Goal: Communication & Community: Answer question/provide support

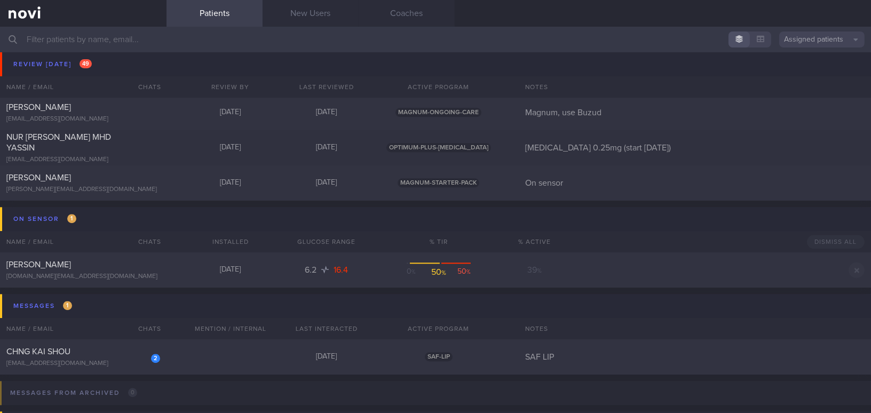
scroll to position [4947, 0]
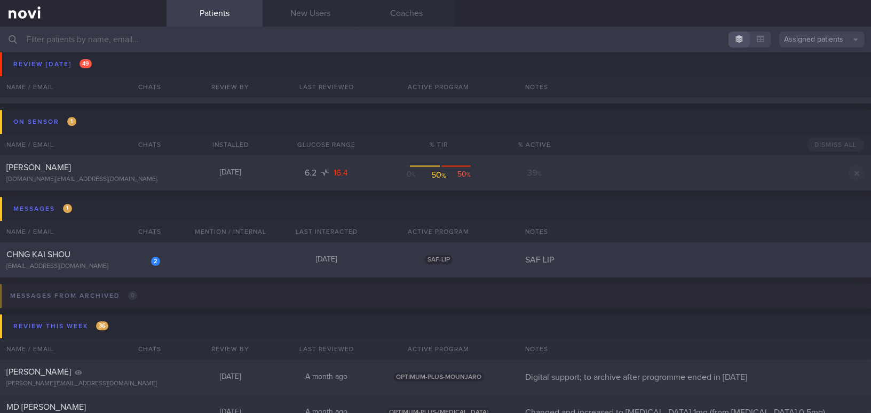
click at [66, 263] on div "chngkaishou@gmail.com" at bounding box center [83, 267] width 154 height 8
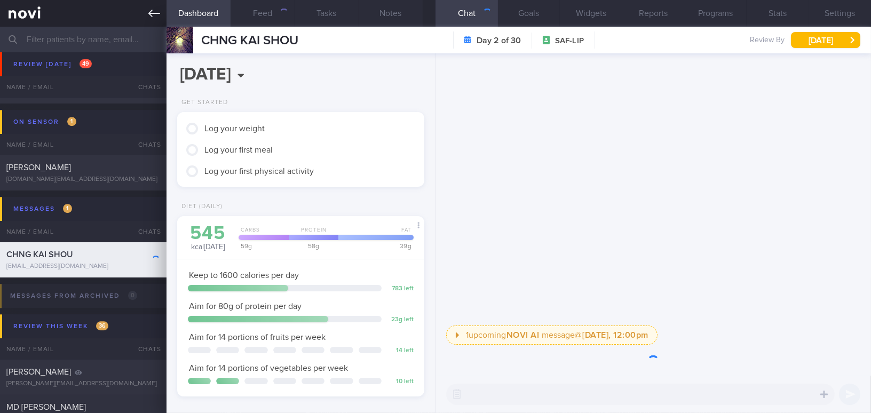
scroll to position [113, 225]
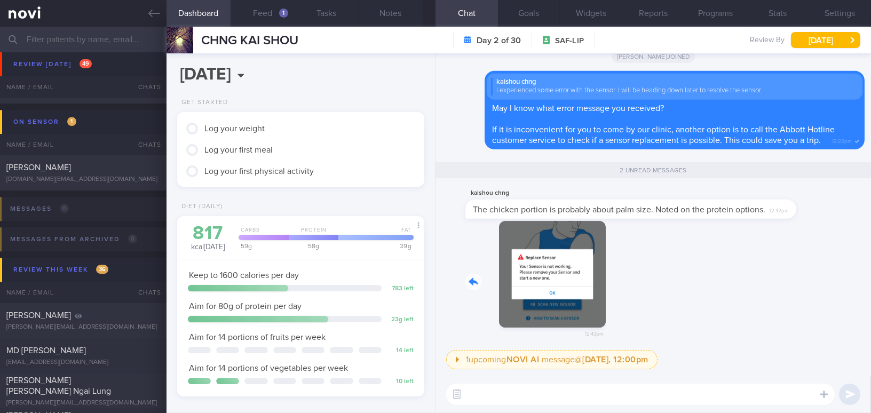
drag, startPoint x: 521, startPoint y: 286, endPoint x: 696, endPoint y: 300, distance: 175.6
click at [696, 300] on div "12:43pm" at bounding box center [653, 286] width 423 height 130
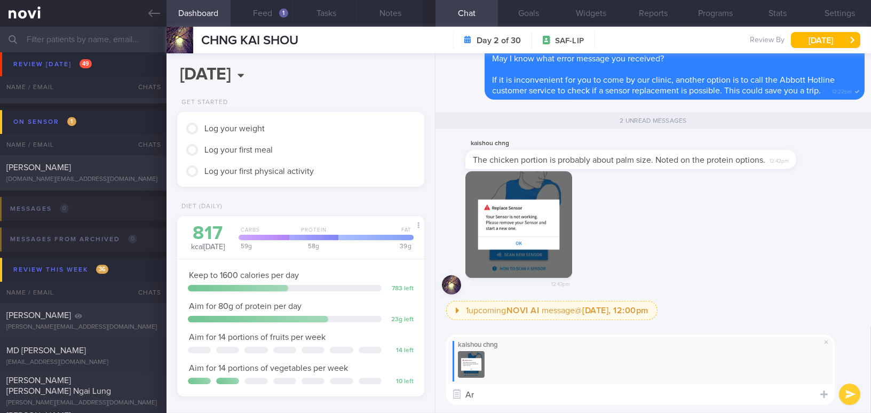
type textarea "A"
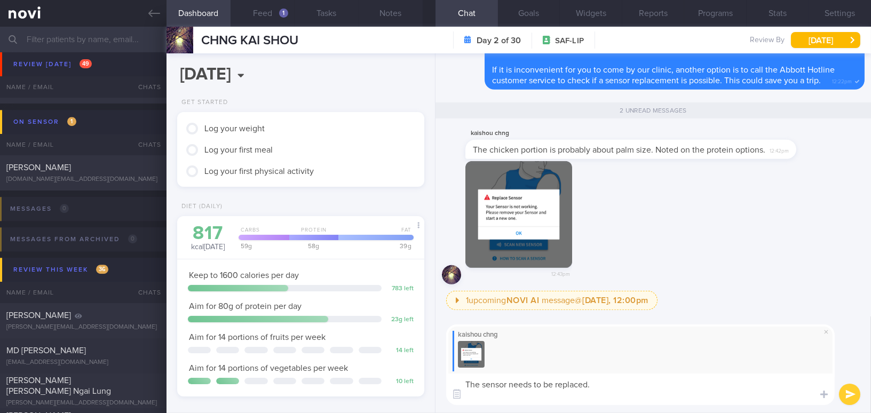
scroll to position [0, 0]
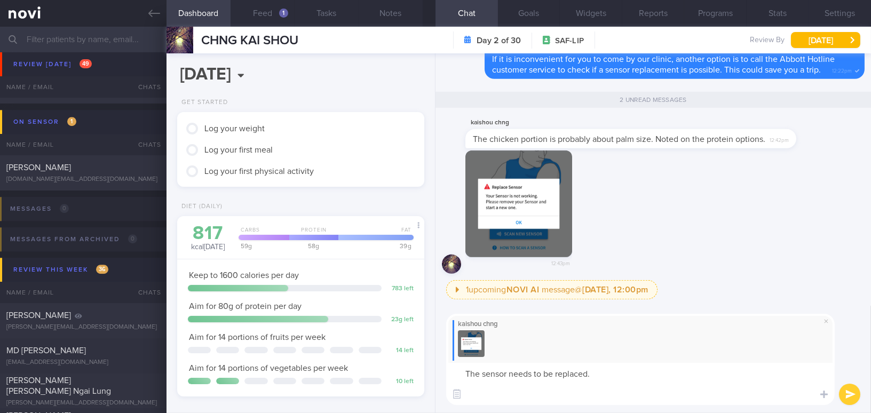
paste textarea "you can contact the Abbott Customer Care hotline. Their number is 1800 272 2881…"
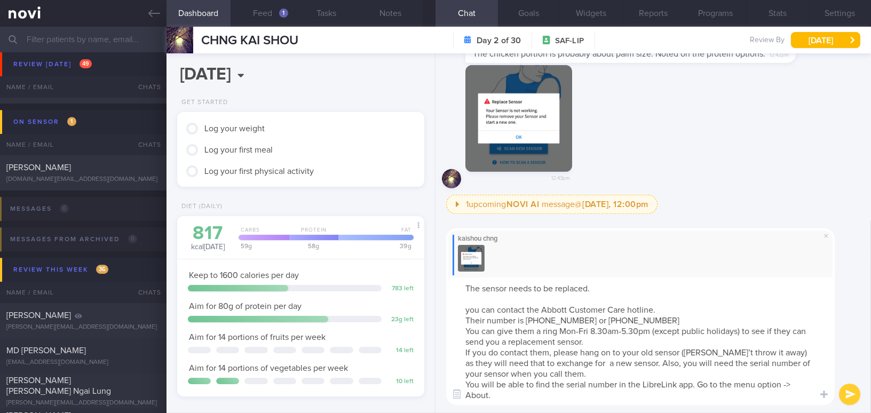
click at [469, 309] on textarea "The sensor needs to be replaced. you can contact the Abbott Customer Care hotli…" at bounding box center [640, 341] width 388 height 128
click at [465, 316] on textarea "The sensor needs to be replaced. You can contact the Abbott Customer Care hotli…" at bounding box center [640, 341] width 388 height 128
click at [464, 332] on textarea "The sensor needs to be replaced. You can contact the Abbott Customer Care hotli…" at bounding box center [640, 341] width 388 height 128
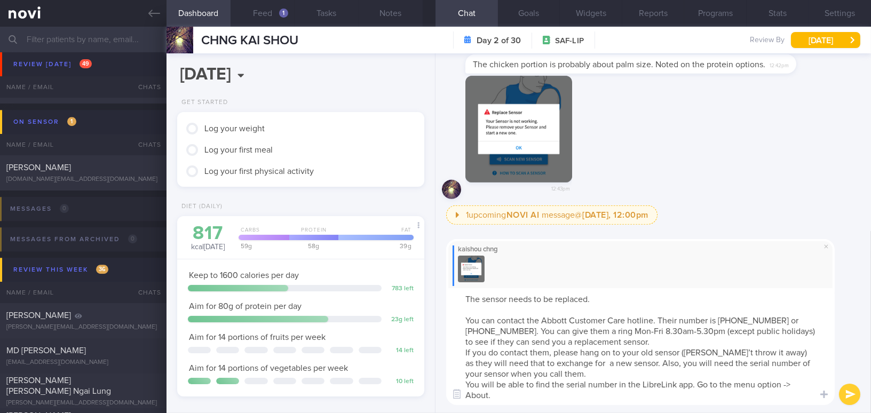
click at [462, 356] on textarea "The sensor needs to be replaced. You can contact the Abbott Customer Care hotli…" at bounding box center [640, 346] width 388 height 117
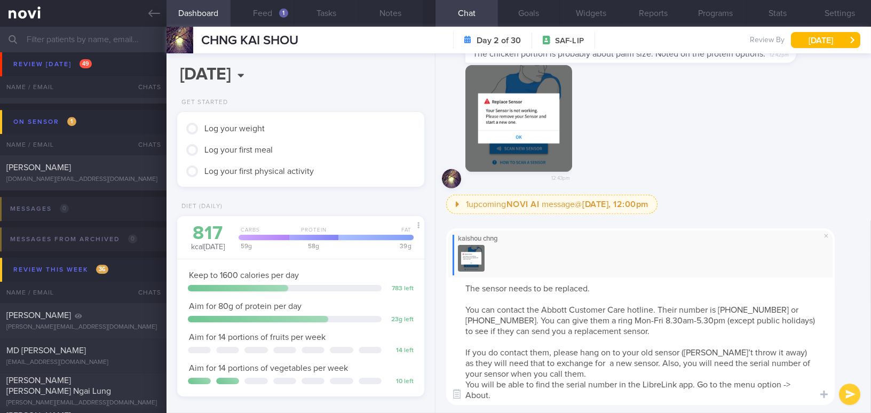
click at [800, 352] on textarea "The sensor needs to be replaced. You can contact the Abbott Customer Care hotli…" at bounding box center [640, 341] width 388 height 128
click at [567, 361] on textarea "The sensor needs to be replaced. You can contact the Abbott Customer Care hotli…" at bounding box center [640, 341] width 388 height 128
click at [461, 285] on textarea "The sensor needs to be replaced. You can contact the Abbott Customer Care hotli…" at bounding box center [640, 341] width 388 height 128
click at [510, 288] on textarea "Hi Mr Chng, the sensor needs to be replaced. You can contact the Abbott Custome…" at bounding box center [640, 341] width 388 height 128
click at [466, 384] on textarea "Hi Mr Chng, unfortunately, the sensor needs to be replaced. You can contact the…" at bounding box center [640, 341] width 388 height 128
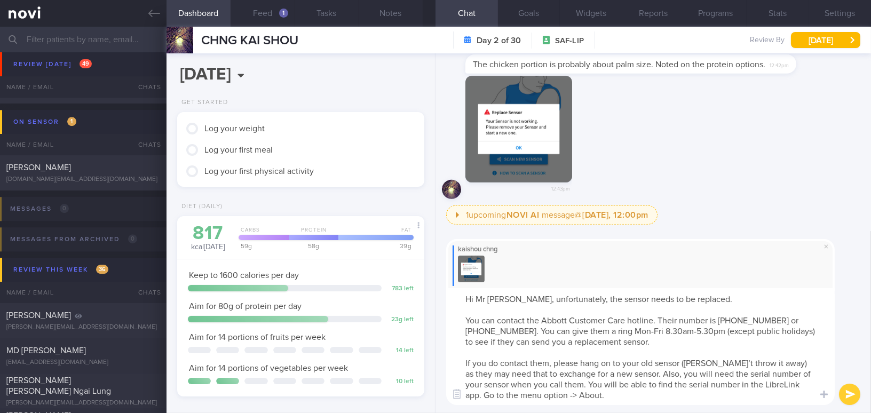
type textarea "Hi Mr Chng, unfortunately, the sensor needs to be replaced. You can contact the…"
click at [846, 392] on button "submit" at bounding box center [849, 394] width 21 height 21
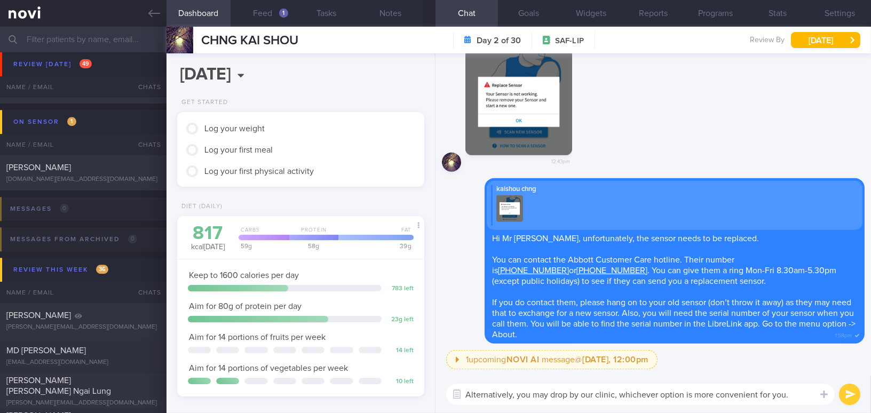
drag, startPoint x: 802, startPoint y: 399, endPoint x: 396, endPoint y: 393, distance: 406.1
click at [396, 393] on div "Dashboard Feed 1 Tasks Notes Chat Goals Widgets Reports Programs Stats Settings…" at bounding box center [518, 220] width 704 height 386
type textarea "Alternatively, you may drop by our clinic, whichever option is more convenient …"
click at [809, 401] on textarea "Alternatively, you may drop by our clinic, whichever option is more convenient …" at bounding box center [640, 394] width 388 height 21
click at [846, 395] on button "submit" at bounding box center [849, 394] width 21 height 21
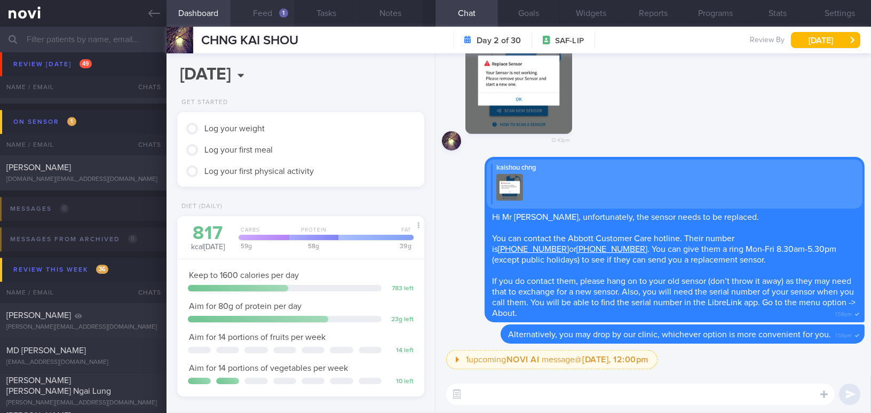
click at [265, 17] on button "Feed 1" at bounding box center [263, 13] width 64 height 27
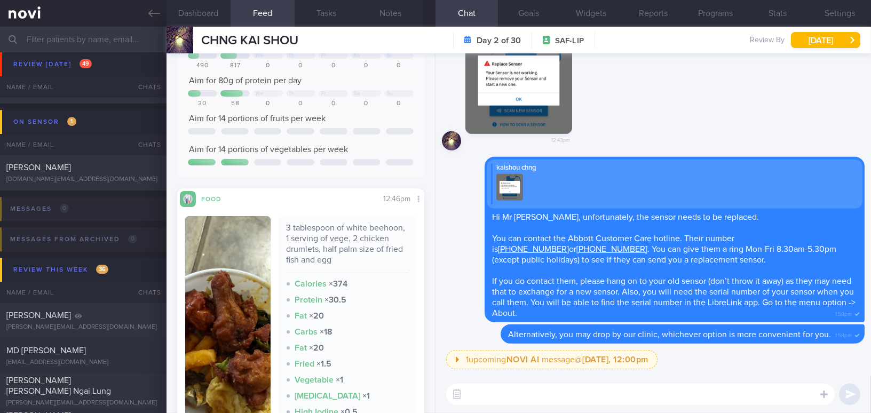
scroll to position [194, 0]
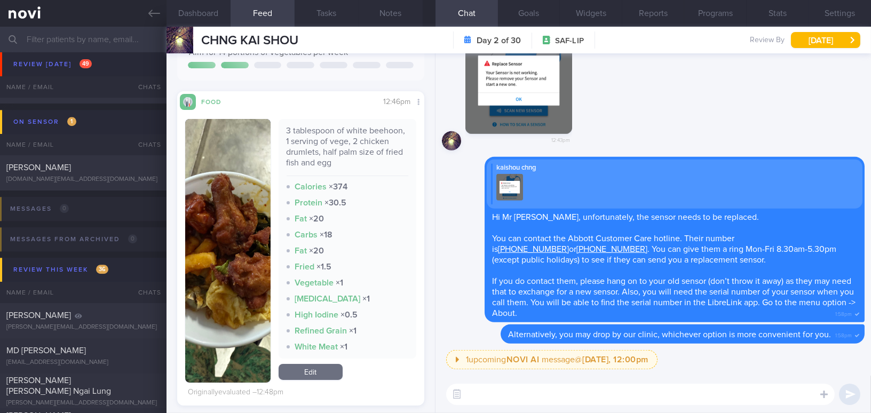
click at [213, 201] on button "button" at bounding box center [227, 251] width 85 height 264
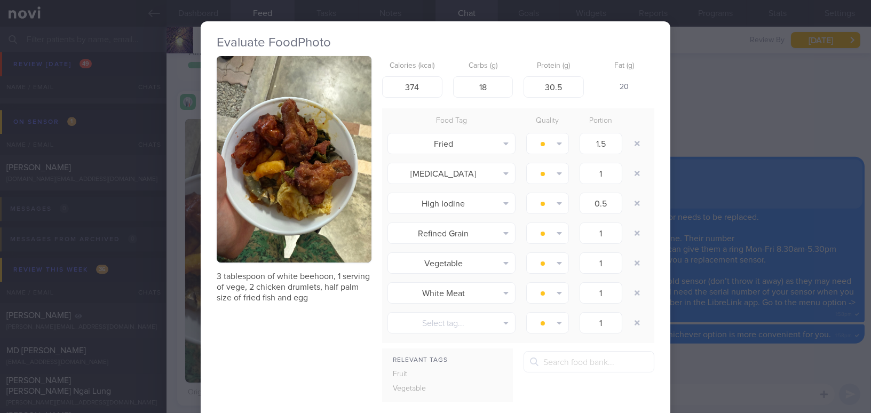
click at [239, 190] on button "button" at bounding box center [294, 159] width 155 height 206
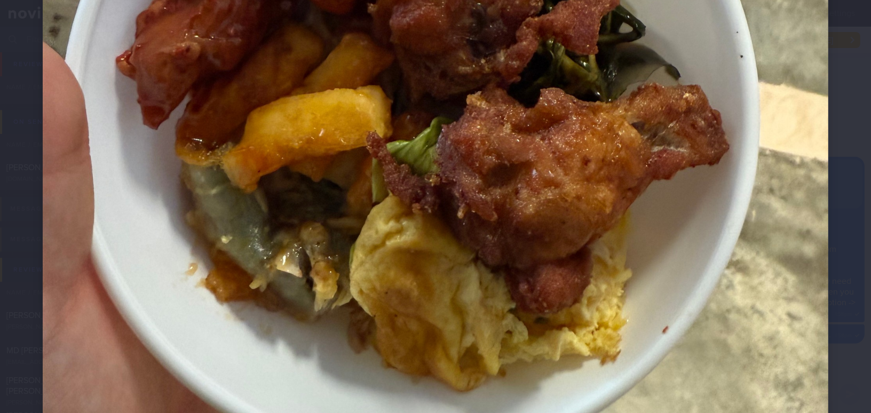
scroll to position [339, 0]
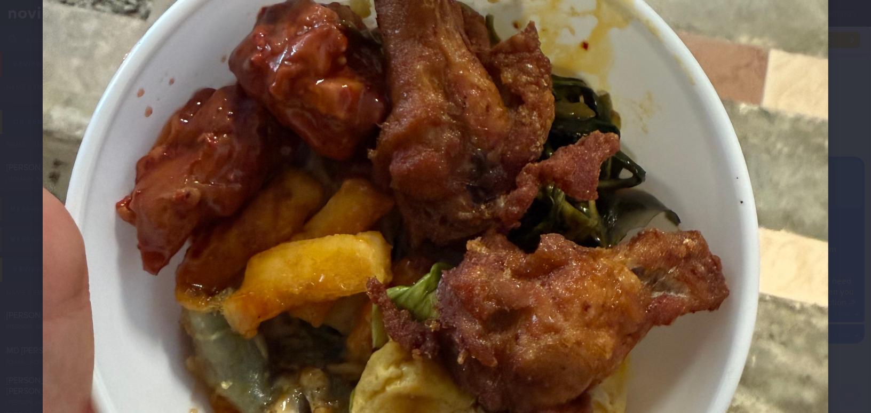
click at [579, 185] on img at bounding box center [435, 226] width 785 height 1047
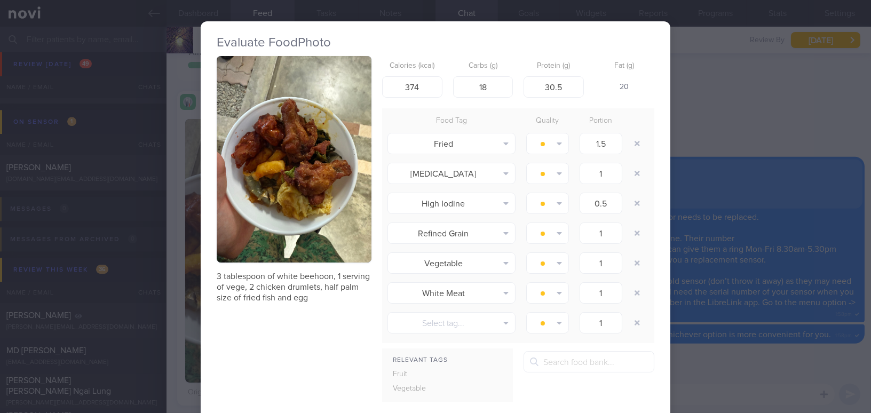
click at [738, 224] on div "Evaluate Food Photo 3 tablespoon of white beehoon, 1 serving of vege, 2 chicken…" at bounding box center [435, 206] width 871 height 413
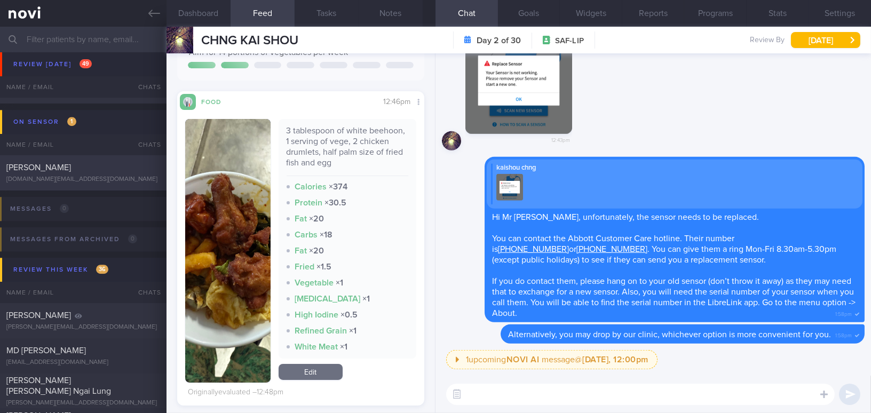
click at [92, 173] on div "Khurana Ramneek ramneek.kh@gmail.com" at bounding box center [83, 172] width 166 height 21
type input "Sensor"
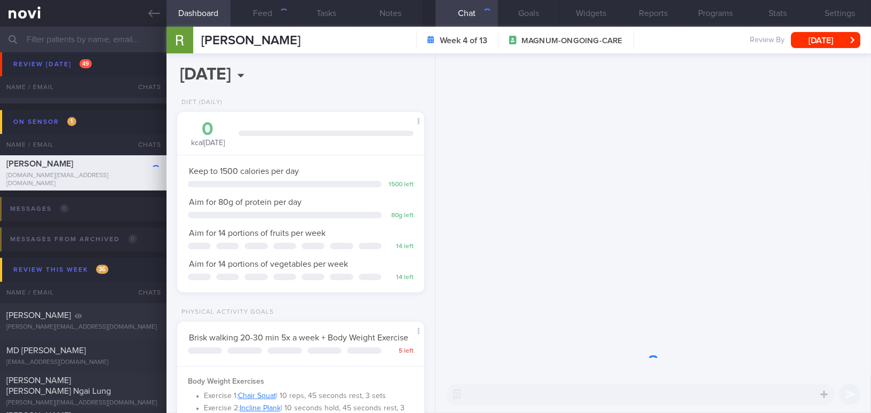
scroll to position [113, 225]
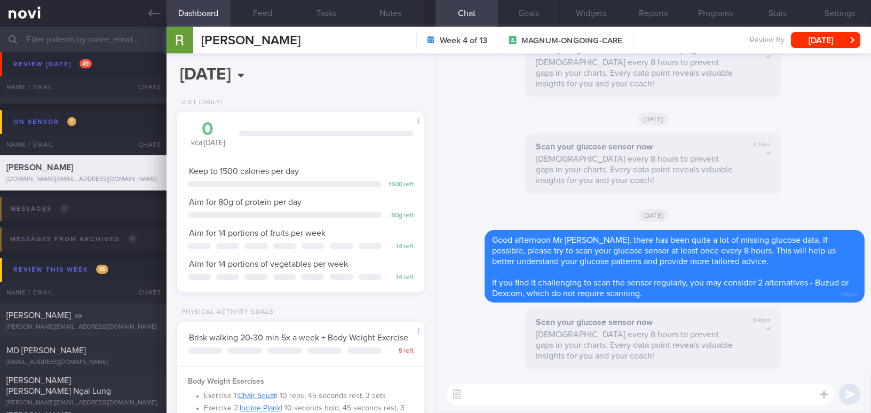
click at [564, 394] on textarea at bounding box center [640, 394] width 388 height 21
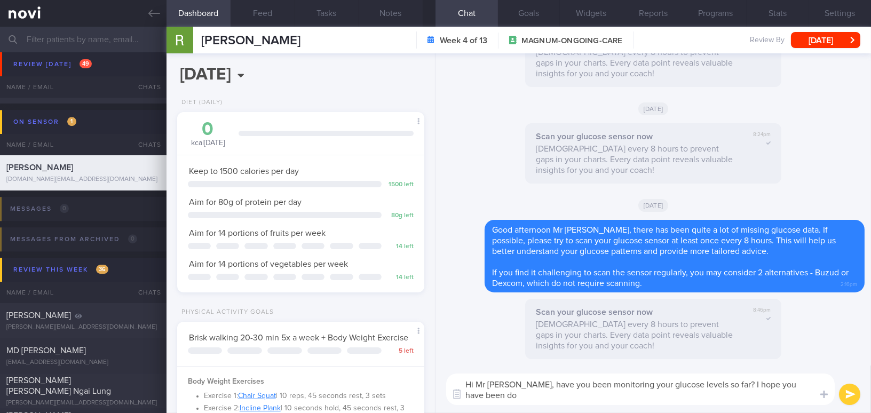
scroll to position [0, 0]
drag, startPoint x: 527, startPoint y: 387, endPoint x: 549, endPoint y: 400, distance: 25.3
click at [549, 400] on textarea "Hi Mr Ramneek, have you been monitoring your glucose levels so far? I hope you …" at bounding box center [640, 389] width 388 height 31
click at [549, 386] on textarea "Hi Mr Ramneek, have you been monitoring your glucose levels so far? I hope you …" at bounding box center [640, 389] width 388 height 31
drag, startPoint x: 527, startPoint y: 388, endPoint x: 541, endPoint y: 399, distance: 17.8
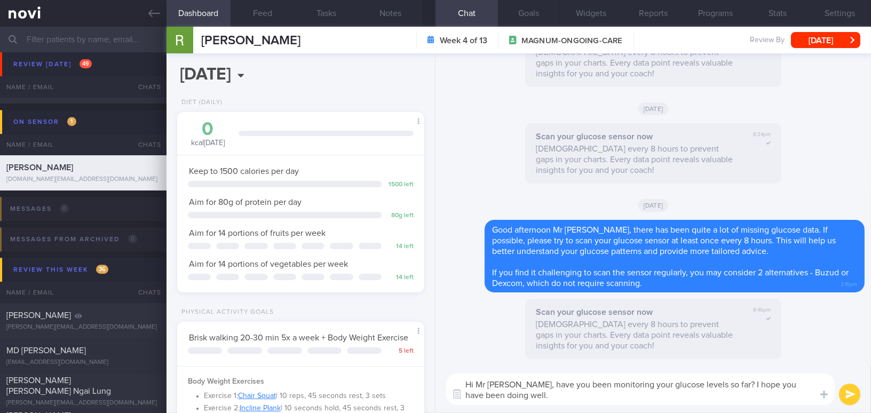
click at [541, 399] on textarea "Hi Mr Ramneek, have you been monitoring your glucose levels so far? I hope you …" at bounding box center [640, 389] width 388 height 31
paste textarea "Have you been monitoring your glucose levels? I hope everything has been going …"
click at [533, 385] on textarea "Hi Mr Ramneek, Have you been monitoring your glucose levels? I hope everything …" at bounding box center [640, 389] width 388 height 31
click at [552, 392] on textarea "Hi Mr Ramneek, have you been monitoring your glucose levels? I hope everything …" at bounding box center [640, 389] width 388 height 31
type textarea "Hi Mr Ramneek, have you been monitoring your glucose levels? I hope everything …"
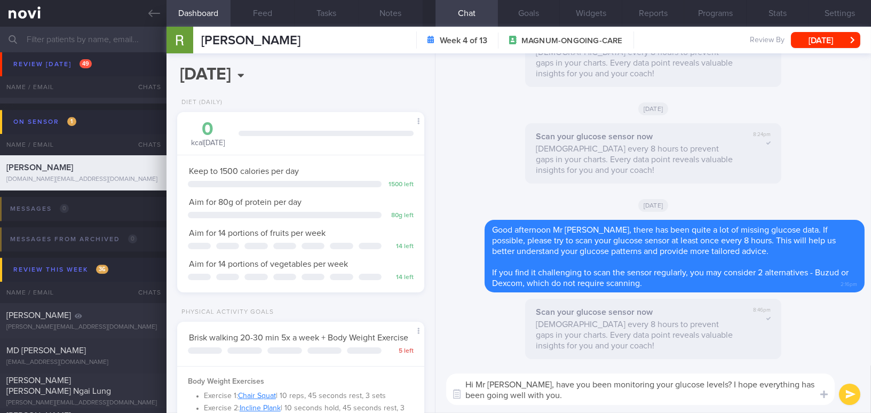
click at [853, 394] on button "submit" at bounding box center [849, 394] width 21 height 21
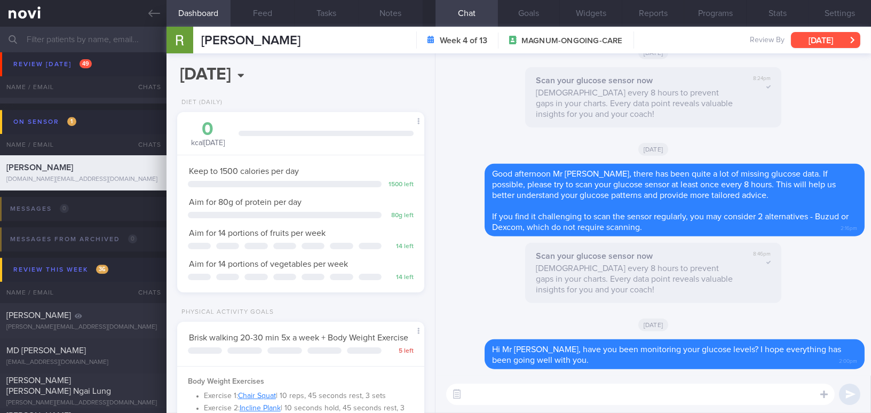
click at [808, 41] on button "[DATE]" at bounding box center [825, 40] width 69 height 16
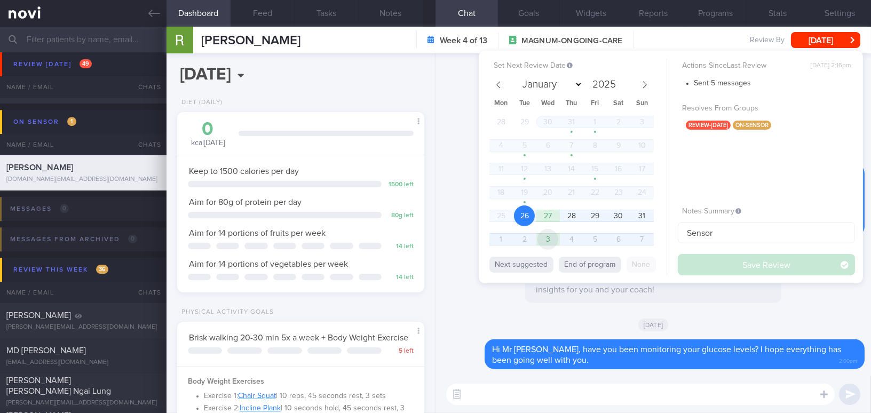
click at [554, 236] on span "3" at bounding box center [547, 239] width 21 height 21
select select "8"
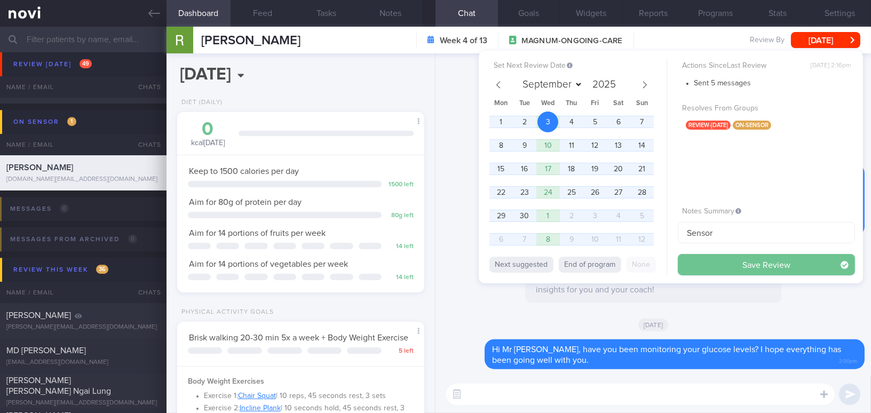
click at [713, 265] on button "Save Review" at bounding box center [766, 264] width 177 height 21
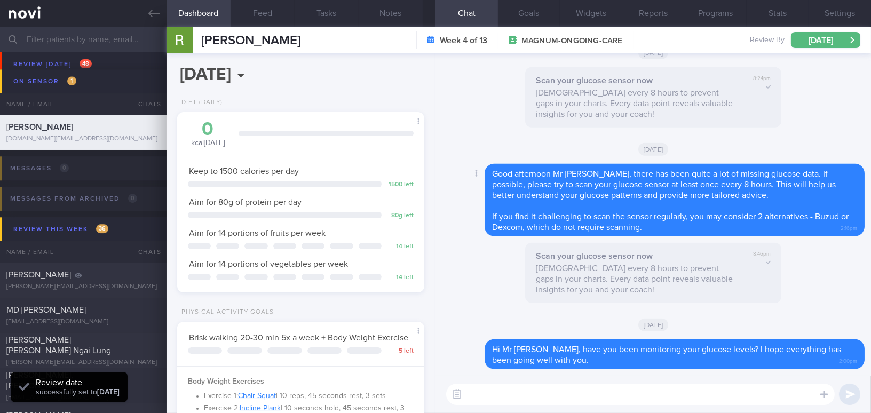
scroll to position [113, 225]
click at [806, 37] on button "[DATE]" at bounding box center [825, 40] width 69 height 16
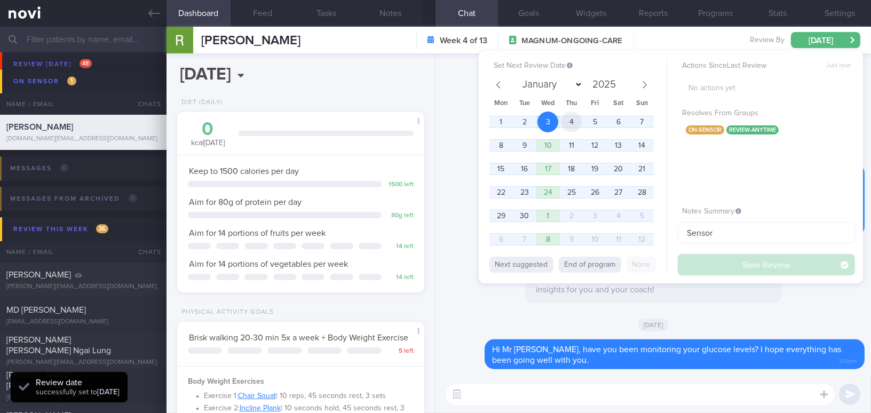
click at [577, 125] on span "4" at bounding box center [571, 122] width 21 height 21
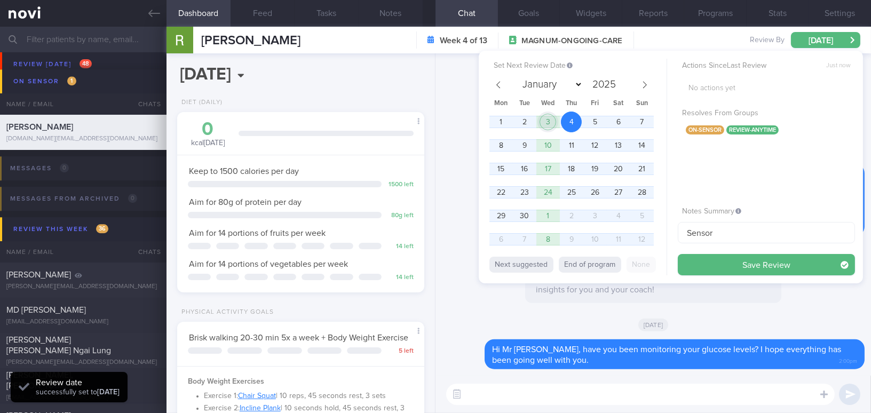
click at [549, 123] on span "3" at bounding box center [547, 122] width 21 height 21
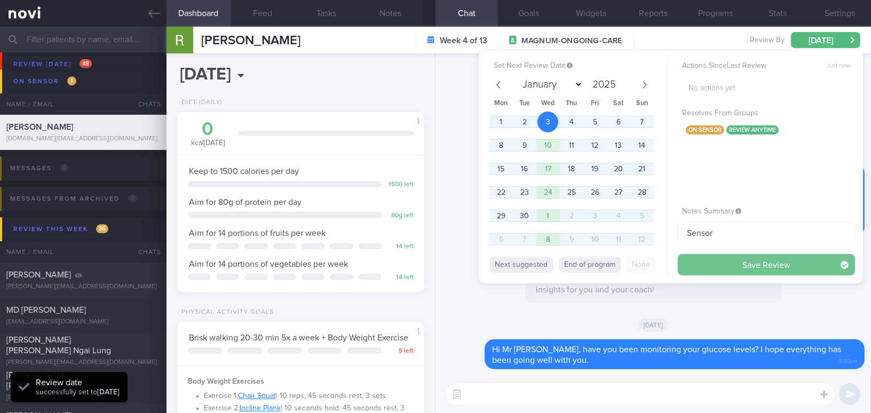
click at [727, 267] on button "Save Review" at bounding box center [766, 264] width 177 height 21
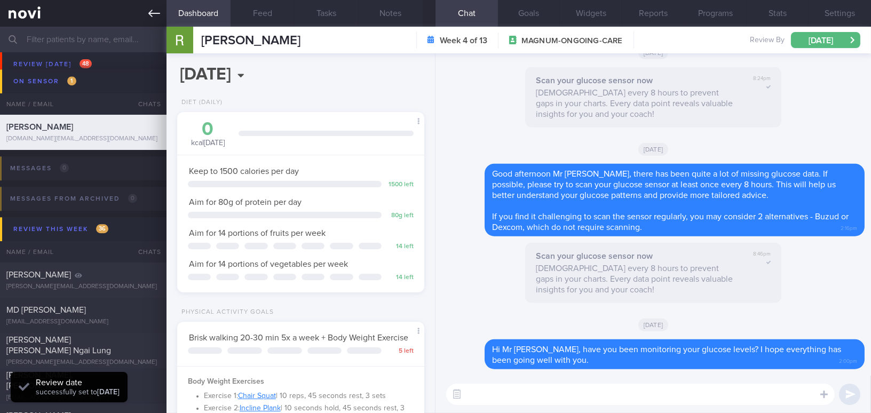
click at [150, 19] on link at bounding box center [83, 13] width 166 height 27
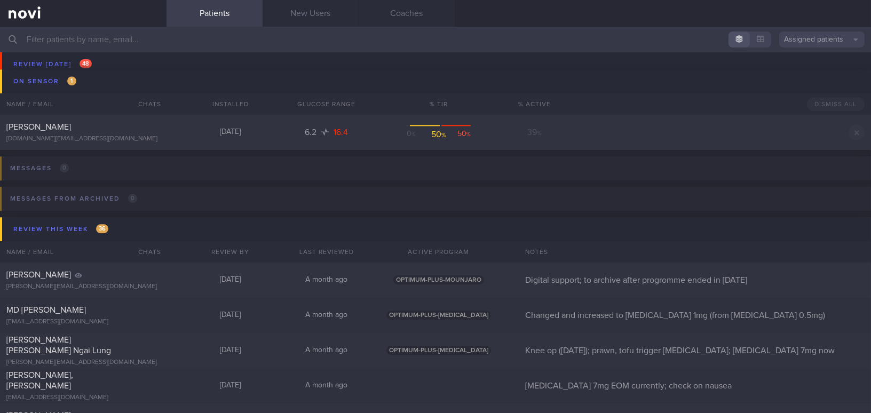
click at [66, 41] on input "text" at bounding box center [435, 40] width 871 height 26
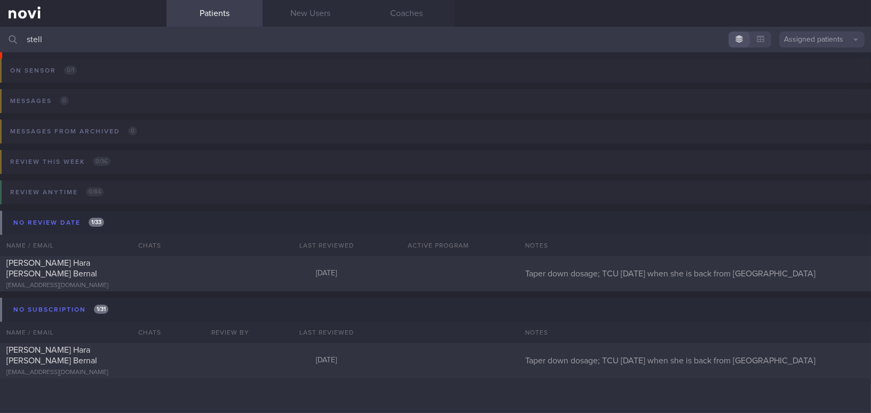
scroll to position [4, 0]
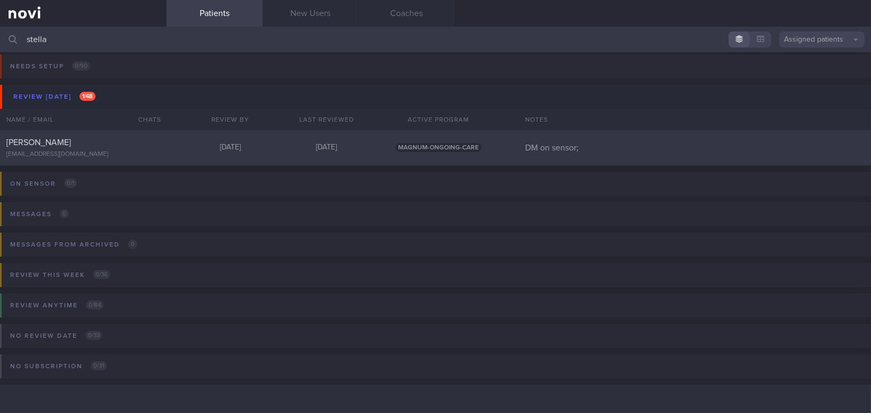
type input "stella"
click at [57, 139] on span "Stella Sim Yee King" at bounding box center [38, 142] width 65 height 9
select select "7"
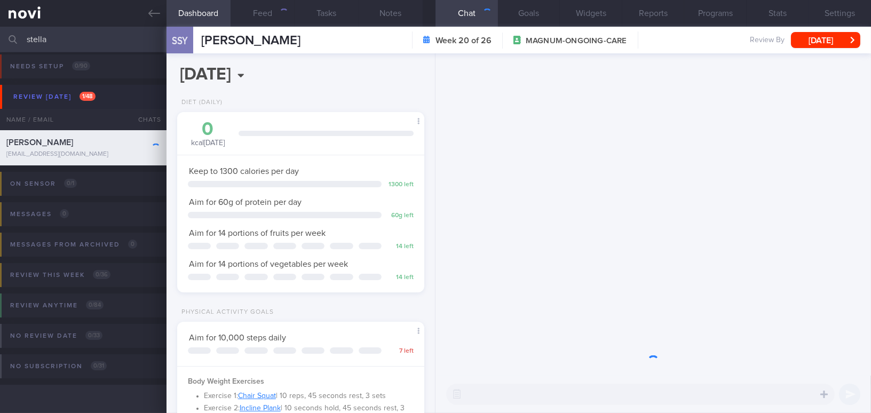
scroll to position [125, 220]
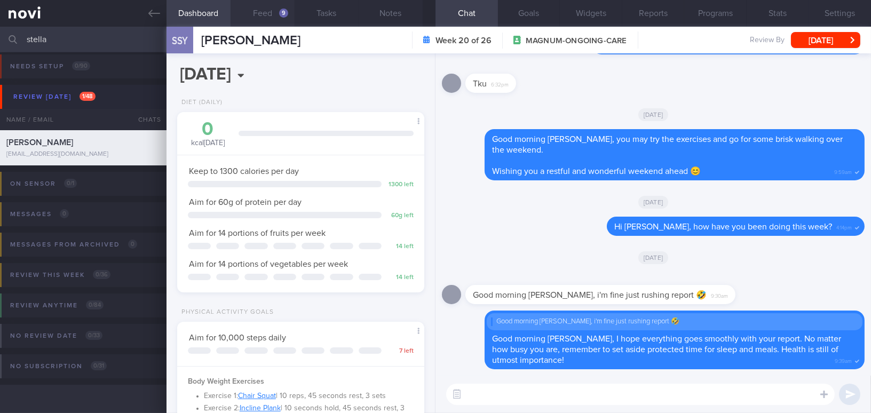
click at [270, 18] on button "Feed 9" at bounding box center [263, 13] width 64 height 27
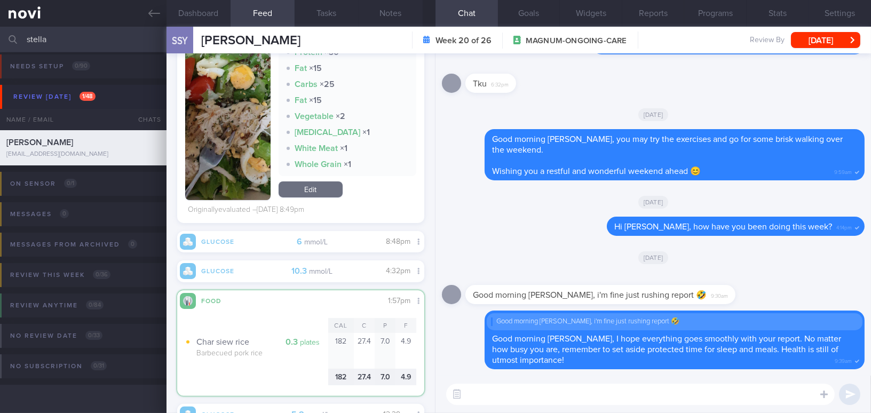
scroll to position [679, 0]
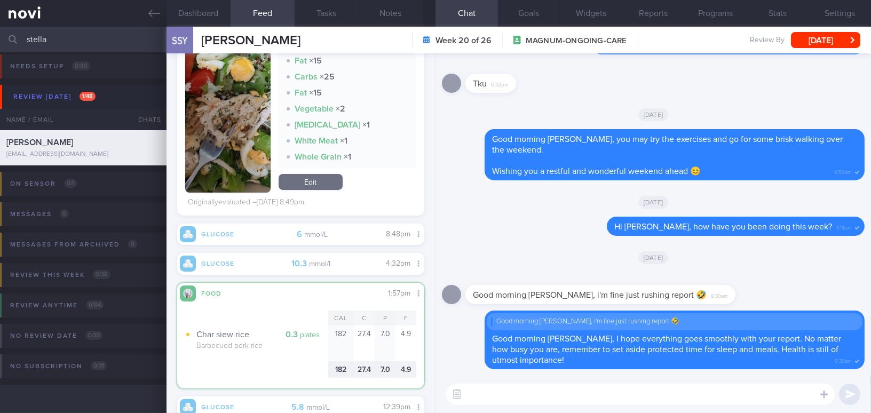
click at [531, 395] on textarea at bounding box center [640, 394] width 388 height 21
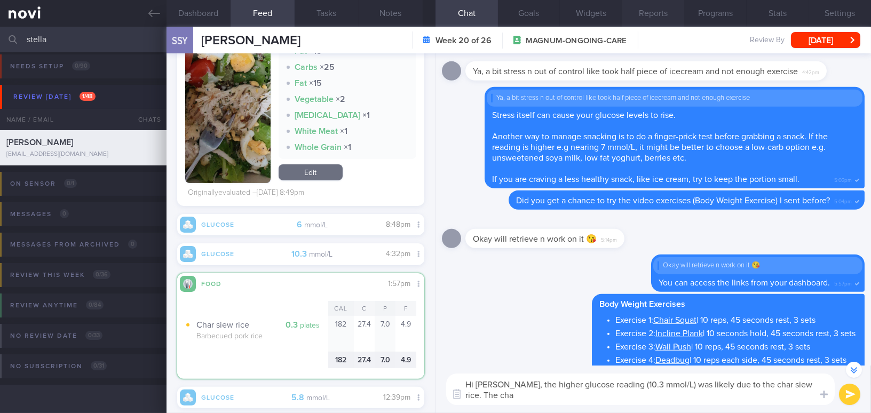
scroll to position [-399, 0]
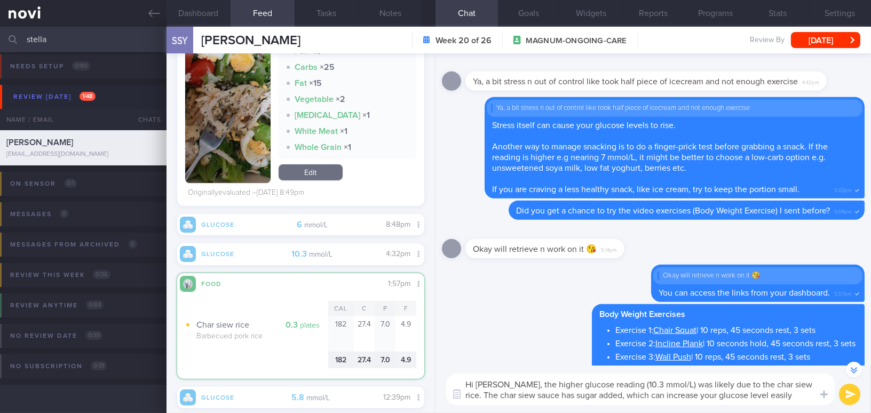
drag, startPoint x: 500, startPoint y: 384, endPoint x: 807, endPoint y: 409, distance: 308.4
click at [807, 409] on div "Hi Stella, the higher glucose reading (10.3 mmol/L) was likely due to the char …" at bounding box center [652, 389] width 435 height 47
click at [511, 378] on textarea "Hi Stella, the higher glucose reading (10.3 mmol/L) was likely due to the char …" at bounding box center [640, 389] width 388 height 31
drag, startPoint x: 500, startPoint y: 385, endPoint x: 775, endPoint y: 411, distance: 276.1
click at [775, 411] on div "Hi Stella, the higher glucose reading (10.3 mmol/L) was likely due to the char …" at bounding box center [652, 389] width 435 height 47
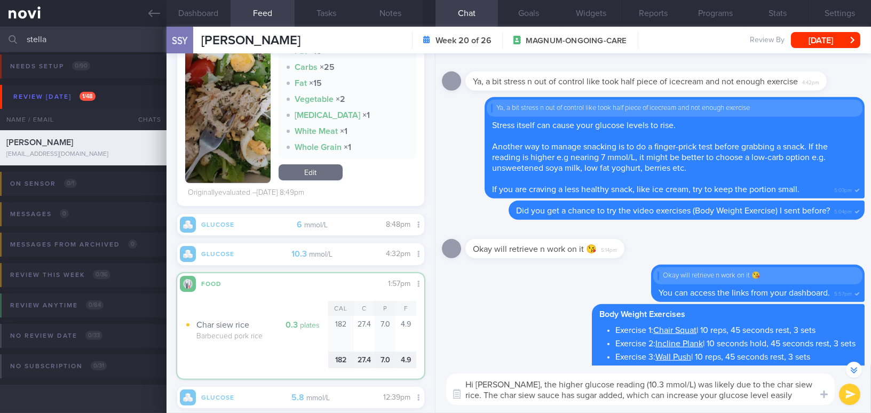
paste textarea "The higher glucose reading (10.3 mmol/L) was likely due to the char siew rice. …"
click at [506, 383] on textarea "Hi Stella, The higher glucose reading (10.3 mmol/L) was likely due to the char …" at bounding box center [640, 389] width 388 height 31
click at [653, 385] on textarea "Hi Stella, the higher glucose reading (10.3 mmol/L) was likely due to the char …" at bounding box center [640, 389] width 388 height 31
type textarea "Hi Stella, the higher glucose reading (10.3 mmol/L) on Saturday was likely due …"
click at [847, 394] on button "submit" at bounding box center [849, 394] width 21 height 21
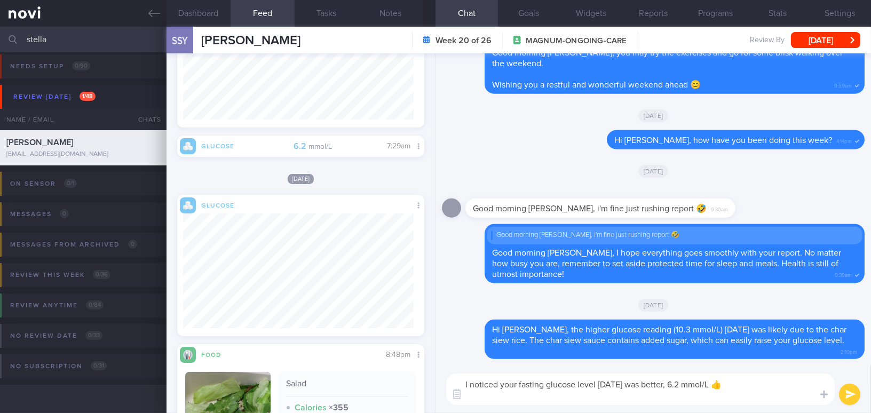
scroll to position [0, 0]
drag, startPoint x: 673, startPoint y: 394, endPoint x: 444, endPoint y: 370, distance: 229.7
click at [444, 370] on div "I noticed your fasting glucose level on Sunday was better, 6.2 mmol/L 👍 Were yo…" at bounding box center [652, 389] width 435 height 47
click at [510, 389] on textarea "I noticed your fasting glucose level on Sunday was better, 6.2 mmol/L 👍 Were yo…" at bounding box center [640, 389] width 388 height 31
drag, startPoint x: 672, startPoint y: 393, endPoint x: 370, endPoint y: 342, distance: 306.3
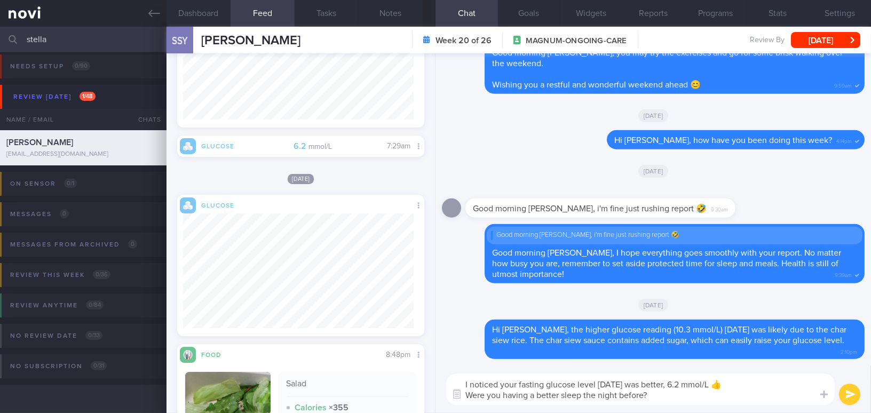
click at [370, 342] on div "Dashboard Feed 9 Tasks Notes Chat Goals Widgets Reports Programs Stats Settings…" at bounding box center [518, 220] width 704 height 386
paste textarea "at 6.2 mmol/L 👍 Did you happen to have"
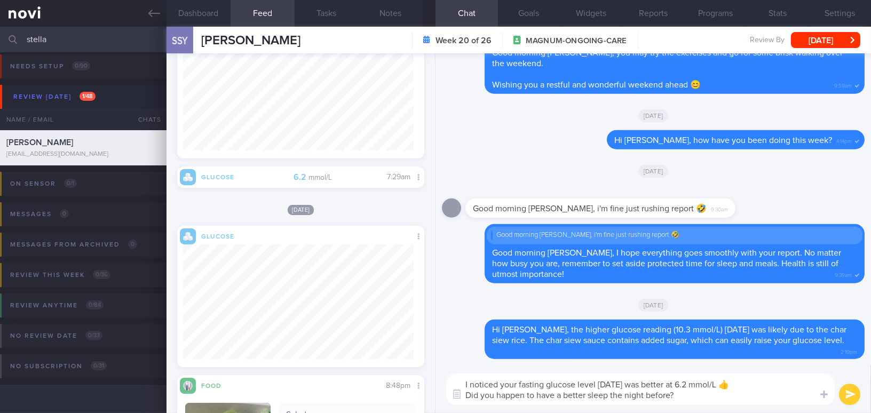
scroll to position [250, 0]
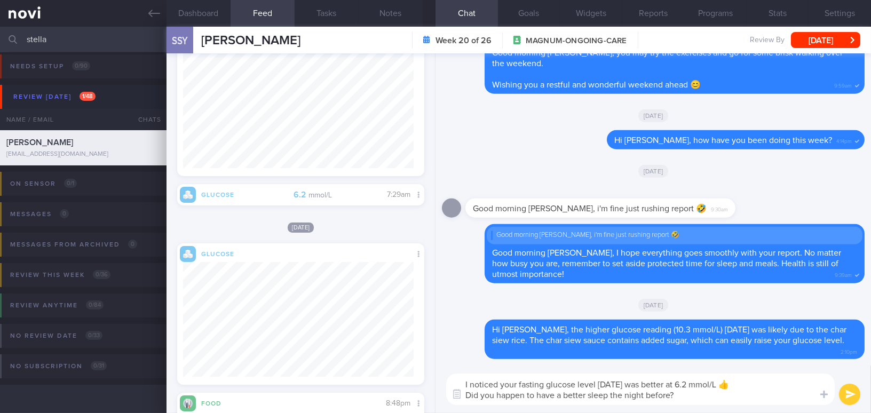
drag, startPoint x: 498, startPoint y: 396, endPoint x: 536, endPoint y: 395, distance: 38.4
click at [536, 395] on textarea "I noticed your fasting glucose level on Sunday was better at 6.2 mmol/L 👍 Did y…" at bounding box center [640, 389] width 388 height 31
click at [725, 399] on textarea "I noticed your fasting glucose level on Sunday was better at 6.2 mmol/L 👍 Did y…" at bounding box center [640, 389] width 388 height 31
type textarea "I noticed your fasting glucose level on Sunday was better at 6.2 mmol/L 👍 Did y…"
click at [843, 390] on button "submit" at bounding box center [849, 394] width 21 height 21
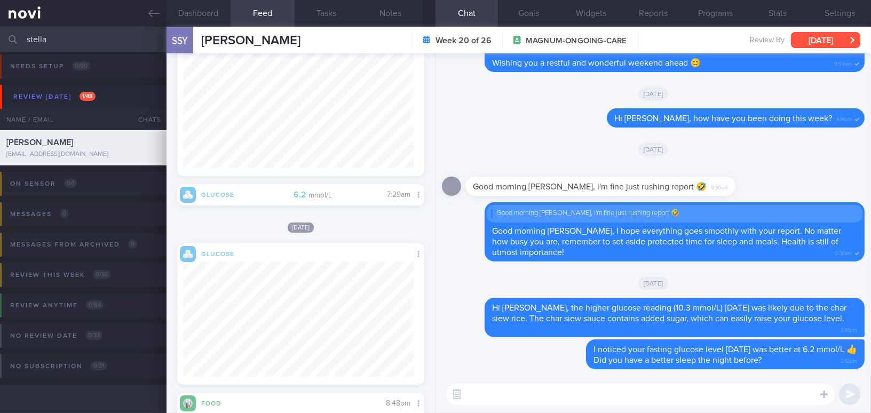
click at [803, 45] on button "[DATE]" at bounding box center [825, 40] width 69 height 16
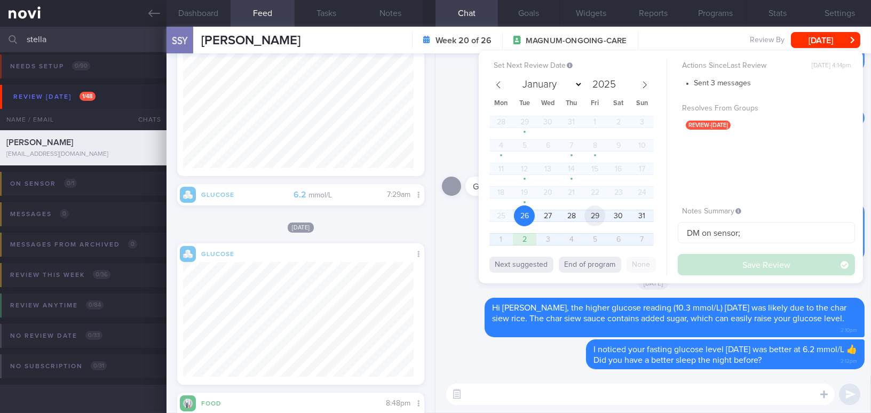
click at [595, 210] on span "29" at bounding box center [594, 215] width 21 height 21
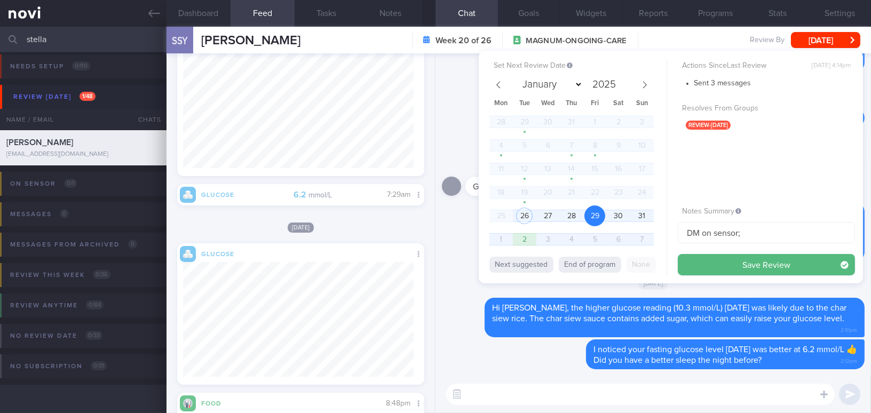
click at [717, 264] on button "Save Review" at bounding box center [766, 264] width 177 height 21
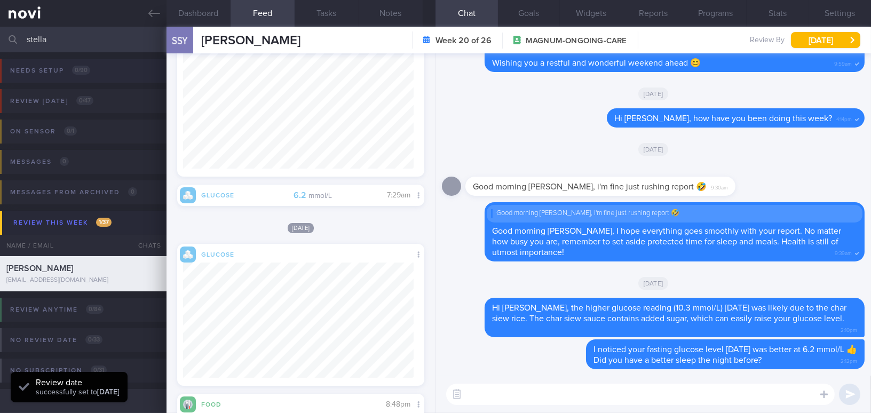
scroll to position [128, 231]
drag, startPoint x: 60, startPoint y: 41, endPoint x: 0, endPoint y: 25, distance: 62.5
click at [0, 25] on div "Patients New Users Coaches stella Assigned patients Assigned patients All activ…" at bounding box center [435, 206] width 871 height 413
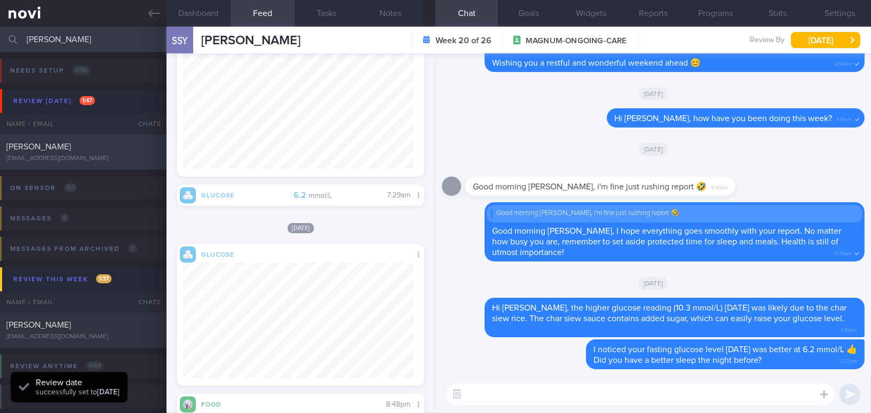
type input "huang c"
click at [61, 143] on div "Huang Chih-Yi" at bounding box center [81, 146] width 151 height 11
type input "Magnum. On Buzud sensor; tightening the BSL 4-8 mmol/L"
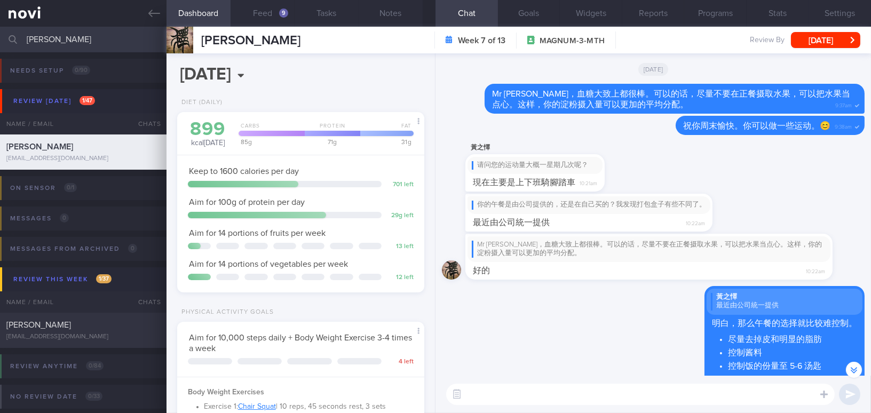
scroll to position [-290, 0]
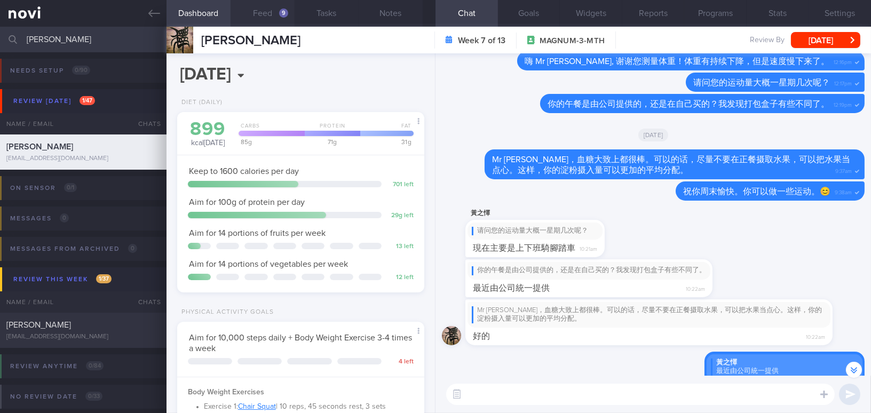
click at [267, 12] on button "Feed 9" at bounding box center [263, 13] width 64 height 27
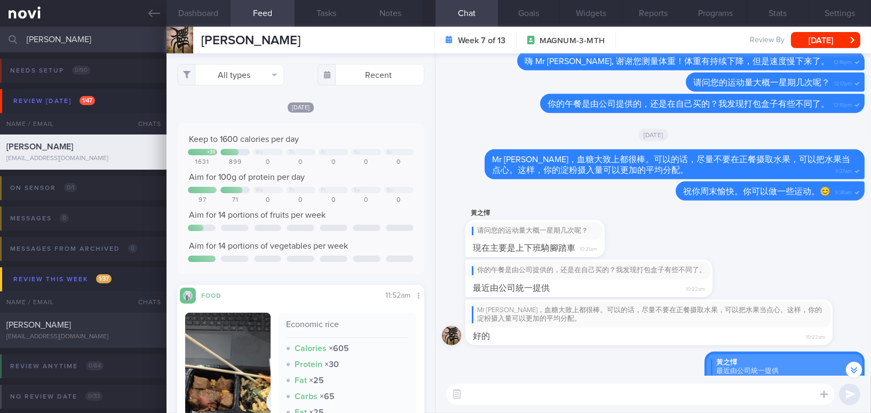
click at [201, 15] on button "Dashboard" at bounding box center [198, 13] width 64 height 27
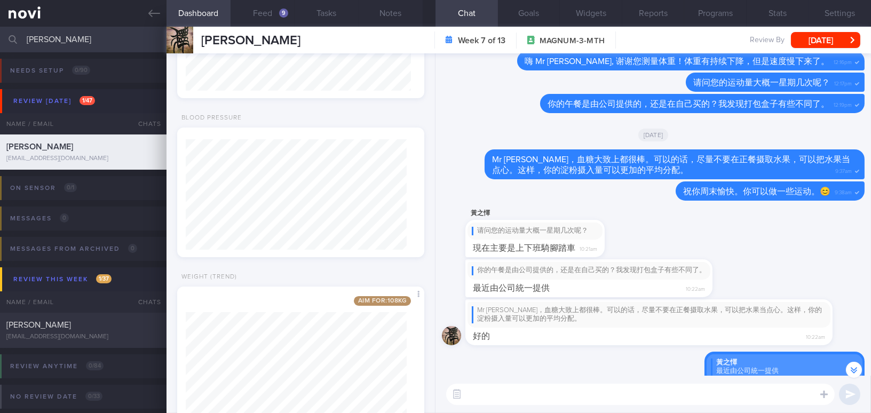
scroll to position [629, 0]
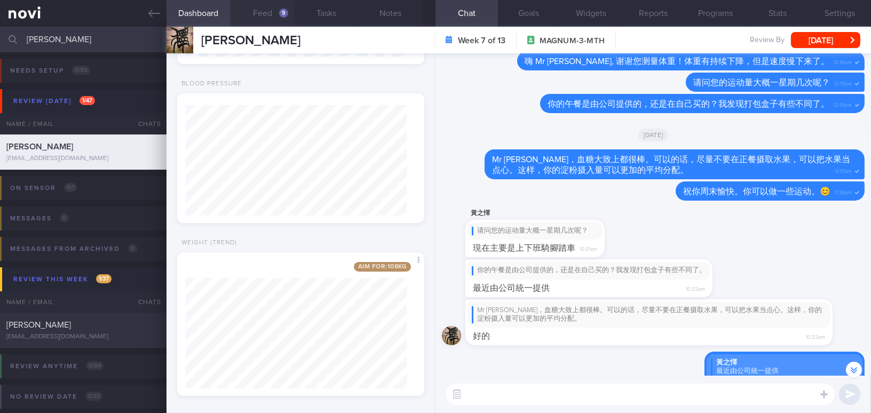
click at [268, 19] on button "Feed 9" at bounding box center [263, 13] width 64 height 27
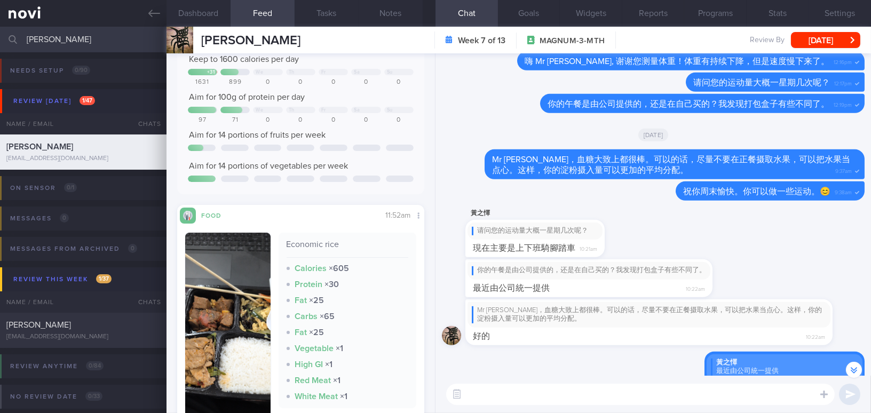
scroll to position [145, 0]
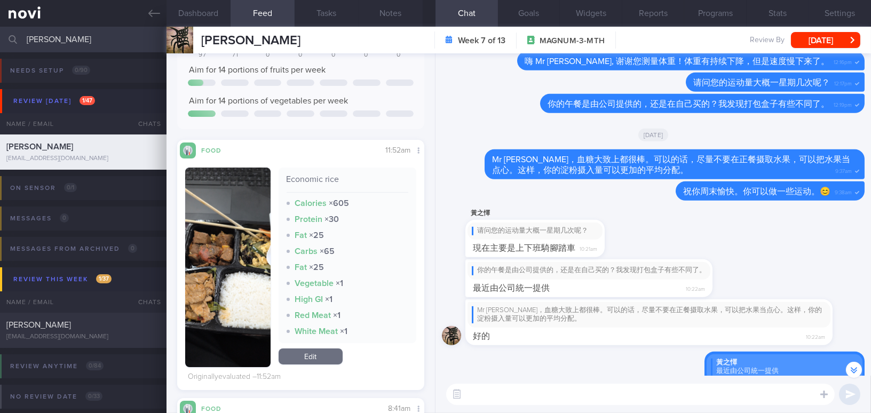
click at [210, 244] on button "button" at bounding box center [227, 268] width 85 height 200
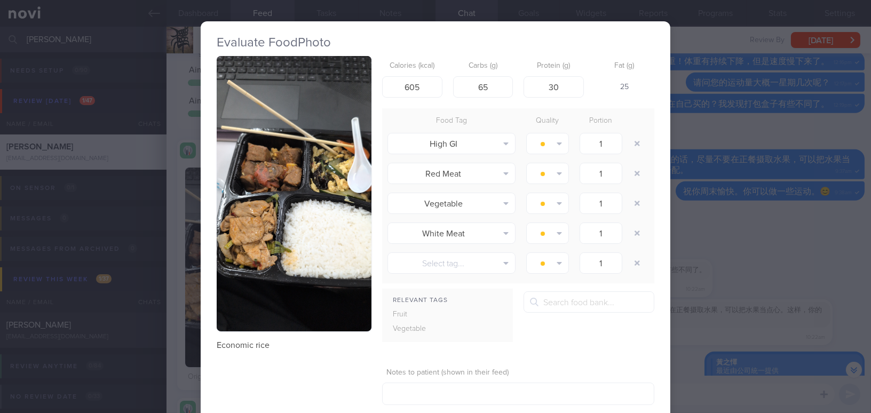
click at [255, 158] on button "button" at bounding box center [294, 193] width 155 height 275
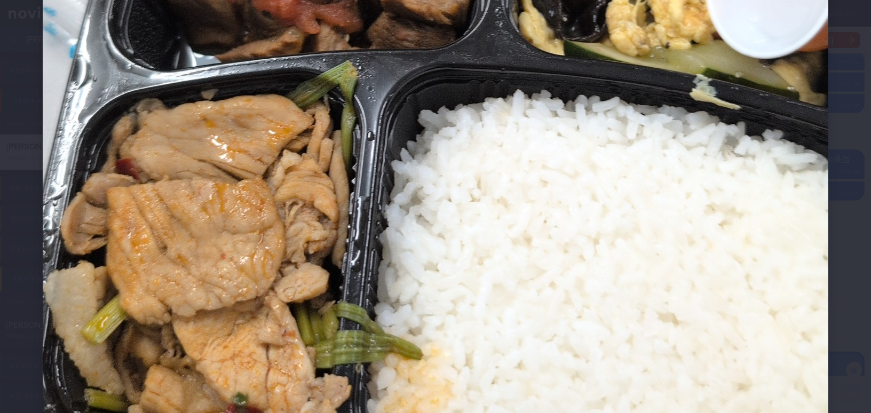
click at [476, 164] on img at bounding box center [435, 62] width 785 height 1396
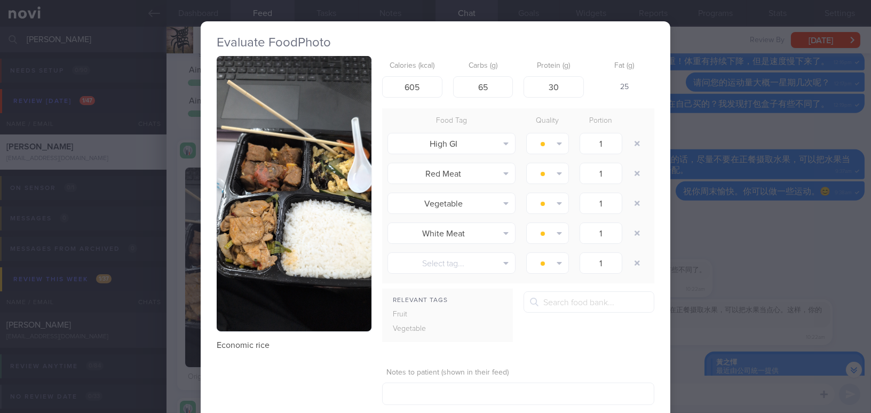
click at [729, 240] on div "Evaluate Food Photo Economic rice Calories (kcal) 605 Carbs (g) 65 Protein (g) …" at bounding box center [435, 206] width 871 height 413
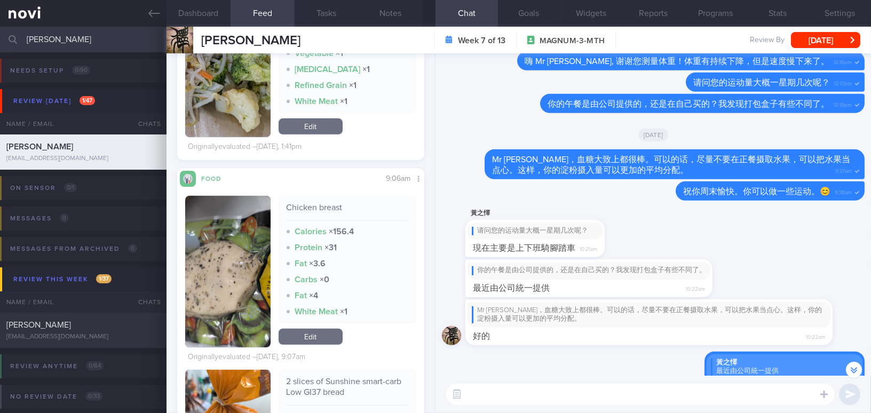
scroll to position [1552, 0]
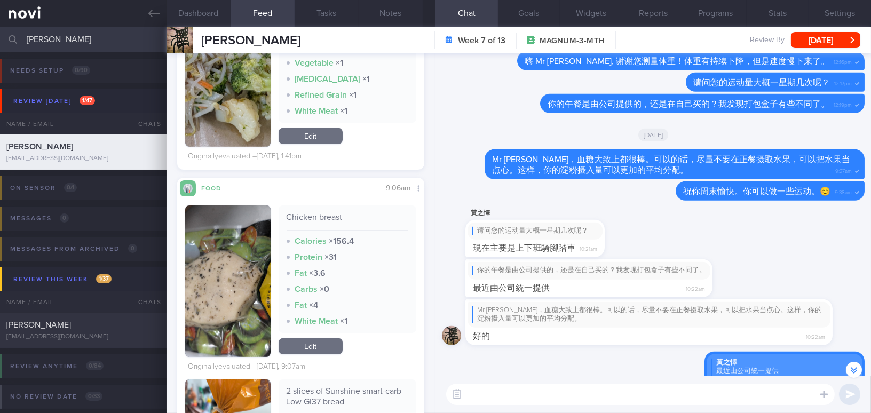
click at [693, 398] on textarea at bounding box center [640, 394] width 388 height 21
type textarea "h"
type textarea "下午好 Mr Huang, 周末有时间做运动吗？😊"
click at [853, 389] on button "submit" at bounding box center [849, 394] width 21 height 21
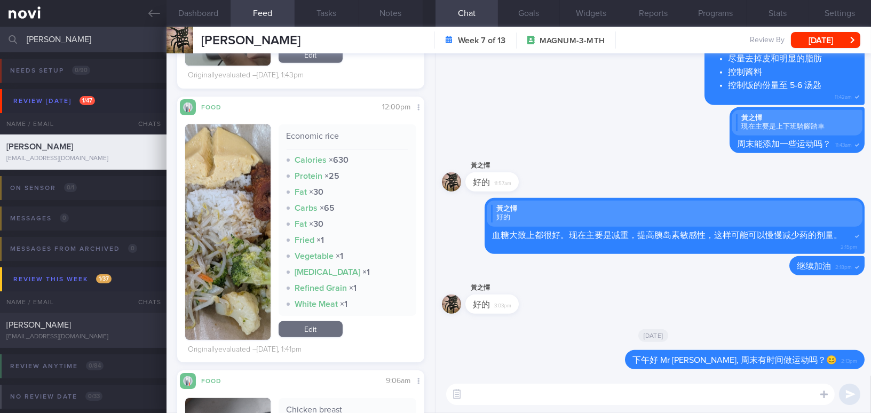
scroll to position [1358, 0]
click at [243, 216] on button "button" at bounding box center [227, 233] width 85 height 216
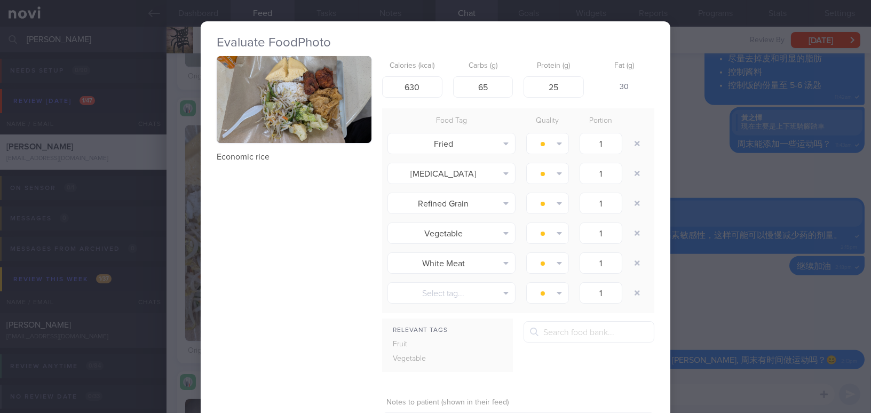
click at [297, 118] on button "button" at bounding box center [294, 99] width 155 height 87
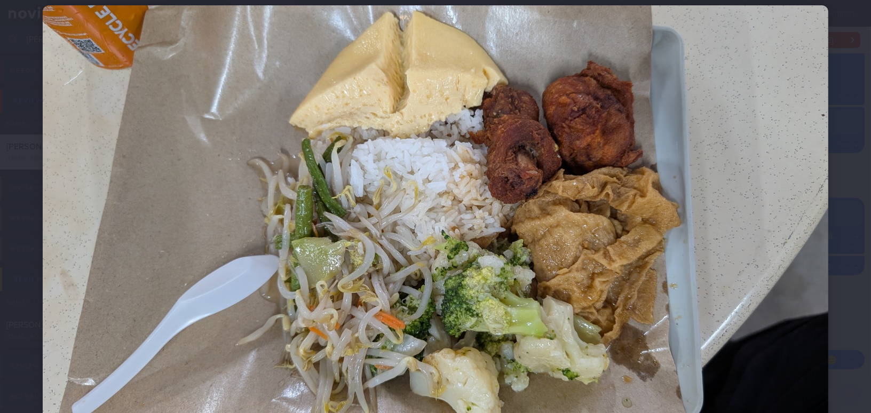
scroll to position [97, 0]
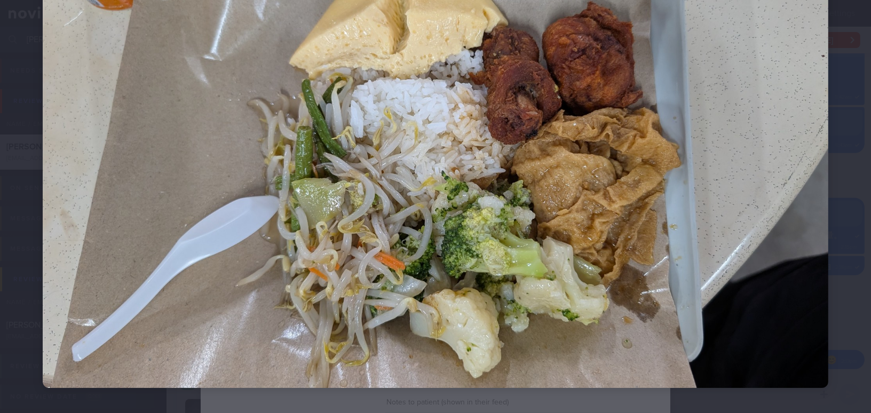
click at [400, 165] on img at bounding box center [435, 167] width 785 height 442
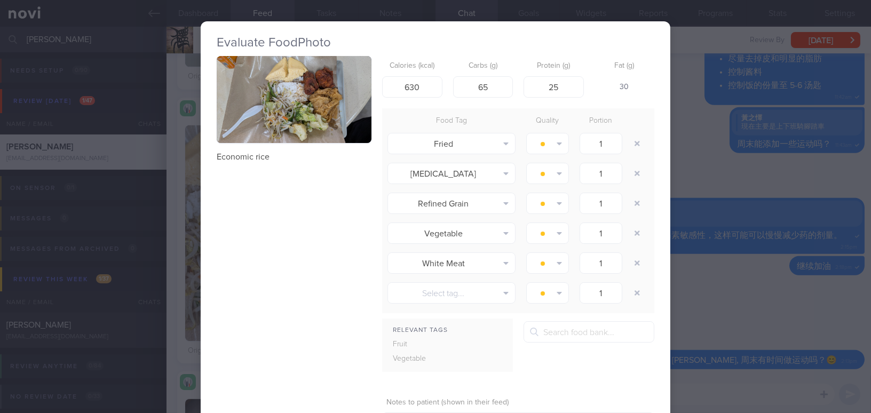
click at [320, 109] on button "button" at bounding box center [294, 99] width 155 height 87
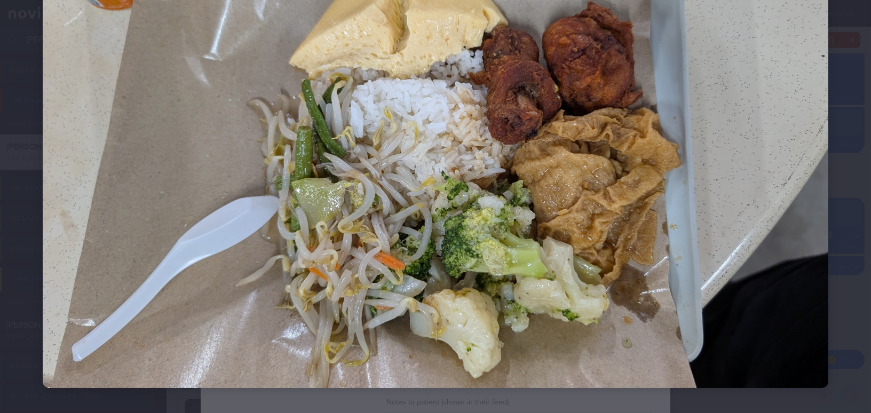
click at [325, 125] on img at bounding box center [435, 167] width 785 height 442
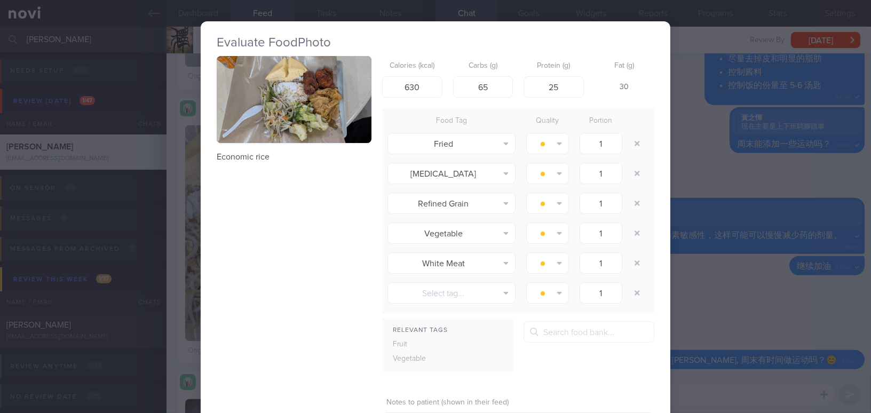
drag, startPoint x: 311, startPoint y: 112, endPoint x: 285, endPoint y: 198, distance: 90.3
click at [285, 198] on div "Economic rice Calories (kcal) 630 Carbs (g) 65 Protein (g) 25 Fat (g) 30 Food T…" at bounding box center [436, 262] width 438 height 413
click at [730, 308] on div "Evaluate Food Photo Economic rice Calories (kcal) 630 Carbs (g) 65 Protein (g) …" at bounding box center [435, 206] width 871 height 413
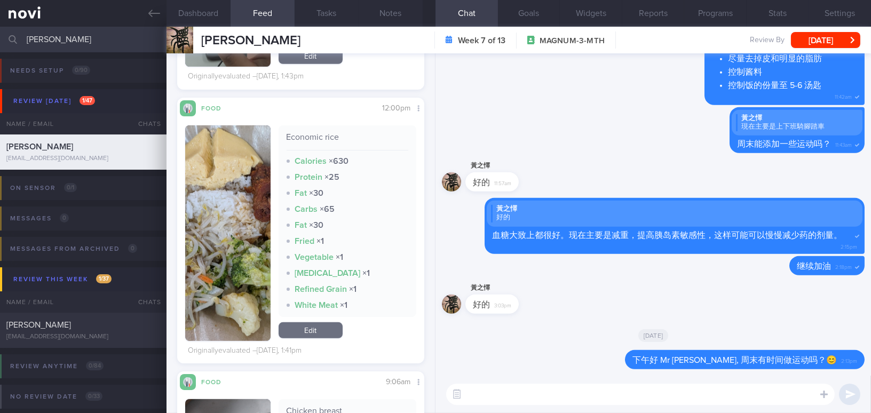
click at [242, 225] on button "button" at bounding box center [227, 233] width 85 height 216
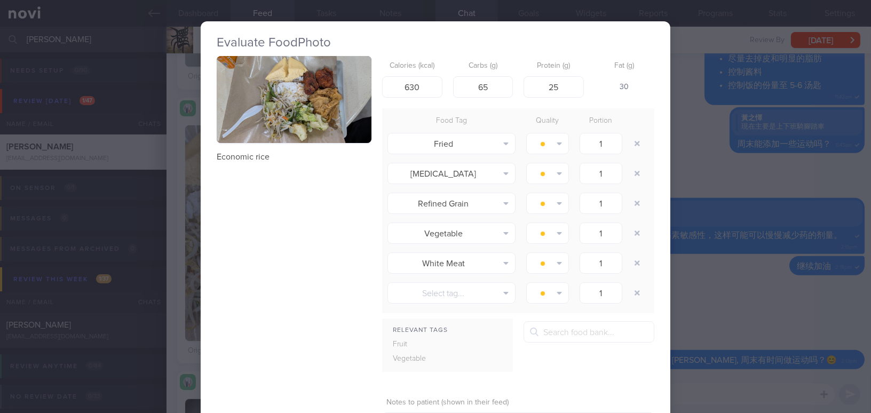
click at [759, 303] on div "Evaluate Food Photo Economic rice Calories (kcal) 630 Carbs (g) 65 Protein (g) …" at bounding box center [435, 206] width 871 height 413
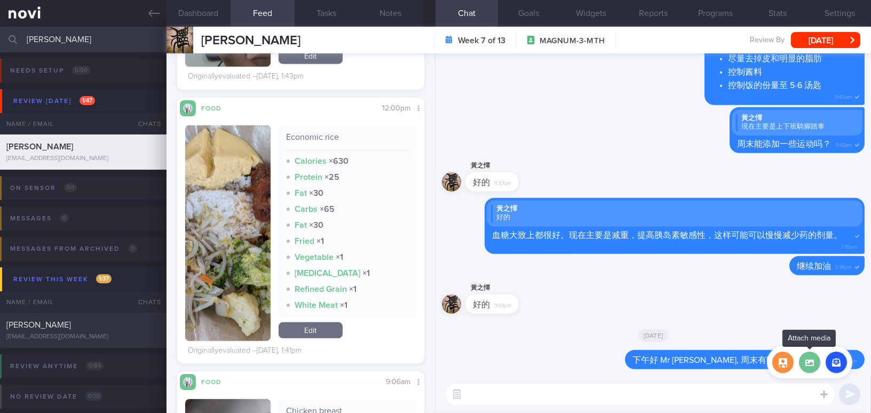
click at [811, 363] on label at bounding box center [809, 362] width 21 height 21
click at [0, 0] on input "file" at bounding box center [0, 0] width 0 height 0
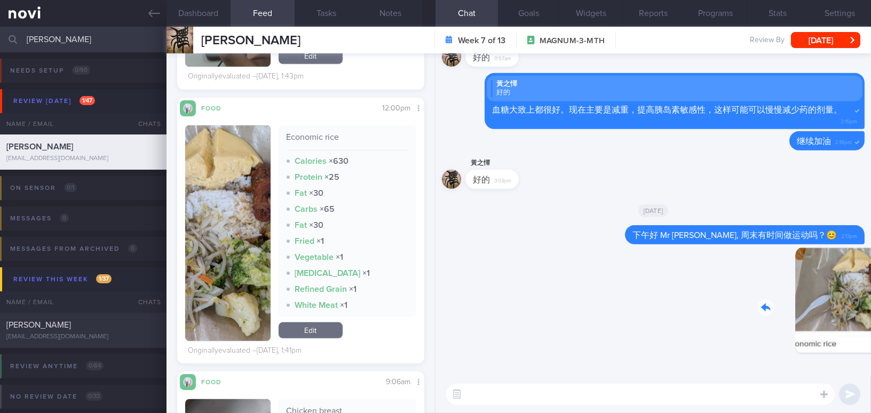
drag, startPoint x: 792, startPoint y: 312, endPoint x: 853, endPoint y: 317, distance: 60.5
click at [853, 317] on div "Delete 2:15pm" at bounding box center [789, 308] width 149 height 123
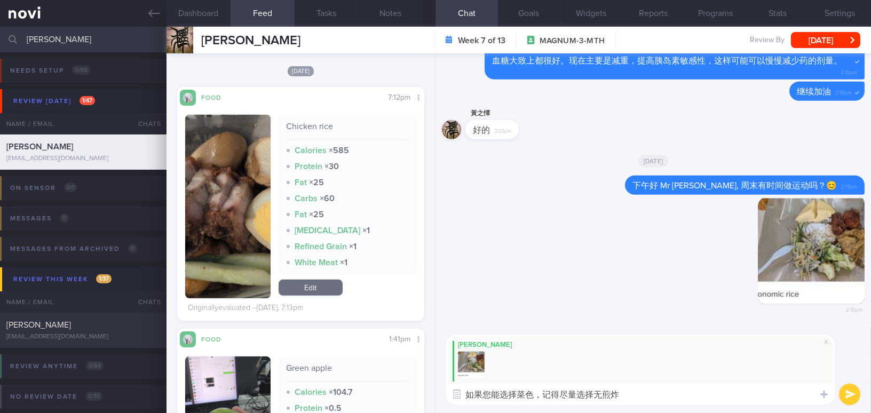
scroll to position [873, 0]
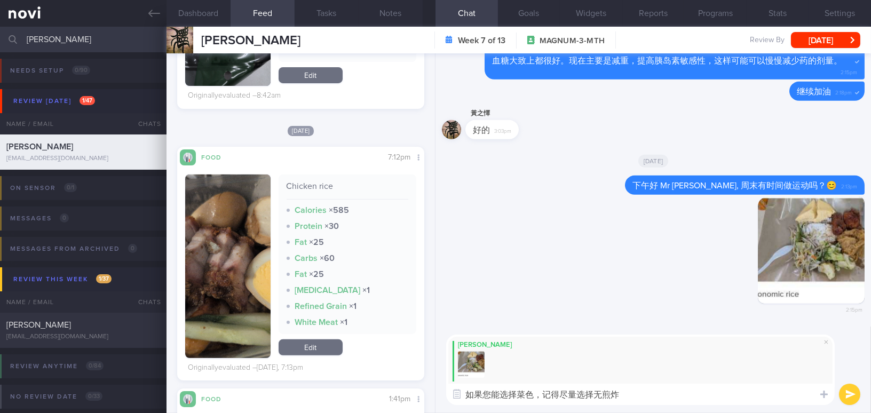
click at [239, 236] on button "button" at bounding box center [227, 266] width 85 height 184
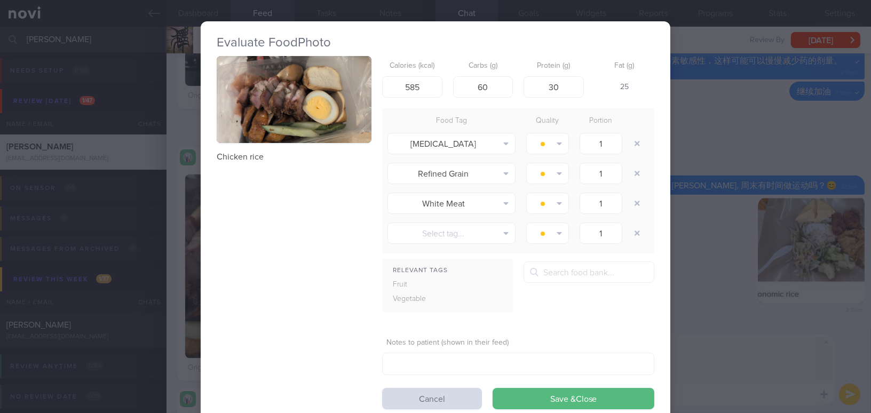
click at [310, 115] on button "button" at bounding box center [294, 99] width 155 height 87
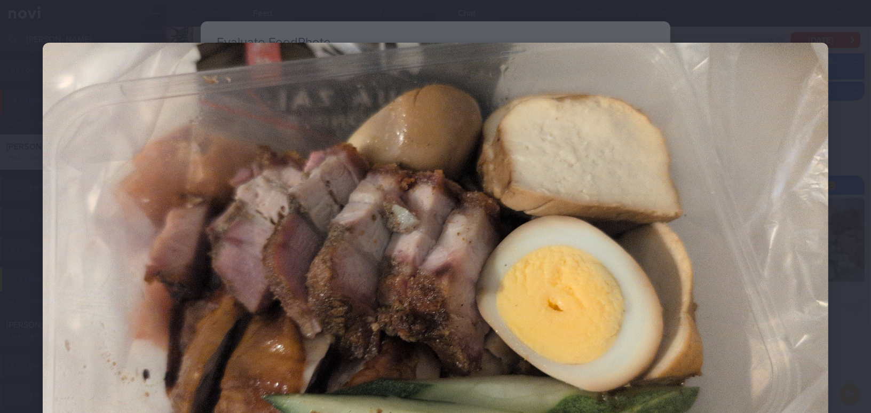
scroll to position [110, 0]
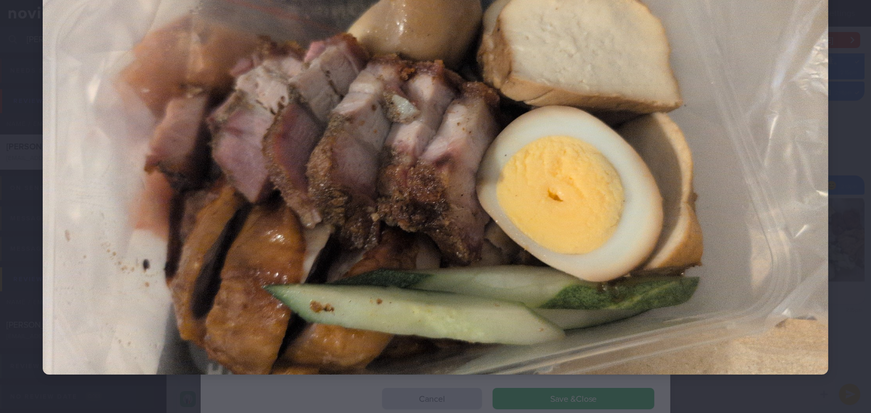
click at [722, 133] on img at bounding box center [435, 154] width 785 height 442
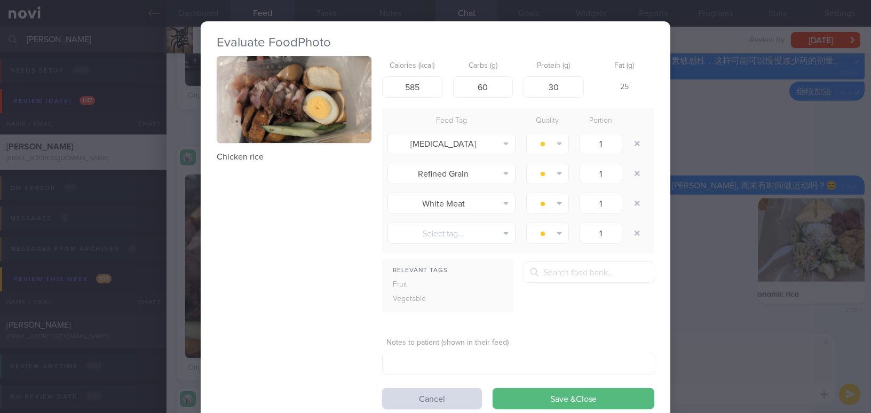
click at [282, 136] on button "button" at bounding box center [294, 99] width 155 height 87
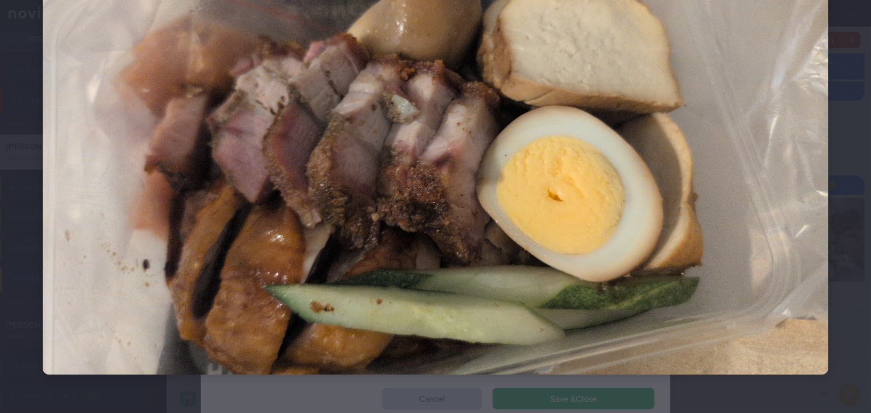
click at [644, 289] on img at bounding box center [435, 154] width 785 height 442
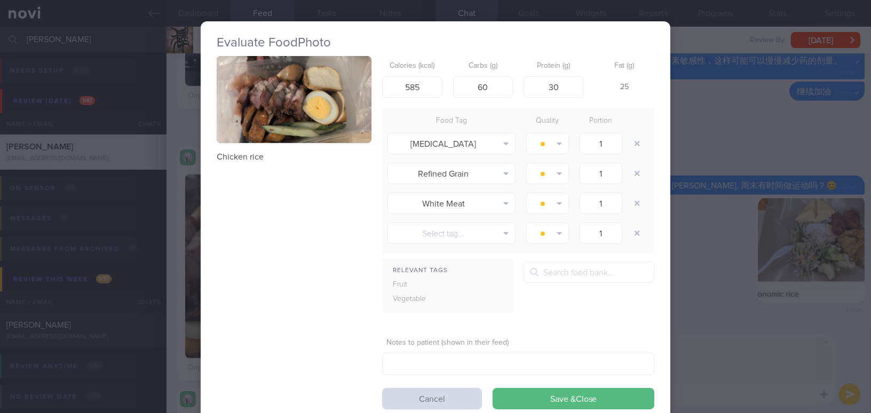
click at [784, 336] on div "Evaluate Food Photo Chicken rice Calories (kcal) 585 Carbs (g) 60 Protein (g) 3…" at bounding box center [435, 206] width 871 height 413
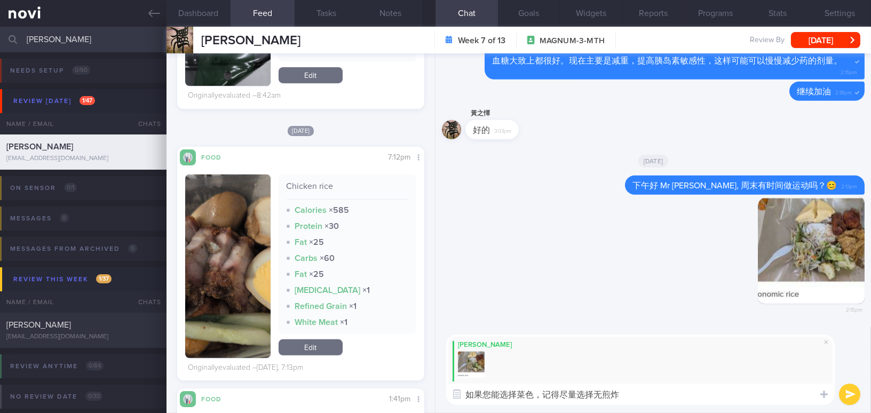
click at [639, 397] on textarea "如果您能选择菜色，记得尽量选择无煎炸" at bounding box center [640, 394] width 388 height 21
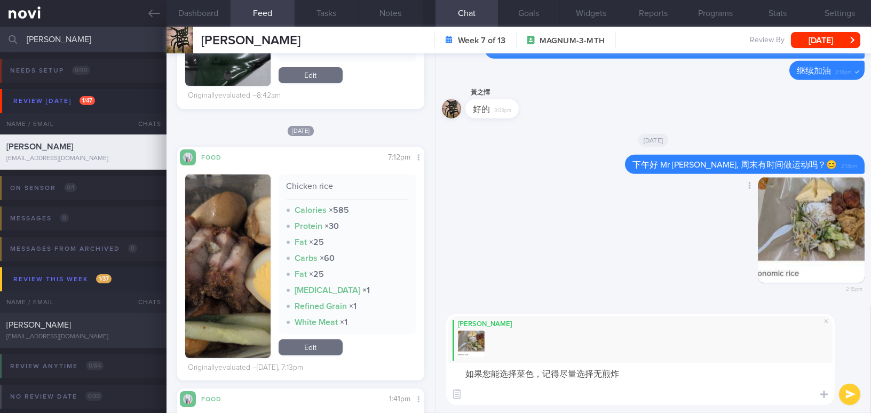
paste textarea "如果您可以控制餐点选择，尽量选择非油炸的菜肴。腐竹皮可能也是事先油炸过的。"
drag, startPoint x: 569, startPoint y: 393, endPoint x: 779, endPoint y: 396, distance: 209.7
click at [779, 396] on textarea "如果您能选择菜色，记得尽量选择无煎炸 如果您可以控制餐点选择，尽量选择非油炸的菜肴。腐竹皮可能也是事先油炸过的。" at bounding box center [640, 384] width 388 height 42
drag, startPoint x: 545, startPoint y: 371, endPoint x: 627, endPoint y: 372, distance: 82.2
click at [627, 372] on textarea "如果您能选择菜色，记得尽量选择无煎炸 如果您可以控制餐点选择，" at bounding box center [640, 384] width 388 height 42
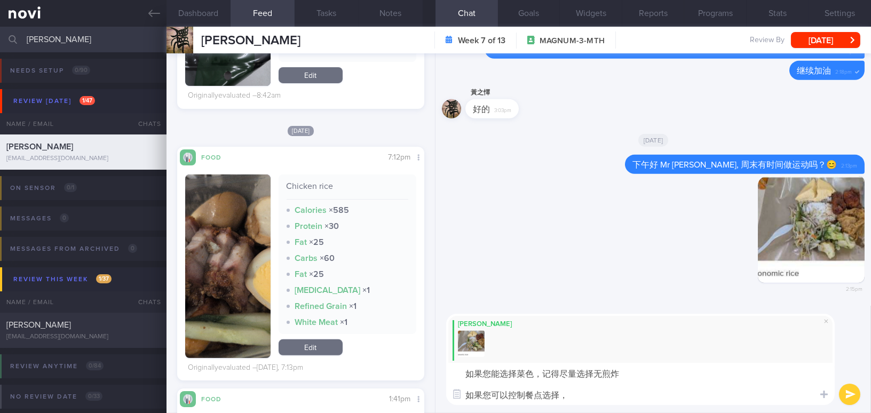
paste textarea "尽量选择非油炸的菜肴。腐竹皮可能也是事先油炸过的。"
click at [663, 372] on textarea "如果您能选择菜色，尽量选择非油炸的菜肴。腐竹皮可能也是事先油炸过的。 如果您可以控制餐点选择，" at bounding box center [640, 384] width 388 height 42
drag, startPoint x: 567, startPoint y: 396, endPoint x: 455, endPoint y: 391, distance: 111.7
click at [455, 391] on div "Attach media Food repository Chat Templates Admin CGM Weight Nutrition Physical…" at bounding box center [652, 359] width 435 height 107
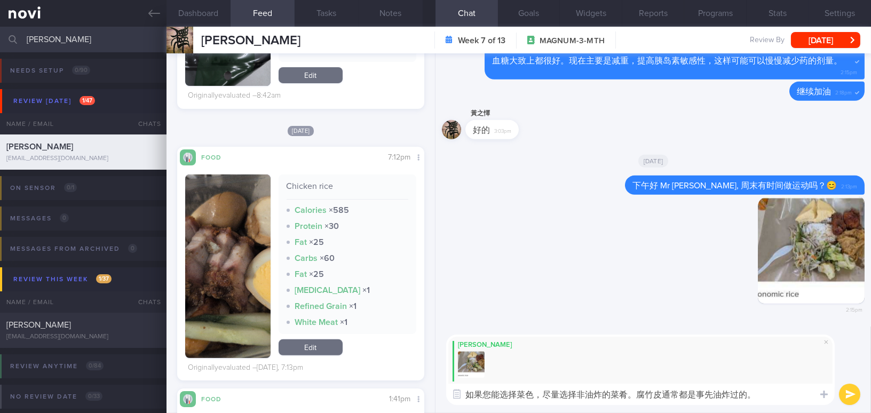
type textarea "如果您能选择菜色，尽量选择非油炸的菜肴。腐竹皮通常都是事先油炸过的。"
click at [855, 393] on button "submit" at bounding box center [849, 394] width 21 height 21
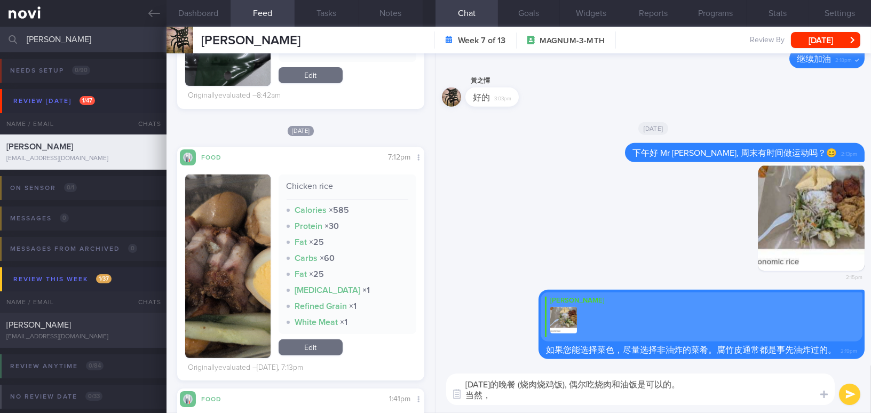
paste textarea "会是更健康的选择。"
click at [494, 396] on textarea "昨天的晚餐 (烧肉烧鸡饭), 偶尔吃烧肉和油饭是可以的。 当然，会是更健康的选择。" at bounding box center [640, 389] width 388 height 31
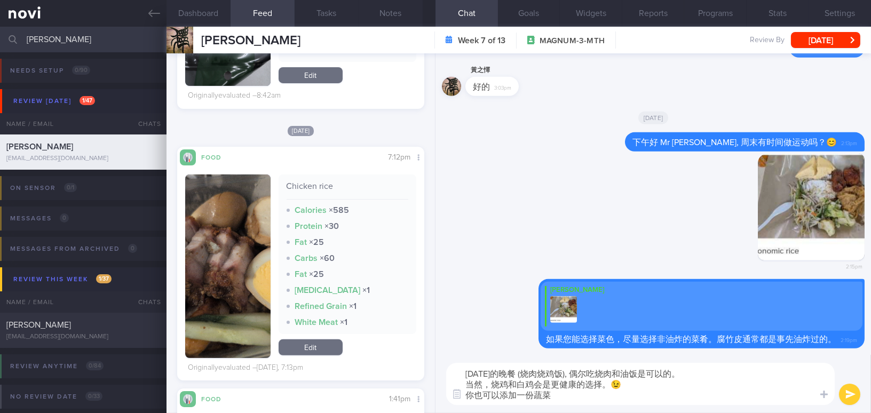
type textarea "昨天的晚餐 (烧肉烧鸡饭), 偶尔吃烧肉和油饭是可以的。 当然，烧鸡和白鸡会是更健康的选择。😉 你也可以添加一份蔬菜。"
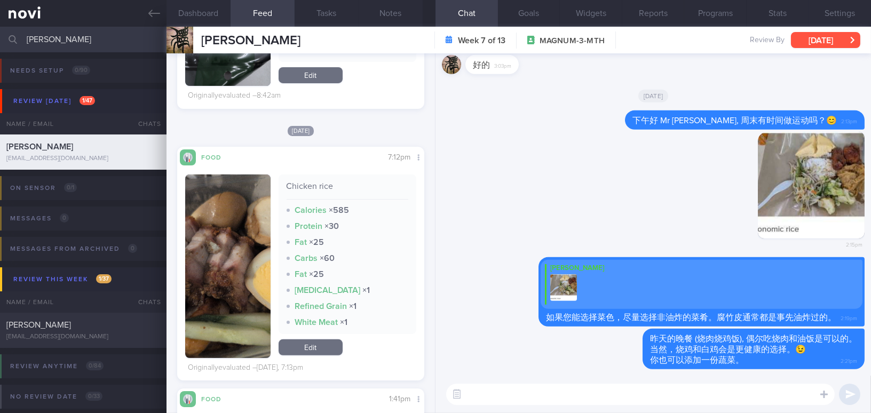
click at [805, 44] on button "[DATE]" at bounding box center [825, 40] width 69 height 16
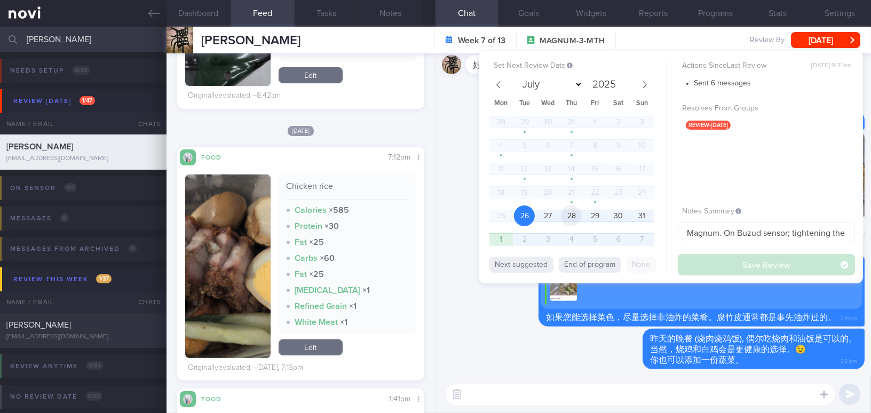
click at [579, 212] on span "28" at bounding box center [571, 215] width 21 height 21
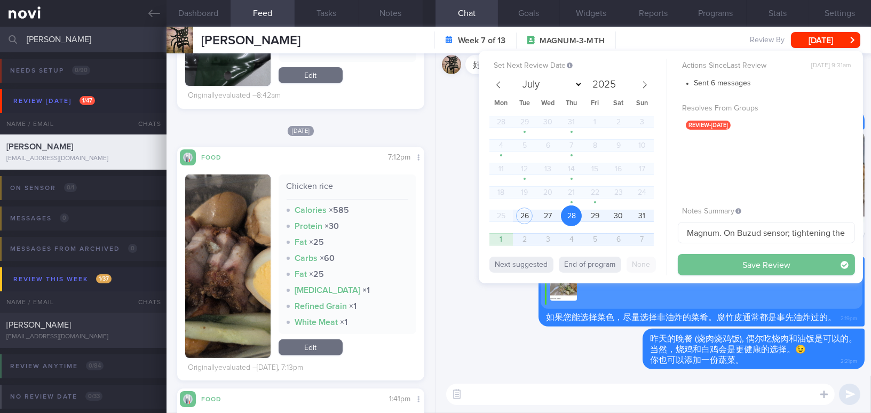
click at [721, 265] on button "Save Review" at bounding box center [766, 264] width 177 height 21
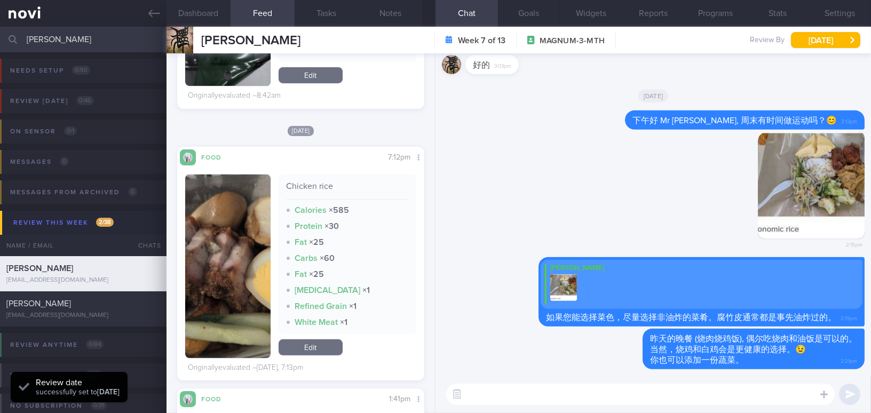
scroll to position [113, 225]
drag, startPoint x: 103, startPoint y: 44, endPoint x: 0, endPoint y: 28, distance: 104.2
click at [0, 28] on input "huang c" at bounding box center [435, 40] width 871 height 26
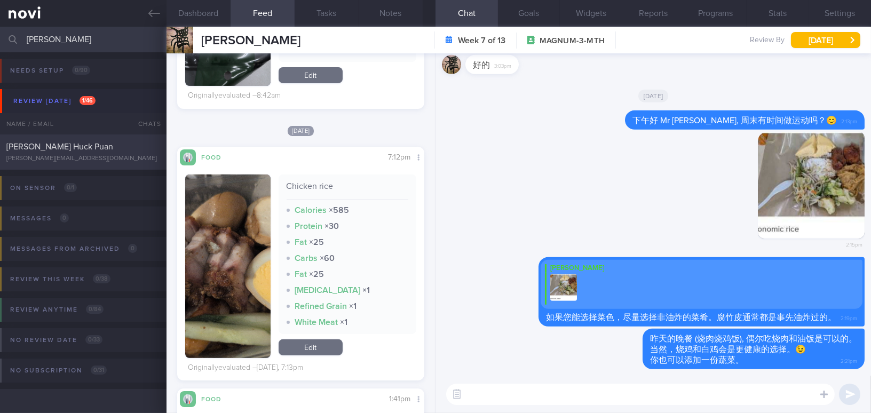
type input "danny"
click at [99, 146] on span "Danny Cheok Huck Puan" at bounding box center [59, 146] width 107 height 9
type input "On sensor; VIP"
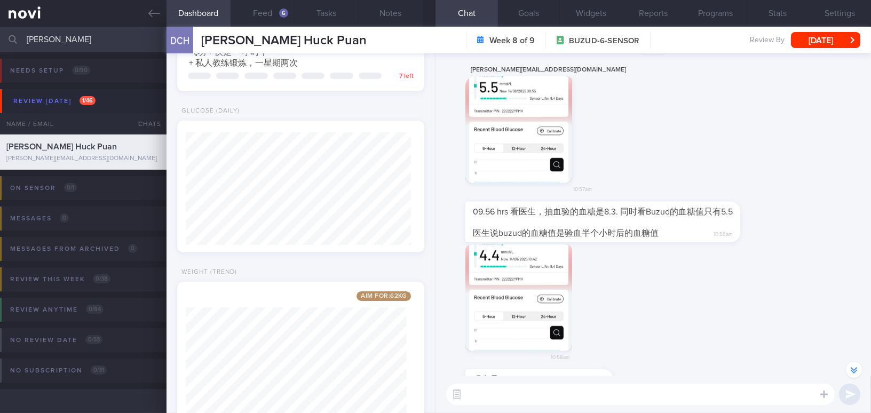
scroll to position [-582, 0]
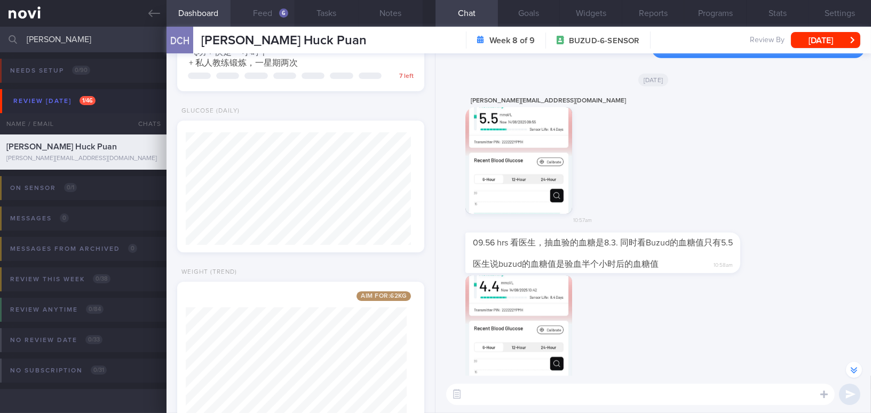
click at [261, 10] on button "Feed 6" at bounding box center [263, 13] width 64 height 27
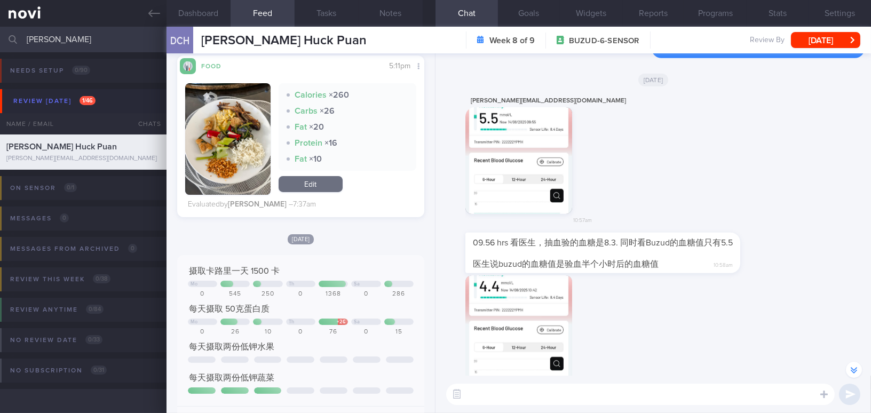
scroll to position [242, 0]
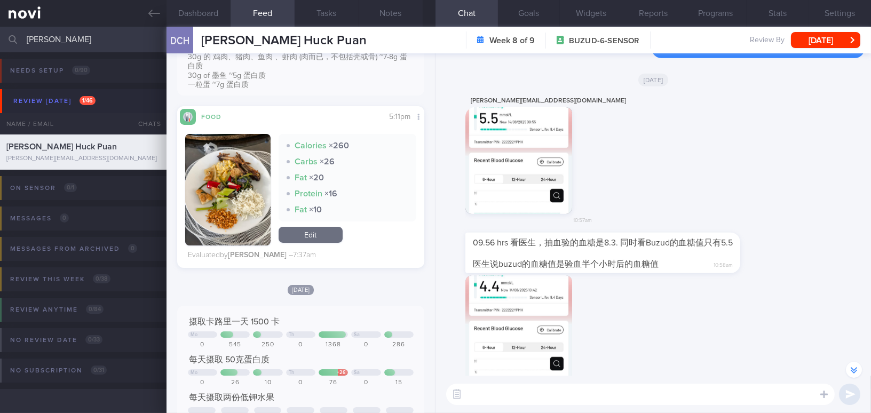
click at [244, 152] on button "button" at bounding box center [227, 190] width 85 height 112
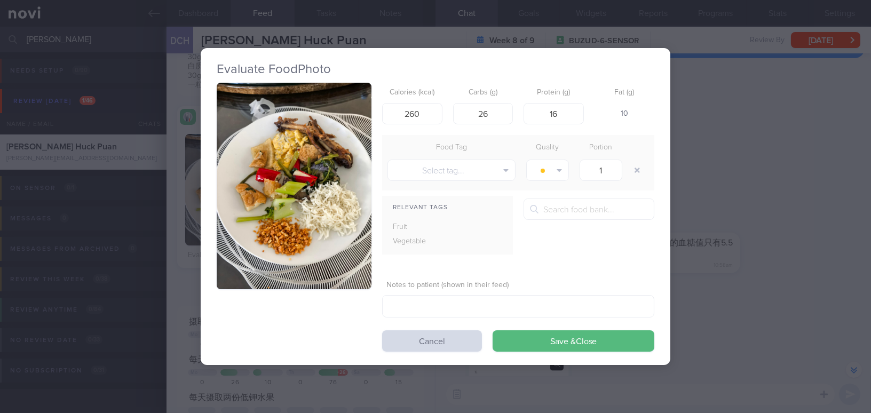
click at [264, 144] on button "button" at bounding box center [294, 186] width 155 height 206
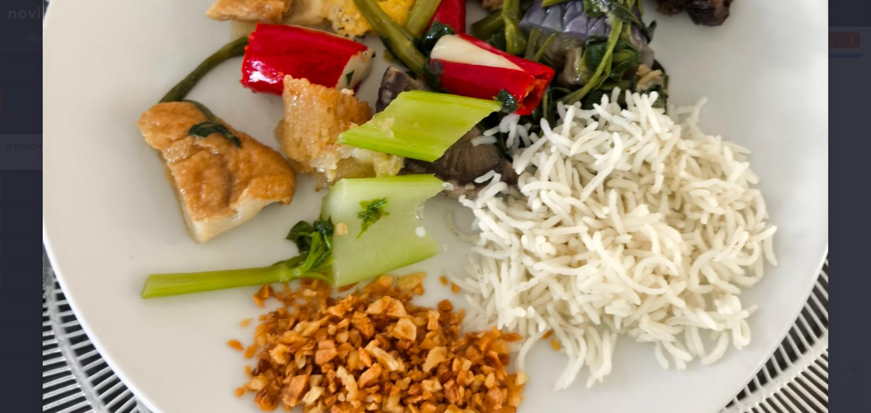
scroll to position [533, 0]
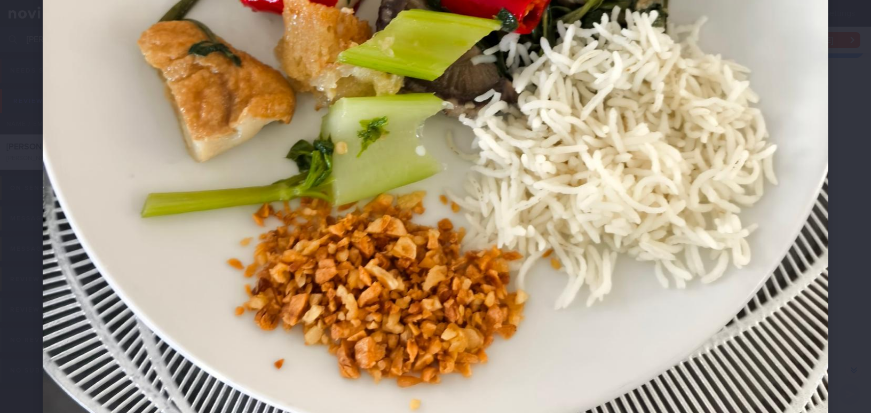
click at [719, 93] on img at bounding box center [435, 33] width 785 height 1047
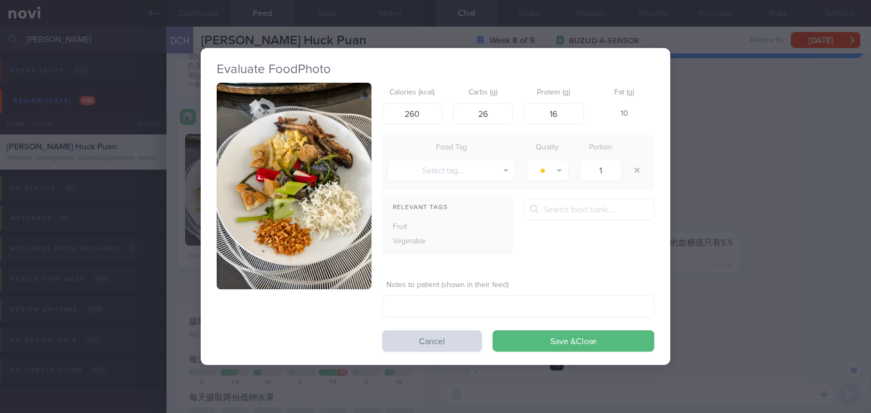
click at [824, 37] on div "Evaluate Food Photo Calories (kcal) 260 Carbs (g) 26 Protein (g) 16 Fat (g) 10 …" at bounding box center [435, 206] width 871 height 413
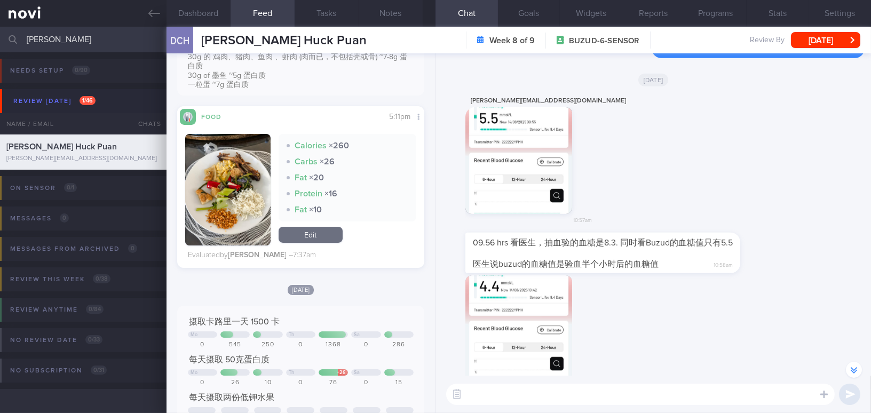
click at [824, 37] on button "[DATE]" at bounding box center [825, 40] width 69 height 16
click at [691, 351] on div "10:58am" at bounding box center [653, 337] width 423 height 125
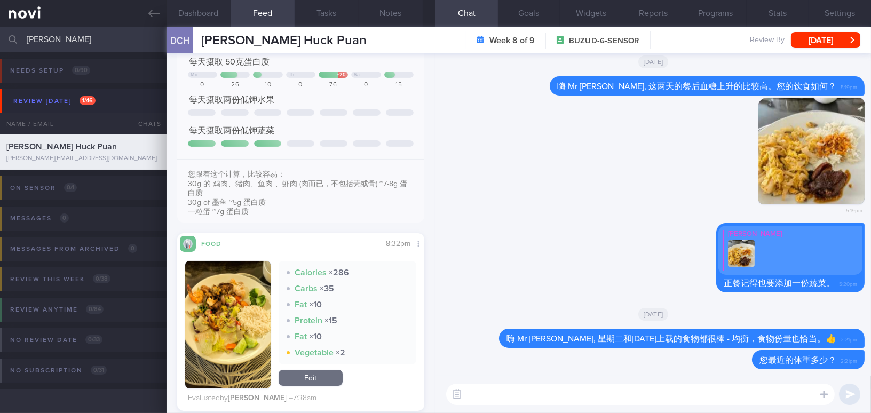
scroll to position [630, 0]
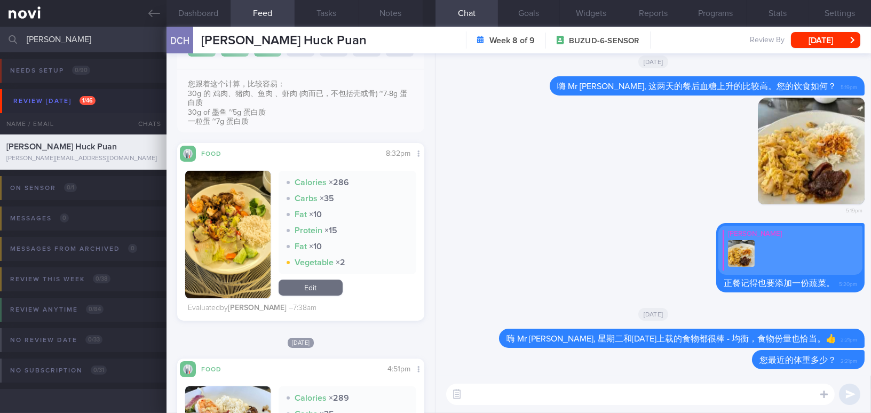
click at [237, 259] on button "button" at bounding box center [227, 235] width 85 height 128
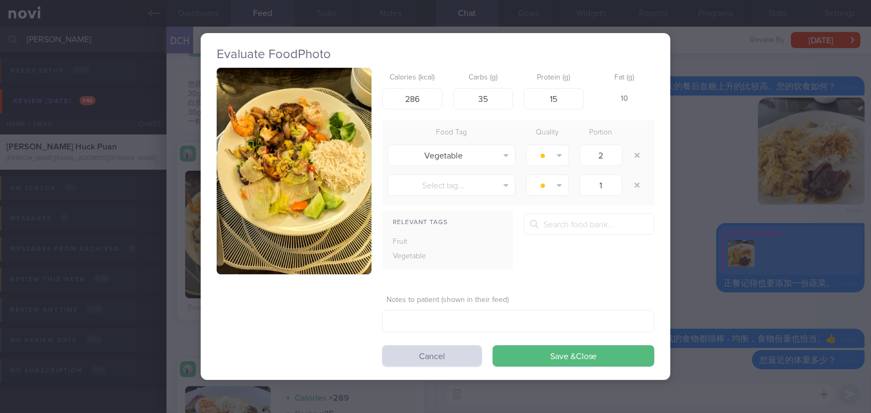
click at [281, 208] on button "button" at bounding box center [294, 171] width 155 height 206
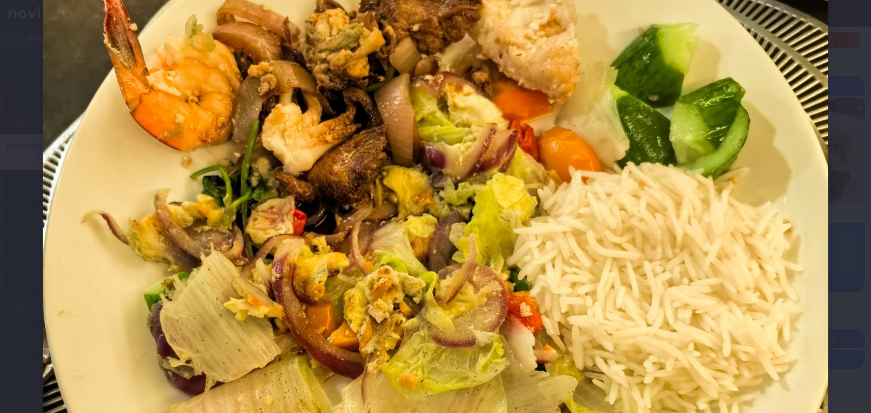
scroll to position [388, 0]
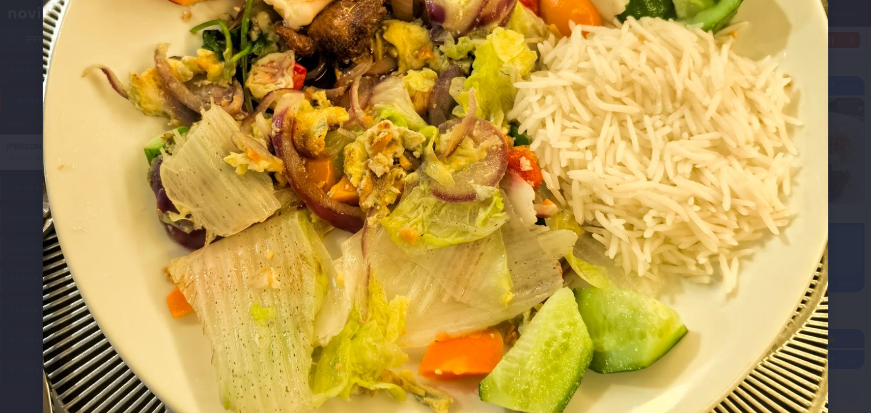
click at [423, 265] on img at bounding box center [435, 178] width 785 height 1047
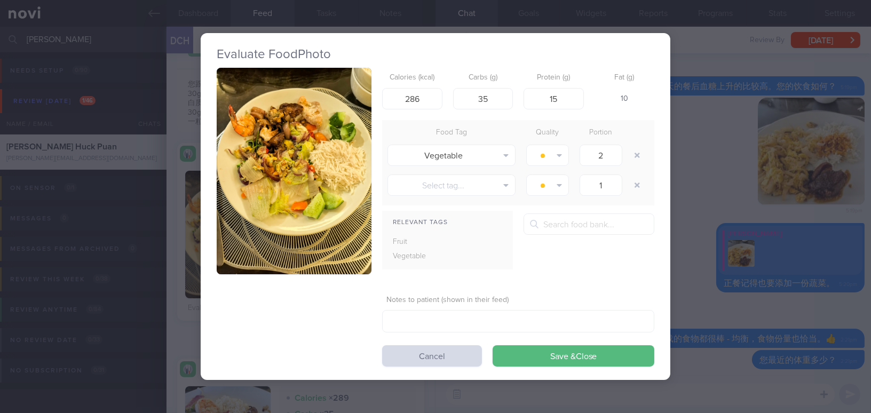
click at [308, 210] on button "button" at bounding box center [294, 171] width 155 height 206
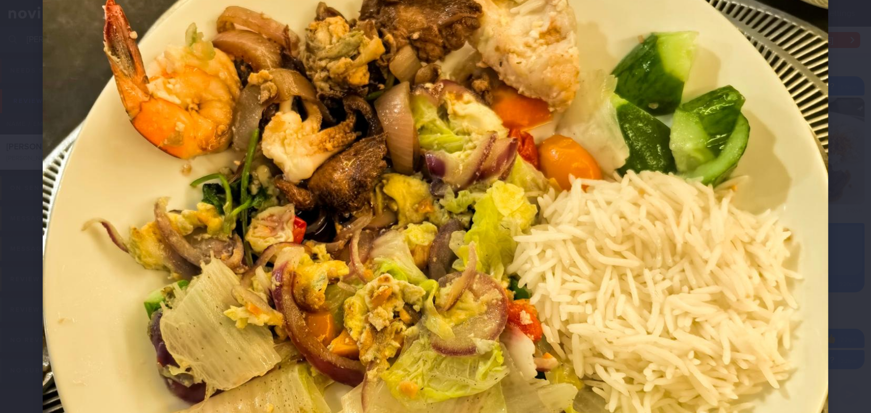
scroll to position [242, 0]
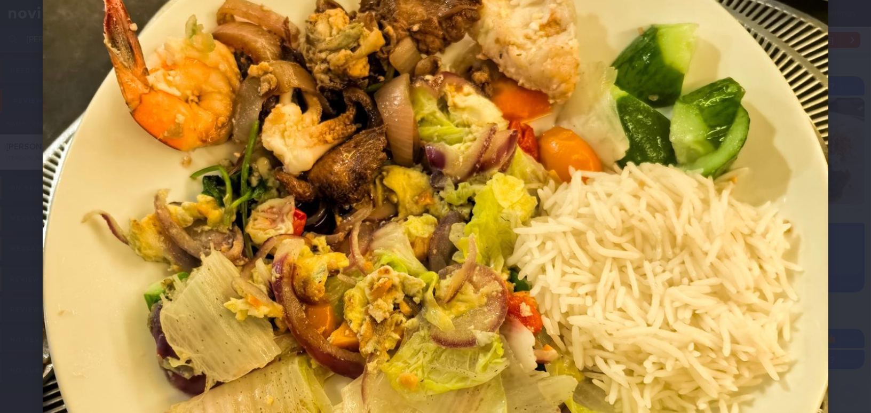
click at [561, 260] on img at bounding box center [435, 323] width 785 height 1047
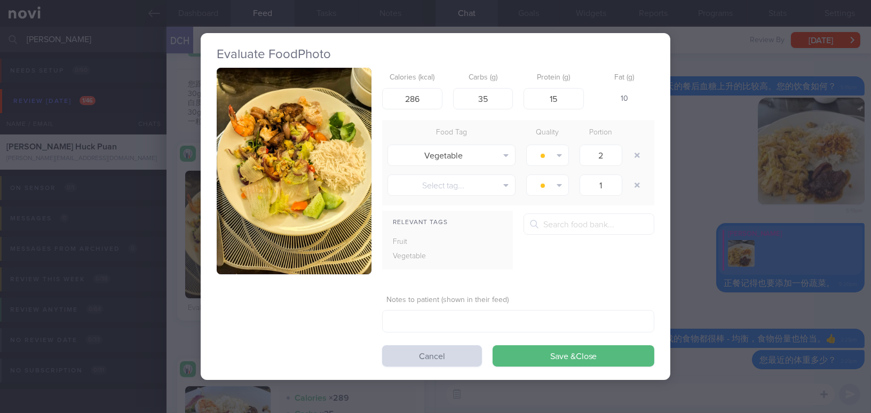
click at [680, 289] on div "Evaluate Food Photo Calories (kcal) 286 Carbs (g) 35 Protein (g) 15 Fat (g) 10 …" at bounding box center [435, 206] width 871 height 413
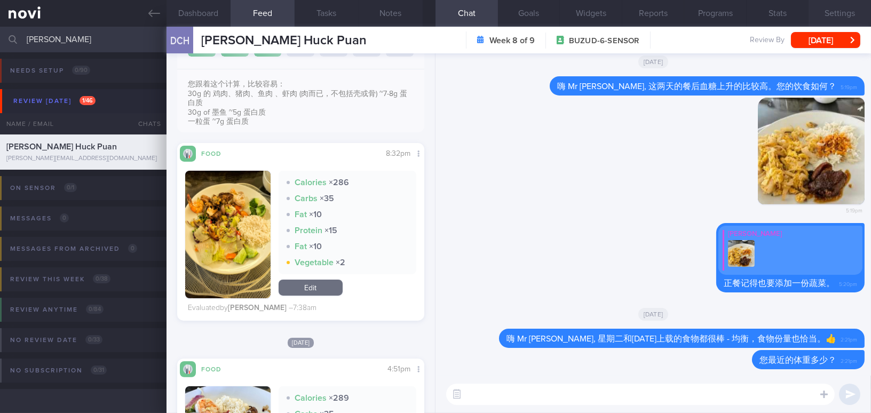
click at [838, 17] on button "Settings" at bounding box center [839, 13] width 62 height 27
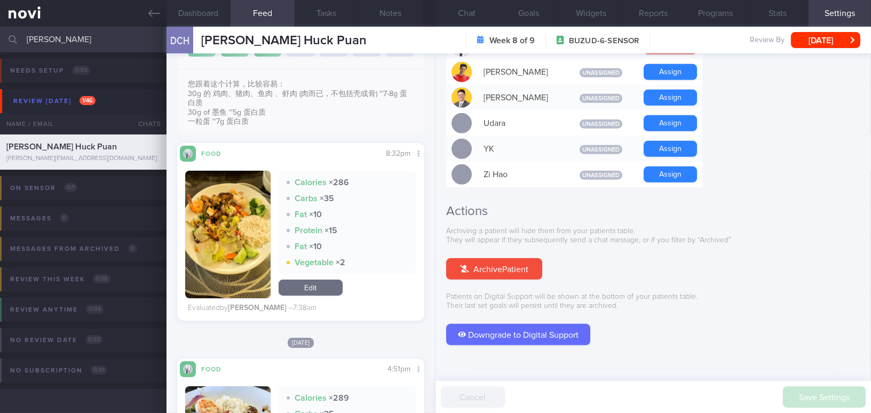
scroll to position [796, 0]
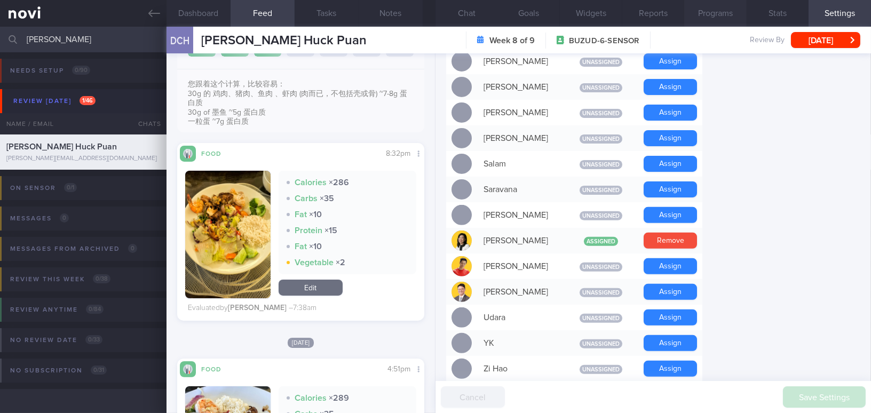
click at [719, 7] on button "Programs" at bounding box center [715, 13] width 62 height 27
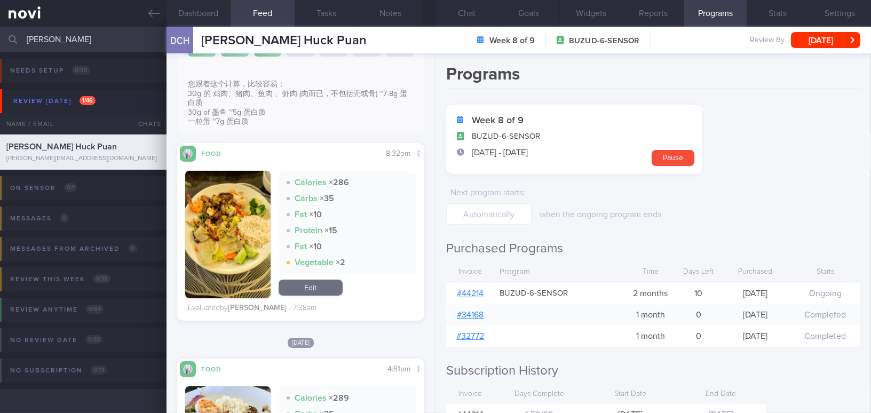
click at [468, 290] on link "# 44214" at bounding box center [470, 293] width 27 height 9
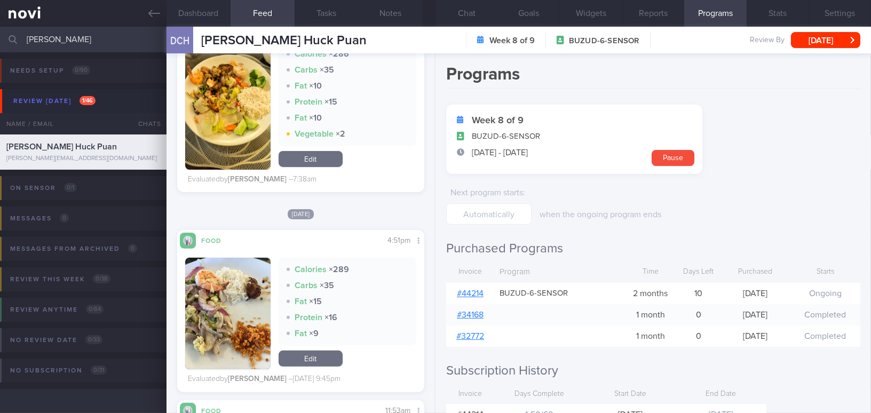
scroll to position [776, 0]
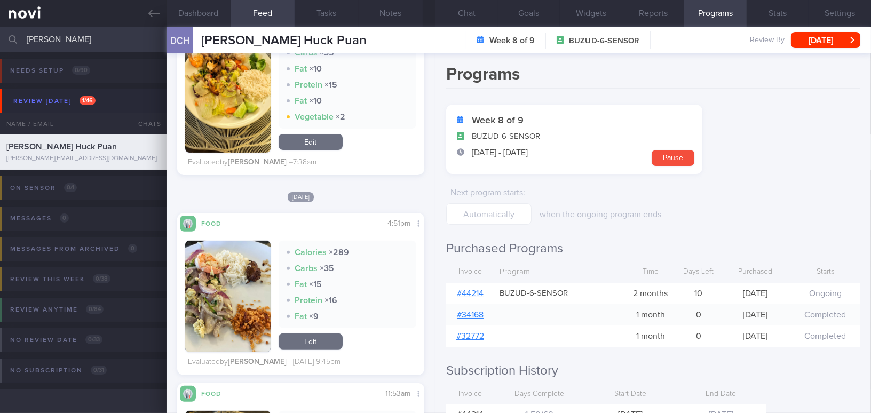
click at [241, 292] on button "button" at bounding box center [227, 297] width 85 height 112
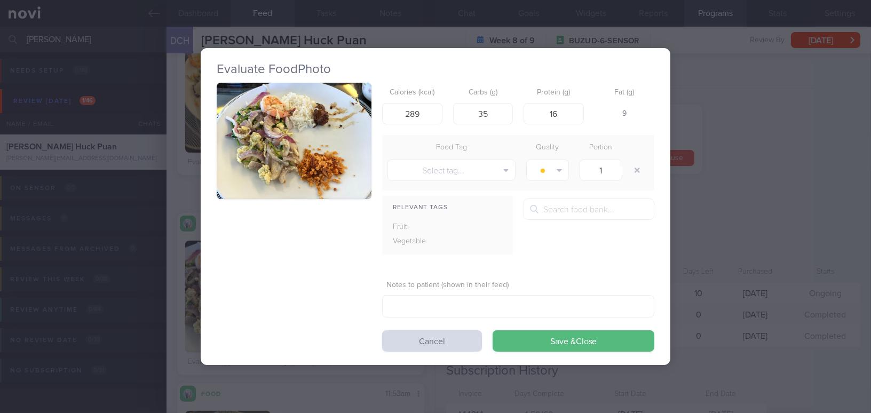
click at [279, 187] on button "button" at bounding box center [294, 141] width 155 height 116
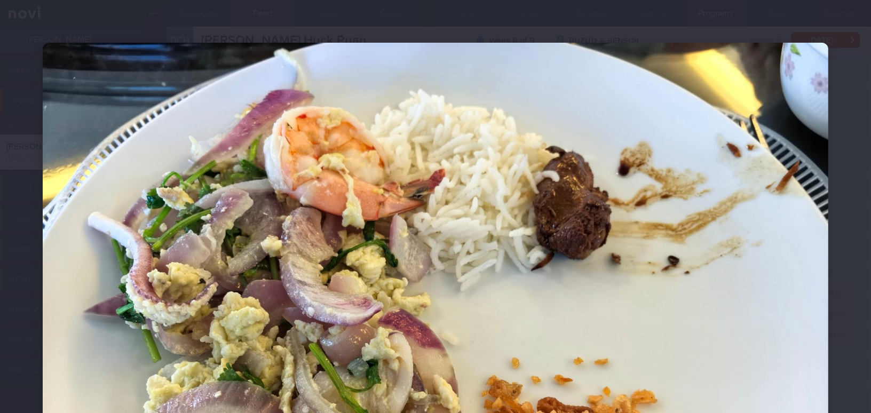
click at [558, 137] on img at bounding box center [435, 337] width 785 height 589
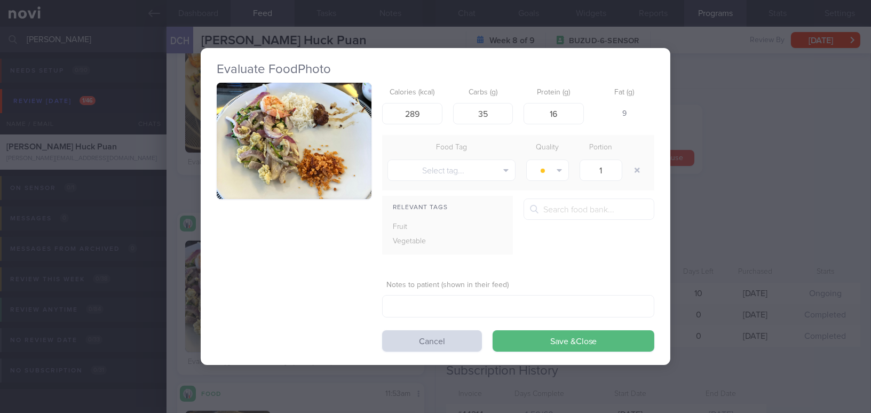
click at [720, 216] on div "Evaluate Food Photo Calories (kcal) 289 Carbs (g) 35 Protein (g) 16 Fat (g) 9 F…" at bounding box center [435, 206] width 871 height 413
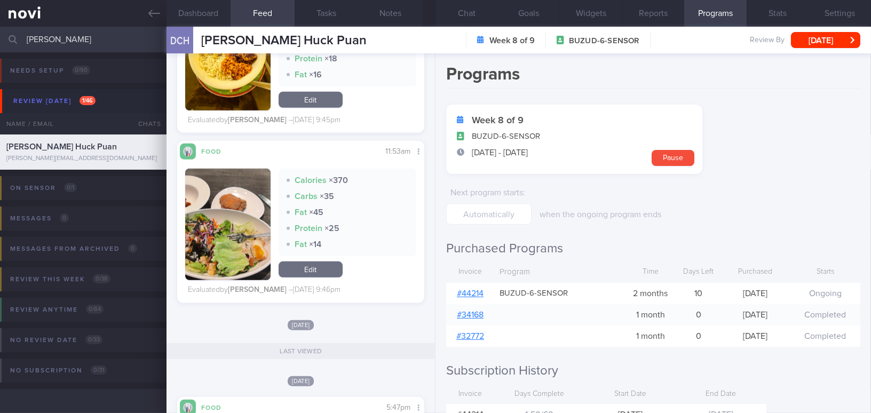
scroll to position [113, 225]
click at [251, 222] on button "button" at bounding box center [227, 225] width 85 height 112
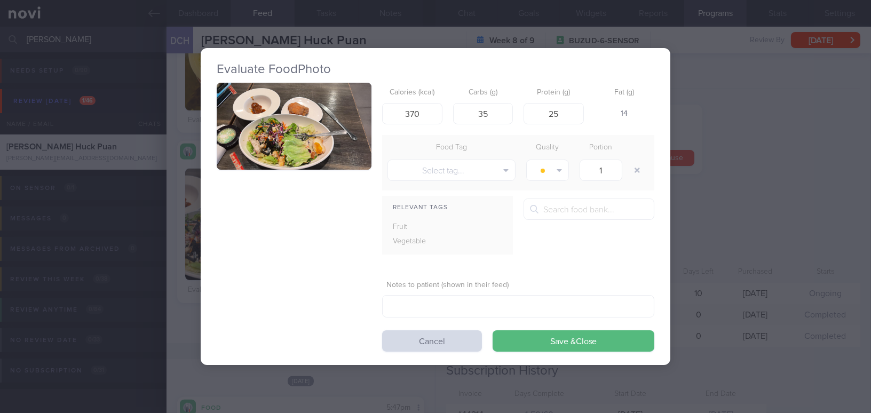
click at [270, 179] on div "Calories (kcal) 370 Carbs (g) 35 Protein (g) 25 Fat (g) 14 Food Tag Quality Por…" at bounding box center [436, 217] width 438 height 269
click at [283, 144] on button "button" at bounding box center [294, 126] width 155 height 87
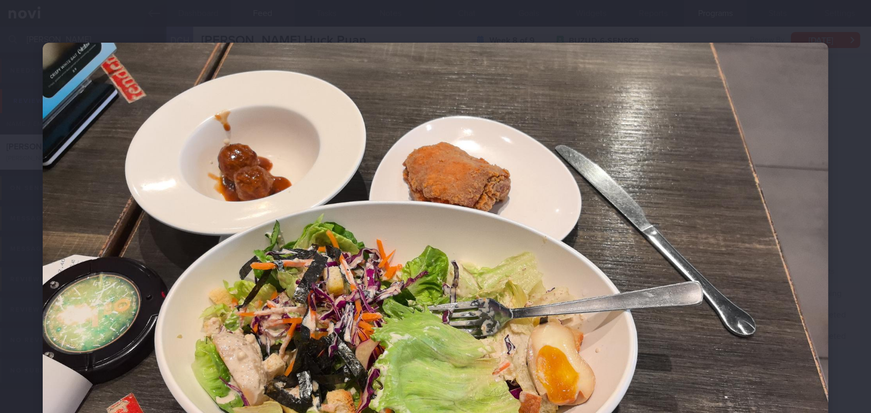
scroll to position [97, 0]
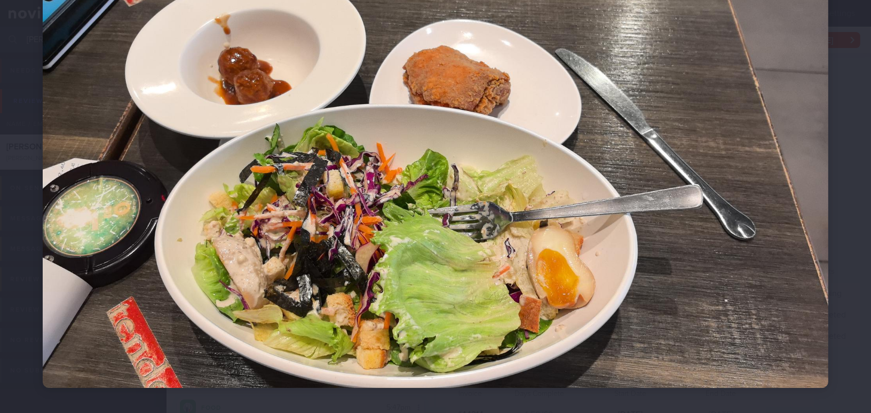
click at [627, 199] on img at bounding box center [435, 167] width 785 height 442
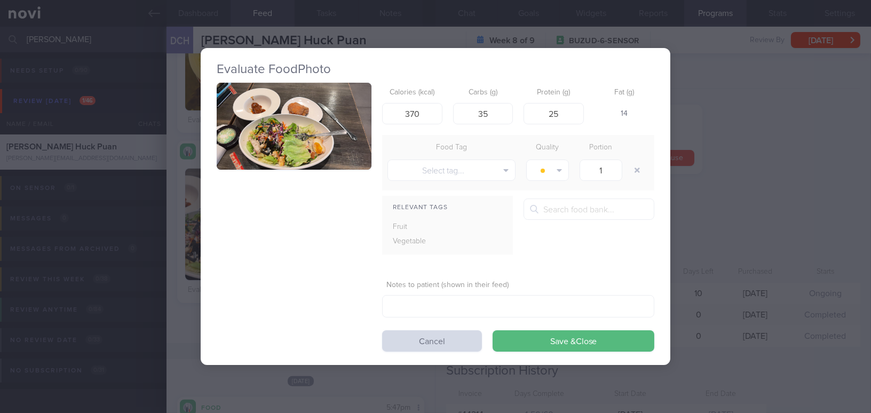
click at [776, 193] on div "Evaluate Food Photo Calories (kcal) 370 Carbs (g) 35 Protein (g) 25 Fat (g) 14 …" at bounding box center [435, 206] width 871 height 413
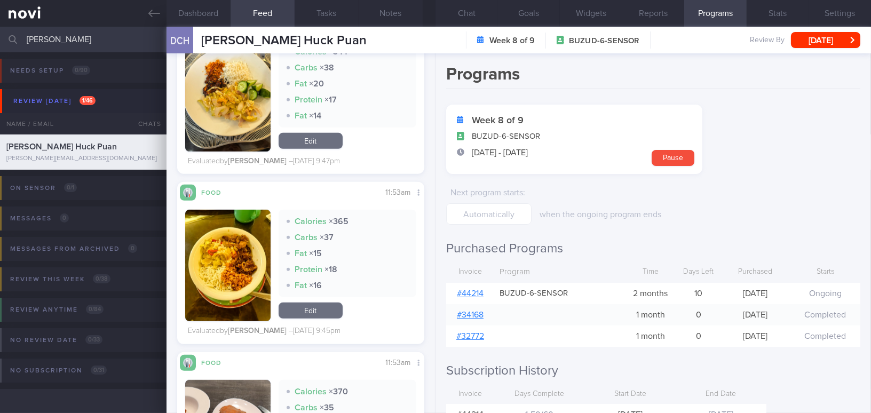
scroll to position [1164, 0]
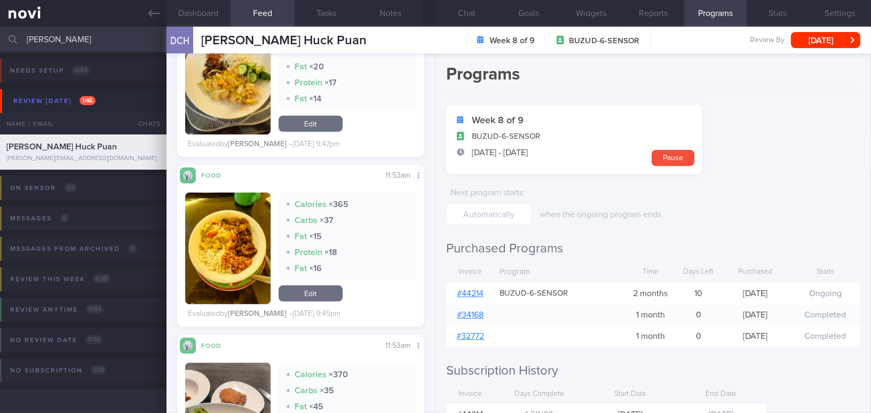
click at [231, 225] on button "button" at bounding box center [227, 249] width 85 height 112
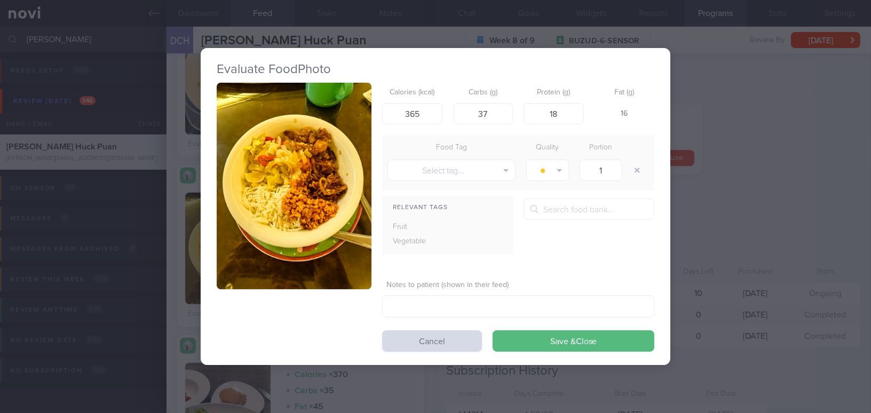
click at [276, 134] on button "button" at bounding box center [294, 186] width 155 height 206
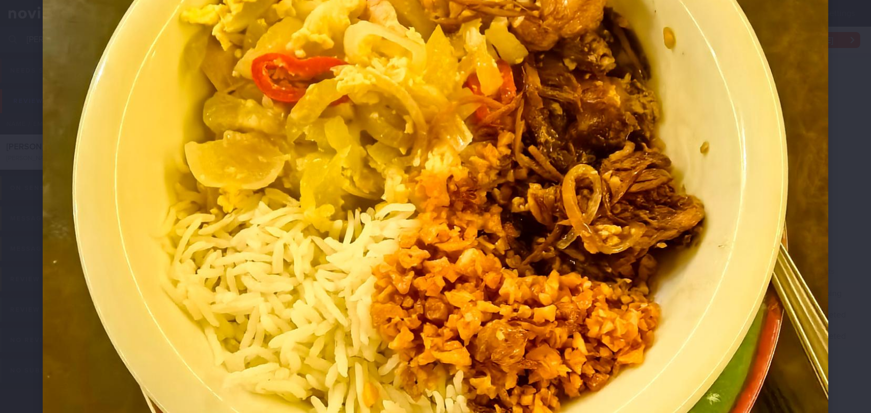
scroll to position [388, 0]
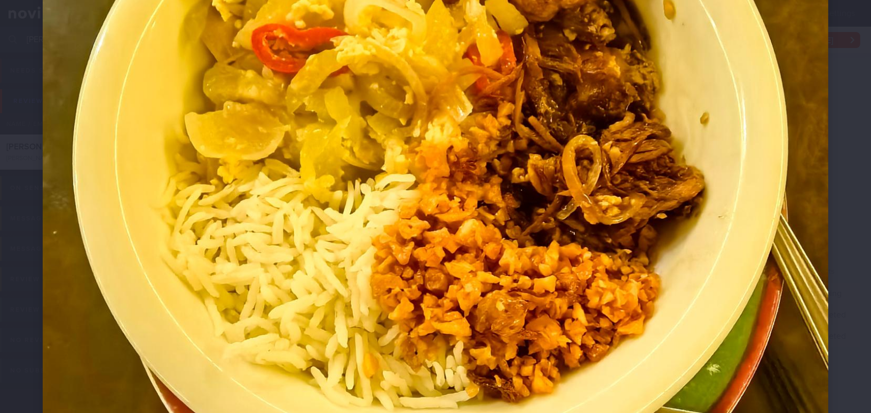
click at [603, 248] on img at bounding box center [435, 178] width 785 height 1047
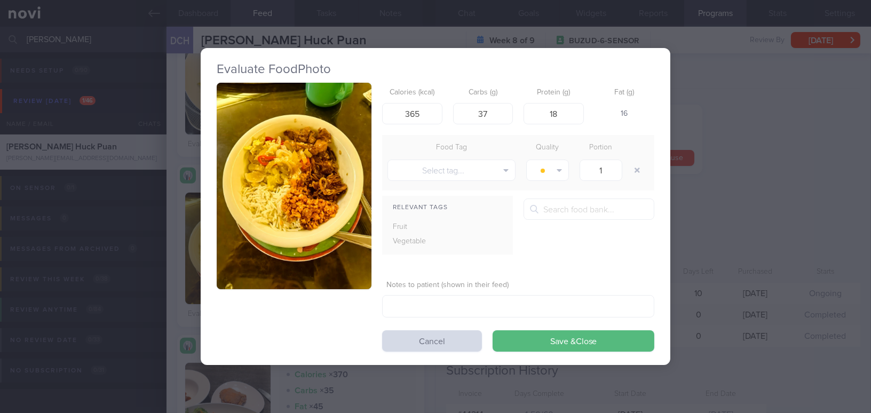
click at [732, 249] on div "Evaluate Food Photo Calories (kcal) 365 Carbs (g) 37 Protein (g) 18 Fat (g) 16 …" at bounding box center [435, 206] width 871 height 413
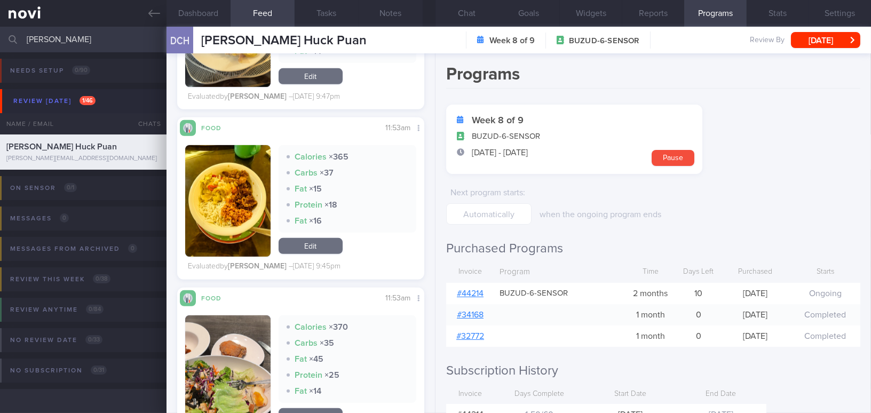
scroll to position [1261, 0]
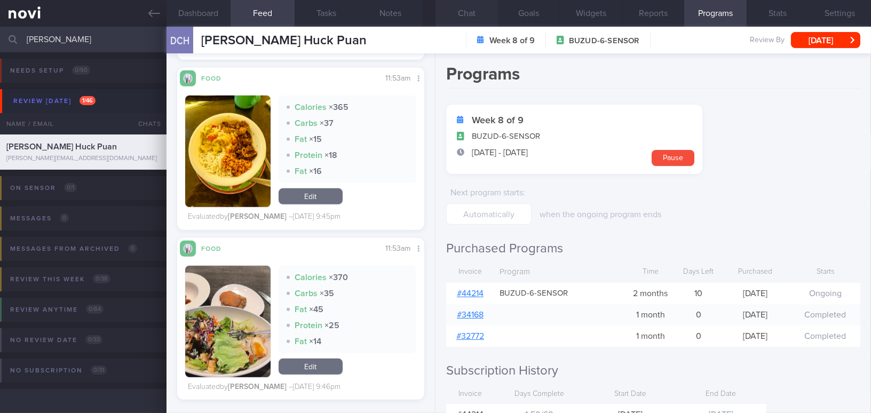
click at [468, 5] on button "Chat" at bounding box center [466, 13] width 62 height 27
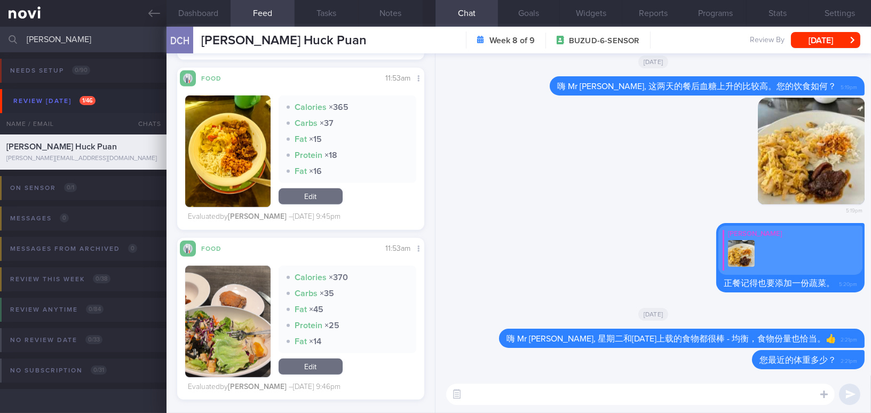
click at [550, 391] on textarea at bounding box center [640, 394] width 388 height 21
click at [237, 164] on button "button" at bounding box center [227, 152] width 85 height 112
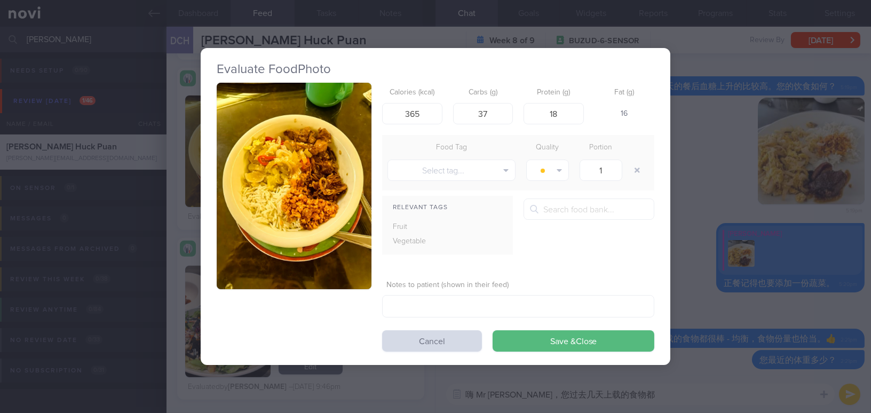
click at [272, 158] on button "button" at bounding box center [294, 186] width 155 height 206
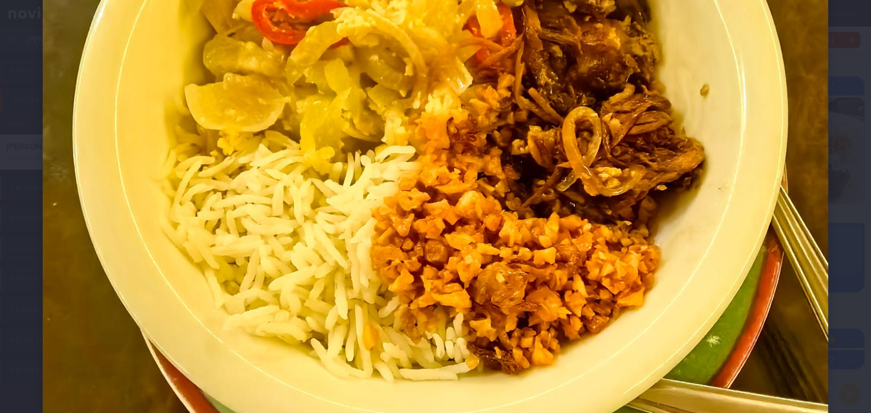
scroll to position [436, 0]
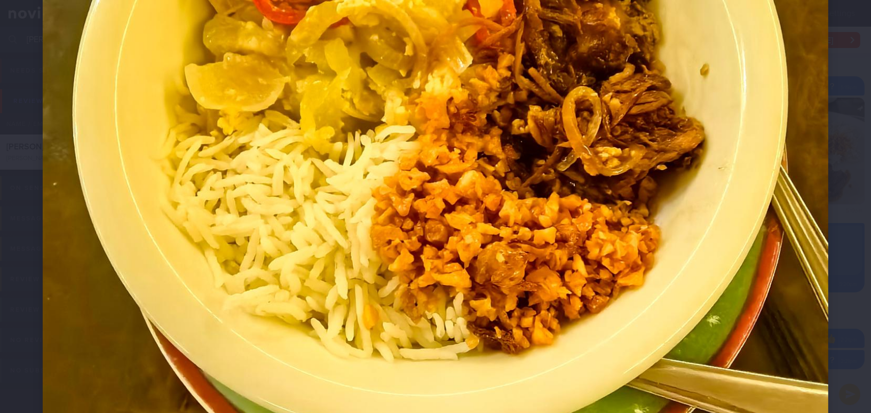
click at [669, 212] on img at bounding box center [435, 129] width 785 height 1047
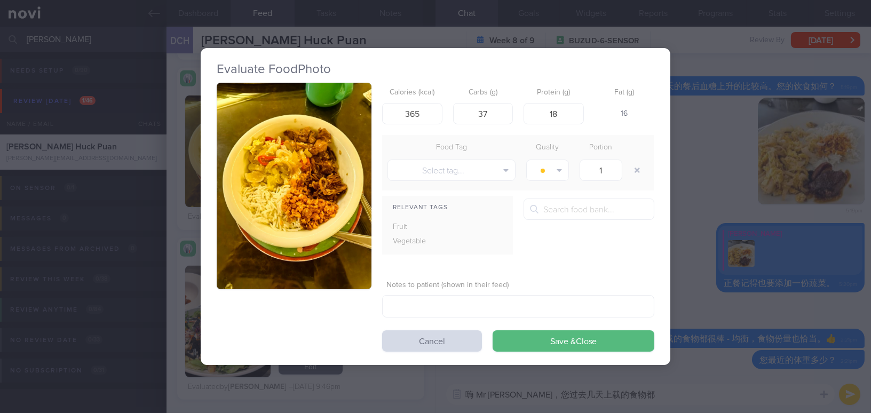
click at [706, 217] on div "Evaluate Food Photo Calories (kcal) 365 Carbs (g) 37 Protein (g) 18 Fat (g) 16 …" at bounding box center [435, 206] width 871 height 413
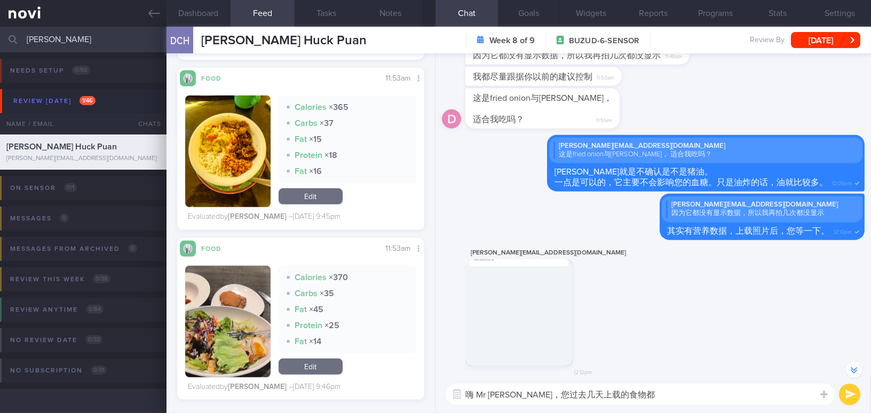
scroll to position [-5622, 0]
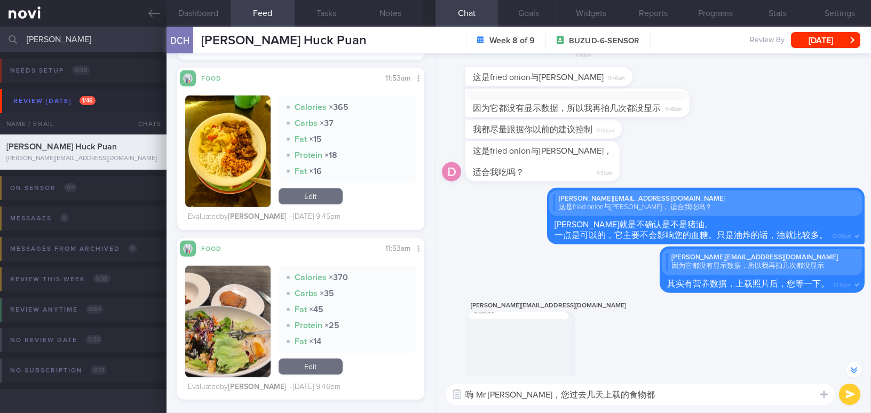
click at [642, 394] on textarea "嗨 Mr Danny，您过去几天上载的食物都" at bounding box center [640, 394] width 388 height 21
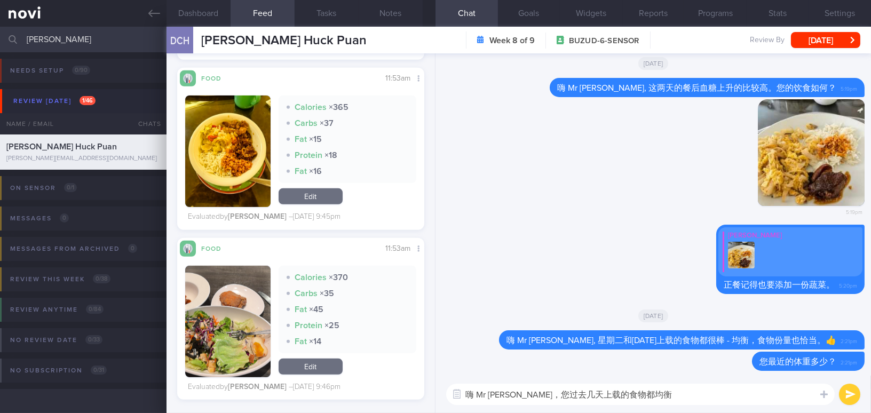
scroll to position [0, 0]
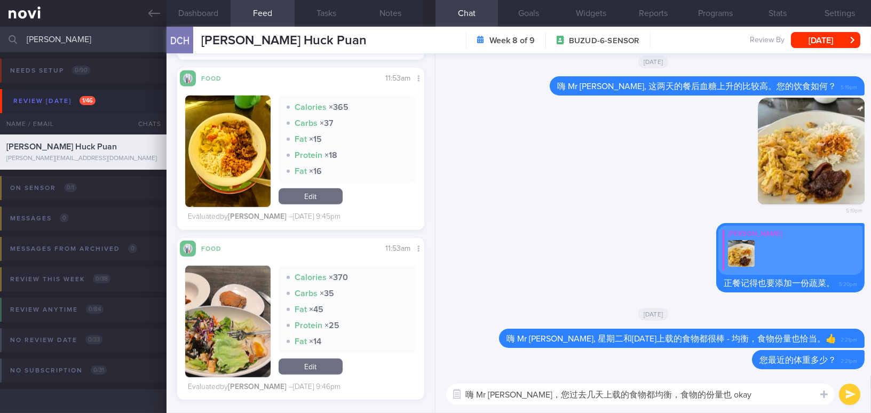
type textarea "嗨 Mr Danny，您过去几天上载的食物都均衡，食物的份量也 okay!"
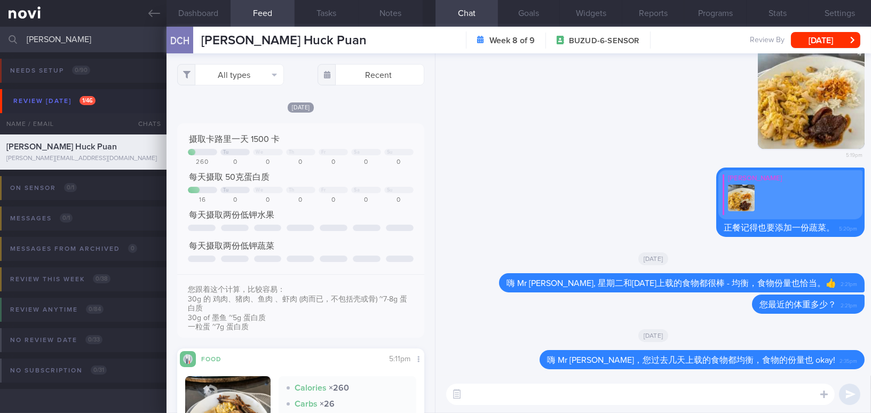
scroll to position [242, 0]
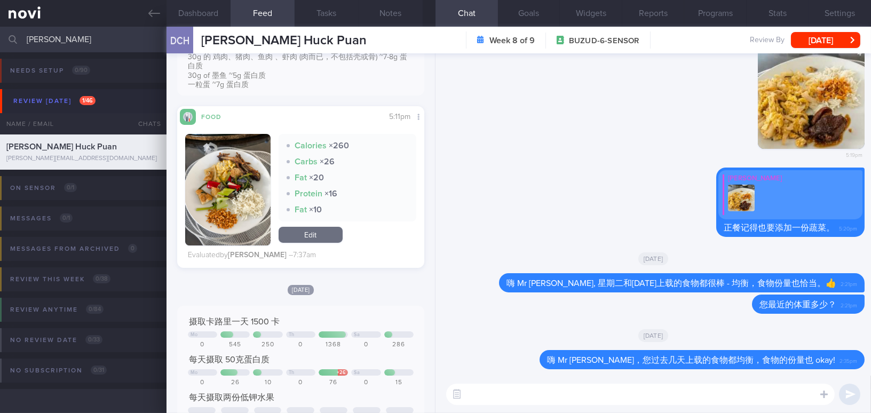
click at [520, 393] on textarea at bounding box center [640, 394] width 388 height 21
type textarea "n"
type textarea "当您摄取这样的饮食，餐后血糖多数也在范围里面。👍"
click at [850, 391] on button "submit" at bounding box center [849, 394] width 21 height 21
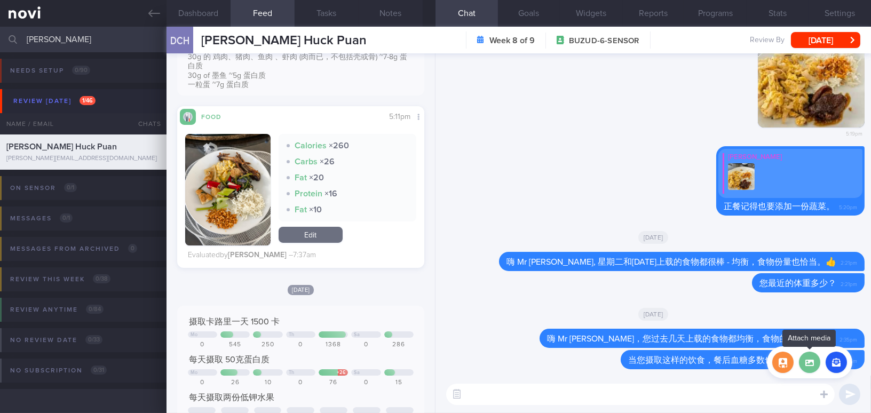
click at [808, 360] on label at bounding box center [809, 362] width 21 height 21
click at [0, 0] on input "file" at bounding box center [0, 0] width 0 height 0
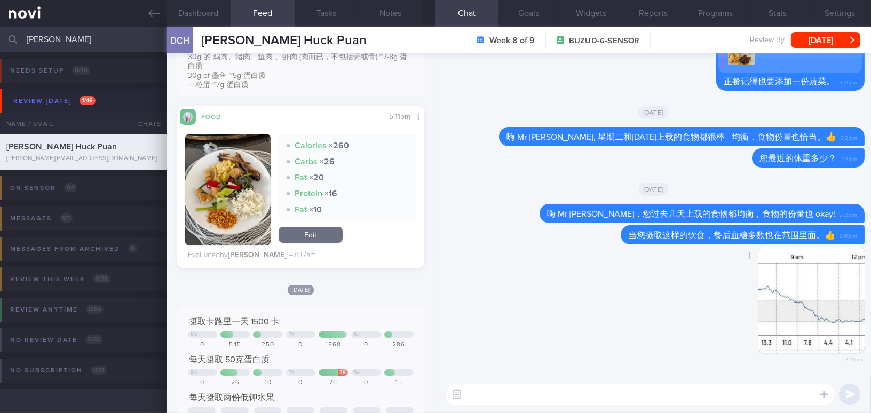
click at [801, 301] on button "button" at bounding box center [811, 300] width 107 height 107
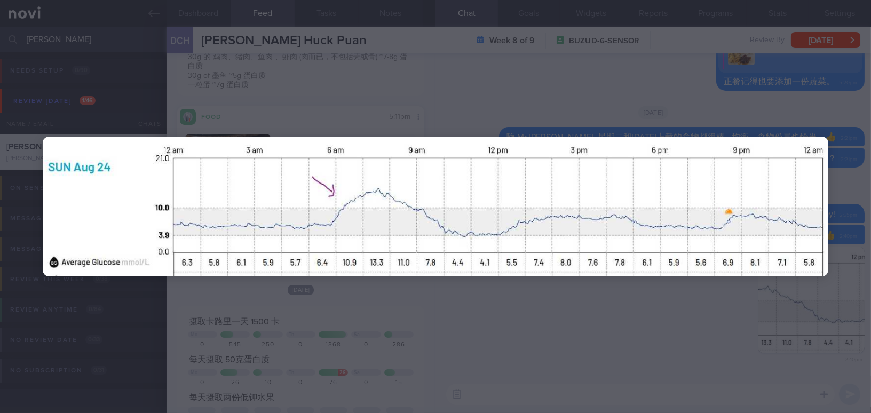
click at [632, 323] on div at bounding box center [435, 206] width 871 height 413
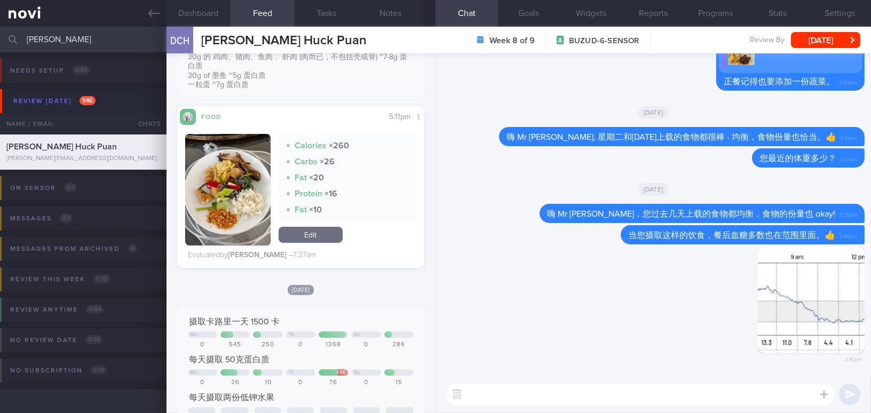
drag, startPoint x: 773, startPoint y: 316, endPoint x: 877, endPoint y: 319, distance: 104.1
click at [870, 319] on html "You are offline! Some functionality will be unavailable Patients New Users Coac…" at bounding box center [435, 206] width 871 height 413
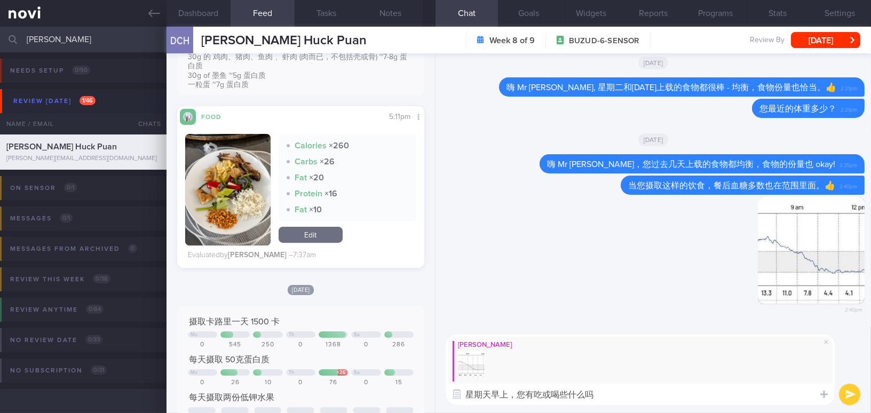
type textarea "星期天早上，您有吃或喝些什么吗？"
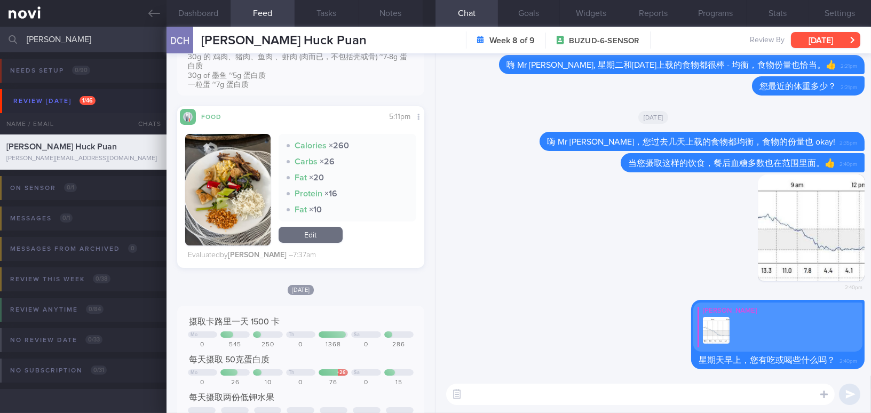
click at [823, 36] on button "[DATE]" at bounding box center [825, 40] width 69 height 16
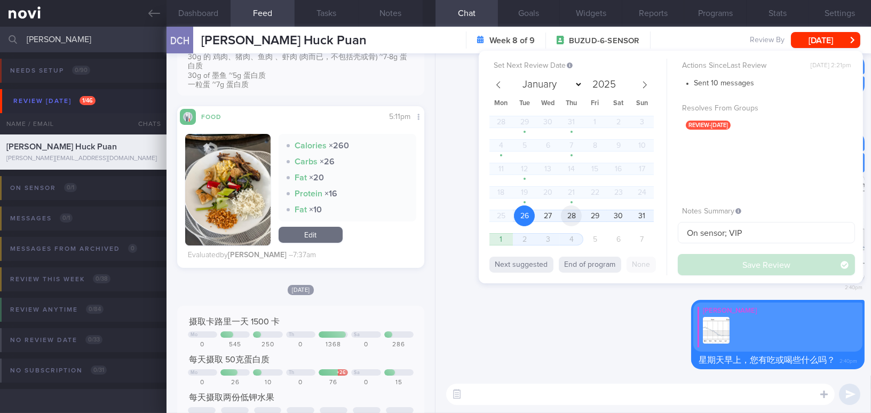
click at [576, 217] on span "28" at bounding box center [571, 215] width 21 height 21
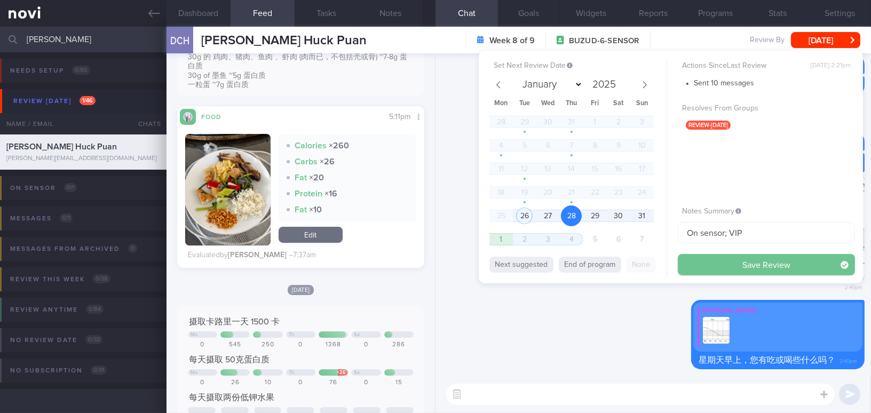
click at [709, 266] on button "Save Review" at bounding box center [766, 264] width 177 height 21
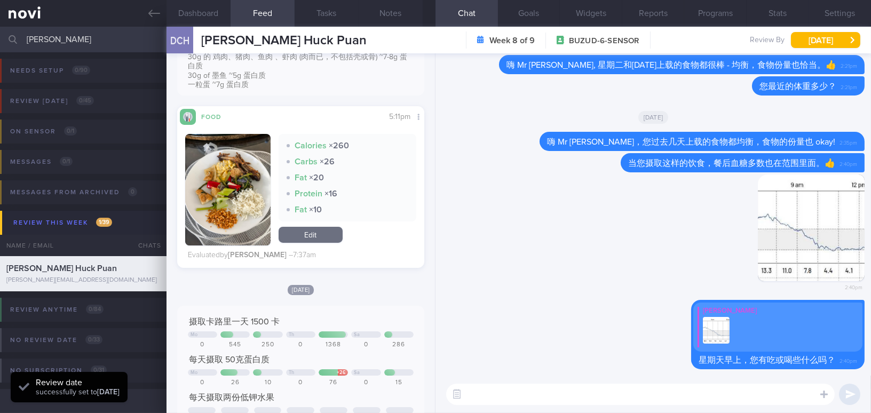
scroll to position [113, 225]
drag, startPoint x: 57, startPoint y: 35, endPoint x: 0, endPoint y: 31, distance: 57.2
click at [0, 31] on input "danny" at bounding box center [435, 40] width 871 height 26
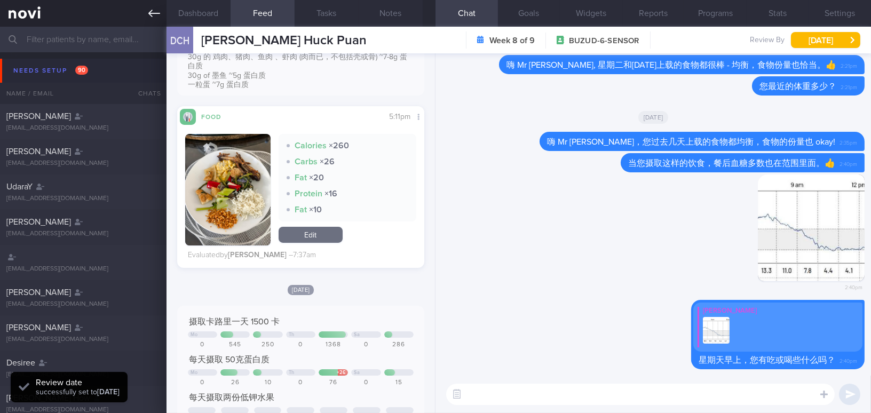
click at [154, 6] on link at bounding box center [83, 13] width 166 height 27
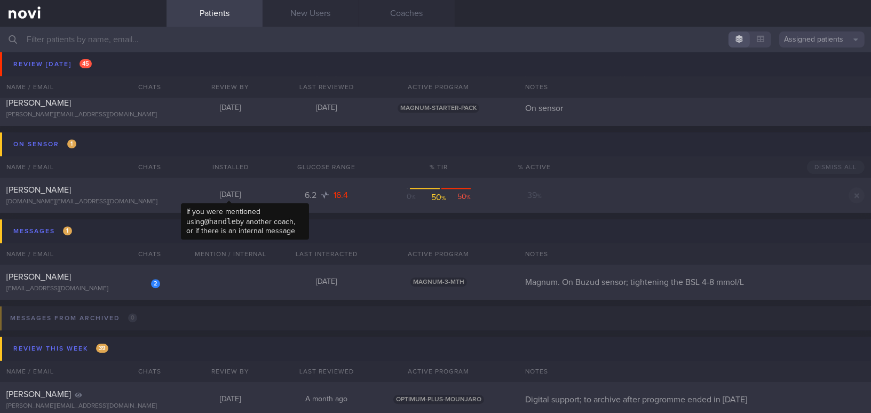
scroll to position [4850, 0]
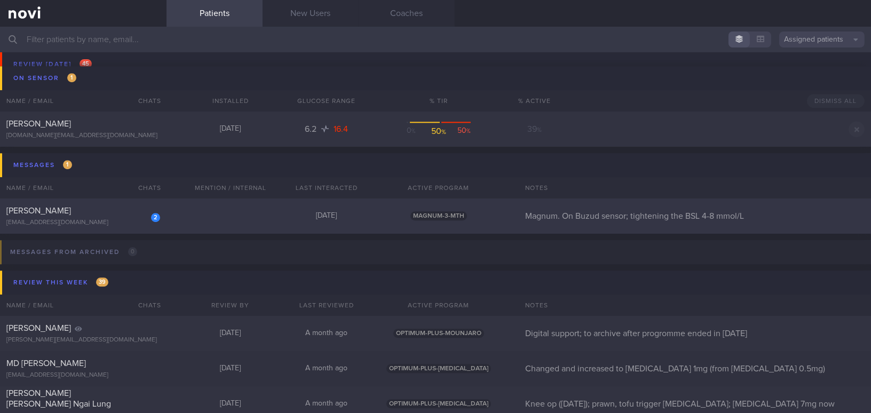
click at [78, 215] on div "Huang Chih-Yi" at bounding box center [81, 210] width 151 height 11
select select "7"
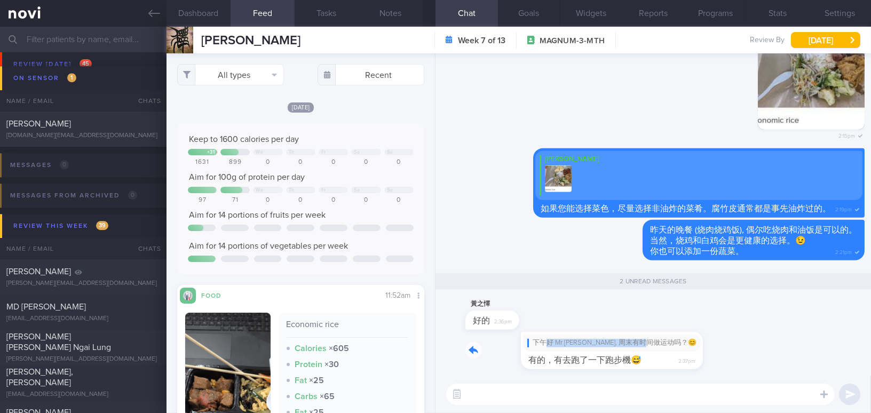
drag, startPoint x: 488, startPoint y: 338, endPoint x: 636, endPoint y: 340, distance: 148.4
click at [636, 340] on div "下午好 Mr Huang, 周末有时间做运动吗？😊 有的，有去跑了一下跑步機😅 2:37pm" at bounding box center [572, 350] width 214 height 37
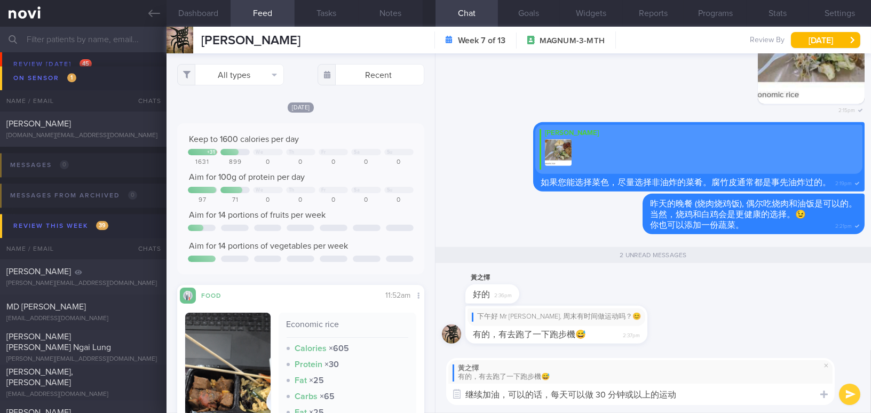
type textarea "继续加油，可以的话，每天可以做 30 分钟或以上的运动。"
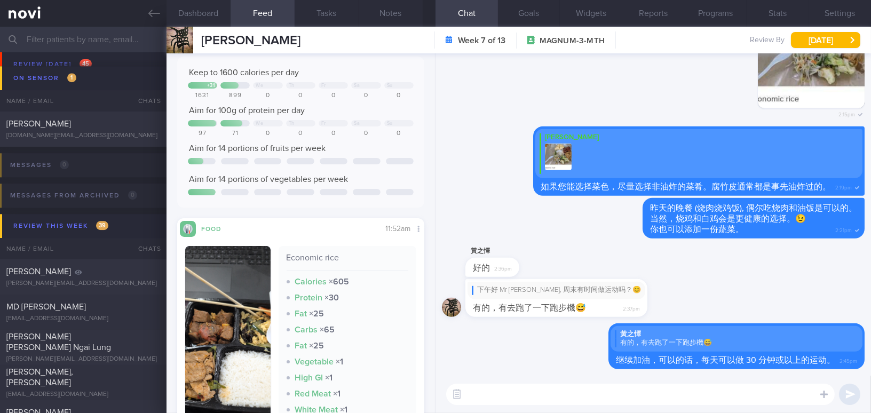
scroll to position [145, 0]
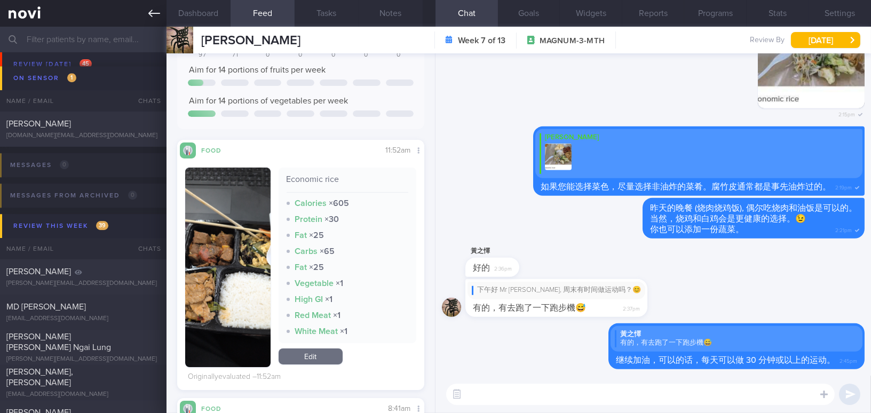
click at [153, 17] on icon at bounding box center [154, 13] width 12 height 12
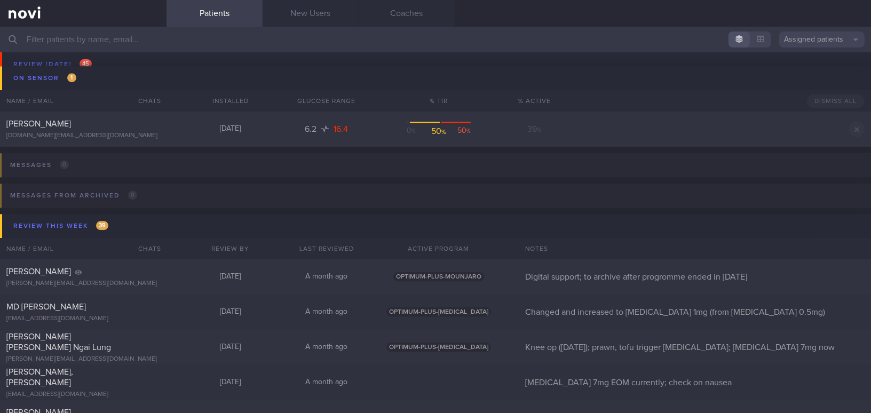
click at [51, 41] on input "text" at bounding box center [435, 40] width 871 height 26
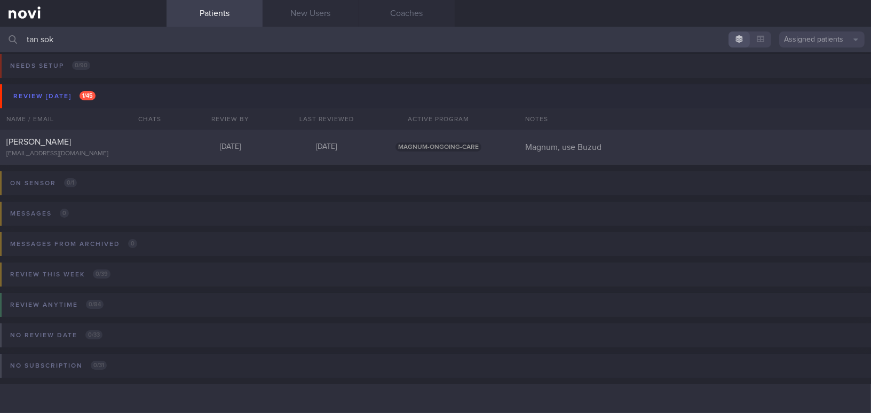
scroll to position [4, 0]
type input "tan sok"
click at [48, 151] on div "sokngin_tan@yahoo.com.sg" at bounding box center [83, 154] width 154 height 8
select select "7"
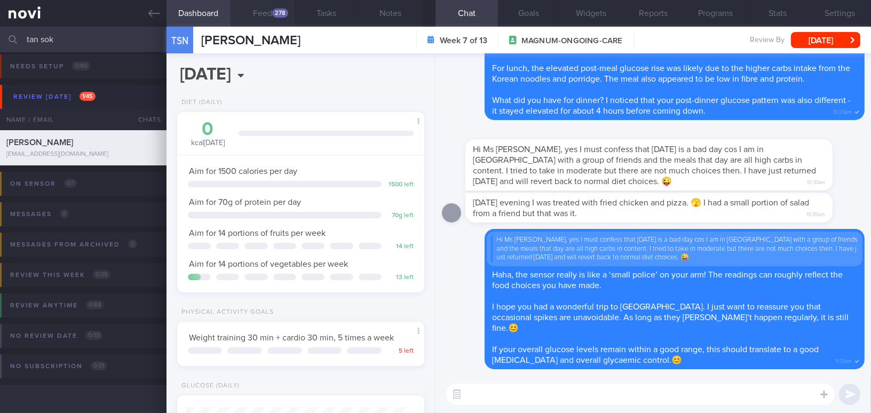
click at [266, 10] on button "Feed 278" at bounding box center [263, 13] width 64 height 27
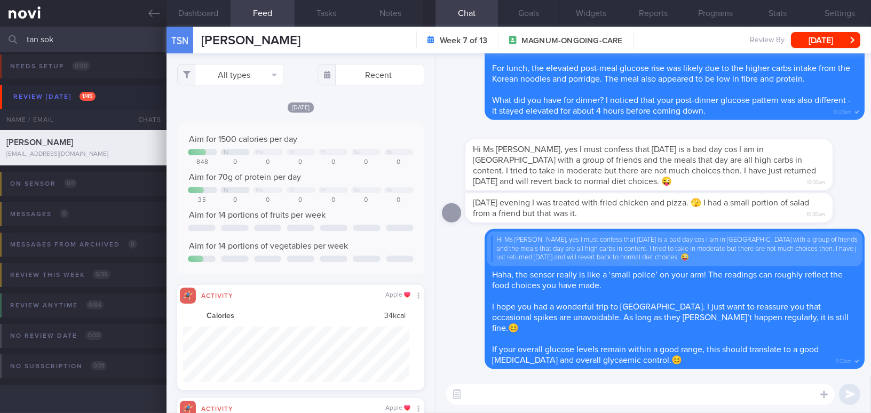
scroll to position [55, 226]
click at [261, 9] on button "Feed 278" at bounding box center [263, 13] width 64 height 27
click at [223, 76] on button "All types" at bounding box center [230, 74] width 107 height 21
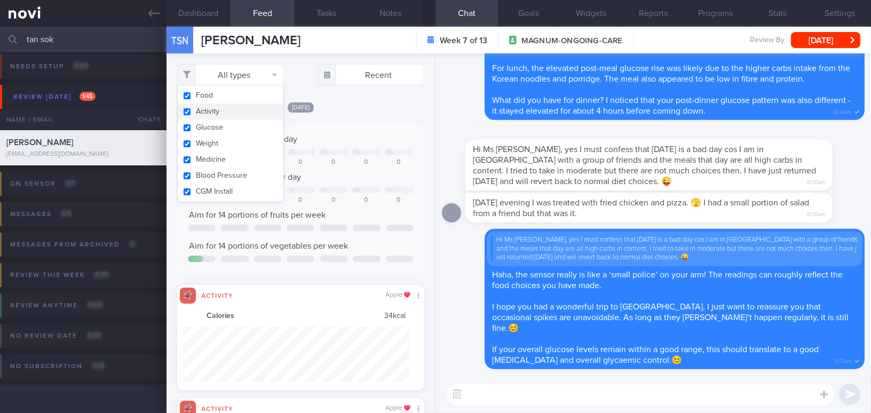
click at [182, 114] on button "Activity" at bounding box center [231, 112] width 106 height 16
click at [188, 110] on button "Activity" at bounding box center [231, 112] width 106 height 16
click at [184, 110] on input "checkbox" at bounding box center [187, 111] width 8 height 7
click at [188, 113] on input "checkbox" at bounding box center [187, 111] width 8 height 7
checkbox input "true"
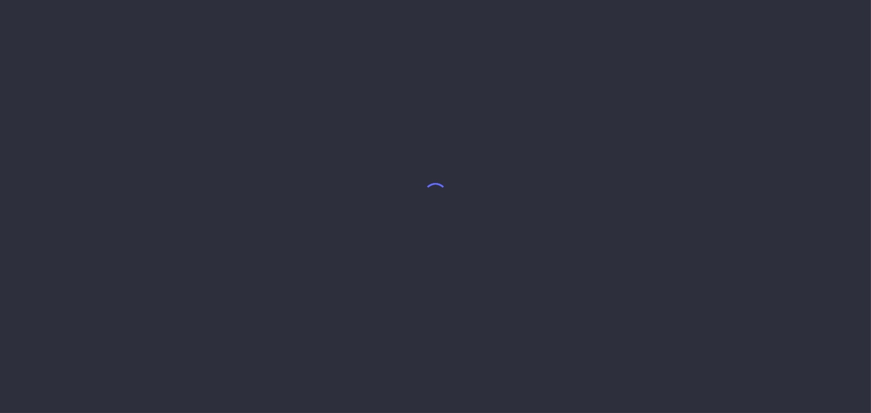
select select "7"
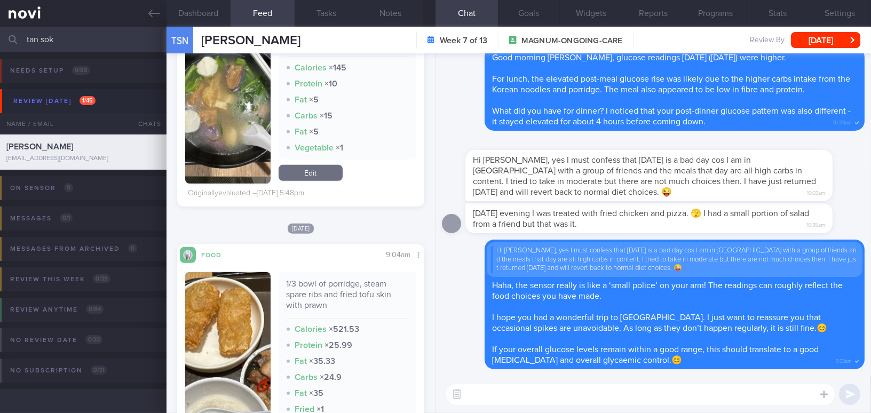
scroll to position [1411, 0]
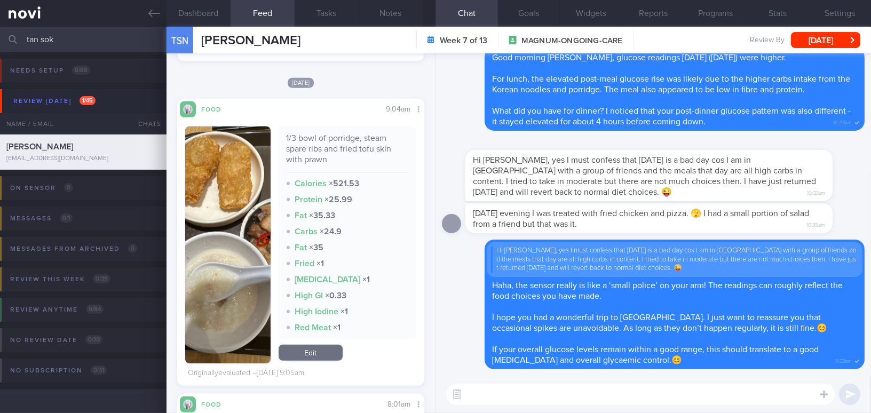
click at [224, 197] on button "button" at bounding box center [227, 244] width 85 height 237
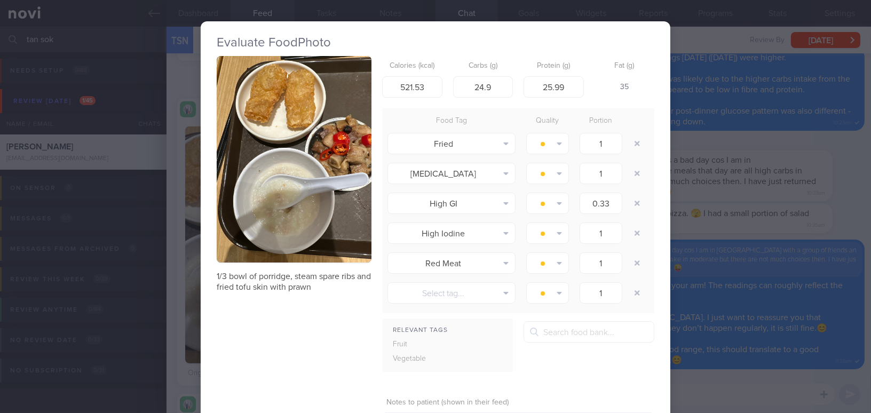
click at [263, 157] on button "button" at bounding box center [294, 159] width 155 height 206
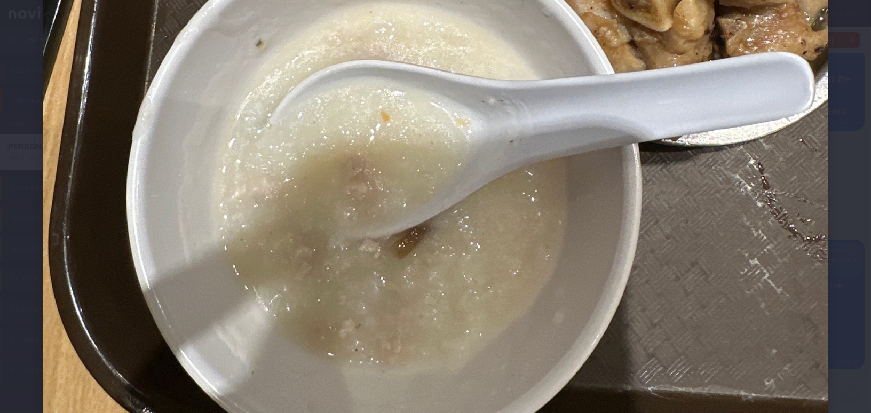
scroll to position [582, 0]
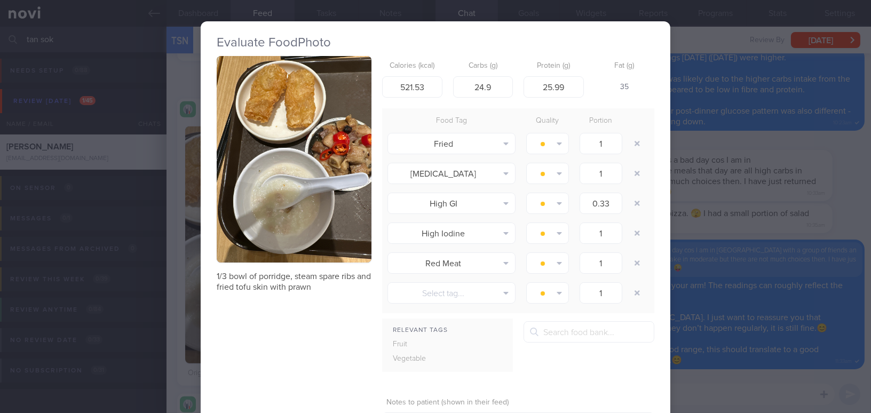
click at [763, 211] on div "Evaluate Food Photo 1/3 bowl of porridge, steam spare ribs and fried tofu skin …" at bounding box center [435, 206] width 871 height 413
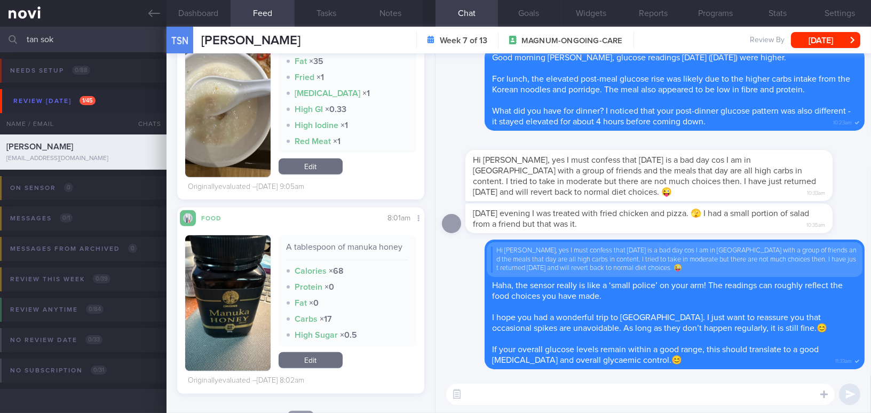
scroll to position [1606, 0]
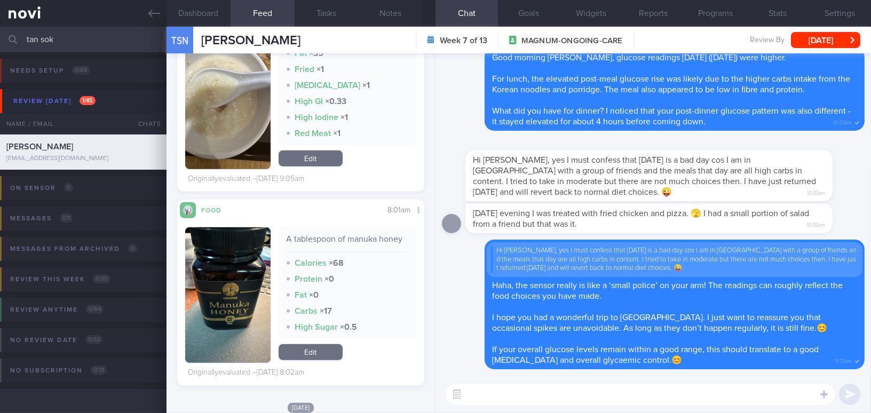
click at [236, 240] on button "button" at bounding box center [227, 295] width 85 height 136
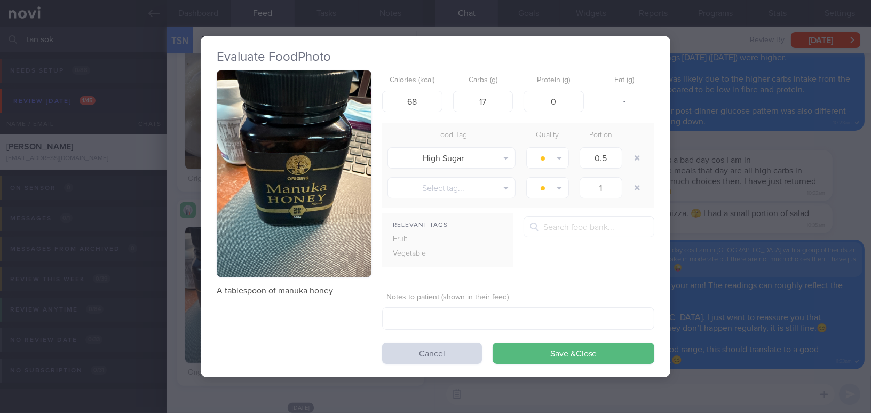
click at [785, 140] on div "Evaluate Food Photo A tablespoon of manuka honey Calories (kcal) 68 Carbs (g) 1…" at bounding box center [435, 206] width 871 height 413
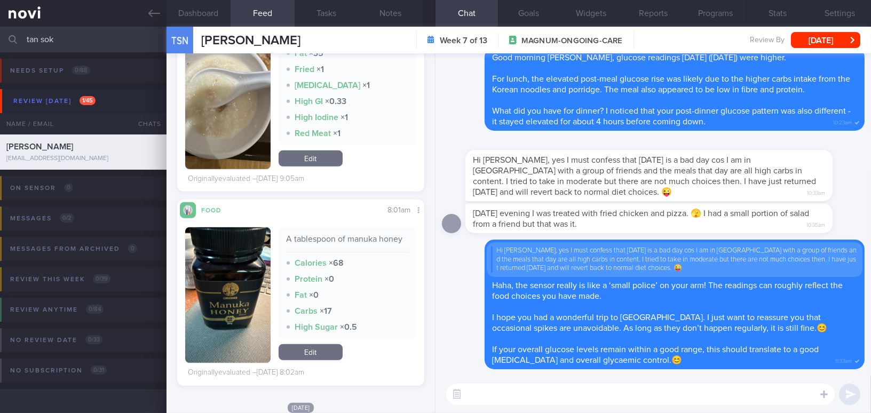
click at [217, 265] on button "button" at bounding box center [227, 295] width 85 height 136
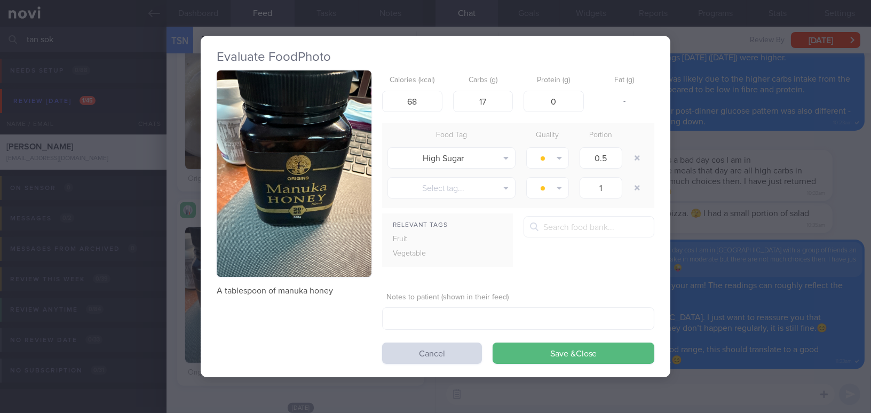
drag, startPoint x: 281, startPoint y: 224, endPoint x: 282, endPoint y: 265, distance: 41.6
click at [282, 265] on img "button" at bounding box center [294, 173] width 155 height 206
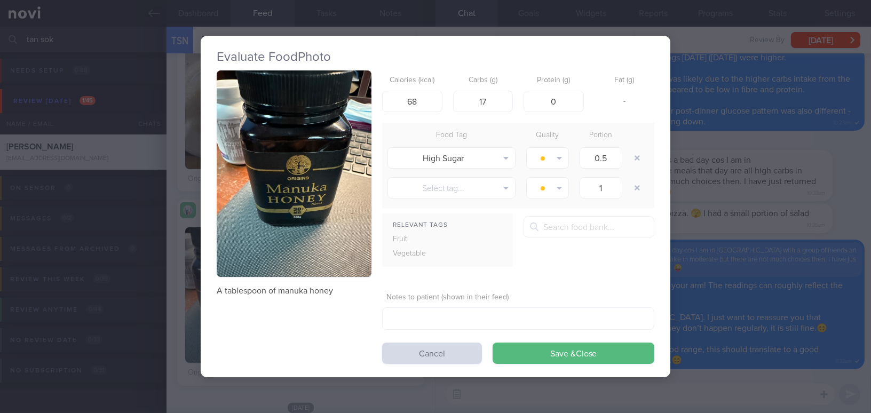
click at [777, 224] on div "Evaluate Food Photo A tablespoon of manuka honey Calories (kcal) 68 Carbs (g) 1…" at bounding box center [435, 206] width 871 height 413
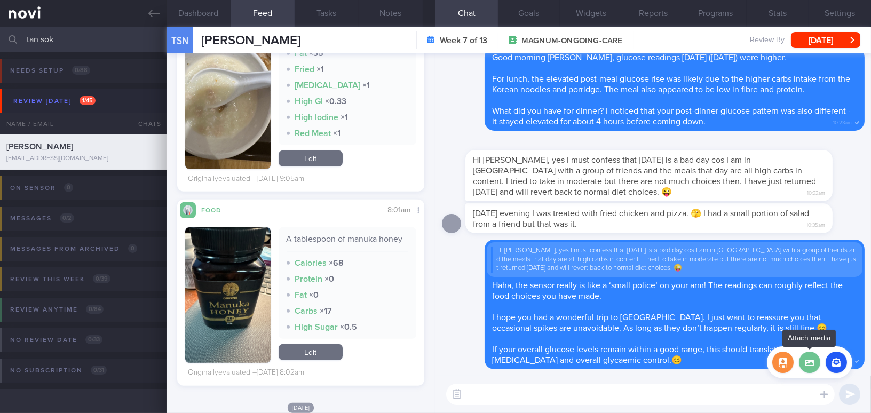
click at [802, 362] on label at bounding box center [809, 362] width 21 height 21
click at [0, 0] on input "file" at bounding box center [0, 0] width 0 height 0
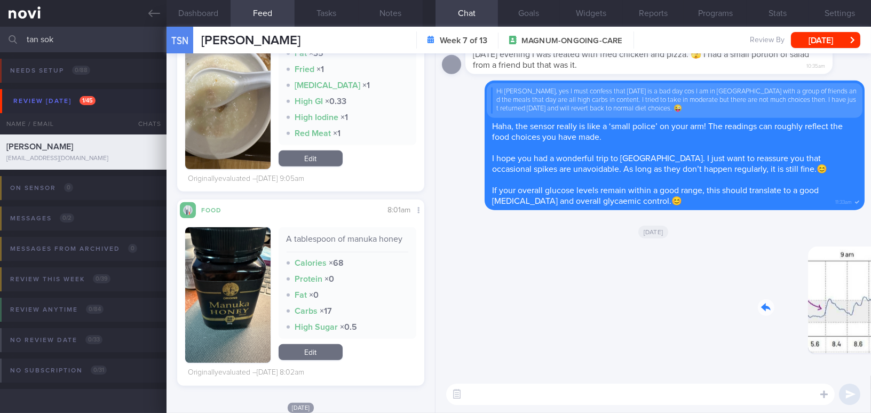
drag, startPoint x: 799, startPoint y: 312, endPoint x: 922, endPoint y: 328, distance: 123.7
click at [870, 328] on html "You are offline! Some functionality will be unavailable Patients New Users Coac…" at bounding box center [435, 206] width 871 height 413
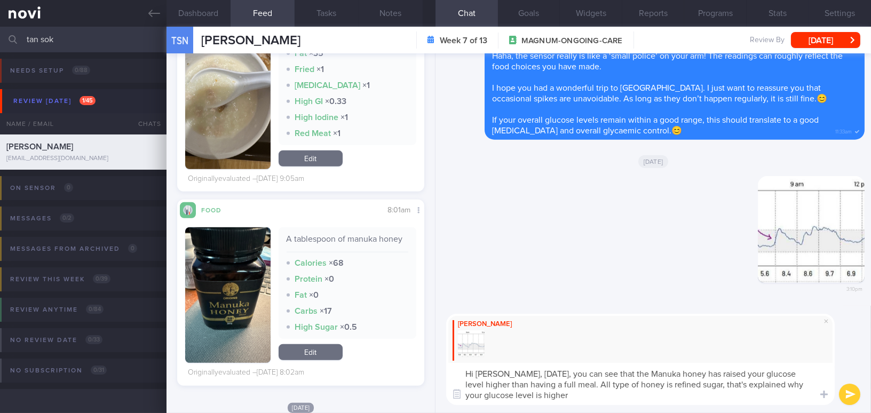
drag, startPoint x: 506, startPoint y: 370, endPoint x: 565, endPoint y: 399, distance: 64.9
click at [565, 399] on textarea "Hi Ms Tan, on Saturday, you can see that the Manuka honey has raised your gluco…" at bounding box center [640, 384] width 388 height 42
click at [531, 369] on textarea "Hi Ms Tan, on Saturday, you can see that the Manuka honey has raised your gluco…" at bounding box center [640, 384] width 388 height 42
drag, startPoint x: 505, startPoint y: 372, endPoint x: 558, endPoint y: 400, distance: 60.1
click at [558, 400] on textarea "Hi Ms Tan, on Saturday, you can see that the Manuka honey has raised your gluco…" at bounding box center [640, 384] width 388 height 42
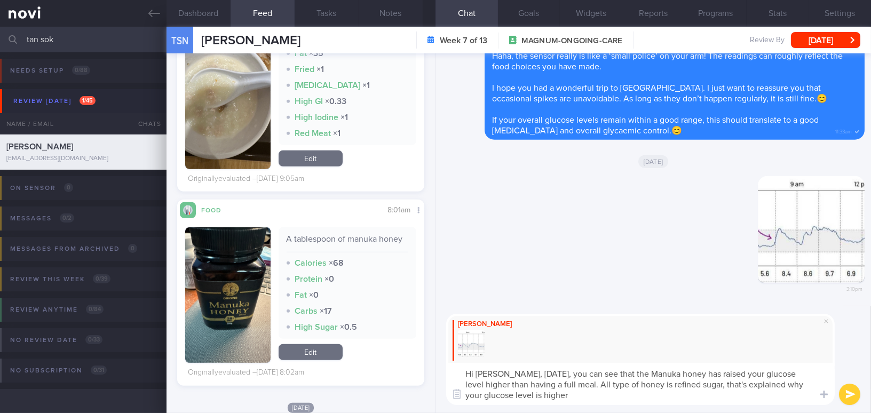
paste textarea "On Saturday, you can see that the Manuka honey raised your glucose level even m…"
click at [509, 372] on textarea "Hi Ms Tan, On Saturday, you can see that the Manuka honey raised your glucose l…" at bounding box center [640, 384] width 388 height 42
type textarea "Hi [PERSON_NAME], [DATE], you can see that the Manuka honey raised your glucose…"
click at [855, 398] on button "submit" at bounding box center [849, 394] width 21 height 21
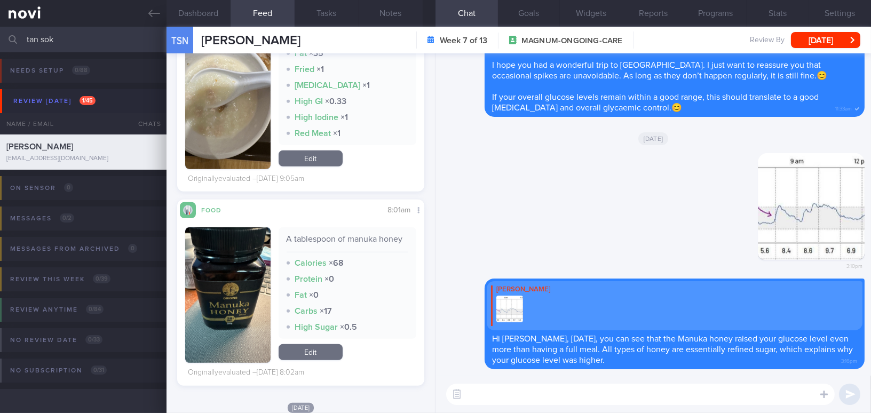
paste textarea "Did you manage to figure out what caused the glucose spike after [PERSON_NAME][…"
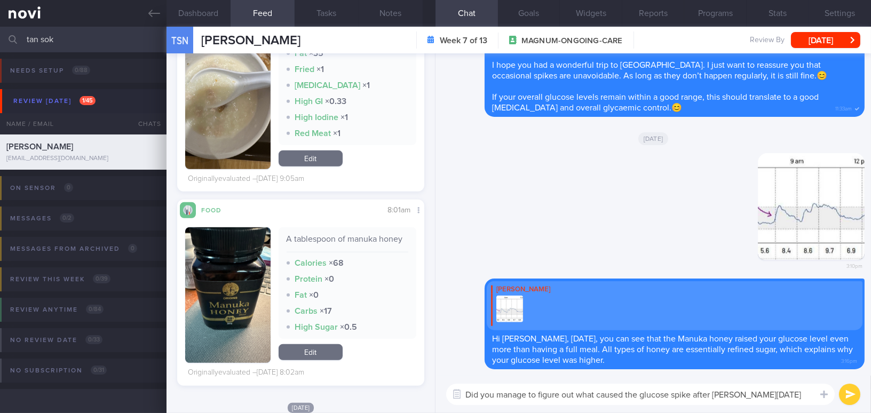
type textarea "Did you manage to figure out what caused the glucose spike after [PERSON_NAME][…"
click at [853, 398] on button "submit" at bounding box center [849, 394] width 21 height 21
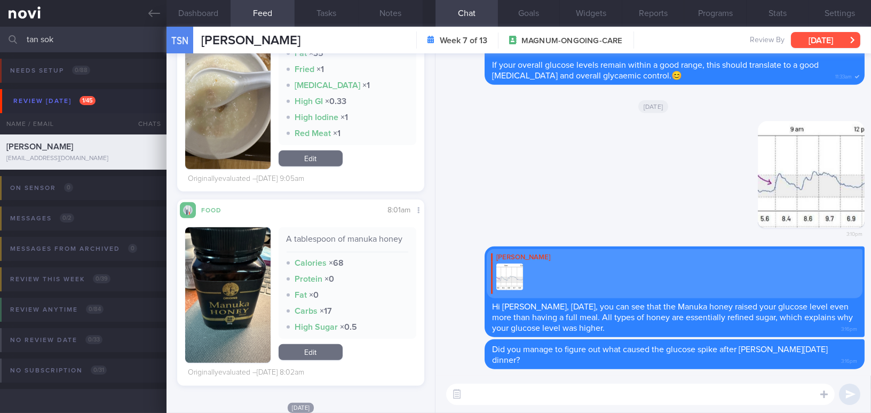
click at [817, 44] on button "[DATE]" at bounding box center [825, 40] width 69 height 16
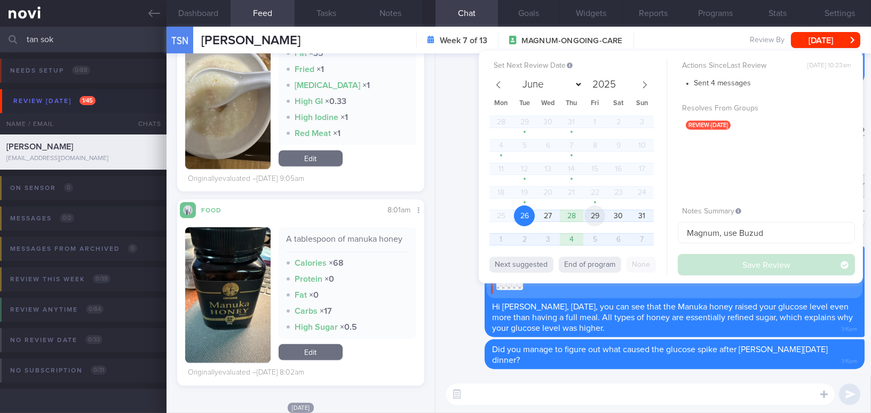
click at [585, 217] on span "29" at bounding box center [594, 215] width 21 height 21
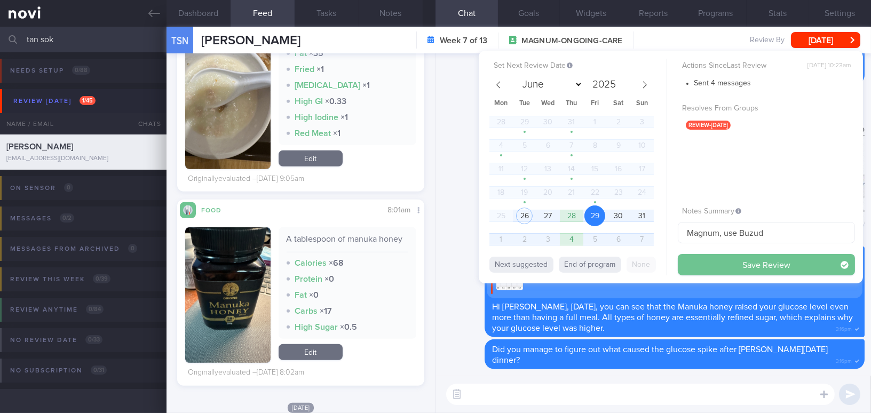
click at [730, 269] on button "Save Review" at bounding box center [766, 264] width 177 height 21
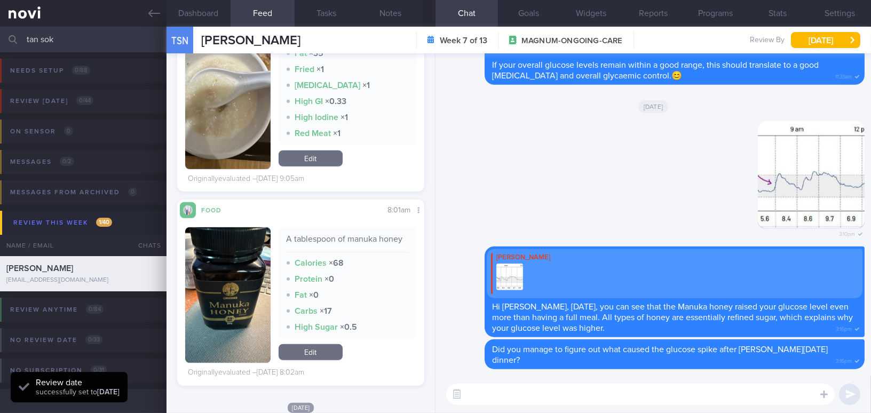
drag, startPoint x: 51, startPoint y: 42, endPoint x: 27, endPoint y: 40, distance: 24.1
click at [27, 40] on input "tan sok" at bounding box center [435, 40] width 871 height 26
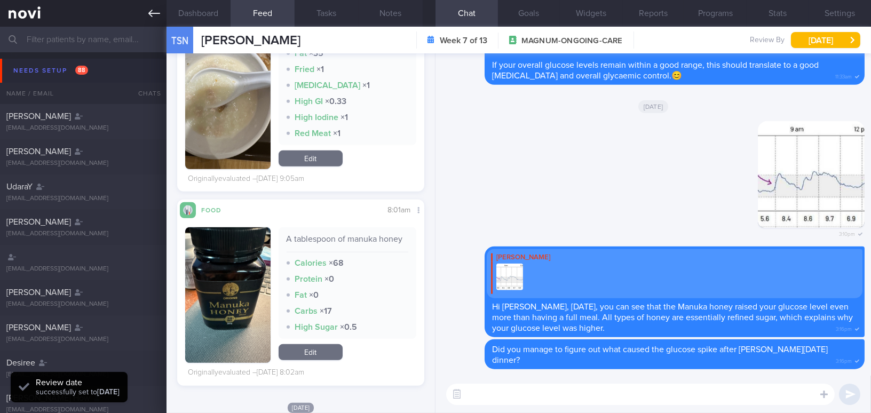
click at [156, 7] on icon at bounding box center [154, 13] width 12 height 12
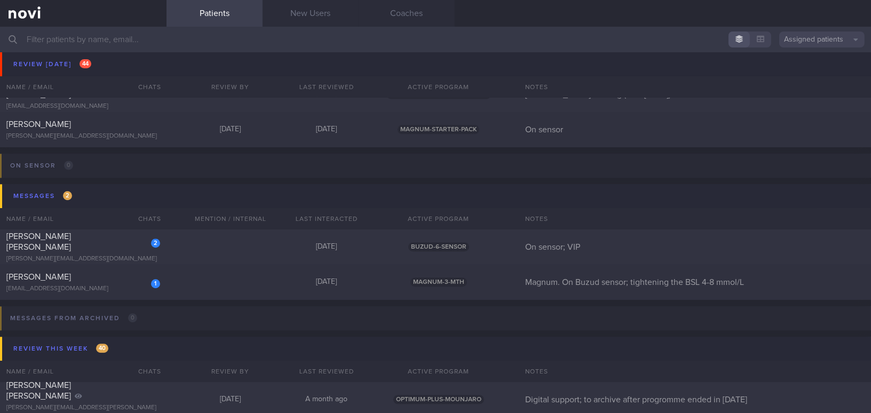
scroll to position [4705, 0]
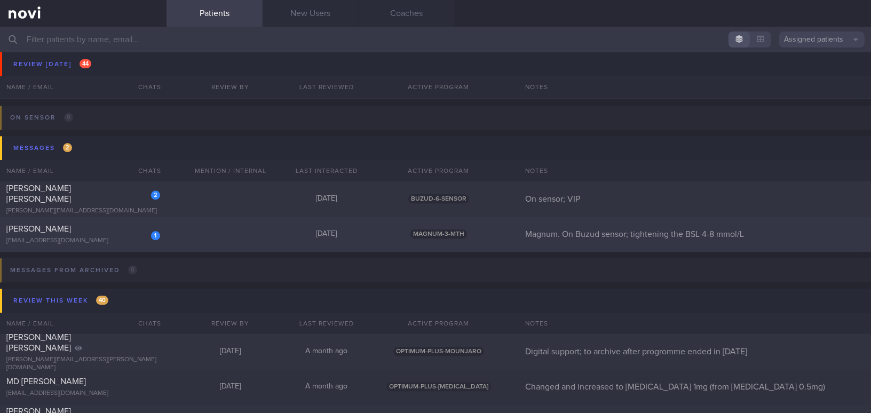
click at [81, 240] on div "duagihuang@gmail.com" at bounding box center [83, 241] width 154 height 8
select select "7"
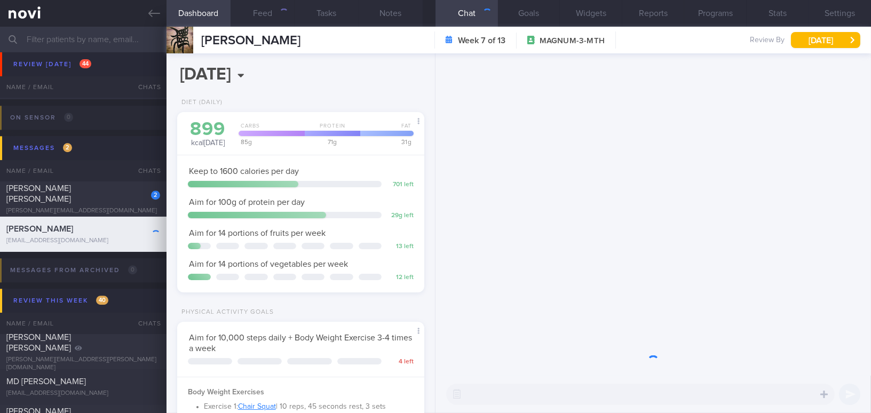
scroll to position [125, 220]
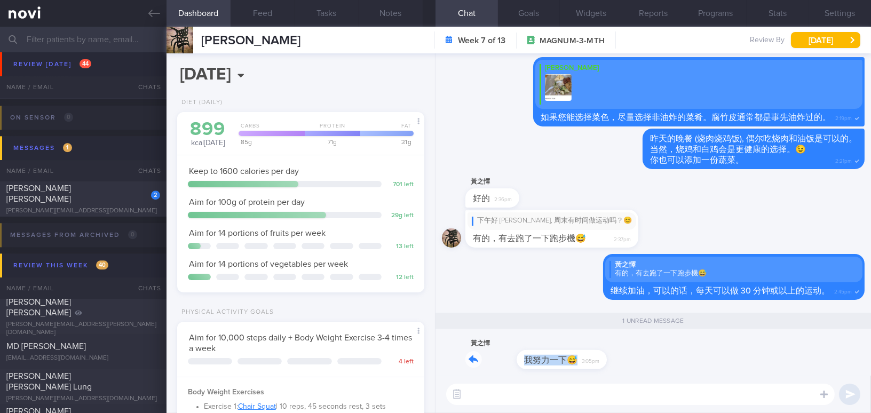
drag, startPoint x: 527, startPoint y: 351, endPoint x: 655, endPoint y: 358, distance: 128.2
click at [655, 358] on div "黃之懌 我努力一下😅 3:05pm" at bounding box center [653, 356] width 423 height 38
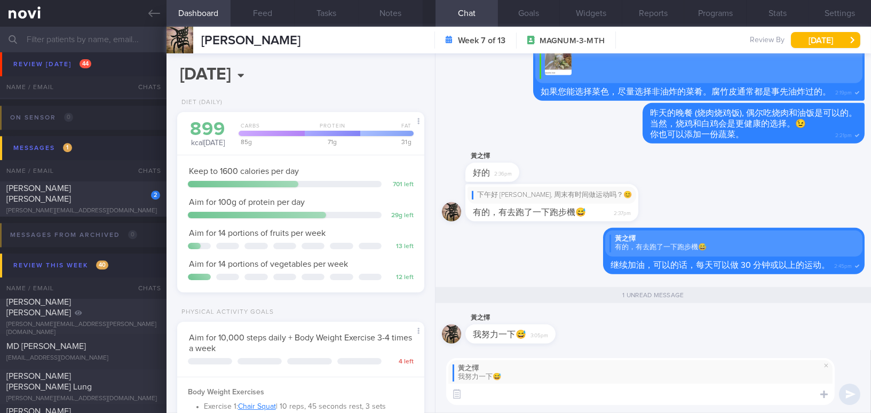
click at [533, 399] on textarea at bounding box center [640, 394] width 388 height 21
type textarea "我相信你可以的 💪💪"
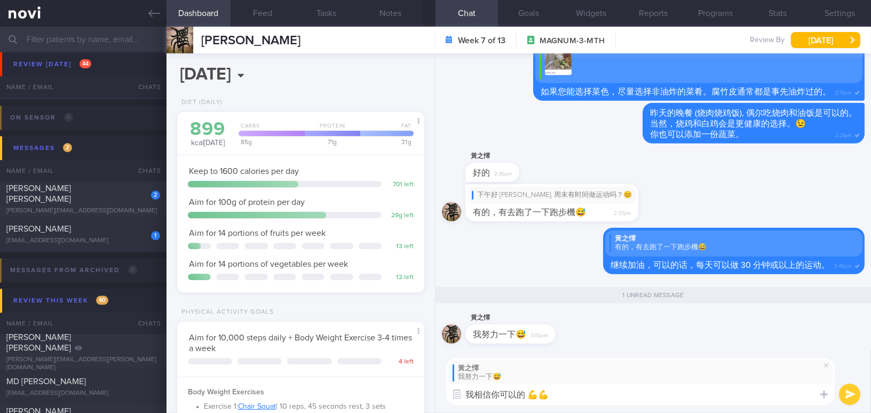
click at [851, 393] on button "submit" at bounding box center [849, 394] width 21 height 21
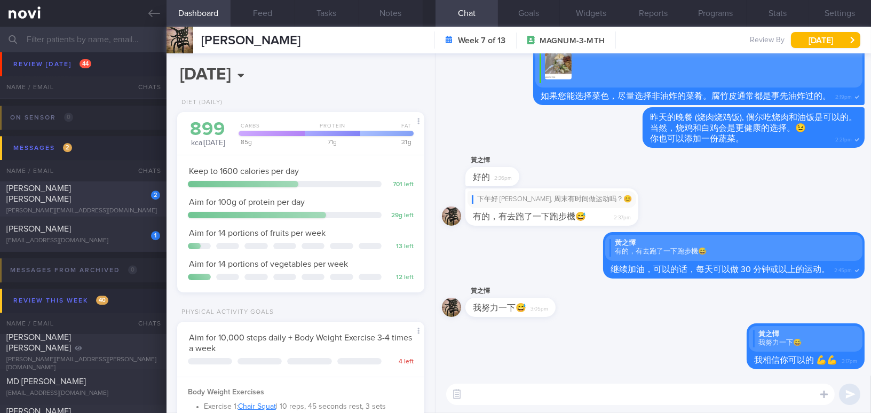
click at [60, 207] on div "danny@fareastflora.com" at bounding box center [83, 211] width 154 height 8
type input "On sensor; VIP"
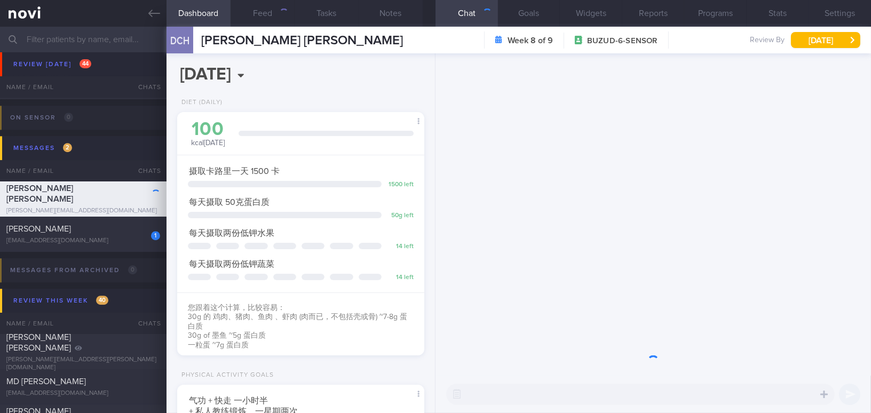
scroll to position [113, 225]
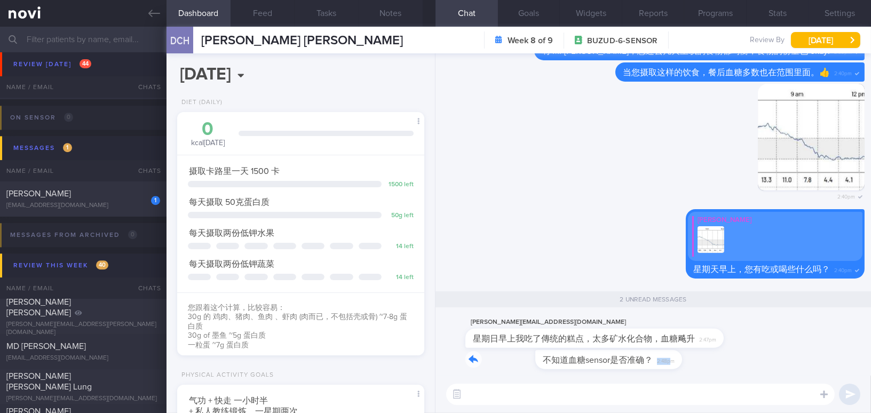
drag, startPoint x: 600, startPoint y: 352, endPoint x: 822, endPoint y: 361, distance: 222.2
click at [822, 361] on div "d 不知道血糖sensor是否准确？ 2:48pm" at bounding box center [653, 363] width 423 height 26
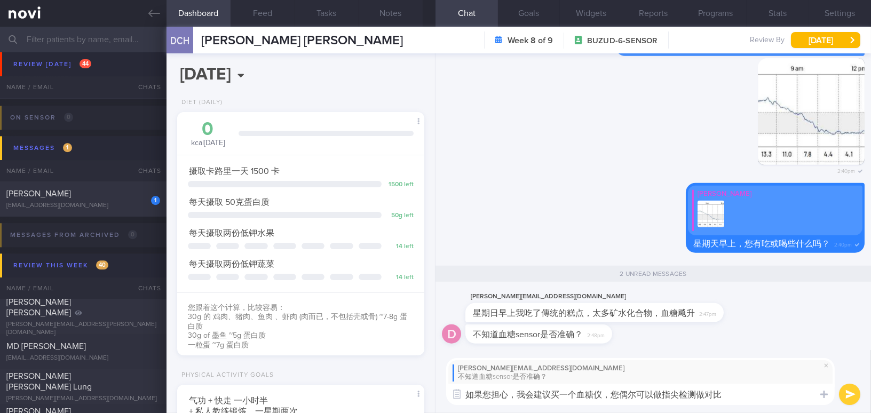
type textarea "如果您担心，我会建议买一个血糖仪，您偶尔可以做指尖检测做对比。"
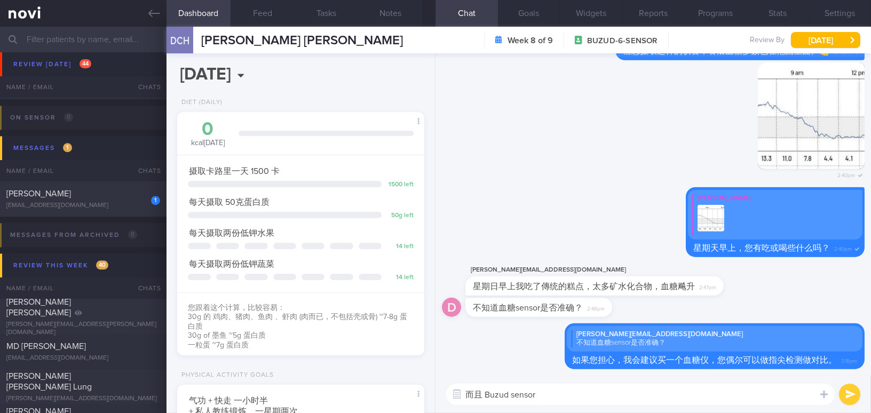
type textarea "而且 Buzud sensor"
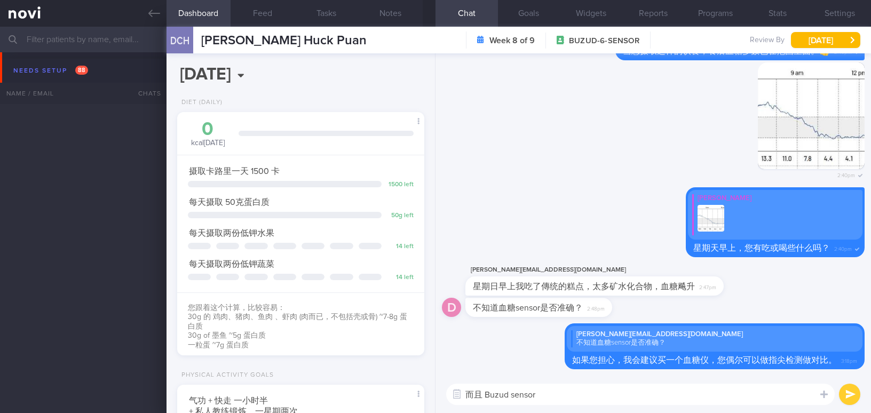
select select "7"
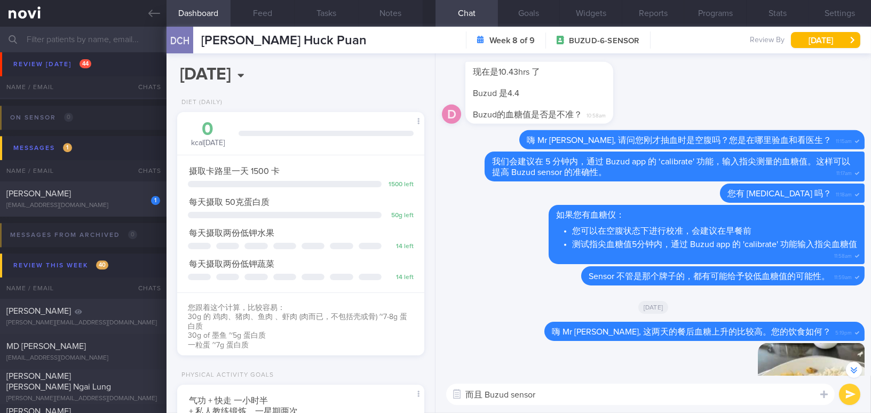
scroll to position [-678, 0]
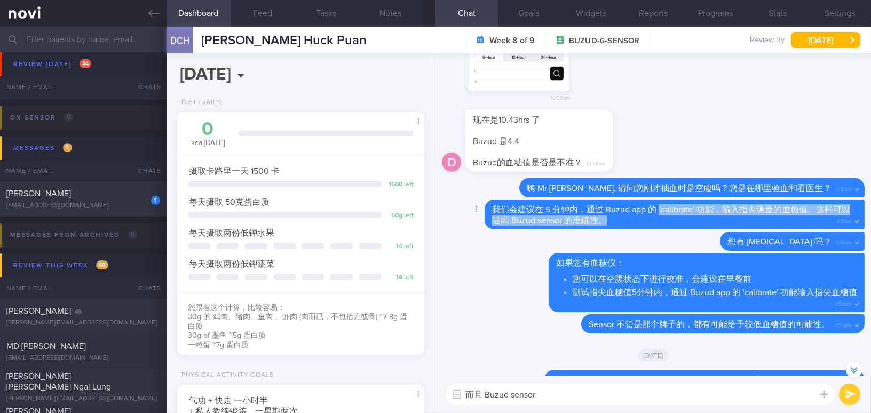
drag, startPoint x: 660, startPoint y: 210, endPoint x: 765, endPoint y: 223, distance: 105.4
click at [765, 223] on div "我们会建议在 5 分钟内，通过 Buzud app 的 ‘calibrate' 功能，输入指尖测量的血糖值。这样可以提高 Buzud sensor 的准确性。…" at bounding box center [674, 215] width 380 height 30
copy span "‘calibrate' 功能，输入指尖测量的血糖值。这样可以提高 Buzud sensor 的准确性。"
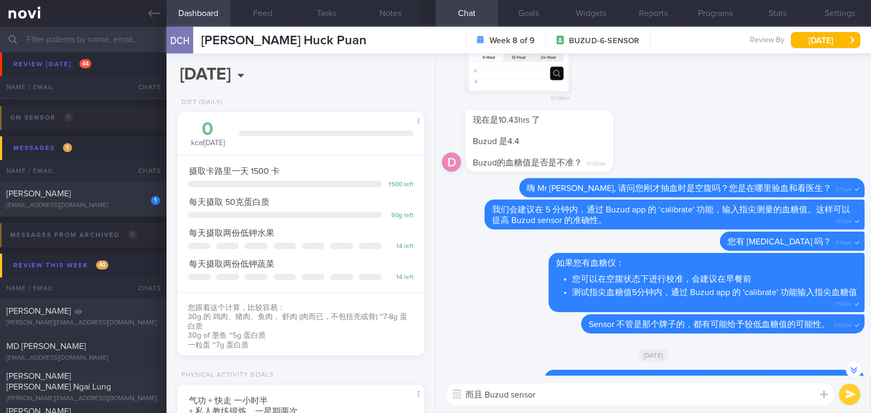
click at [559, 397] on textarea "而且 Buzud sensor" at bounding box center [640, 394] width 388 height 21
paste textarea "‘calibrate' 功能，输入指尖测量的血糖值。这样可以提高 Buzud sensor 的准确性。"
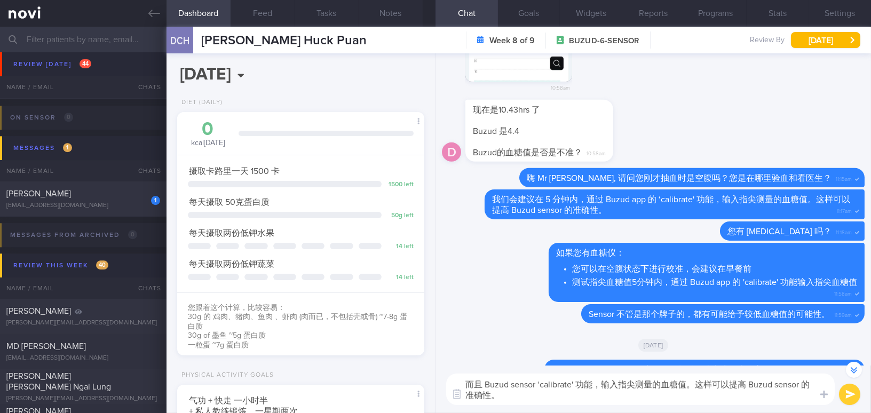
scroll to position [-688, 0]
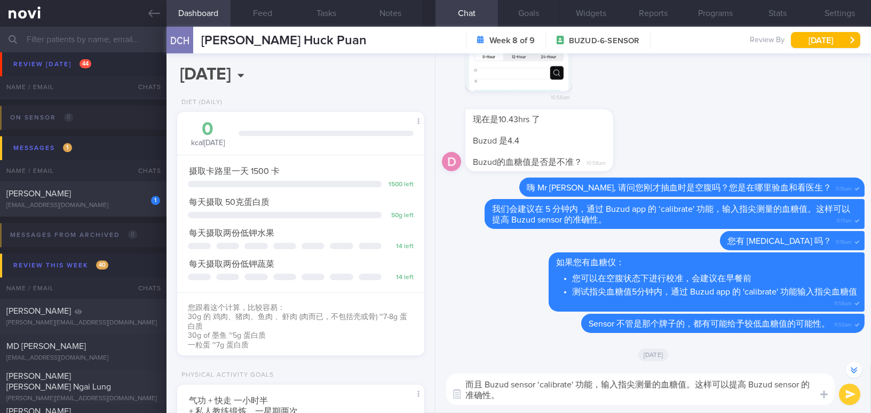
click at [537, 384] on textarea "而且 Buzud sensor ‘calibrate' 功能，输入指尖测量的血糖值。这样可以提高 Buzud sensor 的准确性。" at bounding box center [640, 389] width 388 height 31
click at [587, 385] on textarea "而且 Buzud sensor 有 ‘calibrate' 功能，输入指尖测量的血糖值。这样可以提高 Buzud sensor 的准确性。" at bounding box center [640, 389] width 388 height 31
click at [621, 387] on textarea "而且 Buzud sensor 有 ‘calibrate' 的功能，输入指尖测量的血糖值。这样可以提高 Buzud sensor 的准确性。" at bounding box center [640, 389] width 388 height 31
type textarea "而且 Buzud sensor 有 ‘calibrate' 的功能，您可以输入指尖测量的血糖值。这样可以提高 Buzud sensor 的准确性。"
click at [853, 400] on button "submit" at bounding box center [849, 394] width 21 height 21
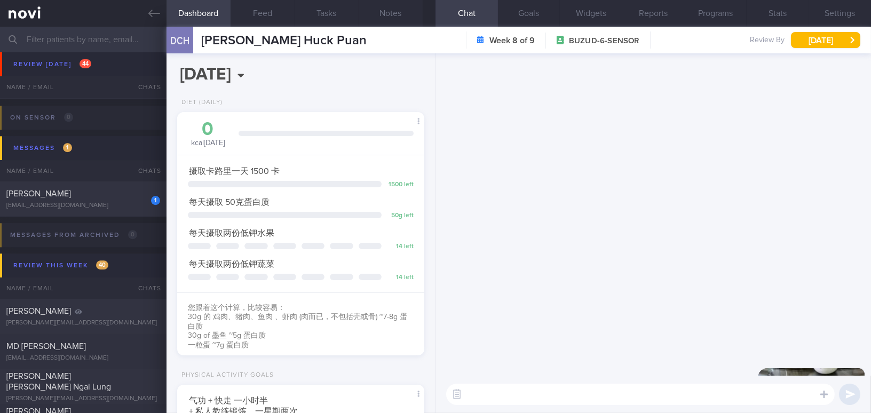
scroll to position [0, 0]
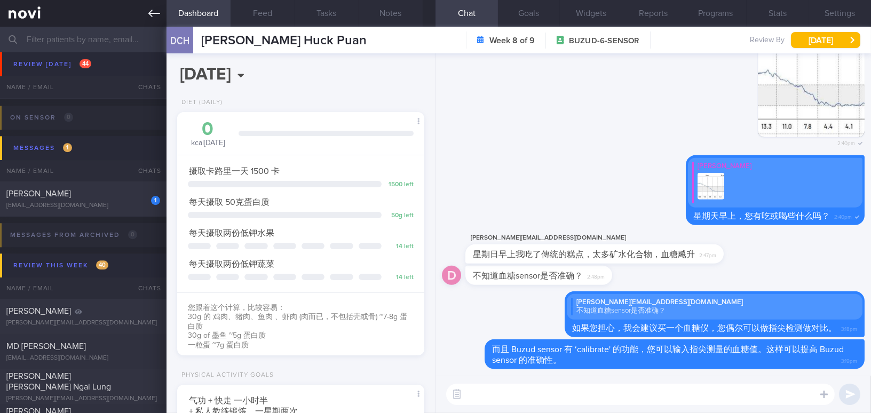
click at [152, 13] on icon at bounding box center [154, 13] width 12 height 7
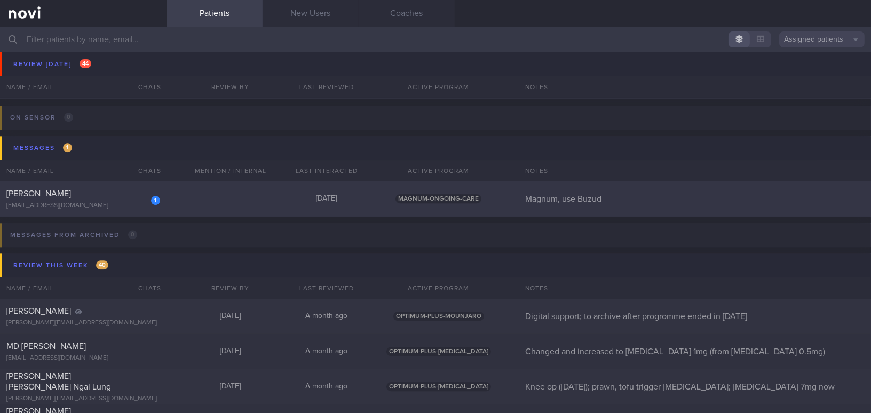
click at [91, 189] on div "[PERSON_NAME]" at bounding box center [81, 193] width 151 height 11
select select "7"
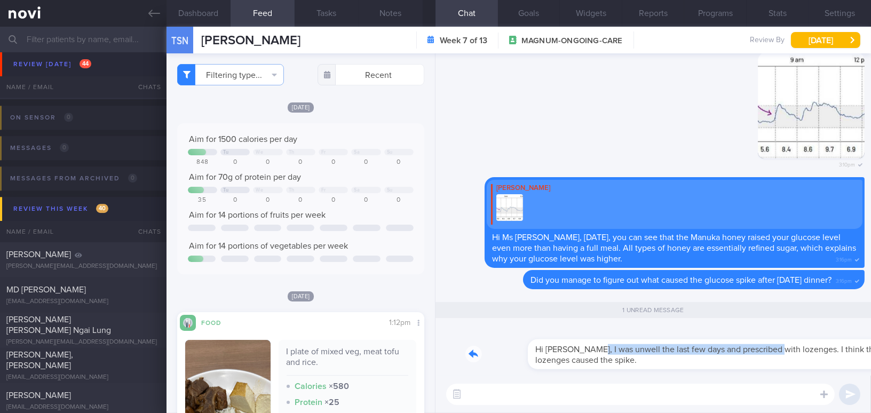
drag, startPoint x: 526, startPoint y: 342, endPoint x: 710, endPoint y: 347, distance: 184.1
click at [710, 347] on div "Hi Mee Li, I was unwell the last few days and prescribed with lozenges. I think…" at bounding box center [664, 348] width 399 height 43
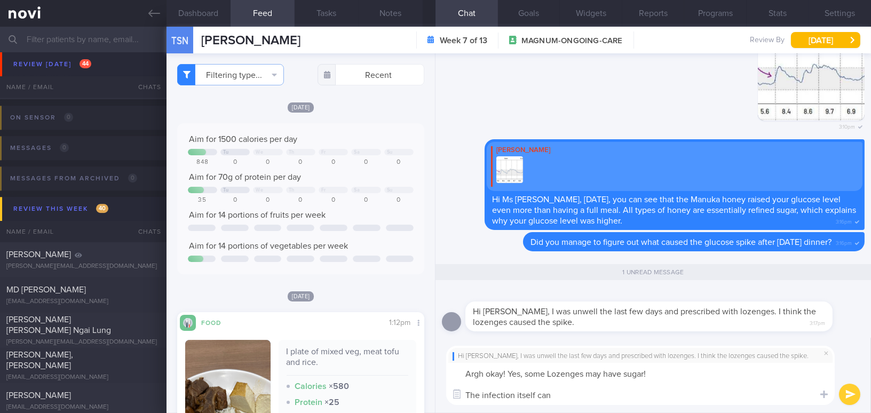
type textarea "Argh okay! Yes, some Lozenges may have sugar! The infection itself can"
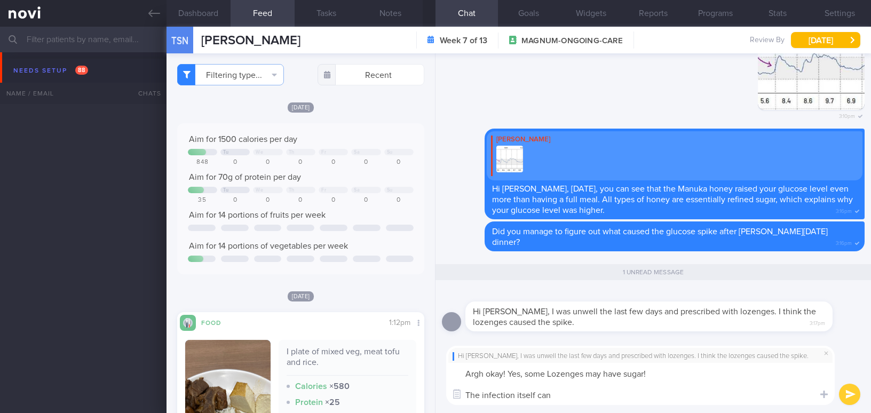
select select "7"
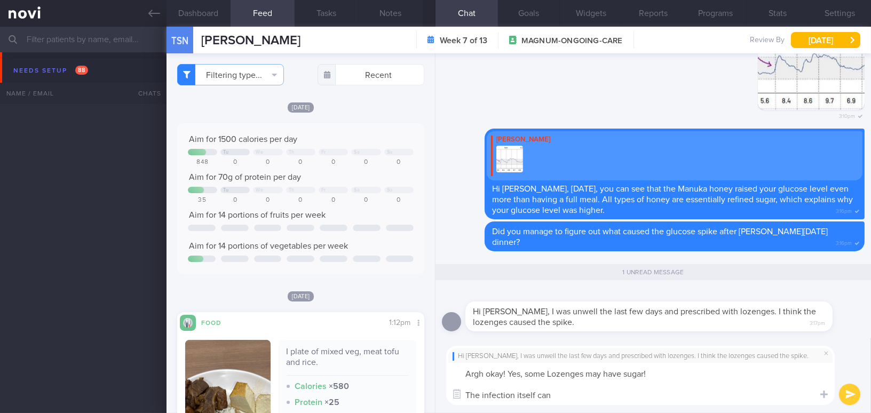
scroll to position [4705, 0]
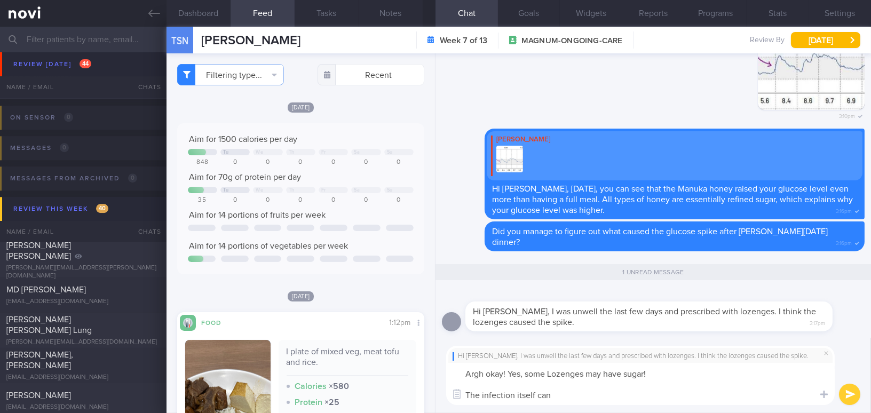
drag, startPoint x: 558, startPoint y: 399, endPoint x: 426, endPoint y: 372, distance: 134.1
click at [426, 372] on div "Dashboard Feed Tasks Notes Chat 1 Goals Widgets Reports Programs Stats Settings…" at bounding box center [518, 220] width 704 height 386
click at [586, 395] on textarea "Argh okay! Yes, some Lozenges may have sugar! The infection itself can" at bounding box center [640, 384] width 388 height 42
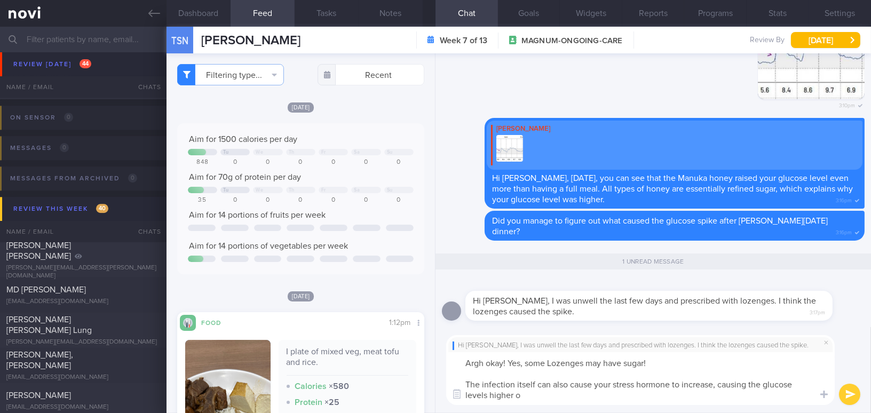
type textarea "Argh okay! Yes, some Lozenges may have sugar! The infection itself can also cau…"
drag, startPoint x: 525, startPoint y: 396, endPoint x: 458, endPoint y: 367, distance: 72.4
click at [458, 367] on textarea "Argh okay! Yes, some Lozenges may have sugar! The infection itself can also cau…" at bounding box center [640, 378] width 388 height 53
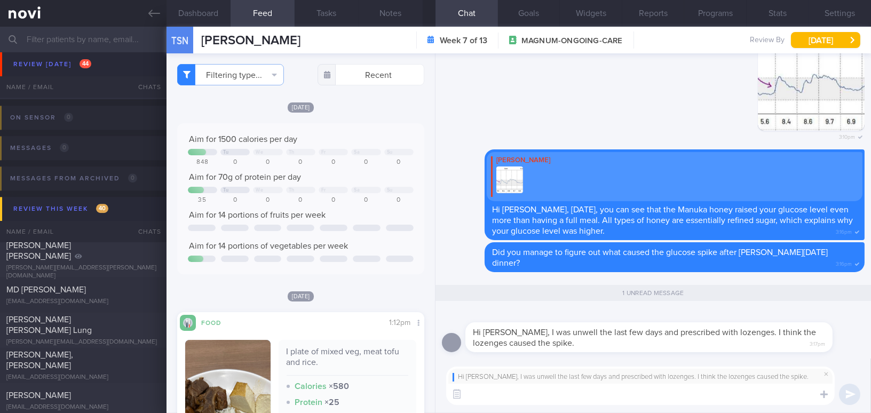
paste textarea "Argh okay! Yes, some lozenges may contain sugar. The infection itself can also …"
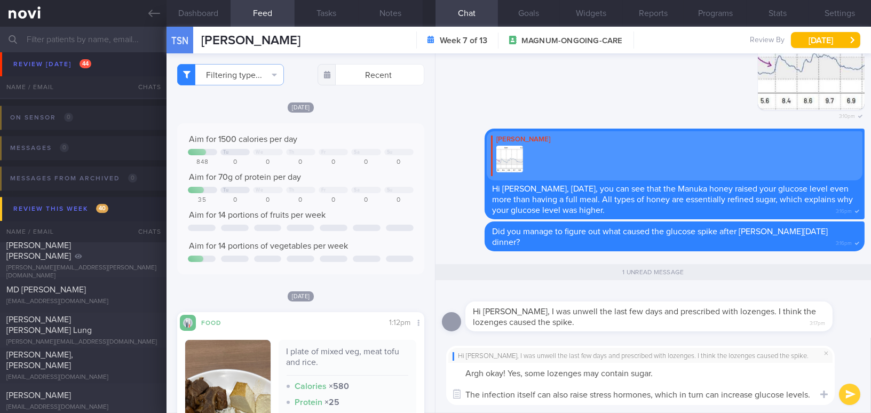
scroll to position [10, 0]
type textarea "Argh okay! Yes, some lozenges may contain sugar. The infection itself can also …"
click at [846, 397] on button "submit" at bounding box center [849, 394] width 21 height 21
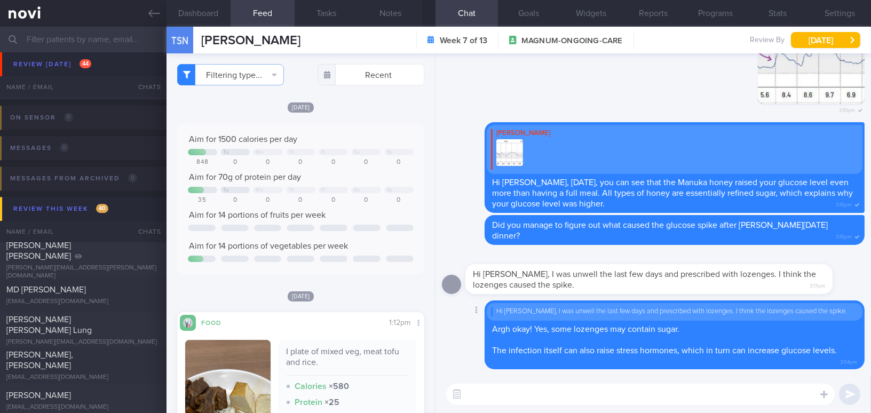
scroll to position [0, 0]
type textarea "I hope you are fee"
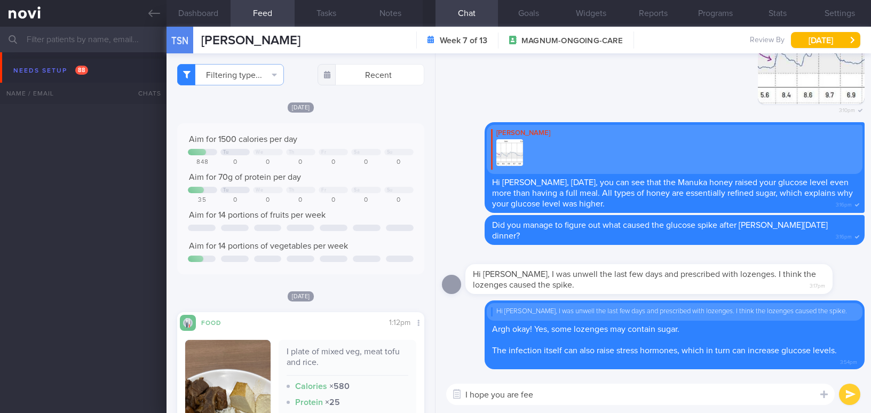
select select "7"
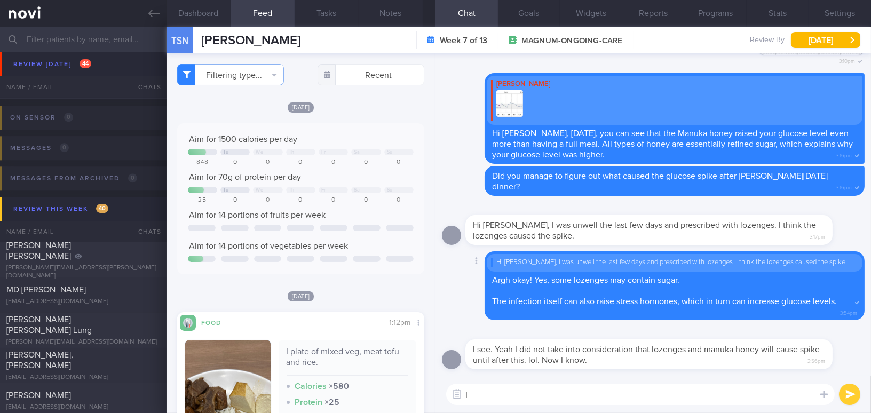
type textarea "I"
type textarea "Y"
click at [513, 401] on textarea at bounding box center [640, 394] width 388 height 21
drag, startPoint x: 550, startPoint y: 342, endPoint x: 668, endPoint y: 351, distance: 118.3
click at [668, 351] on div "I see. Yeah I did not take into consideration that lozenges and manuka honey wi…" at bounding box center [664, 348] width 399 height 43
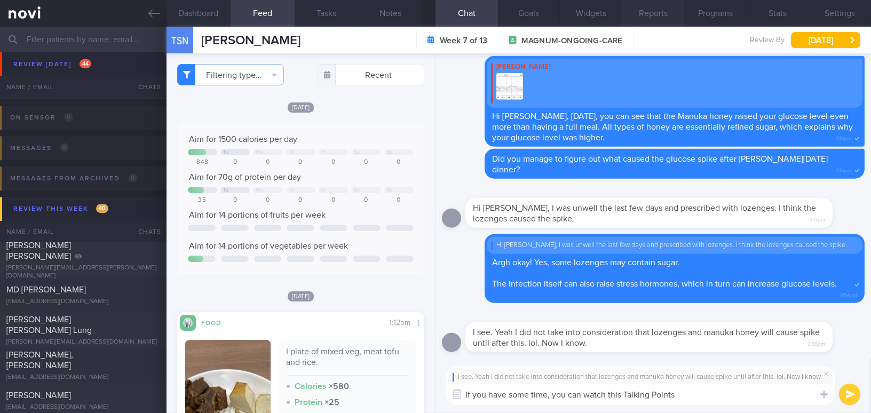
type textarea "If you have some time, you can watch this Talking Points"
drag, startPoint x: 714, startPoint y: 397, endPoint x: 394, endPoint y: 383, distance: 320.5
click at [394, 383] on div "Dashboard Feed Tasks Notes Chat Goals Widgets Reports Programs Stats Settings T…" at bounding box center [518, 220] width 704 height 386
click at [825, 372] on span at bounding box center [826, 374] width 13 height 13
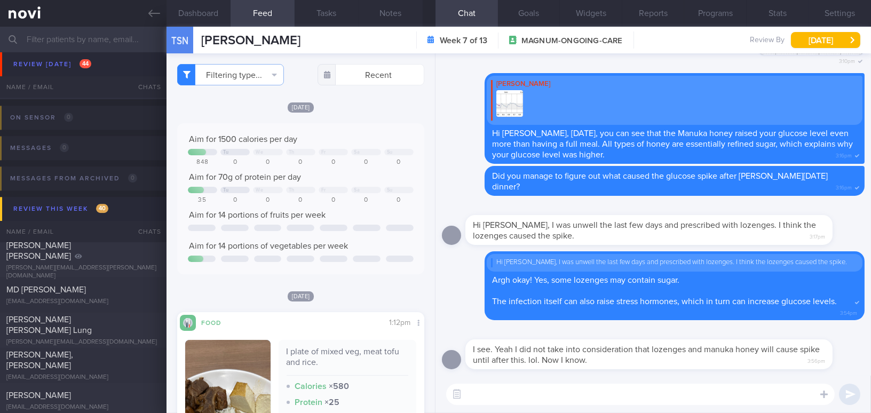
click at [522, 389] on textarea at bounding box center [640, 394] width 388 height 21
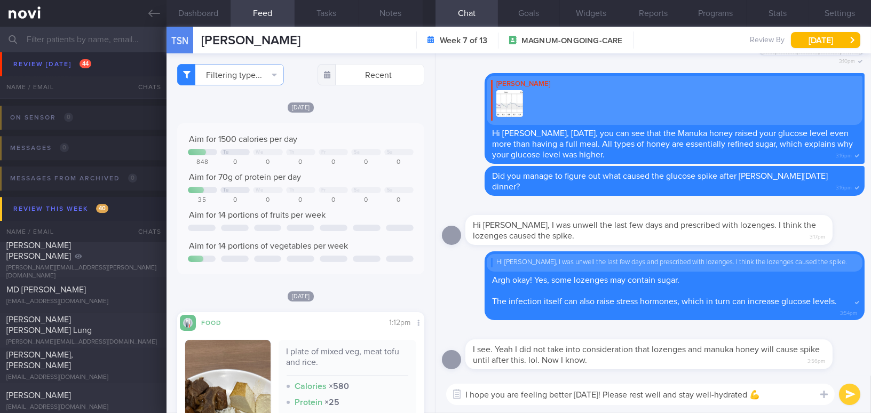
type textarea "I hope you are feeling better today! Please rest well and stay well-hydrated 💪"
click at [853, 393] on button "submit" at bounding box center [849, 394] width 21 height 21
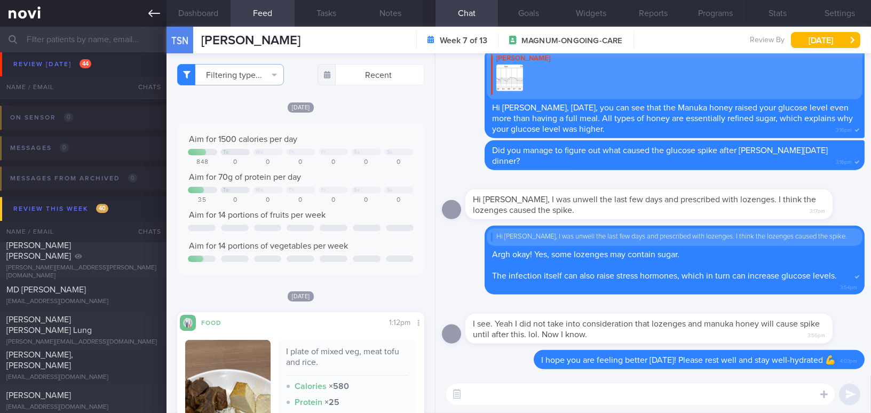
click at [153, 15] on icon at bounding box center [154, 13] width 12 height 12
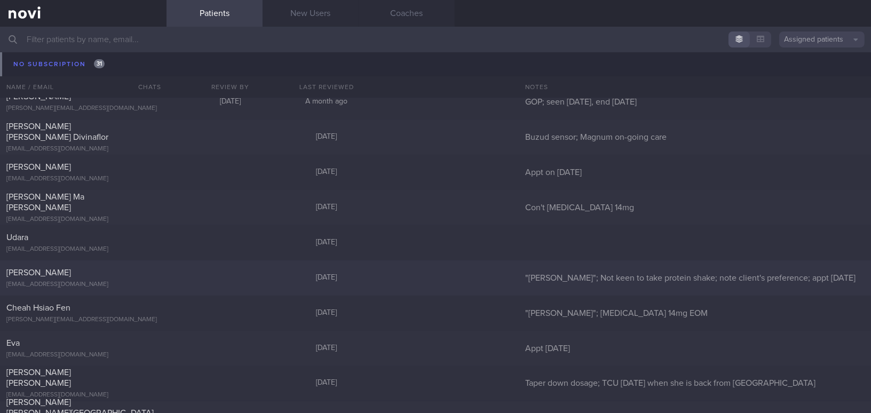
scroll to position [10908, 0]
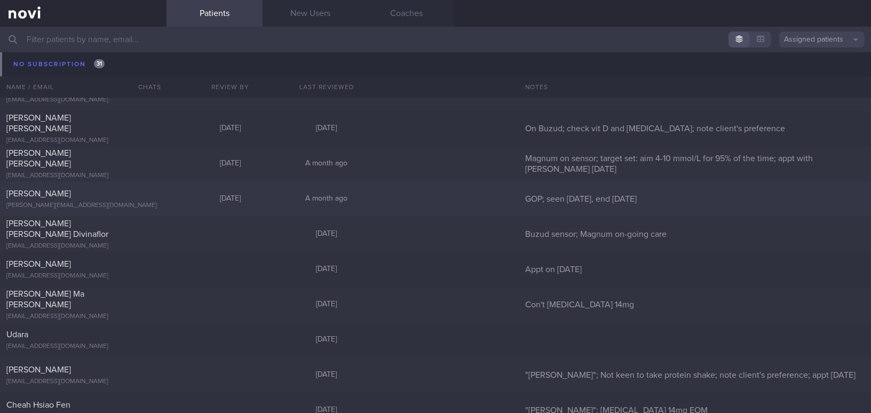
click at [96, 202] on div "[PERSON_NAME][EMAIL_ADDRESS][DOMAIN_NAME]" at bounding box center [83, 206] width 154 height 8
select select "9"
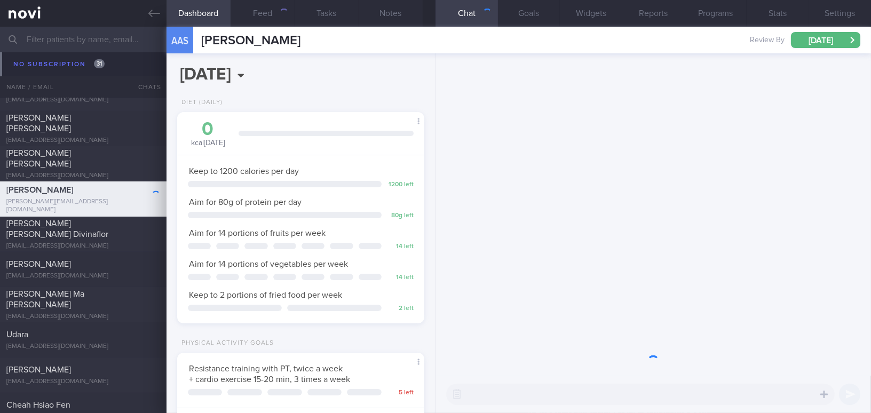
scroll to position [113, 225]
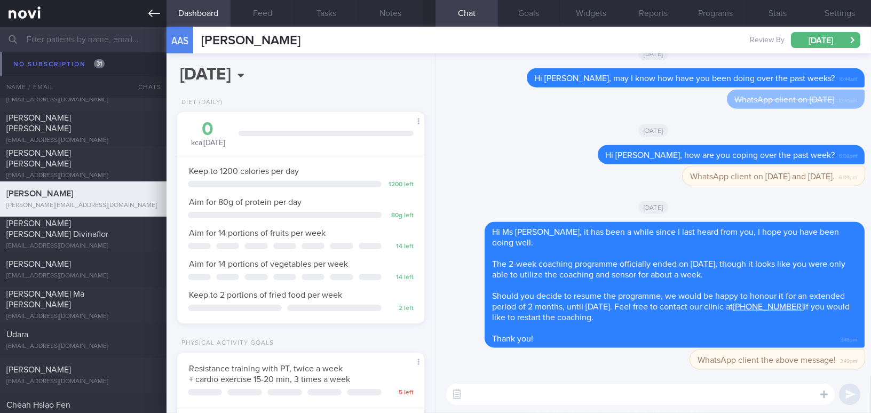
click at [152, 17] on icon at bounding box center [154, 13] width 12 height 7
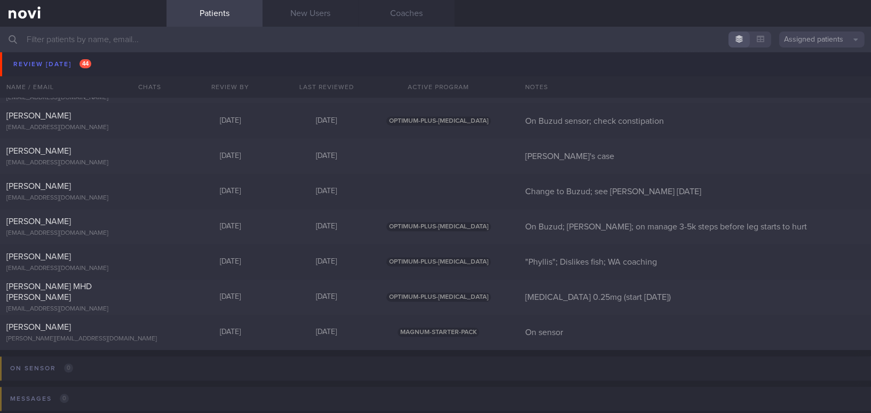
scroll to position [4450, 0]
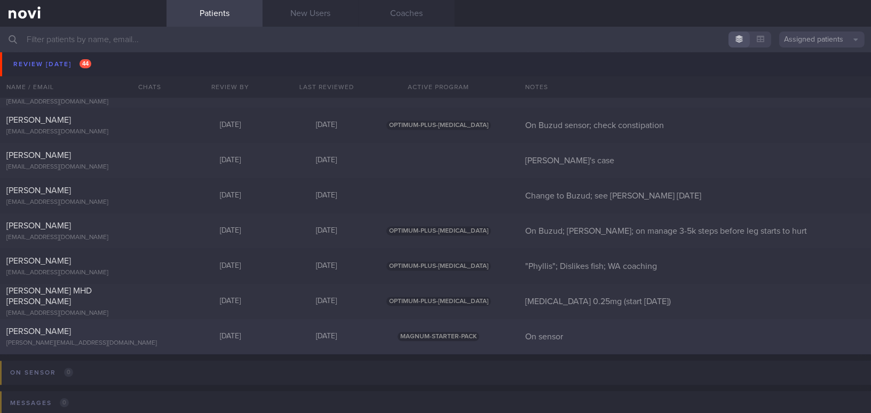
click at [71, 335] on div "[PERSON_NAME]" at bounding box center [81, 331] width 151 height 11
select select "7"
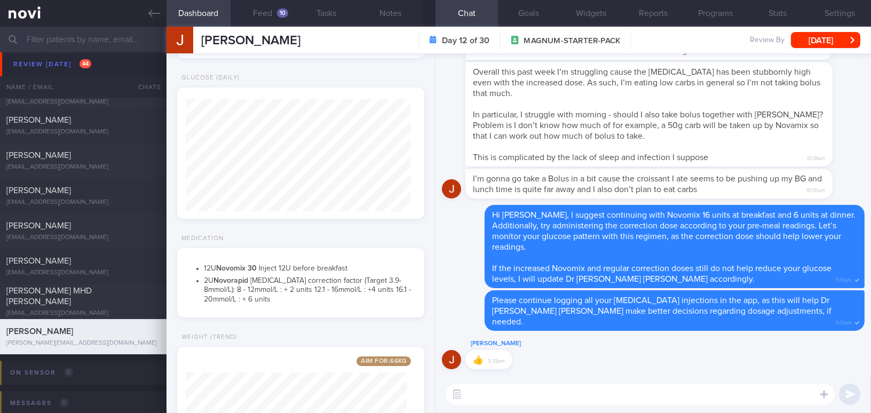
scroll to position [242, 0]
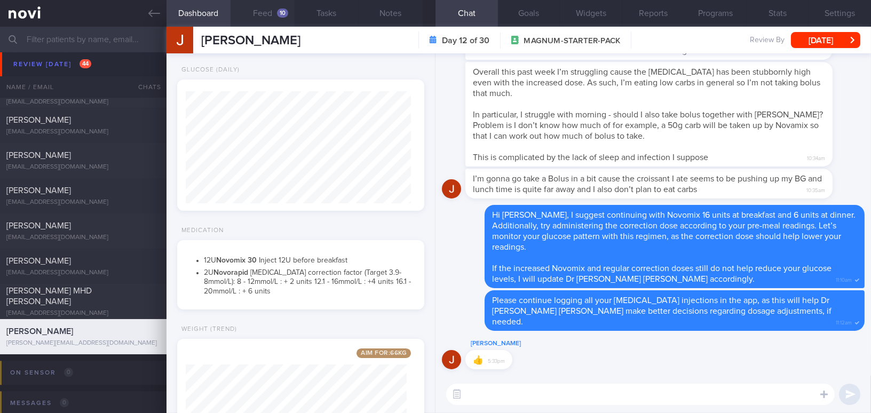
click at [267, 13] on button "Feed 10" at bounding box center [263, 13] width 64 height 27
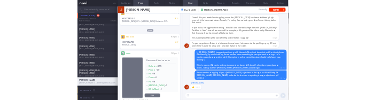
scroll to position [1019, 0]
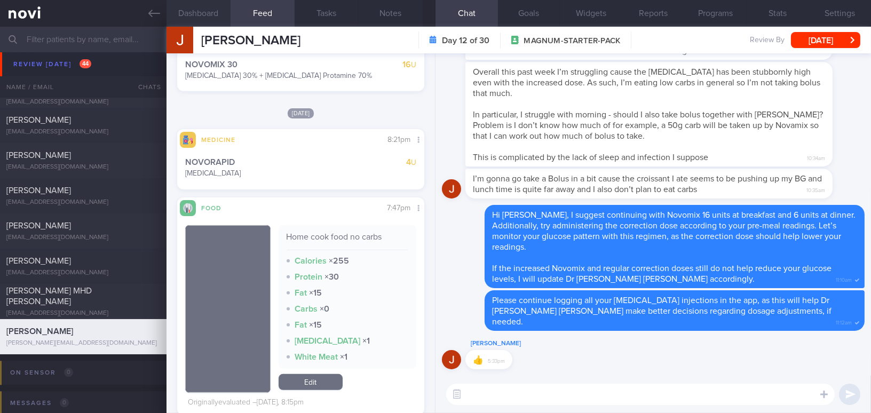
click at [187, 11] on button "Dashboard" at bounding box center [198, 13] width 64 height 27
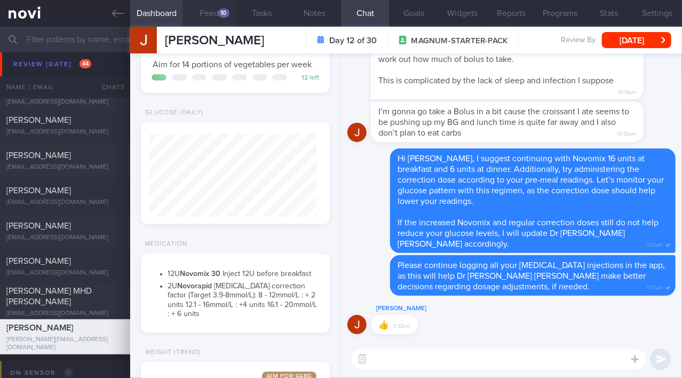
click at [204, 11] on button "Feed 10" at bounding box center [209, 13] width 53 height 27
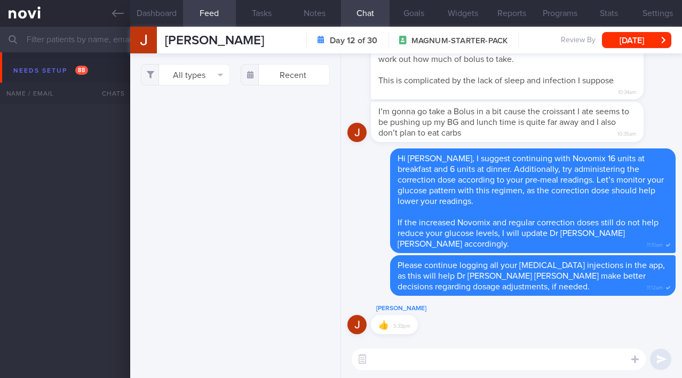
select select "7"
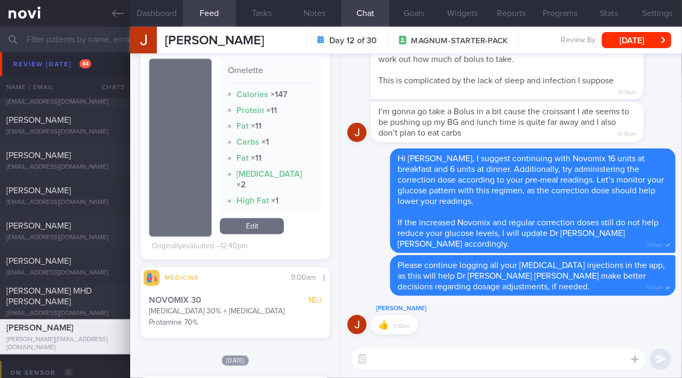
scroll to position [797, 0]
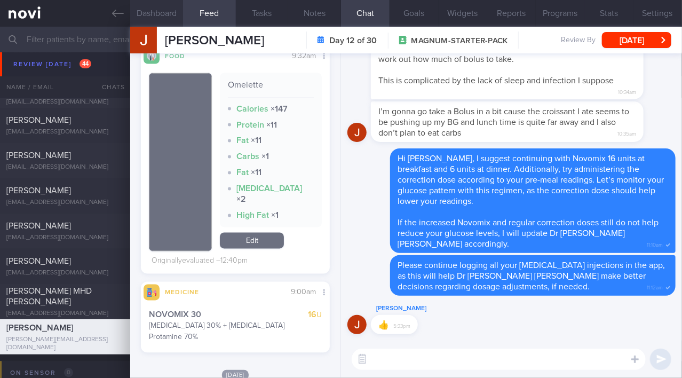
click at [164, 9] on button "Dashboard" at bounding box center [156, 13] width 53 height 27
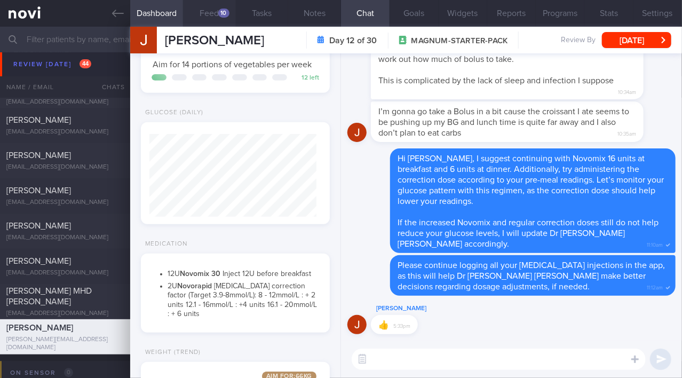
click at [199, 6] on button "Feed 10" at bounding box center [209, 13] width 53 height 27
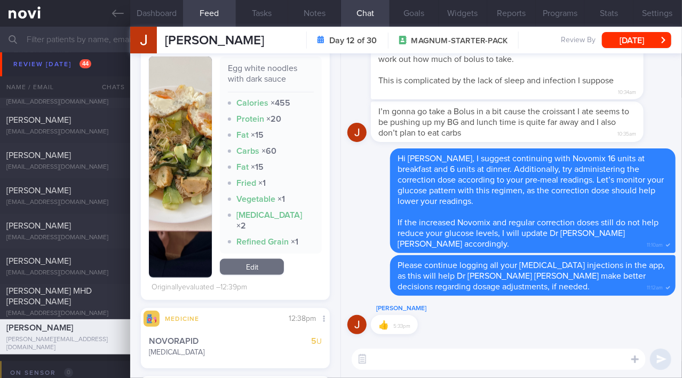
scroll to position [474, 0]
click at [190, 233] on img "button" at bounding box center [180, 167] width 63 height 221
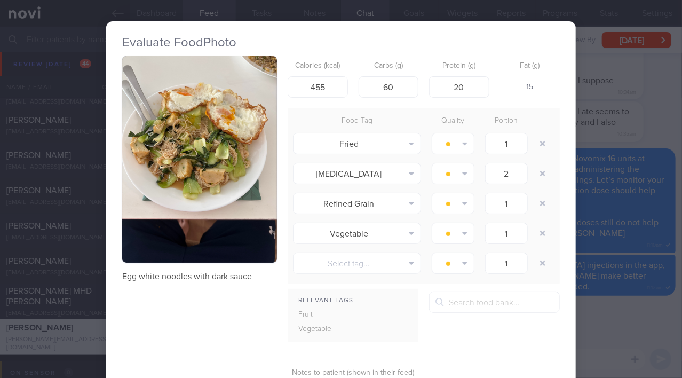
click at [197, 163] on button "button" at bounding box center [199, 159] width 155 height 206
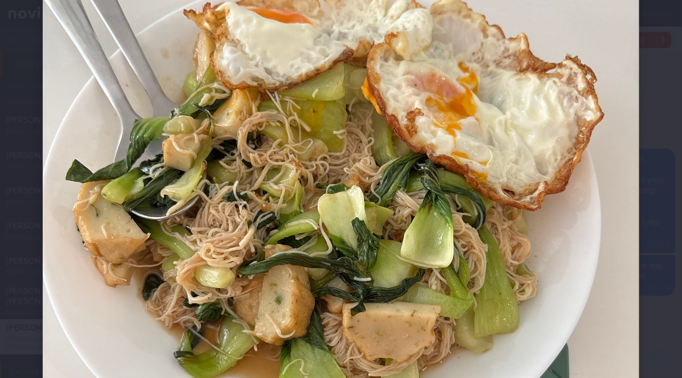
scroll to position [194, 0]
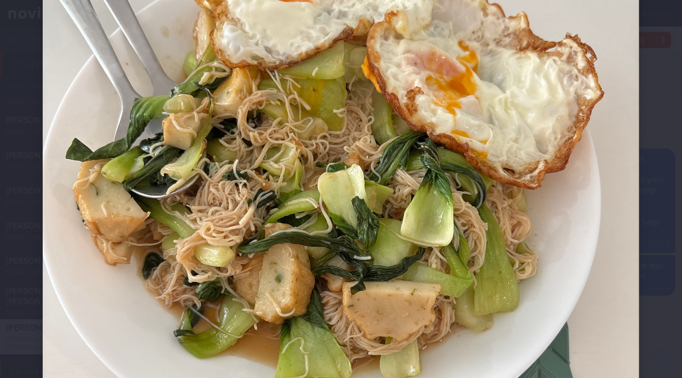
click at [300, 224] on img at bounding box center [341, 247] width 597 height 796
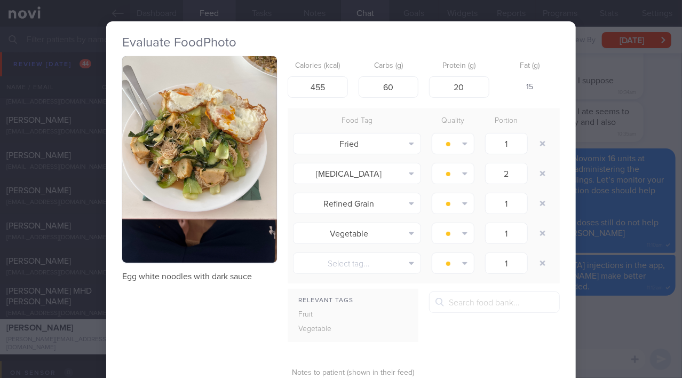
click at [628, 234] on div "Evaluate Food Photo Egg white noodles with dark sauce Calories (kcal) 455 Carbs…" at bounding box center [341, 189] width 682 height 378
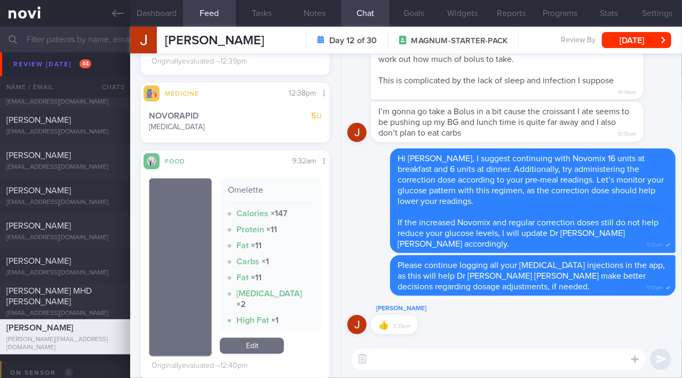
scroll to position [910, 0]
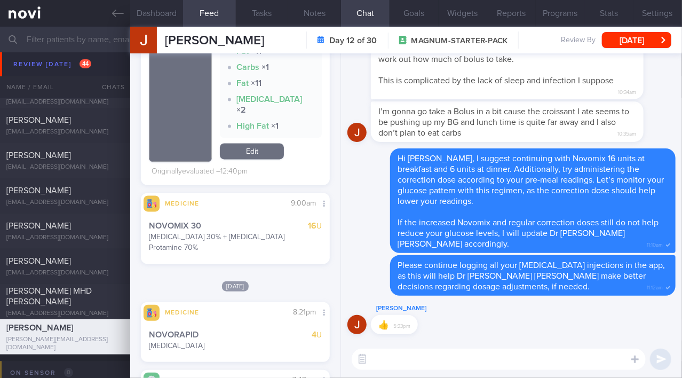
click at [397, 369] on textarea at bounding box center [499, 358] width 294 height 21
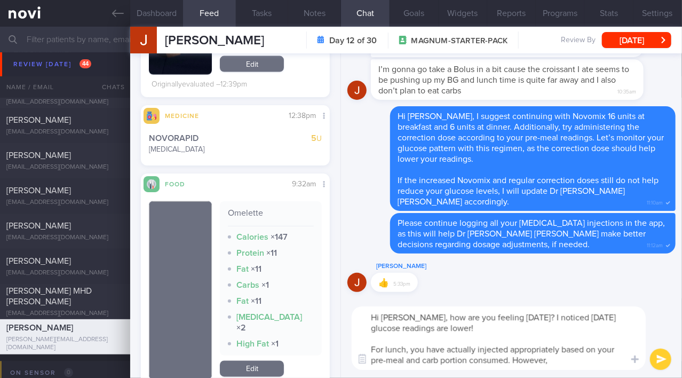
scroll to position [668, 0]
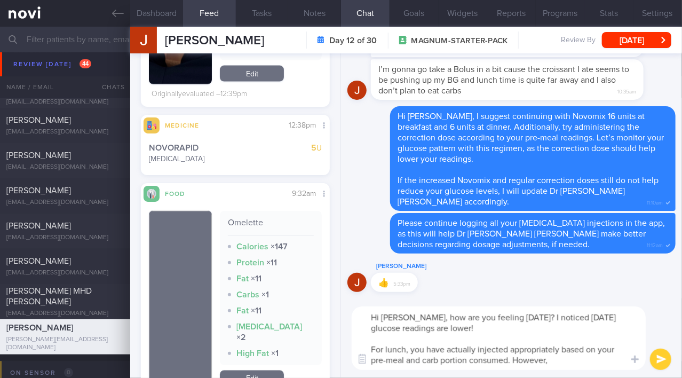
click at [385, 347] on textarea "Hi Jake, how are you feeling today? I noticed today's glucose readings are lowe…" at bounding box center [499, 337] width 294 height 63
drag, startPoint x: 475, startPoint y: 349, endPoint x: 504, endPoint y: 347, distance: 28.9
click at [504, 347] on textarea "Hi Jake, how are you feeling today? I noticed today's glucose readings are lowe…" at bounding box center [499, 337] width 294 height 63
click at [507, 348] on textarea "Hi Jake, how are you feeling today? I noticed today's glucose readings are lowe…" at bounding box center [499, 337] width 294 height 63
drag, startPoint x: 464, startPoint y: 361, endPoint x: 478, endPoint y: 341, distance: 24.0
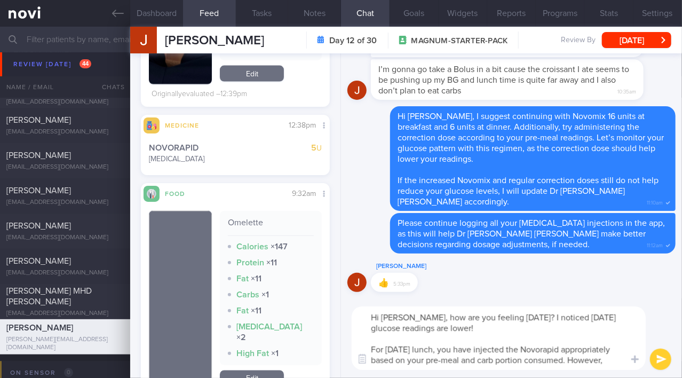
click at [463, 361] on textarea "Hi Jake, how are you feeling today? I noticed today's glucose readings are lowe…" at bounding box center [499, 337] width 294 height 63
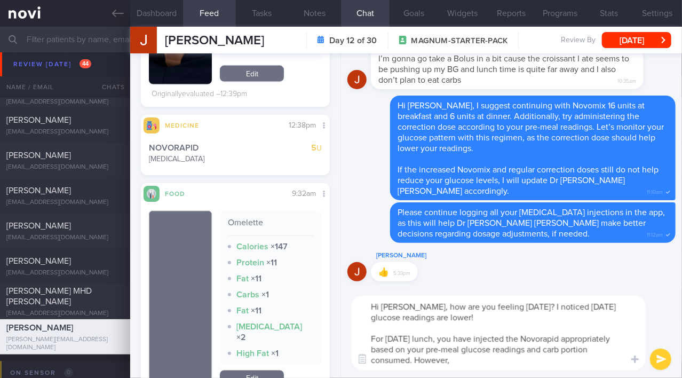
drag, startPoint x: 414, startPoint y: 357, endPoint x: 465, endPoint y: 359, distance: 50.7
click at [465, 359] on textarea "Hi Jake, how are you feeling today? I noticed today's glucose readings are lowe…" at bounding box center [499, 333] width 294 height 74
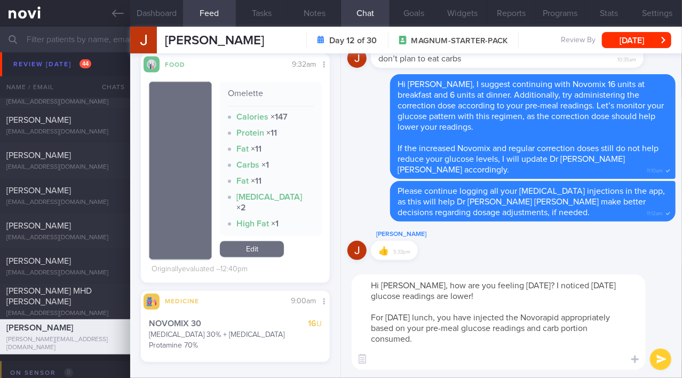
scroll to position [862, 0]
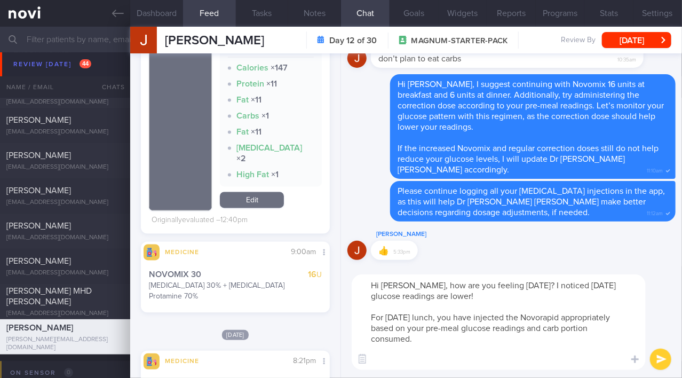
click at [456, 297] on textarea "Hi Jake, how are you feeling today? I noticed today's glucose readings are lowe…" at bounding box center [499, 322] width 294 height 96
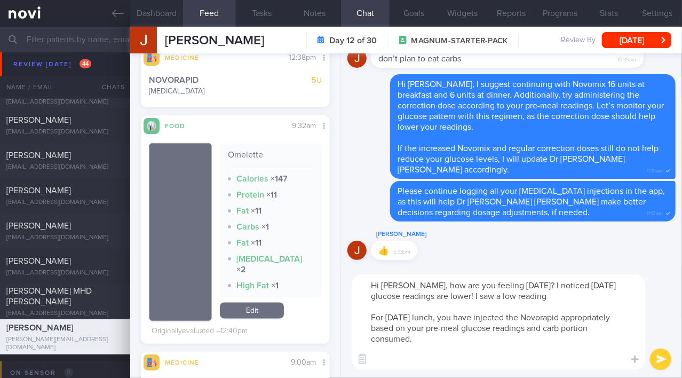
scroll to position [716, 0]
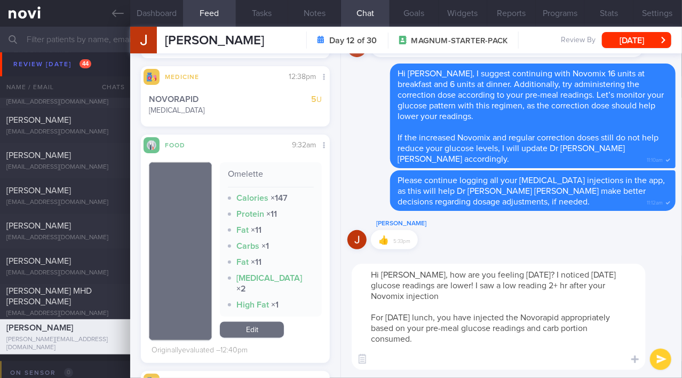
type textarea "Hi Jake, how are you feeling today? I noticed today's glucose readings are lowe…"
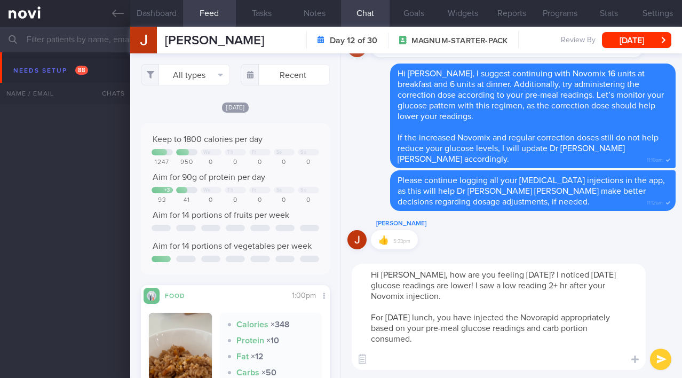
select select "7"
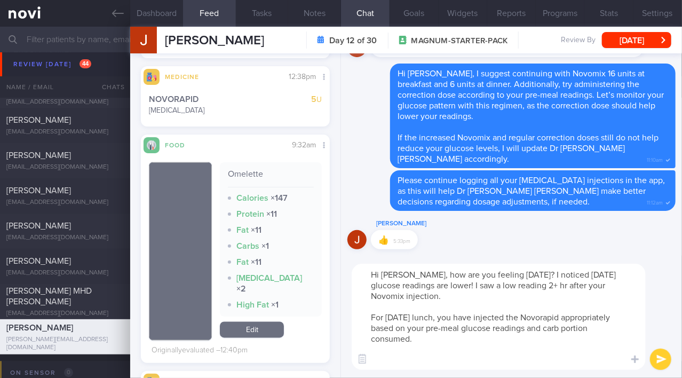
drag, startPoint x: 404, startPoint y: 275, endPoint x: 425, endPoint y: 341, distance: 68.7
click at [425, 341] on textarea "Hi [PERSON_NAME], how are you feeling [DATE]? I noticed [DATE] glucose readings…" at bounding box center [499, 317] width 294 height 106
click at [466, 331] on textarea "Hi [PERSON_NAME], how are you feeling [DATE]? I noticed [DATE] glucose readings…" at bounding box center [499, 317] width 294 height 106
drag, startPoint x: 403, startPoint y: 273, endPoint x: 443, endPoint y: 345, distance: 81.9
click at [443, 345] on textarea "Hi Jake, how are you feeling today? I noticed today's glucose readings are lowe…" at bounding box center [499, 317] width 294 height 106
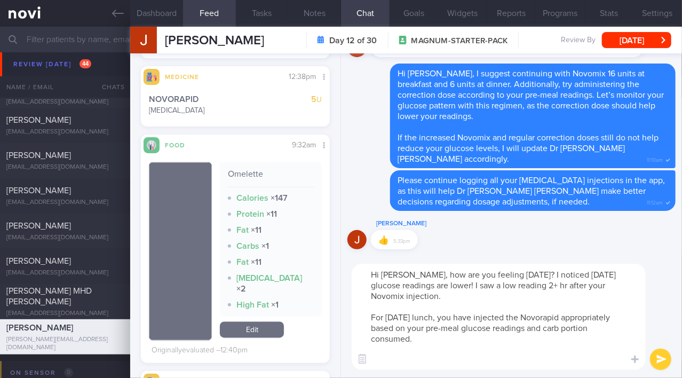
paste textarea "How are you feeling today? I noticed your glucose readings are lower — I even s…"
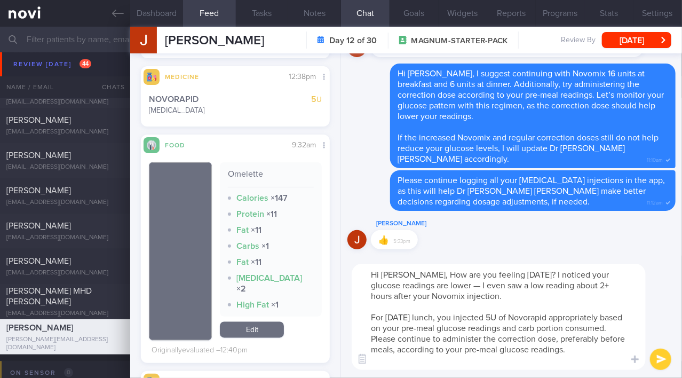
click at [408, 272] on textarea "Hi Jake, How are you feeling today? I noticed your glucose readings are lower —…" at bounding box center [499, 317] width 294 height 106
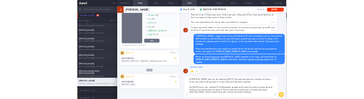
scroll to position [113, 225]
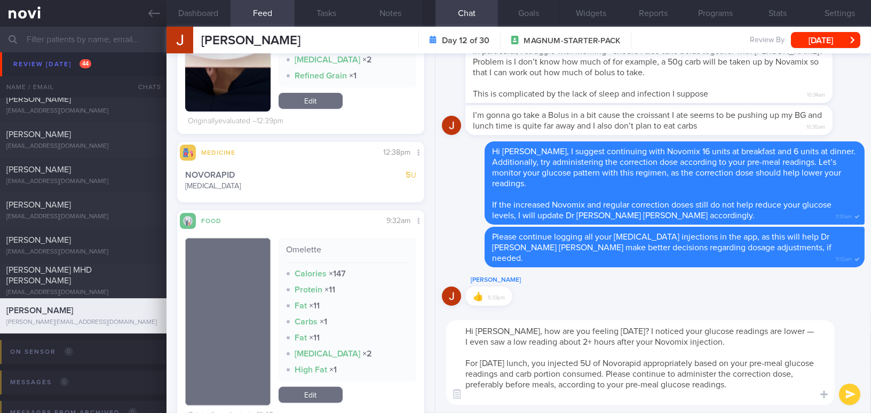
click at [681, 330] on textarea "Hi Jake, how are you feeling today? I noticed your glucose readings are lower —…" at bounding box center [640, 362] width 388 height 85
click at [681, 333] on textarea "Hi Jake, how are you feeling today? I noticed your glucose readings are lower —…" at bounding box center [640, 362] width 388 height 85
click at [654, 327] on textarea "Hi Jake, how are you feeling today? I noticed your glucose readings are lower —…" at bounding box center [640, 362] width 388 height 85
drag, startPoint x: 785, startPoint y: 330, endPoint x: 803, endPoint y: 330, distance: 17.6
click at [681, 330] on textarea "Hi Jake, how are you feeling today? I noticed your overall glucose readings are…" at bounding box center [640, 362] width 388 height 85
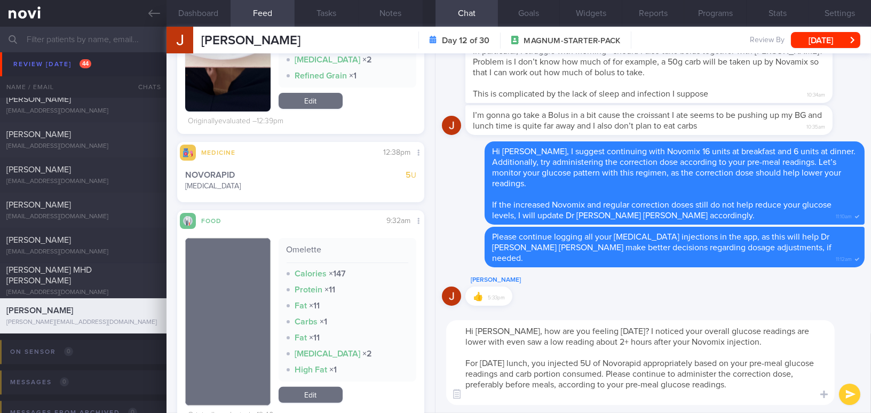
drag, startPoint x: 466, startPoint y: 342, endPoint x: 554, endPoint y: 341, distance: 88.0
click at [554, 341] on textarea "Hi Jake, how are you feeling today? I noticed your overall glucose readings are…" at bounding box center [640, 362] width 388 height 85
click at [618, 377] on textarea "Hi Jake, how are you feeling today? I noticed your overall glucose readings are…" at bounding box center [640, 362] width 388 height 85
type textarea "Hi Jake, how are you feeling today? I noticed your overall glucose readings are…"
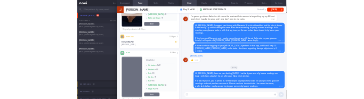
scroll to position [533551, 533516]
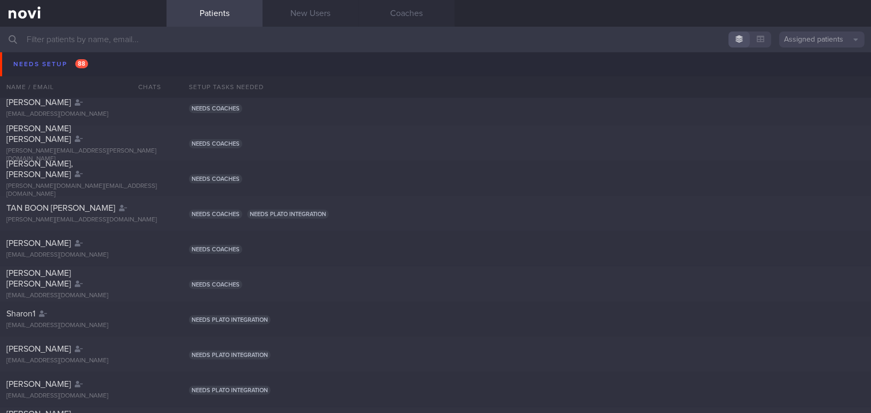
scroll to position [824, 0]
click at [134, 41] on input "text" at bounding box center [435, 40] width 871 height 26
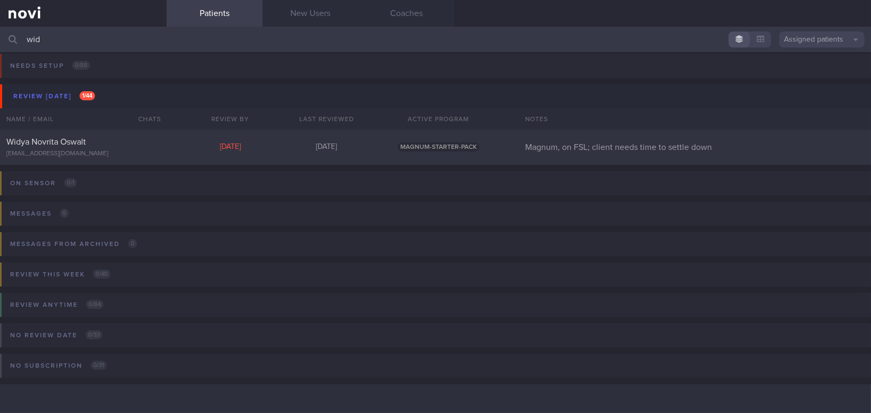
scroll to position [4, 0]
type input "wid"
click at [107, 140] on div "Widya Novrita Oswalt" at bounding box center [81, 142] width 151 height 11
select select "7"
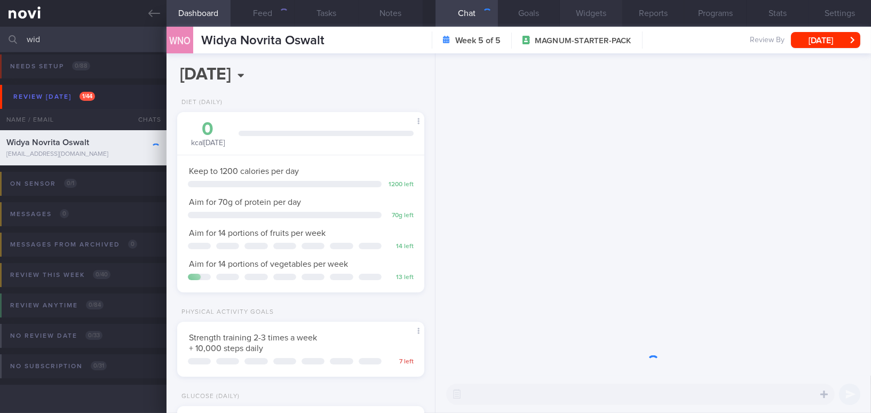
scroll to position [125, 220]
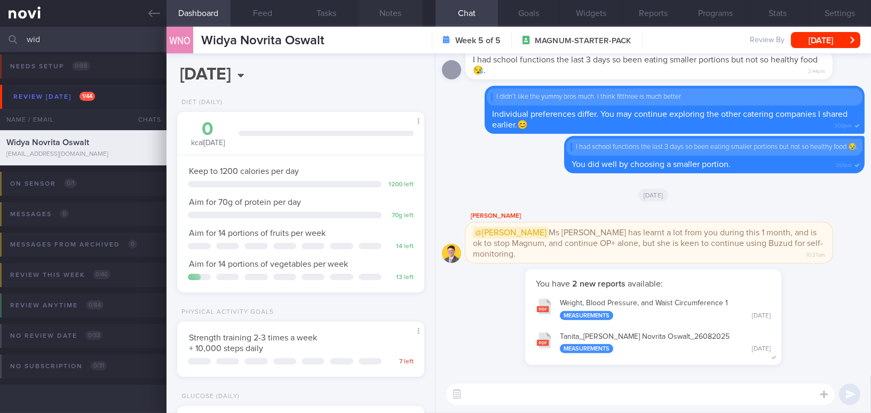
click at [380, 14] on button "Notes" at bounding box center [391, 13] width 64 height 27
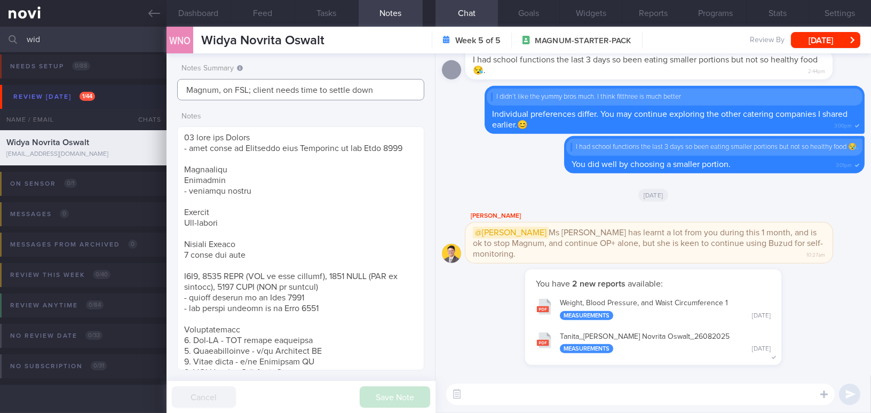
drag, startPoint x: 220, startPoint y: 89, endPoint x: 157, endPoint y: 88, distance: 63.0
click at [157, 88] on div "Patients New Users Coaches wid Assigned patients Assigned patients All active p…" at bounding box center [435, 220] width 871 height 386
type input "OP+ on FSL; client needs time to settle down"
click at [386, 397] on button "Save Note" at bounding box center [395, 396] width 70 height 21
type input "OP+ on FSL; client needs time to settle down"
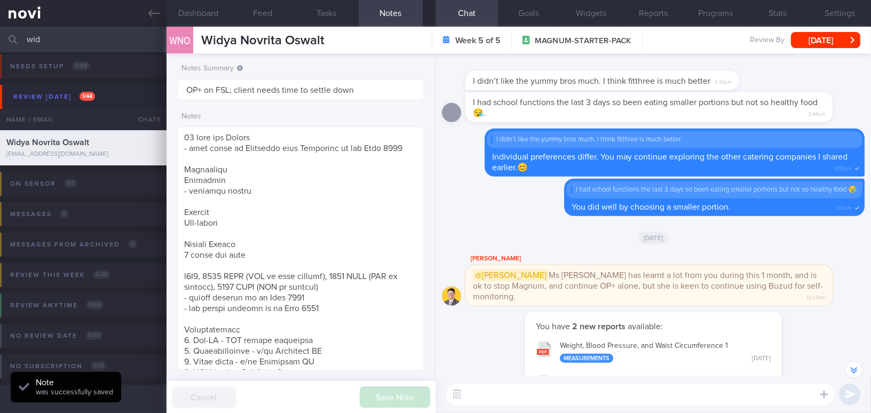
scroll to position [-97, 0]
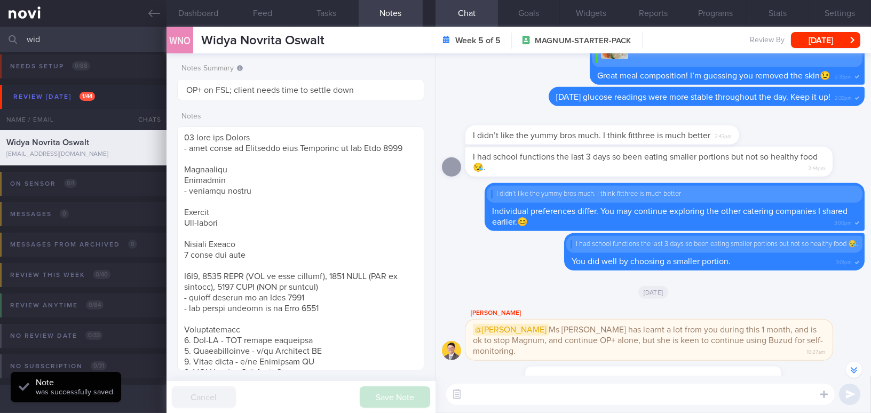
click at [530, 390] on textarea at bounding box center [640, 394] width 388 height 21
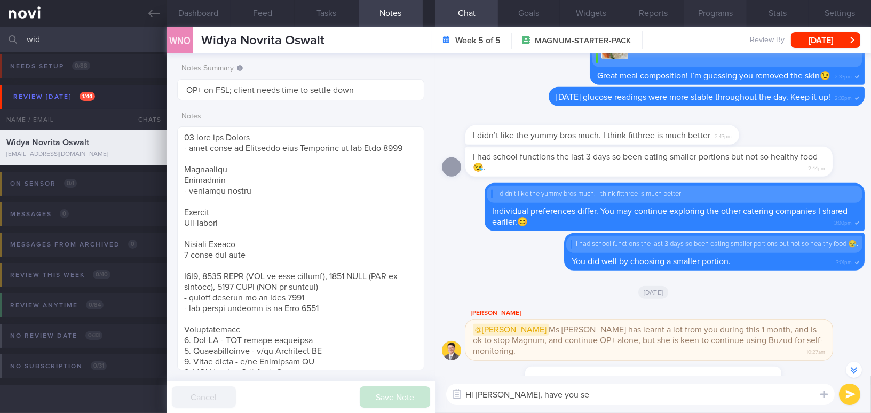
click at [726, 13] on button "Programs" at bounding box center [715, 13] width 62 height 27
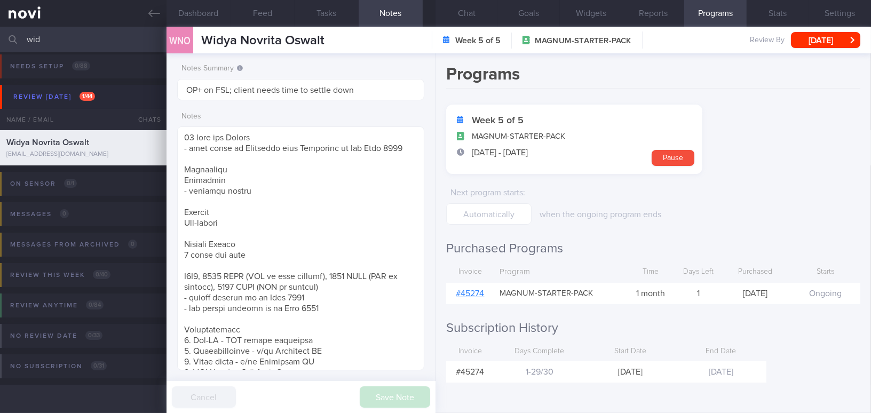
click at [471, 292] on link "# 45274" at bounding box center [470, 293] width 28 height 9
click at [478, 17] on button "Chat" at bounding box center [466, 13] width 62 height 27
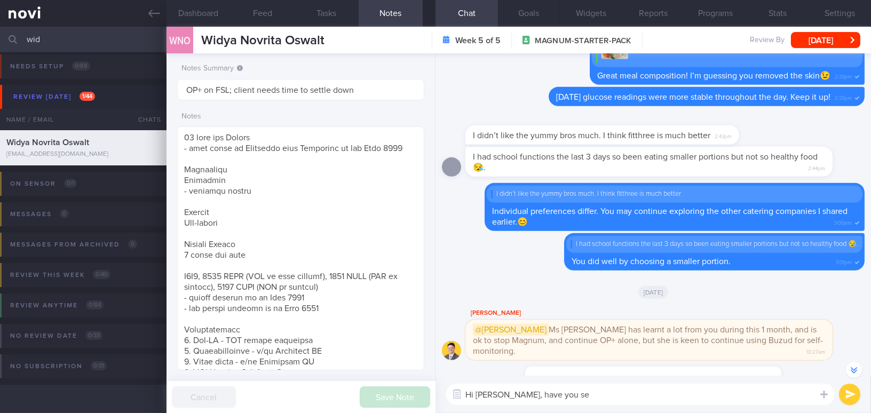
click at [558, 395] on textarea "Hi Widya, have you se" at bounding box center [640, 394] width 388 height 21
click at [268, 12] on button "Feed" at bounding box center [263, 13] width 64 height 27
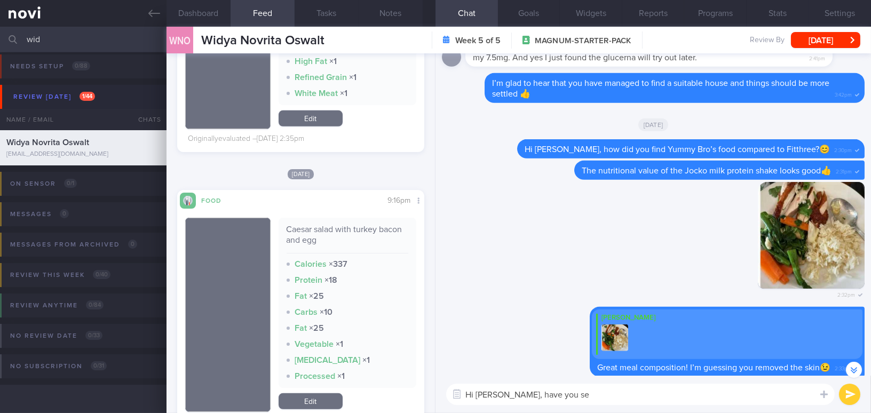
scroll to position [1309, 0]
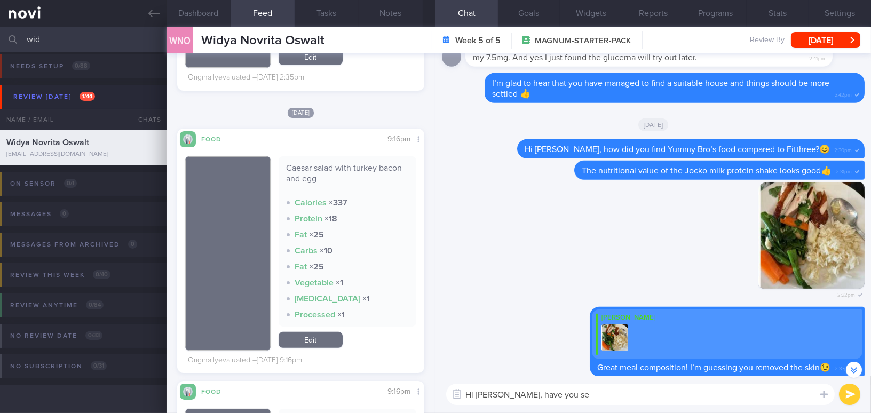
click at [607, 407] on div "Hi Widya, have you se Hi Widya, have you se ​ Hi Widya, have you se ​" at bounding box center [652, 394] width 435 height 37
click at [606, 399] on textarea "Hi Widya, have you se" at bounding box center [640, 394] width 388 height 21
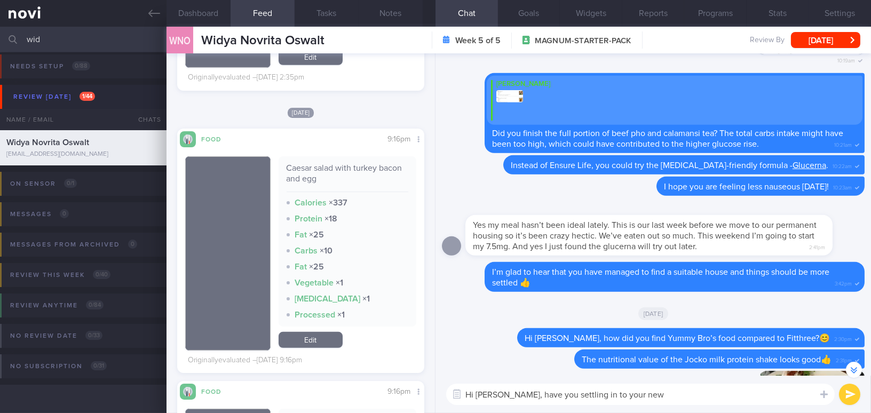
scroll to position [-582, 0]
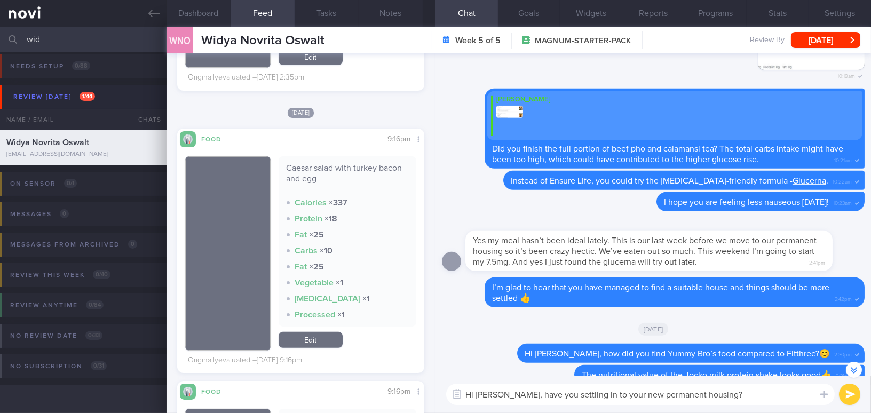
drag, startPoint x: 503, startPoint y: 391, endPoint x: 724, endPoint y: 388, distance: 220.4
click at [724, 388] on textarea "Hi Widya, have you settling in to your new permanent housing?" at bounding box center [640, 394] width 388 height 21
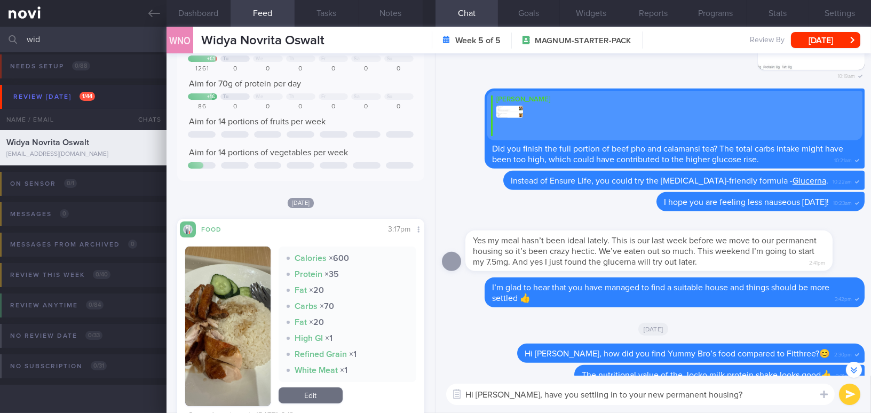
scroll to position [48, 0]
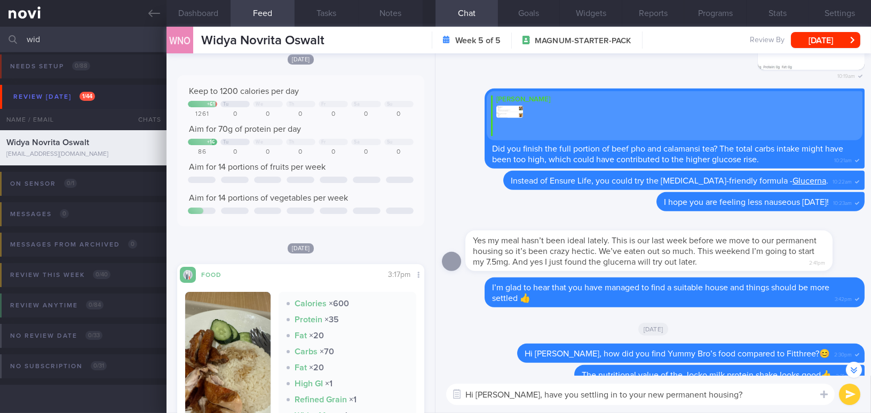
click at [541, 399] on textarea "Hi Widya, have you settling in to your new permanent housing?" at bounding box center [640, 394] width 388 height 21
drag, startPoint x: 503, startPoint y: 393, endPoint x: 729, endPoint y: 398, distance: 225.8
click at [729, 398] on textarea "Hi Widya, have you settling in to your new permanent housing?" at bounding box center [640, 394] width 388 height 21
paste textarea "Over the past few days, your food choices seem to include more processed items …"
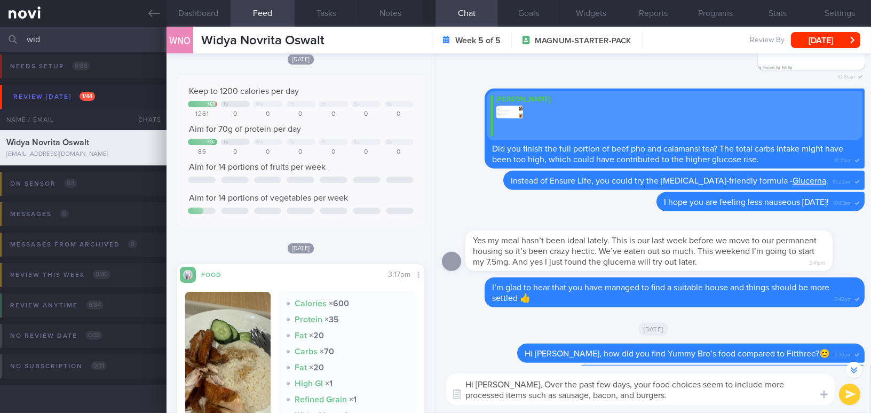
click at [507, 385] on textarea "Hi Widya, Over the past few days, your food choices seem to include more proces…" at bounding box center [640, 389] width 388 height 31
click at [554, 394] on textarea "Hi Widya, over the past few days, your food choices seem to include more proces…" at bounding box center [640, 389] width 388 height 31
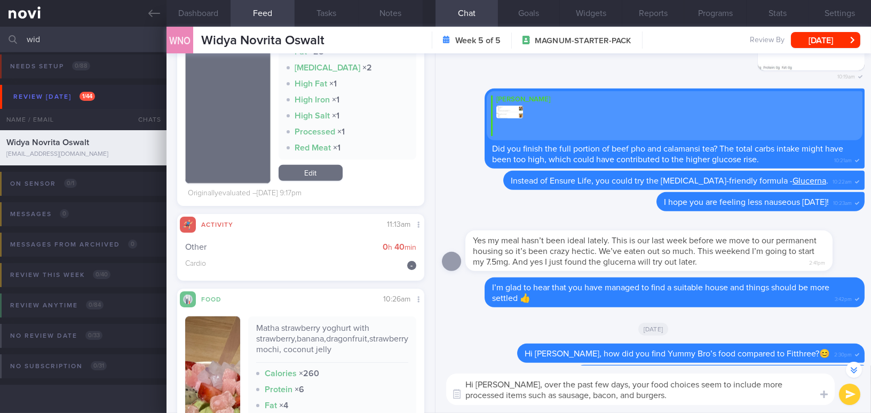
scroll to position [1843, 0]
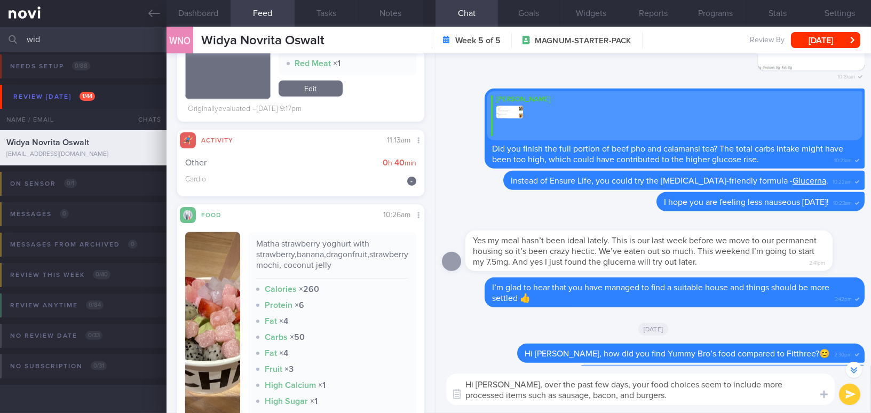
click at [627, 401] on textarea "Hi Widya, over the past few days, your food choices seem to include more proces…" at bounding box center [640, 389] width 388 height 31
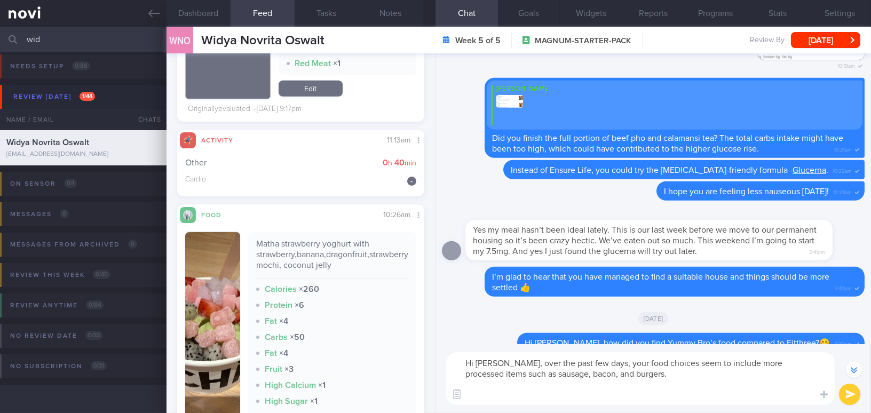
scroll to position [-614, 0]
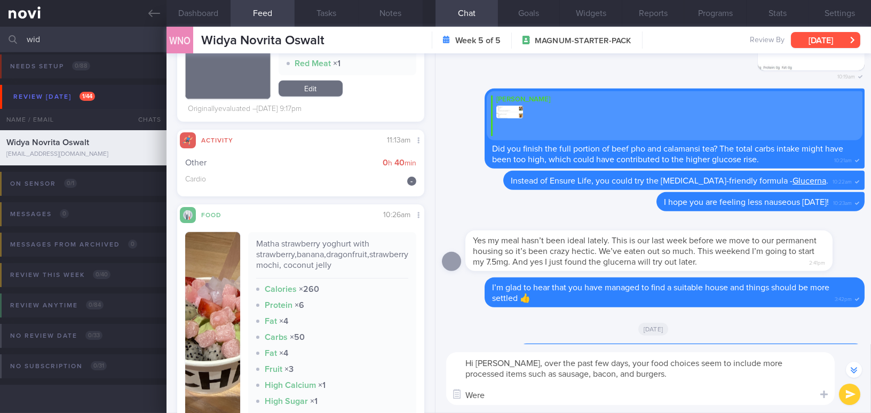
type textarea "Hi Widya, over the past few days, your food choices seem to include more proces…"
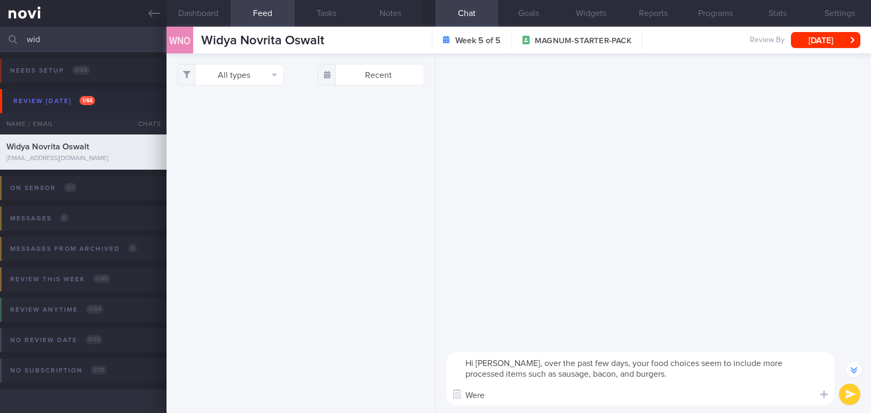
select select "7"
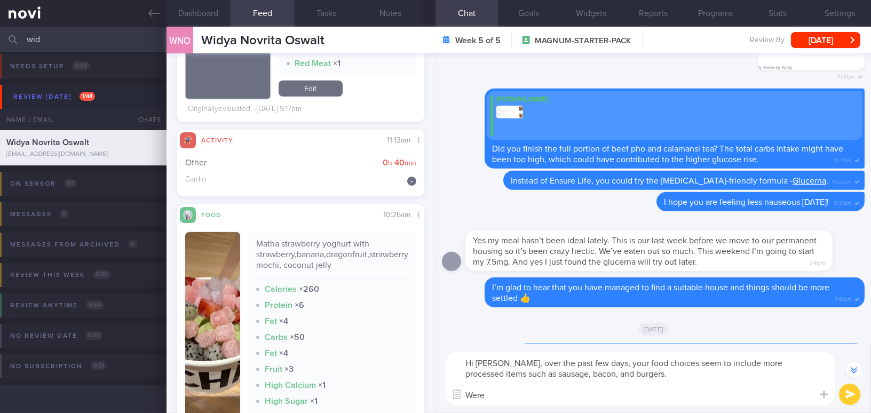
drag, startPoint x: 495, startPoint y: 396, endPoint x: 445, endPoint y: 393, distance: 49.7
click at [445, 393] on div "Hi Widya, over the past few days, your food choices seem to include more proces…" at bounding box center [652, 378] width 435 height 69
paste textarea "you experiencing food cravings, or were there limited food choices available?"
drag, startPoint x: 503, startPoint y: 397, endPoint x: 609, endPoint y: 396, distance: 106.2
click at [609, 396] on textarea "Hi Widya, over the past few days, your food choices seem to include more proces…" at bounding box center [640, 378] width 388 height 53
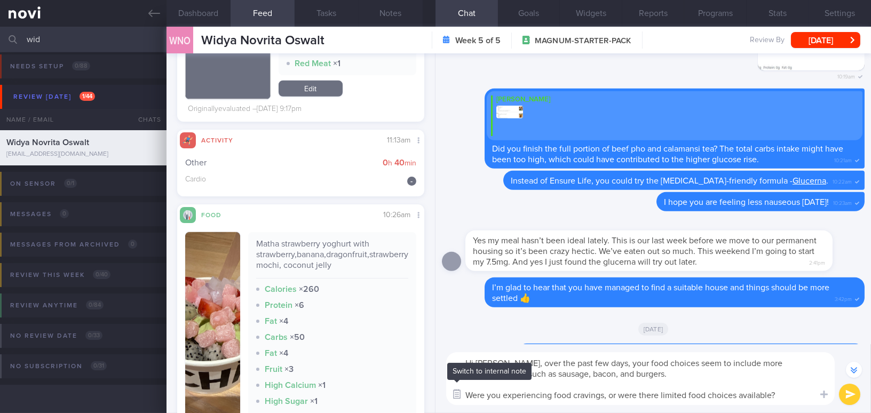
drag, startPoint x: 790, startPoint y: 396, endPoint x: 448, endPoint y: 392, distance: 341.5
click at [448, 392] on div "Chat Templates Admin CGM Weight Nutrition Physical Activity Infographics Articl…" at bounding box center [652, 378] width 435 height 69
paste textarea "craving this type of food, or were there limited option"
click at [594, 398] on textarea "Hi Widya, over the past few days, your food choices seem to include more proces…" at bounding box center [640, 378] width 388 height 53
type textarea "Hi Widya, over the past few days, your food choices seem to include more proces…"
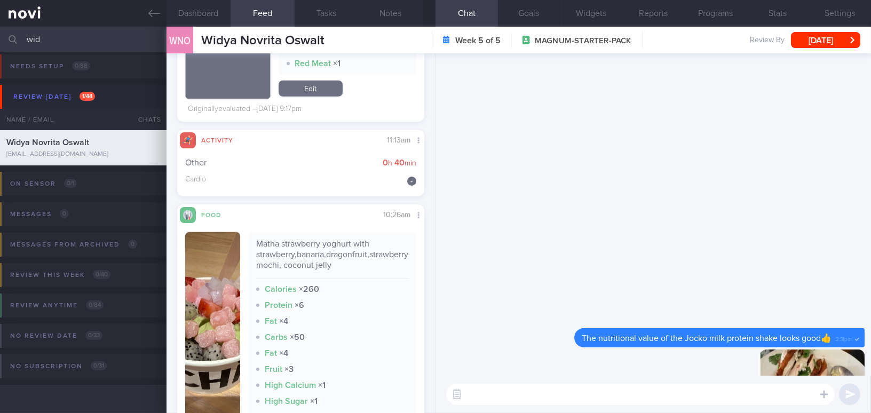
scroll to position [0, 0]
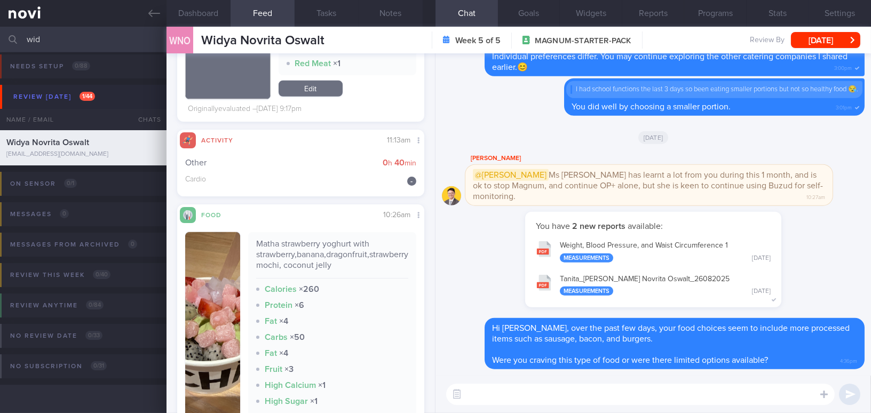
paste textarea "Have you settled into your new permanent housing?"
type textarea "Have you settled into your new permanent housing?😊"
click at [854, 394] on button "submit" at bounding box center [849, 394] width 21 height 21
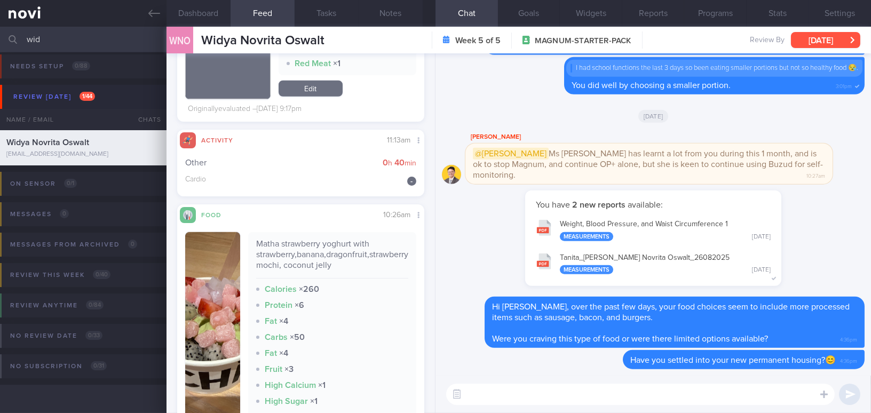
click at [815, 41] on button "[DATE]" at bounding box center [825, 40] width 69 height 16
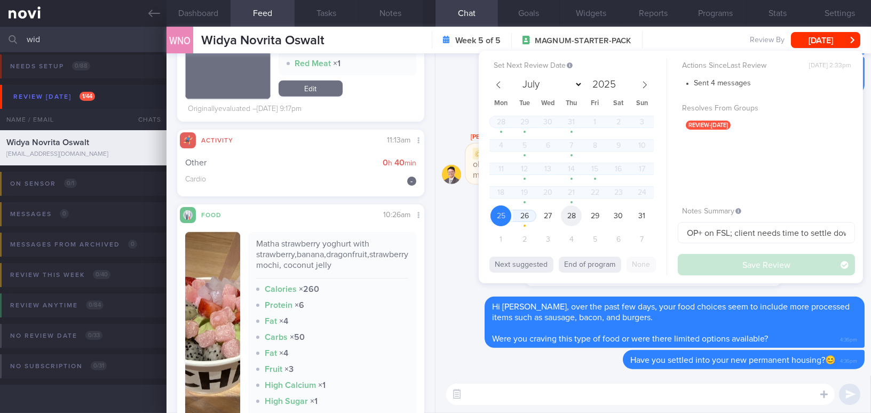
click at [567, 215] on span "28" at bounding box center [571, 215] width 21 height 21
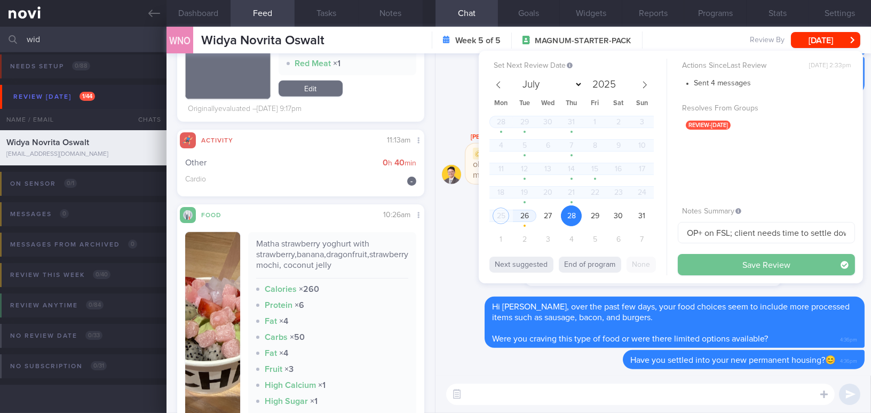
click at [745, 263] on button "Save Review" at bounding box center [766, 264] width 177 height 21
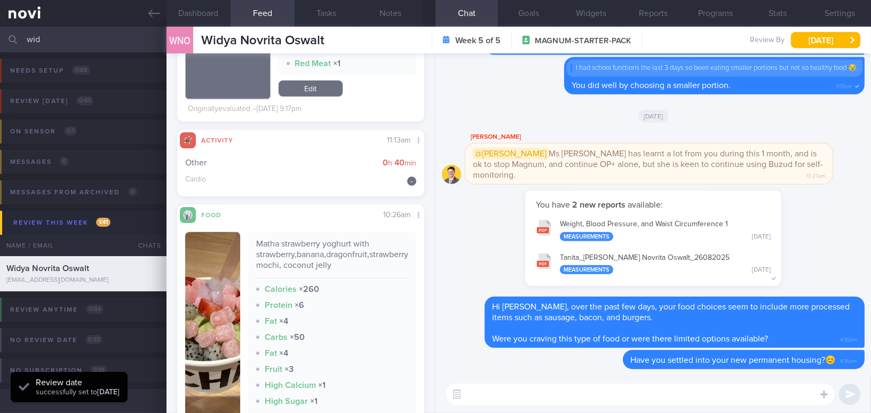
scroll to position [113, 225]
drag, startPoint x: 62, startPoint y: 46, endPoint x: 20, endPoint y: 37, distance: 43.2
click at [20, 37] on div "wid Assigned patients Assigned patients All active patients Archived patients" at bounding box center [435, 40] width 871 height 26
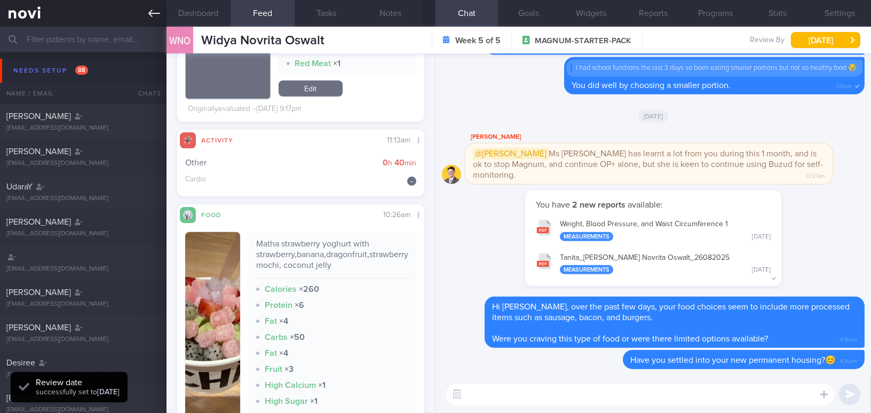
click at [145, 9] on link at bounding box center [83, 13] width 166 height 27
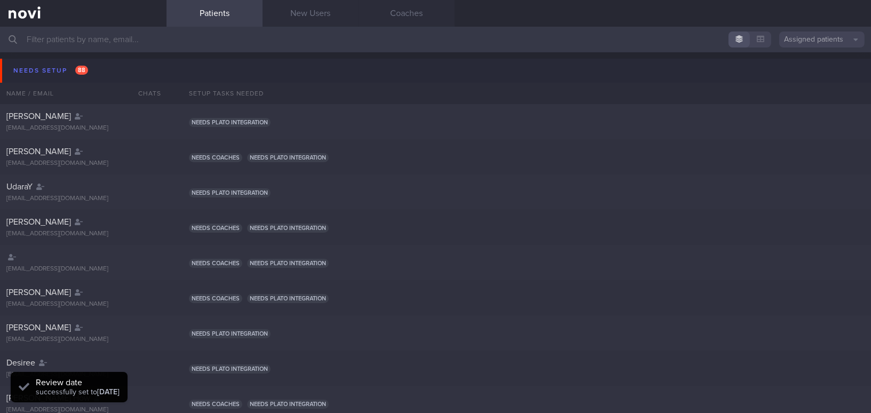
click at [138, 39] on input "text" at bounding box center [435, 40] width 871 height 26
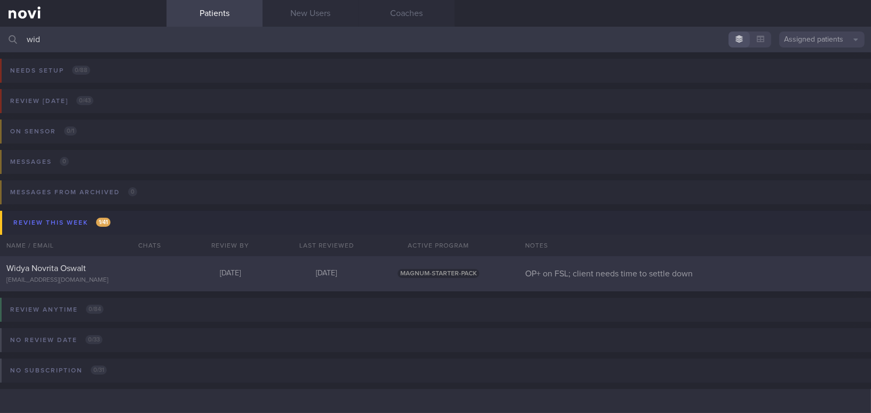
type input "wid"
click at [96, 268] on div "Widya Novrita Oswalt" at bounding box center [81, 268] width 151 height 11
select select "7"
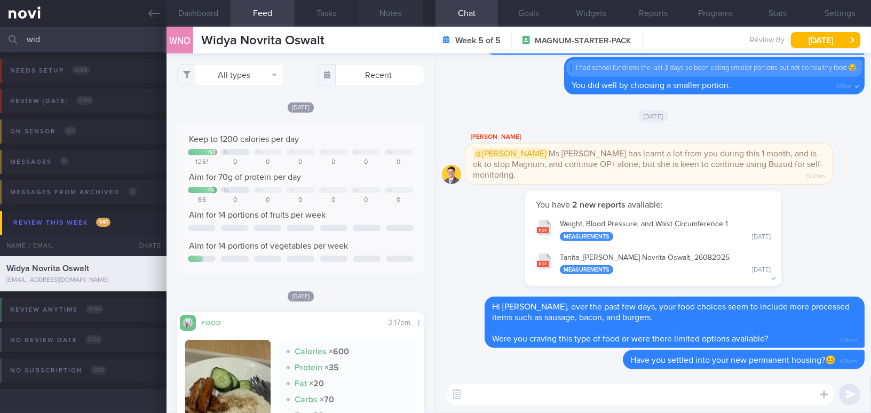
click at [398, 17] on button "Notes" at bounding box center [391, 13] width 64 height 27
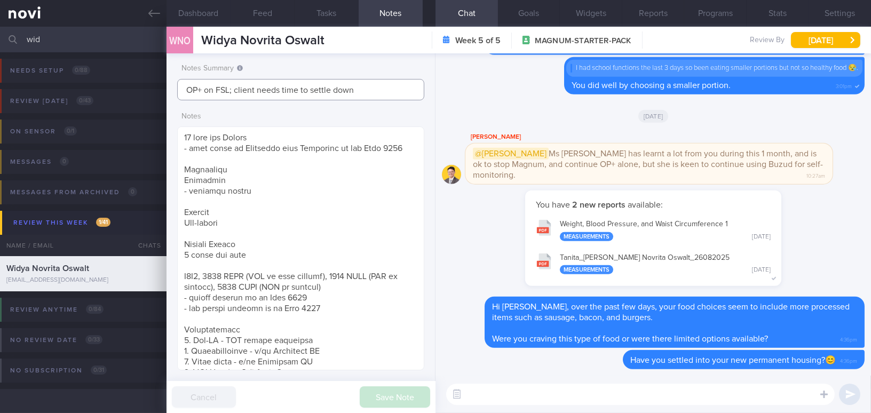
drag, startPoint x: 215, startPoint y: 89, endPoint x: 230, endPoint y: 92, distance: 15.8
click at [230, 92] on input "OP+ on FSL; client needs time to settle down" at bounding box center [300, 89] width 247 height 21
drag, startPoint x: 241, startPoint y: 93, endPoint x: 364, endPoint y: 99, distance: 123.4
click at [364, 99] on input "OP+ on Buzud; client needs time to settle down" at bounding box center [300, 89] width 247 height 21
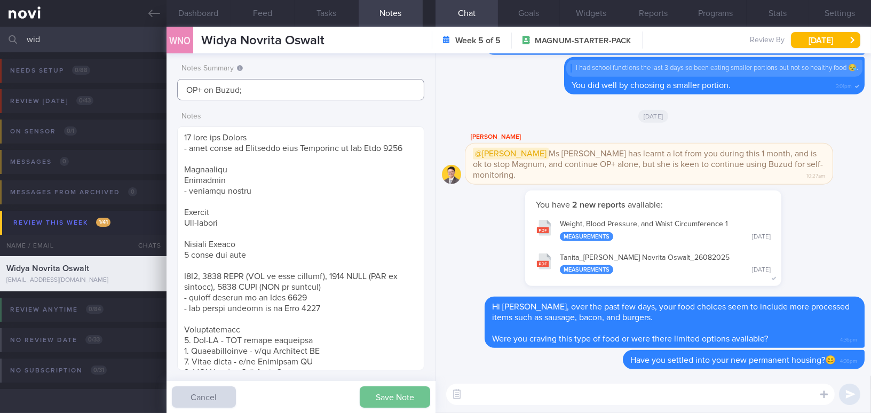
type input "OP+ on Buzud;"
click at [388, 402] on button "Save Note" at bounding box center [395, 396] width 70 height 21
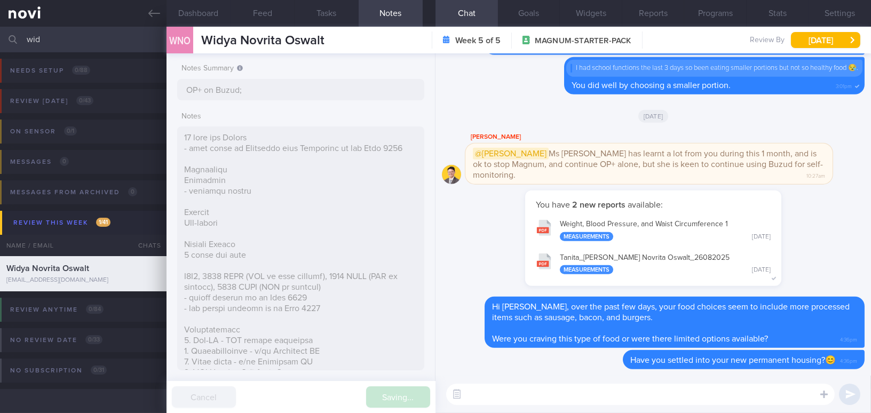
type input "OP+ on Buzud;"
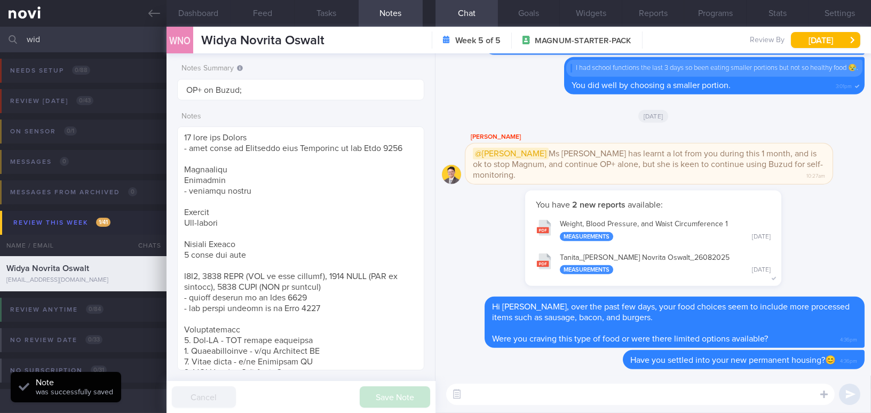
drag, startPoint x: 74, startPoint y: 37, endPoint x: 5, endPoint y: 37, distance: 69.4
click at [5, 37] on div "wid Assigned patients Assigned patients All active patients Archived patients" at bounding box center [435, 40] width 871 height 26
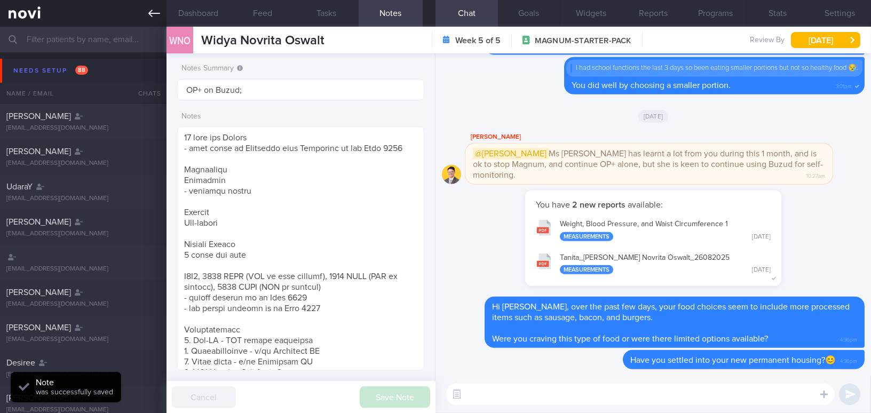
click at [153, 14] on icon at bounding box center [154, 13] width 12 height 12
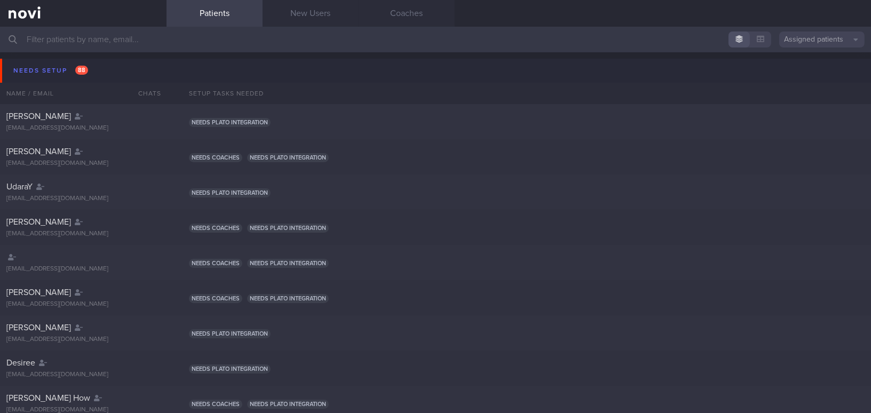
click at [82, 44] on input "text" at bounding box center [435, 40] width 871 height 26
click at [63, 38] on input "text" at bounding box center [435, 40] width 871 height 26
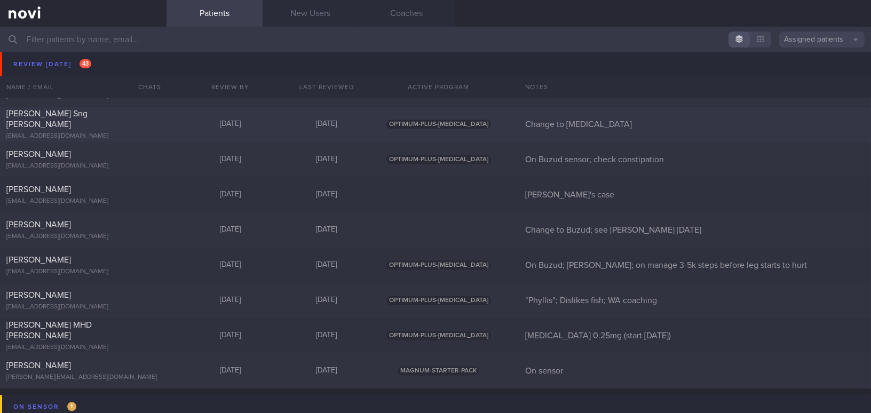
scroll to position [4414, 0]
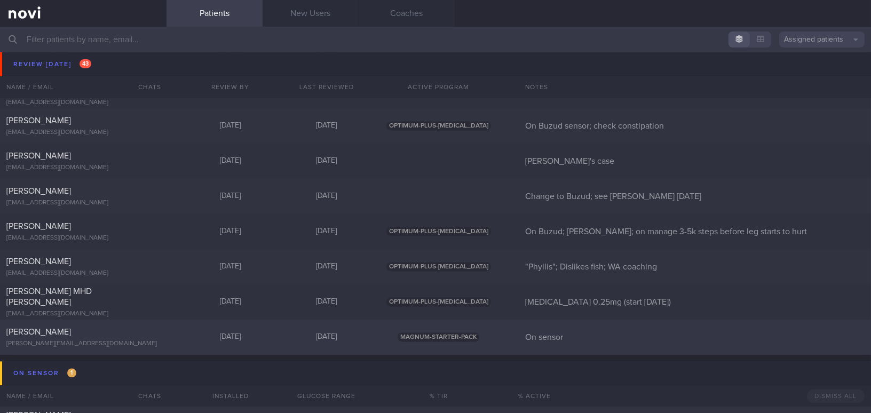
click at [115, 333] on div "[PERSON_NAME]" at bounding box center [81, 332] width 151 height 11
select select "7"
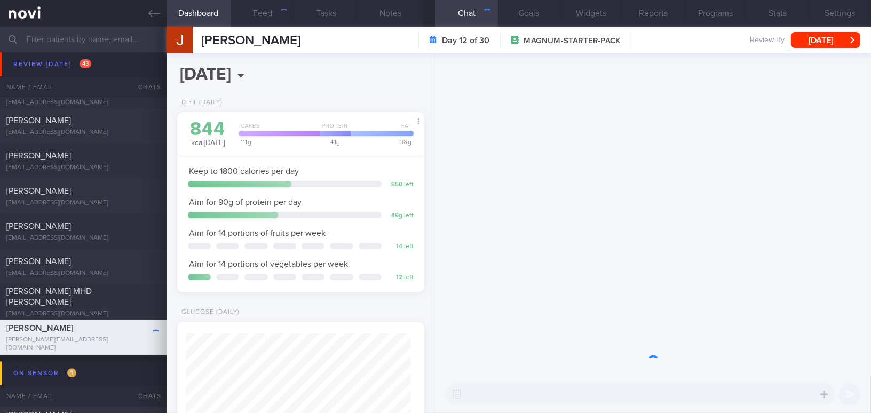
scroll to position [113, 225]
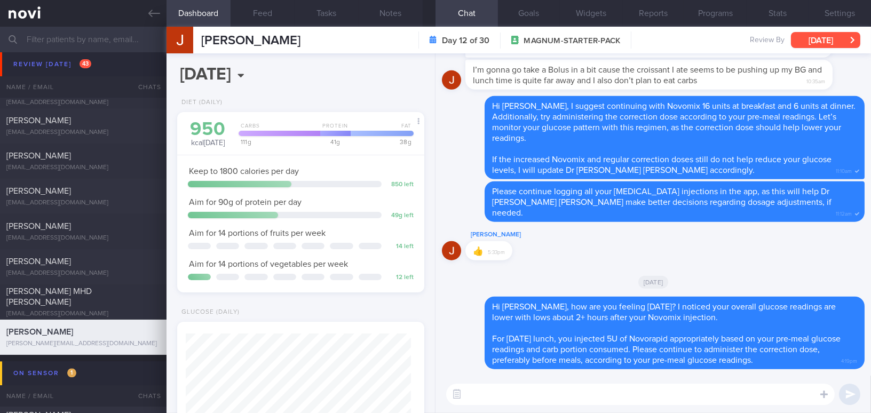
click at [814, 43] on button "[DATE]" at bounding box center [825, 40] width 69 height 16
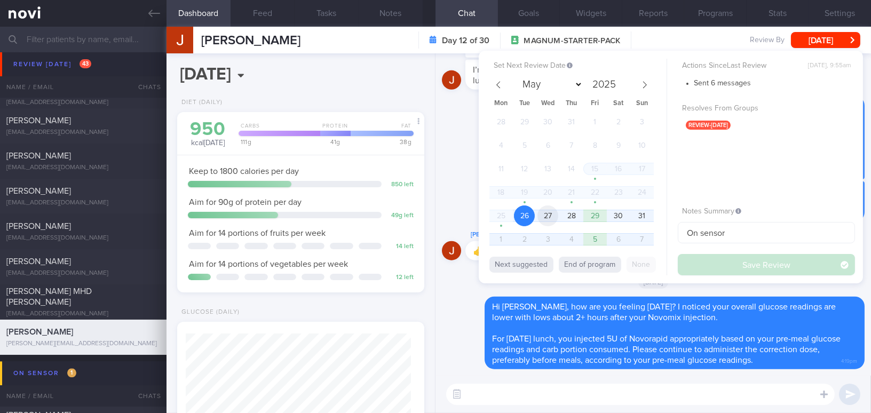
click at [552, 215] on span "27" at bounding box center [547, 215] width 21 height 21
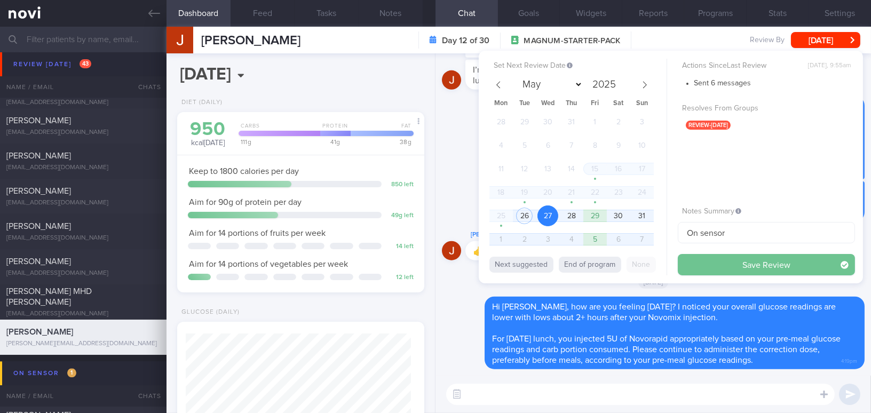
click at [749, 268] on button "Save Review" at bounding box center [766, 264] width 177 height 21
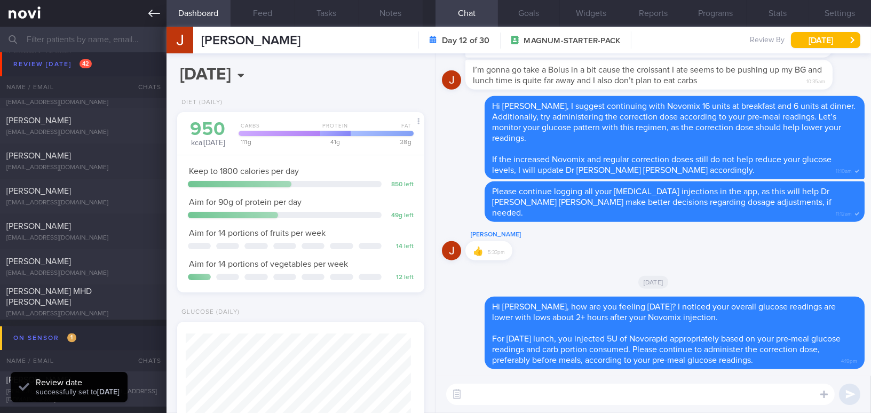
click at [156, 17] on icon at bounding box center [154, 13] width 12 height 12
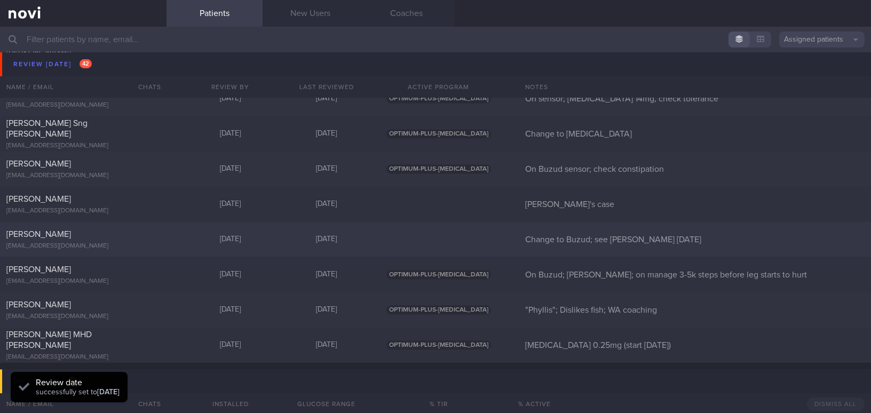
scroll to position [4317, 0]
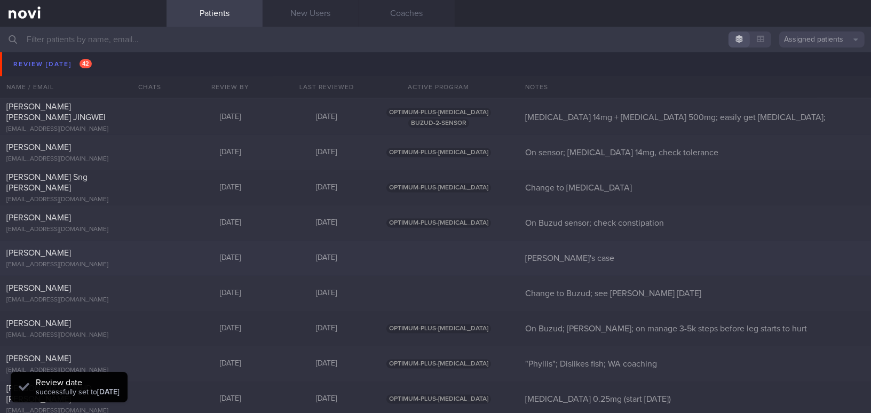
click at [142, 255] on div "BANAVARA PRADEEP VARADARAJA" at bounding box center [81, 253] width 151 height 11
select select "7"
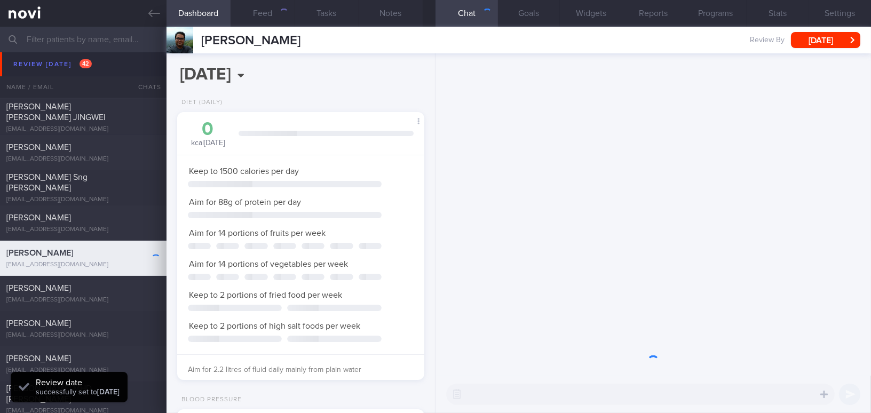
scroll to position [113, 225]
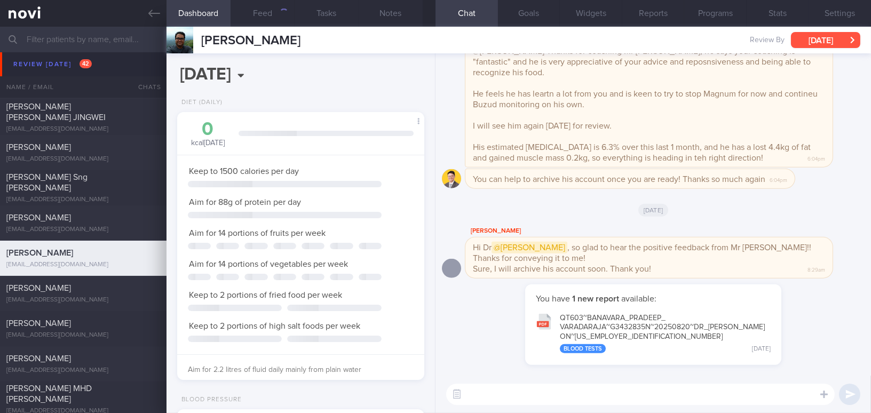
click at [799, 43] on button "[DATE]" at bounding box center [825, 40] width 69 height 16
click at [811, 39] on button "[DATE]" at bounding box center [825, 40] width 69 height 16
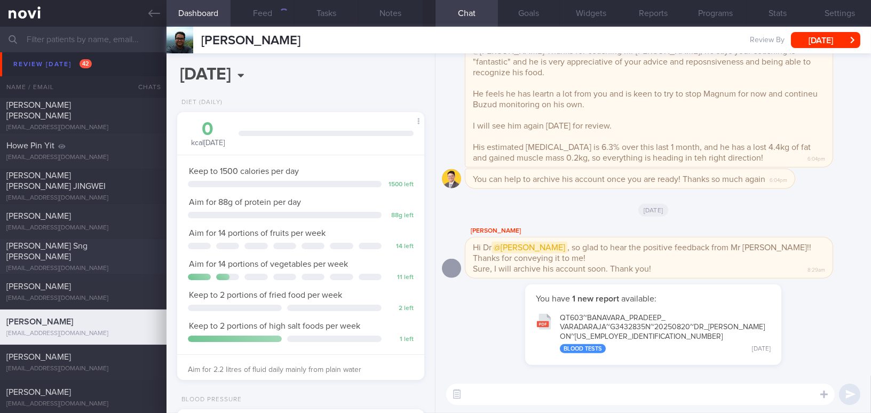
scroll to position [4172, 0]
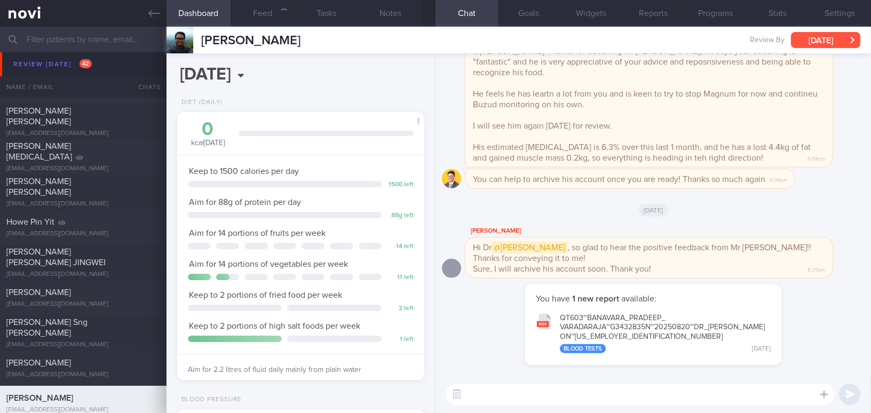
click at [808, 41] on button "[DATE]" at bounding box center [825, 40] width 69 height 16
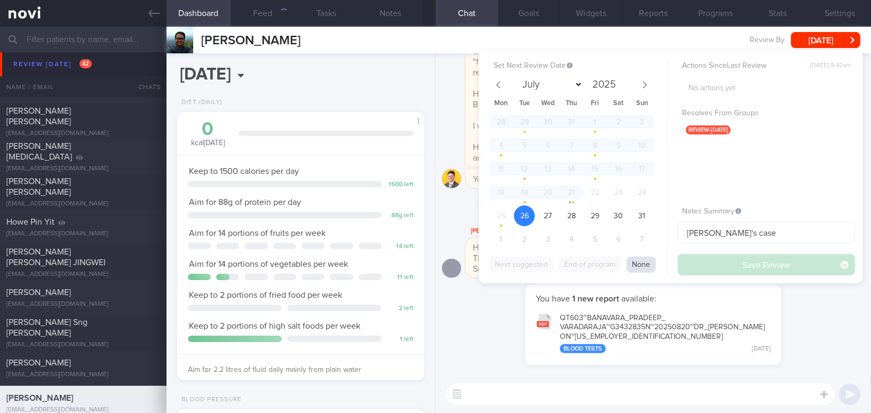
click at [641, 264] on button "None" at bounding box center [640, 265] width 29 height 16
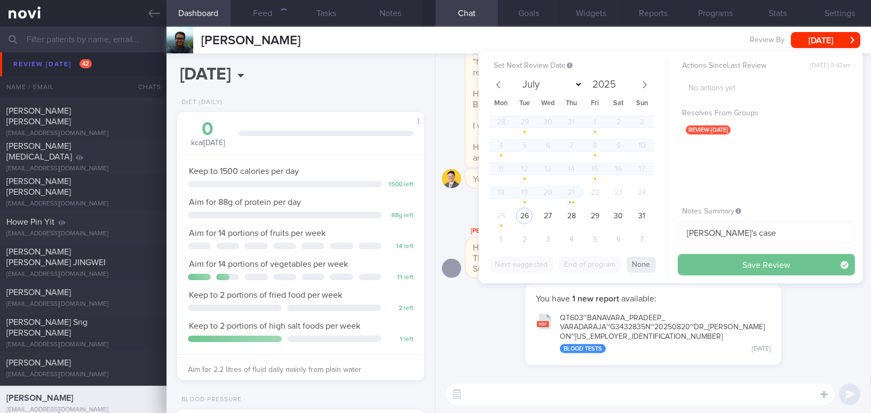
click at [714, 265] on button "Save Review" at bounding box center [766, 264] width 177 height 21
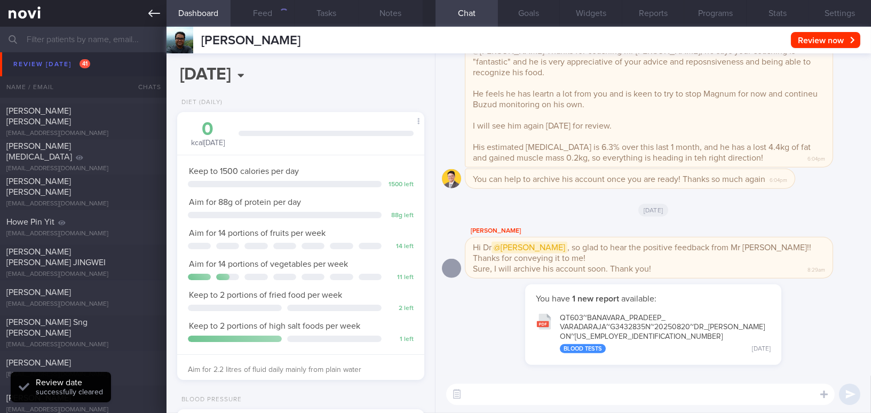
click at [150, 11] on icon at bounding box center [154, 13] width 12 height 7
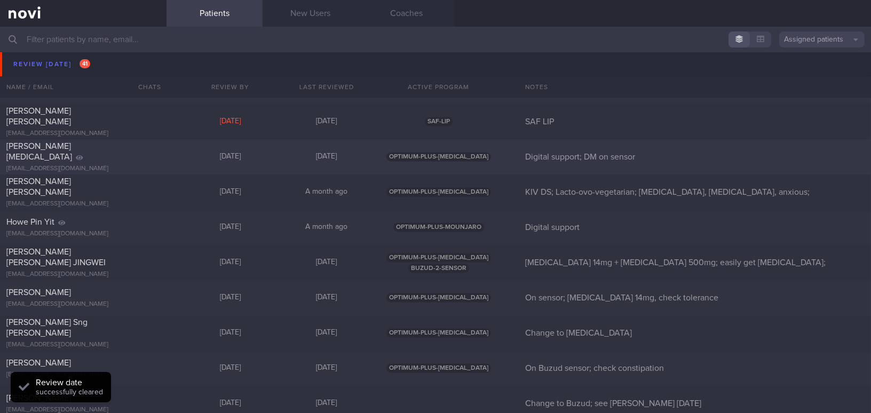
click at [132, 151] on div "[PERSON_NAME][MEDICAL_DATA]" at bounding box center [81, 151] width 151 height 21
select select "7"
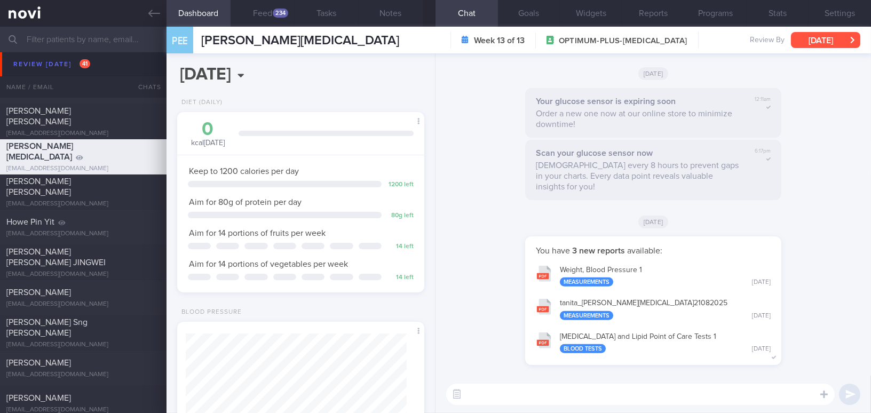
click at [823, 41] on button "[DATE]" at bounding box center [825, 40] width 69 height 16
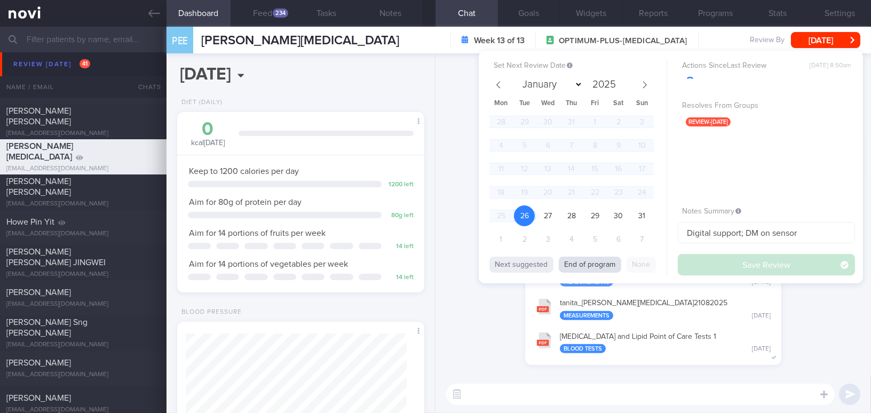
click at [590, 267] on button "End of program" at bounding box center [590, 265] width 62 height 16
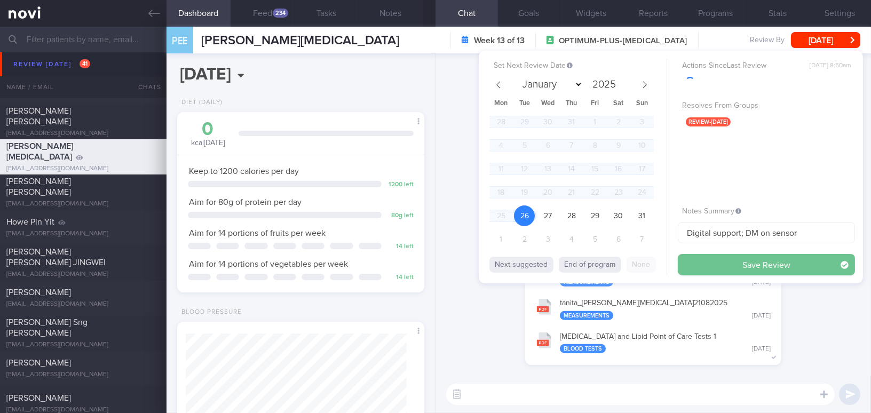
click at [711, 264] on button "Save Review" at bounding box center [766, 264] width 177 height 21
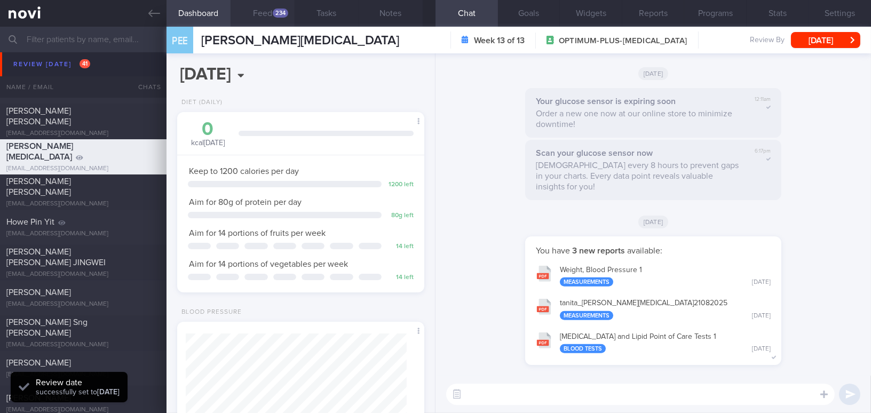
click at [260, 14] on button "Feed 234" at bounding box center [263, 13] width 64 height 27
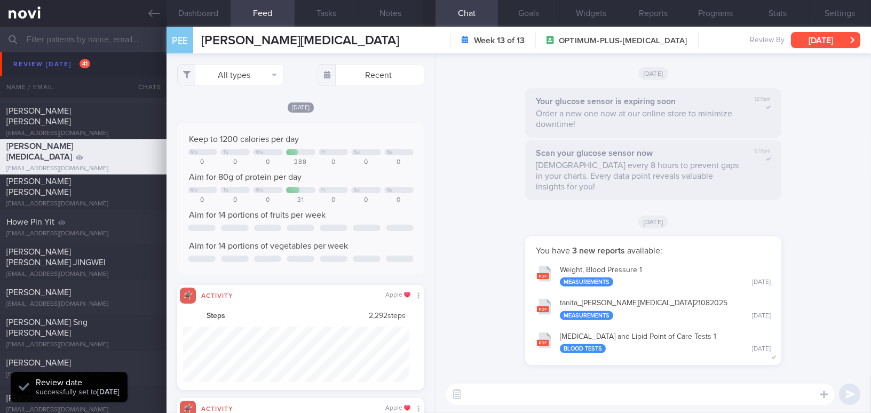
click at [838, 38] on button "[DATE]" at bounding box center [825, 40] width 69 height 16
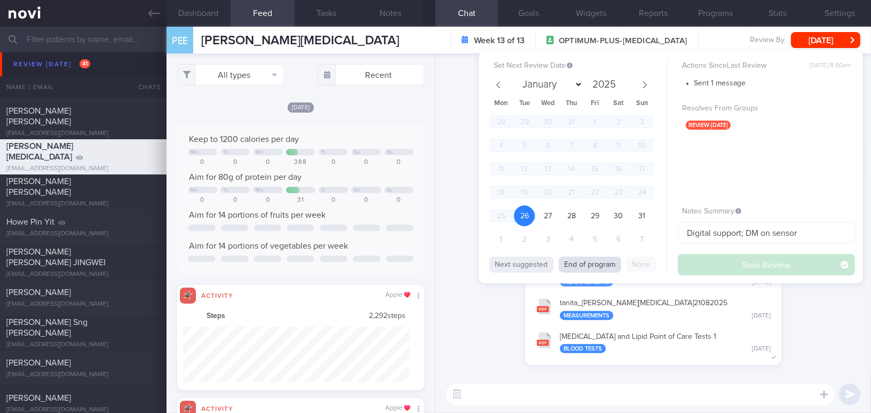
click at [601, 261] on button "End of program" at bounding box center [590, 265] width 62 height 16
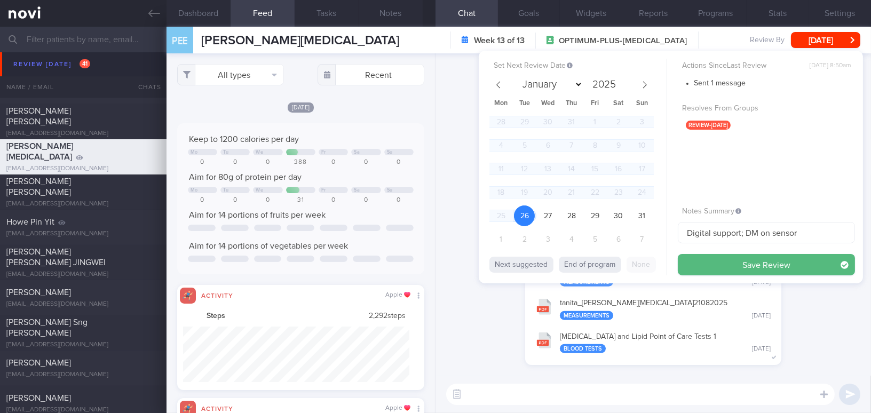
click at [802, 333] on div "You have 3 new reports available: Weight, Blood Pressure 1 Measurements Thu, 21…" at bounding box center [653, 306] width 423 height 140
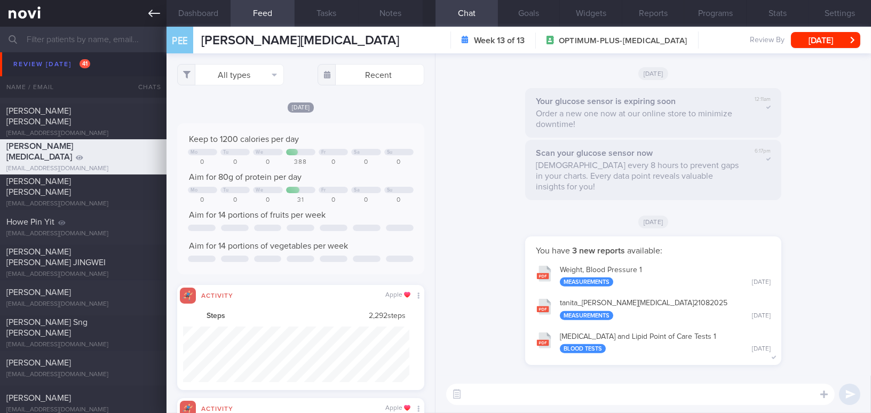
click at [146, 10] on link at bounding box center [83, 13] width 166 height 27
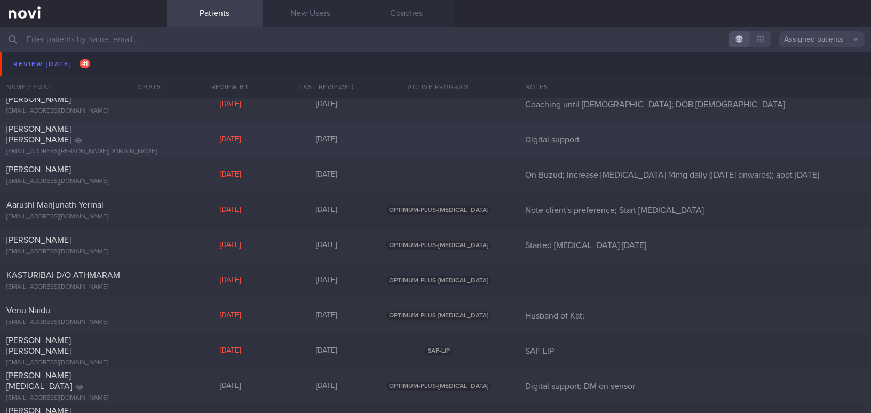
click at [63, 140] on div "Nguyen Livic Julie Hanh 78.julie@gmail.com" at bounding box center [83, 140] width 166 height 32
select select "7"
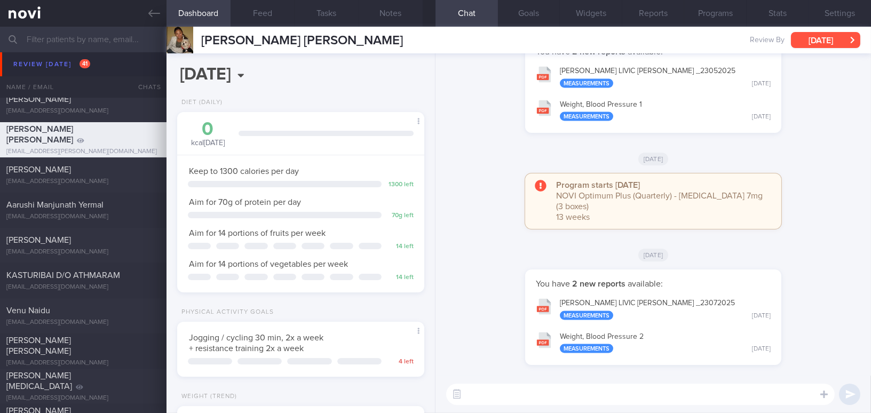
click at [805, 42] on button "[DATE]" at bounding box center [825, 40] width 69 height 16
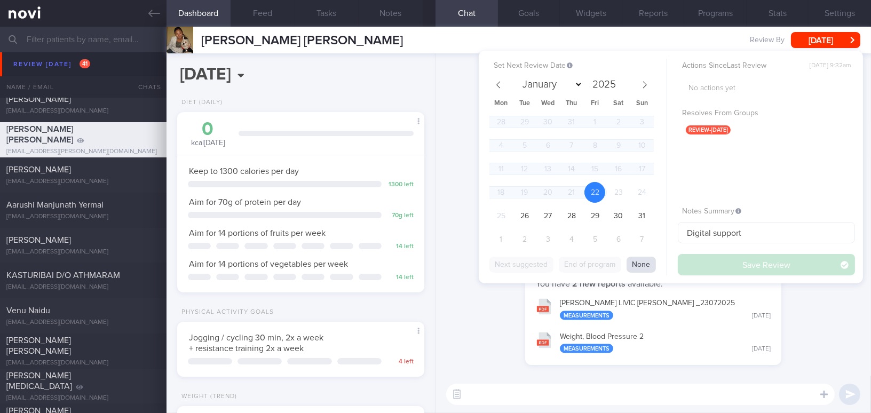
click at [642, 262] on button "None" at bounding box center [640, 265] width 29 height 16
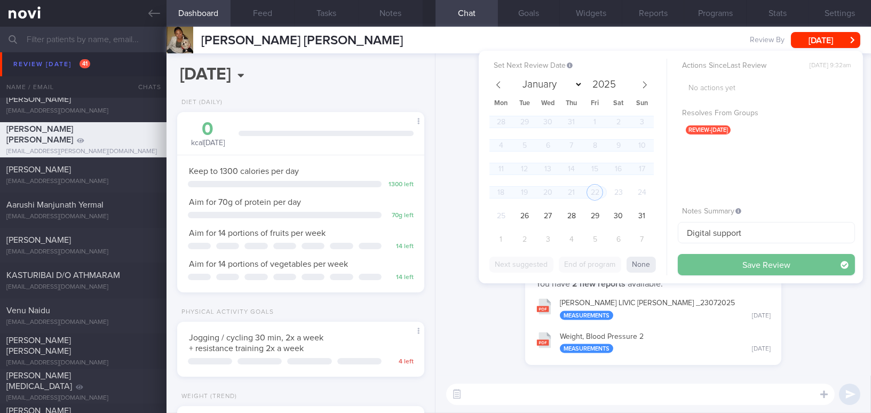
click at [698, 260] on button "Save Review" at bounding box center [766, 264] width 177 height 21
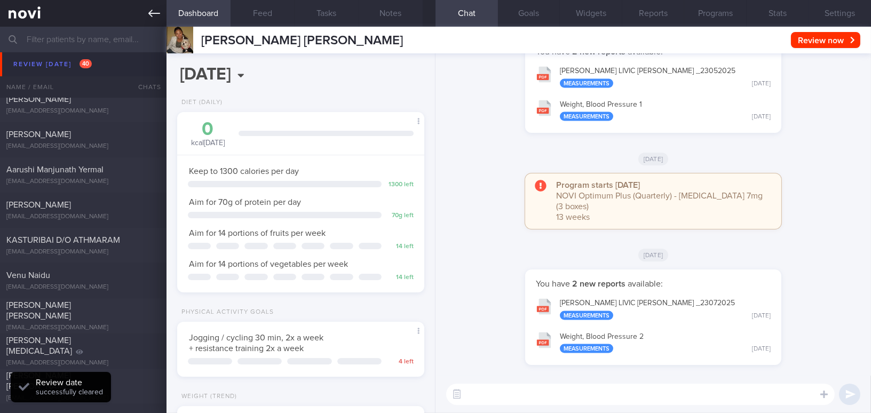
click at [150, 11] on icon at bounding box center [154, 13] width 12 height 7
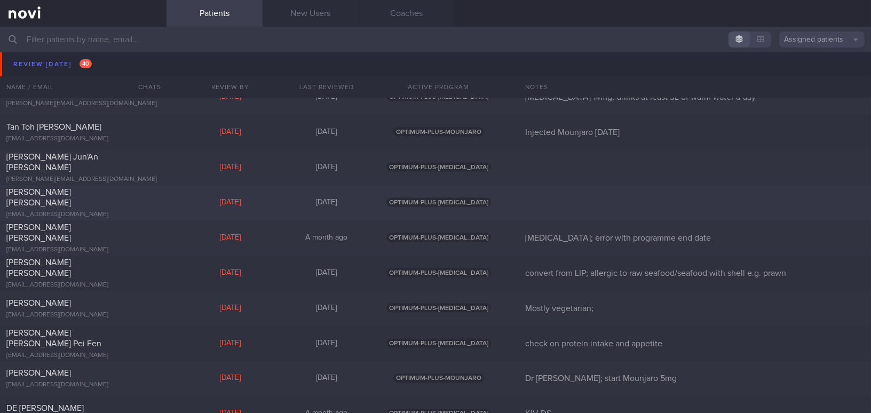
click at [56, 211] on div "joeytayweiying@gmail.com" at bounding box center [83, 215] width 154 height 8
select select "7"
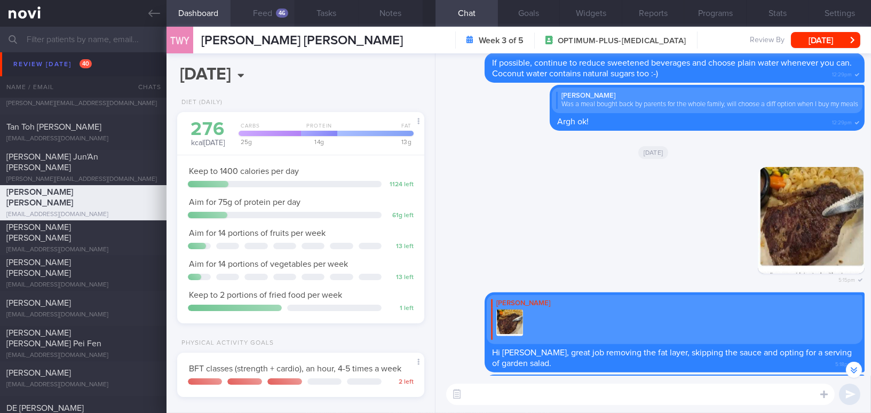
click at [273, 12] on button "Feed 46" at bounding box center [263, 13] width 64 height 27
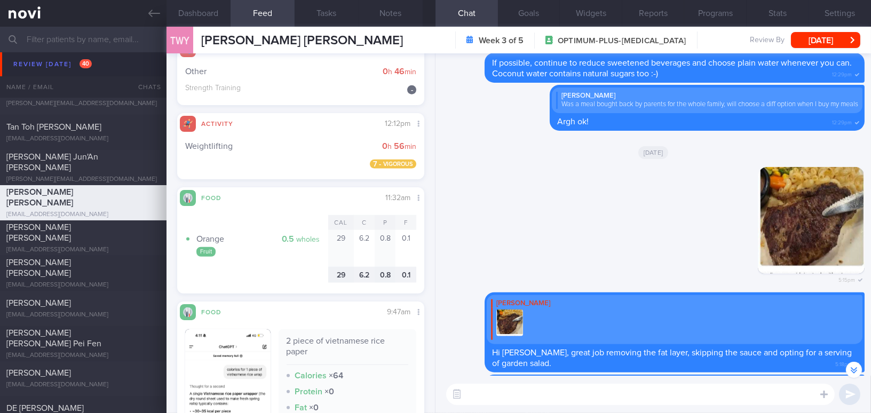
scroll to position [1892, 0]
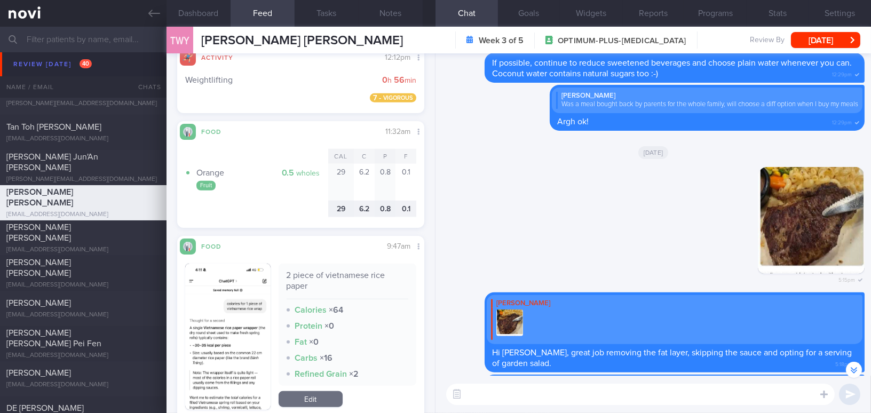
click at [242, 319] on button "button" at bounding box center [227, 337] width 85 height 146
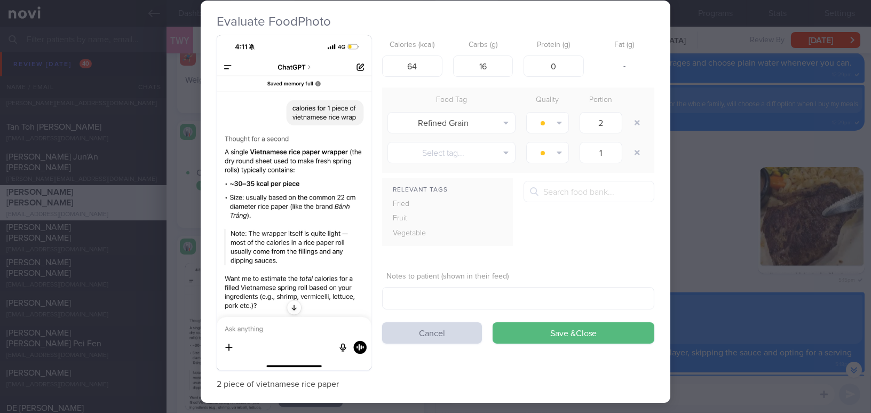
scroll to position [32, 0]
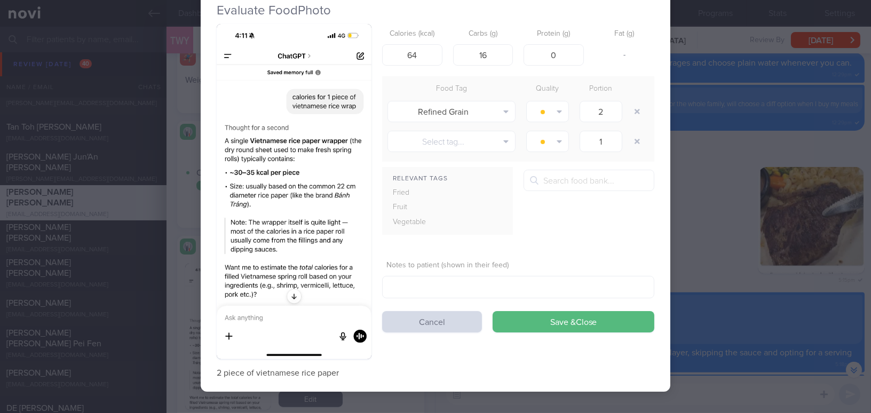
click at [701, 241] on div "Evaluate Food Photo 2 piece of vietnamese rice paper Calories (kcal) 64 Carbs (…" at bounding box center [435, 206] width 871 height 413
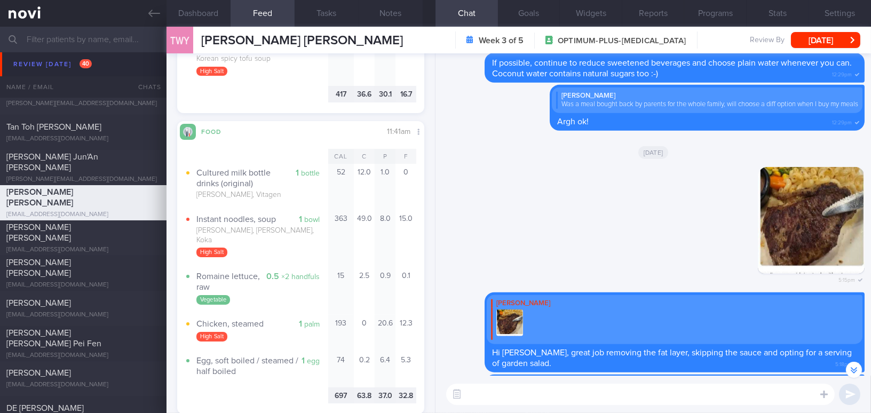
scroll to position [3298, 0]
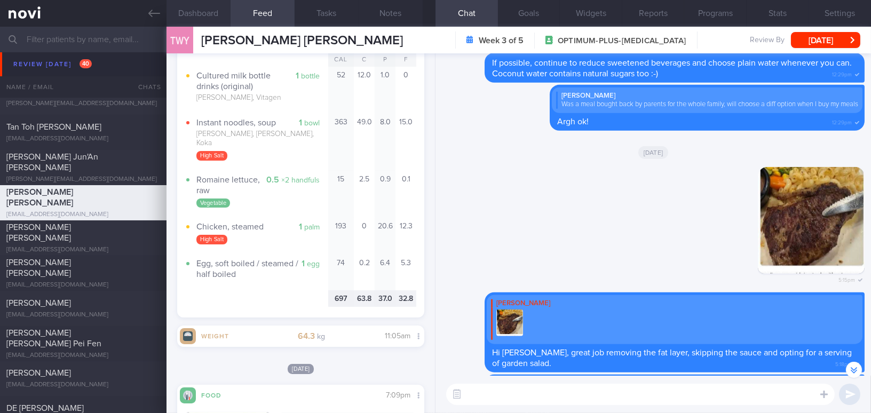
click at [205, 10] on button "Dashboard" at bounding box center [198, 13] width 64 height 27
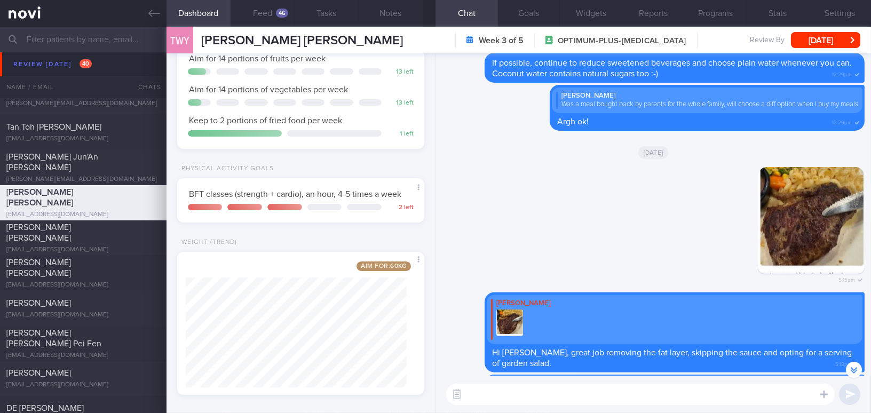
scroll to position [183, 0]
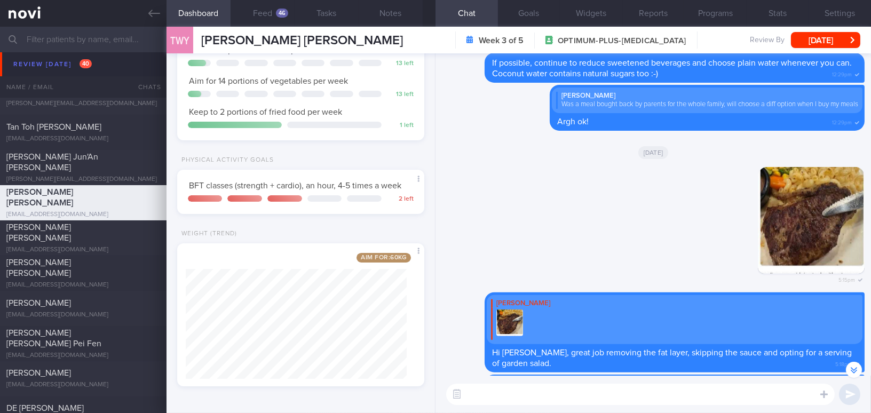
click at [509, 388] on textarea at bounding box center [640, 394] width 388 height 21
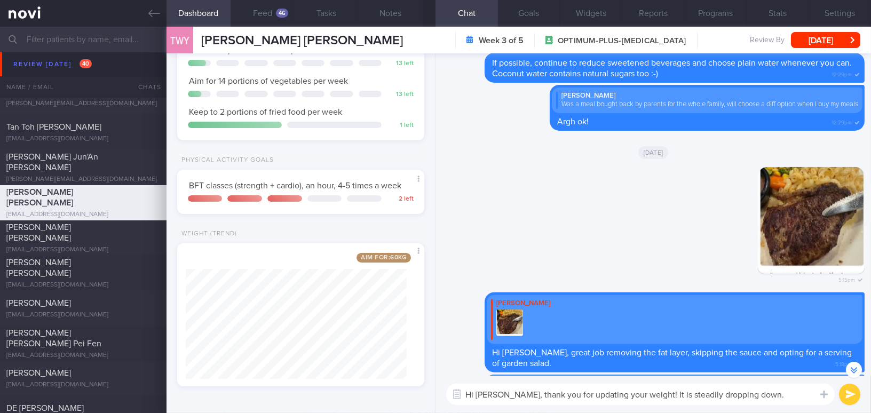
drag, startPoint x: 744, startPoint y: 394, endPoint x: 678, endPoint y: 392, distance: 66.2
click at [678, 392] on textarea "Hi Joey, thank you for updating your weight! It is steadily dropping down." at bounding box center [640, 394] width 388 height 21
drag, startPoint x: 497, startPoint y: 392, endPoint x: 748, endPoint y: 388, distance: 250.8
click at [748, 388] on textarea "Hi Joey, thank you for updating your weight! It is steadily coming down" at bounding box center [640, 394] width 388 height 21
click at [516, 395] on textarea "Hi Joey, thank you for updating your weight! It is steadily coming down" at bounding box center [640, 394] width 388 height 21
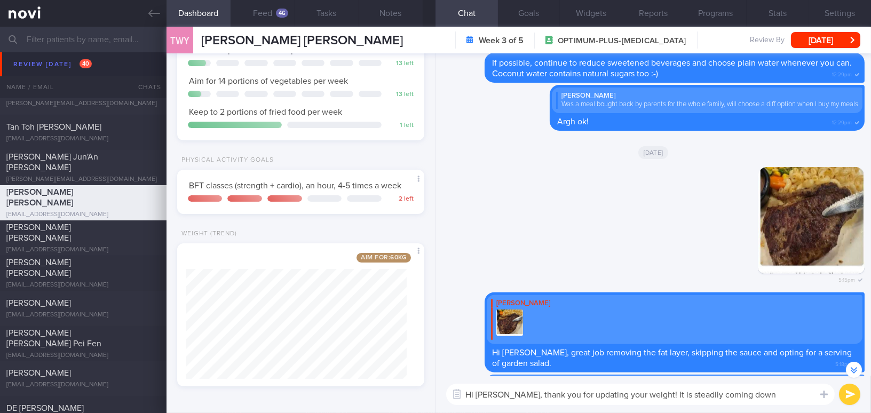
drag, startPoint x: 497, startPoint y: 392, endPoint x: 732, endPoint y: 387, distance: 234.8
click at [732, 387] on textarea "Hi Joey, thank you for updating your weight! It is steadily coming down" at bounding box center [640, 394] width 388 height 21
paste textarea "Thank you for updating your weight! It’"
click at [502, 388] on textarea "Hi Joey, Thank you for updating your weight! It’s steadily coming down" at bounding box center [640, 394] width 388 height 21
click at [641, 394] on textarea "Hi Joey, thank you for updating your weight! It’s steadily coming down" at bounding box center [640, 394] width 388 height 21
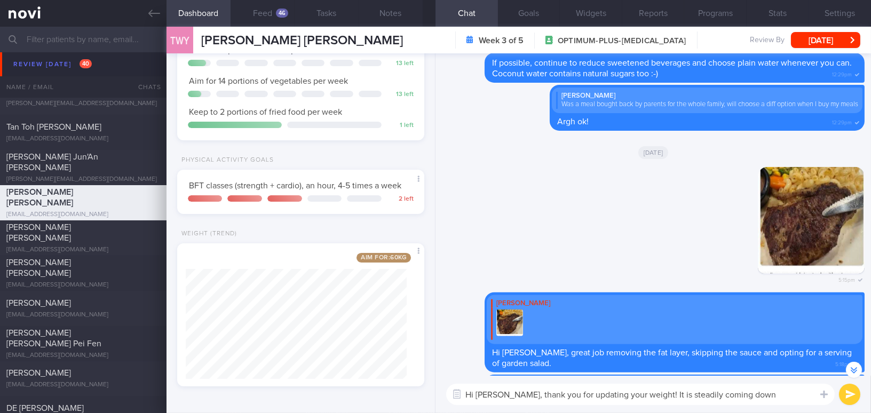
click at [757, 394] on textarea "Hi Joey, thank you for updating your weight! It is steadily coming down" at bounding box center [640, 394] width 388 height 21
type textarea "Hi Joey, thank you for updating your weight! It is steadily coming down 👍"
click at [853, 393] on button "submit" at bounding box center [849, 394] width 21 height 21
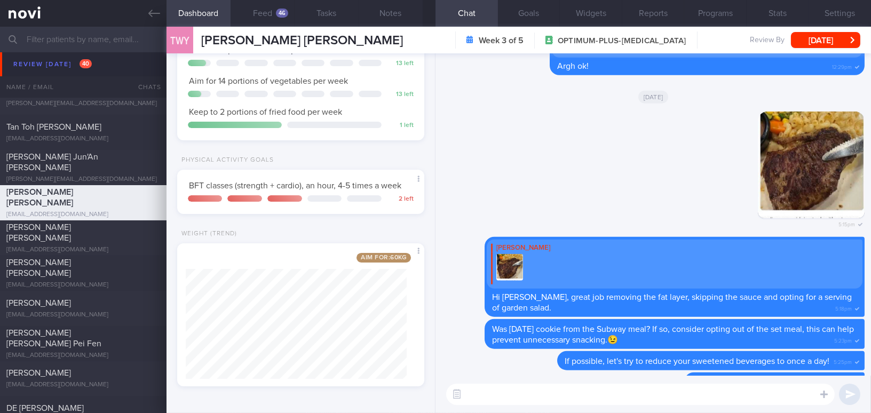
scroll to position [0, 0]
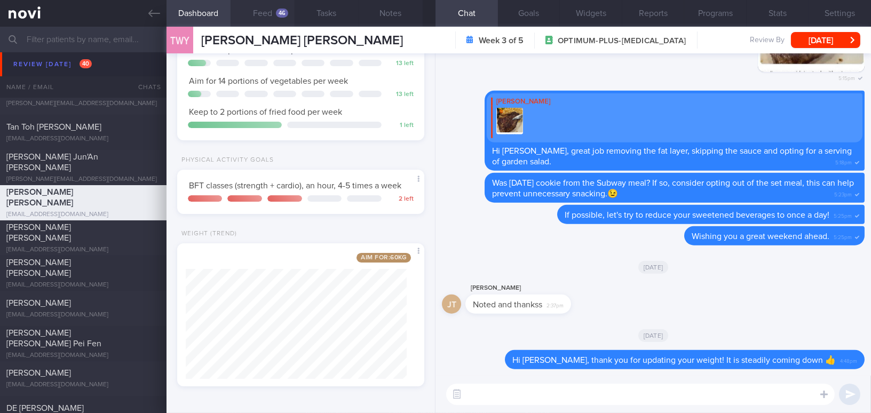
click at [268, 5] on button "Feed 46" at bounding box center [263, 13] width 64 height 27
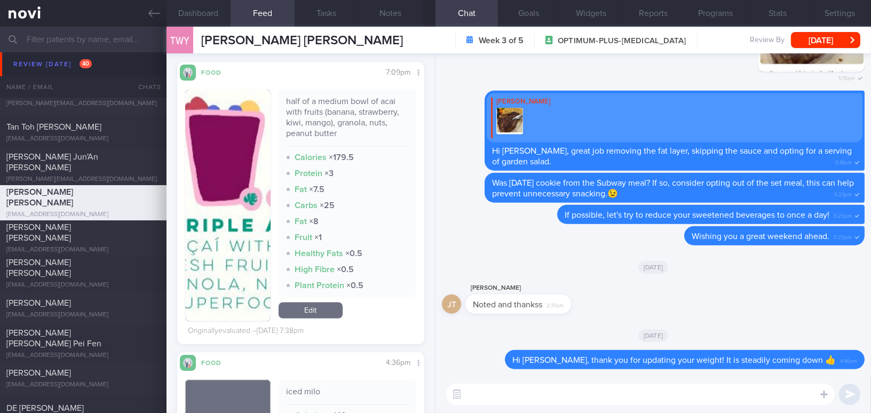
scroll to position [3492, 0]
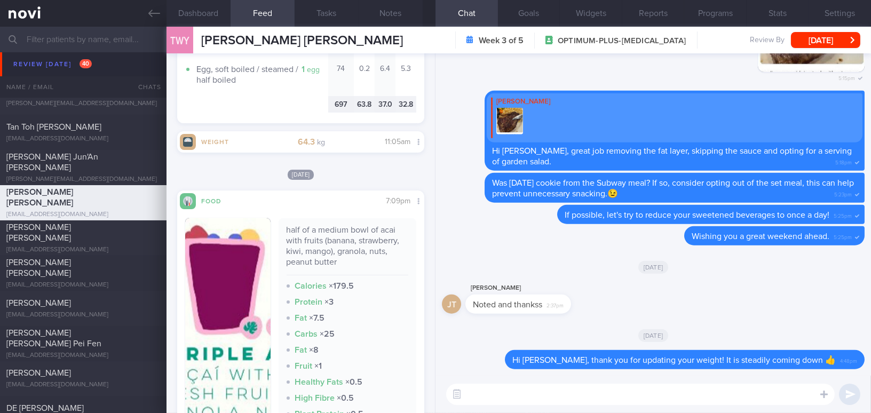
click at [494, 390] on textarea at bounding box center [640, 394] width 388 height 21
type textarea "O"
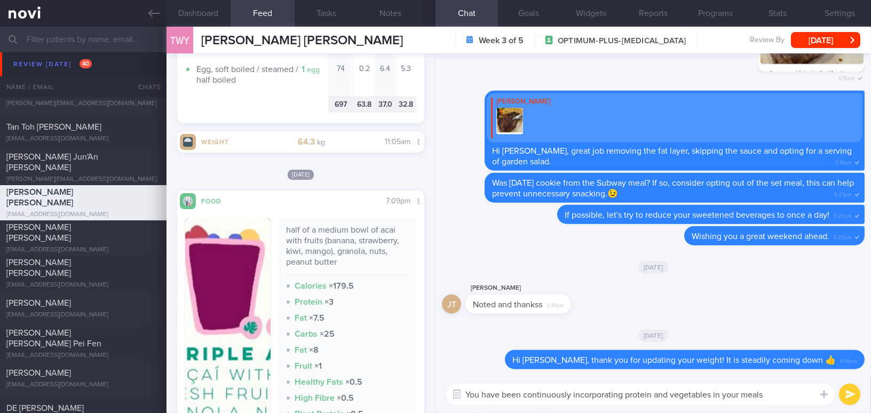
drag, startPoint x: 786, startPoint y: 391, endPoint x: 411, endPoint y: 371, distance: 375.1
click at [411, 371] on div "Dashboard Feed 46 Tasks Notes Chat Goals Widgets Reports Programs Stats Setting…" at bounding box center [518, 220] width 704 height 386
click at [778, 395] on textarea "You have been continuously incorporating protein and vegetables in your meals" at bounding box center [640, 394] width 388 height 21
drag, startPoint x: 778, startPoint y: 393, endPoint x: 435, endPoint y: 375, distance: 343.1
click at [435, 375] on div "Delete Hi Joey, thank you for updating your weight! It is steadily coming down …" at bounding box center [652, 233] width 435 height 360
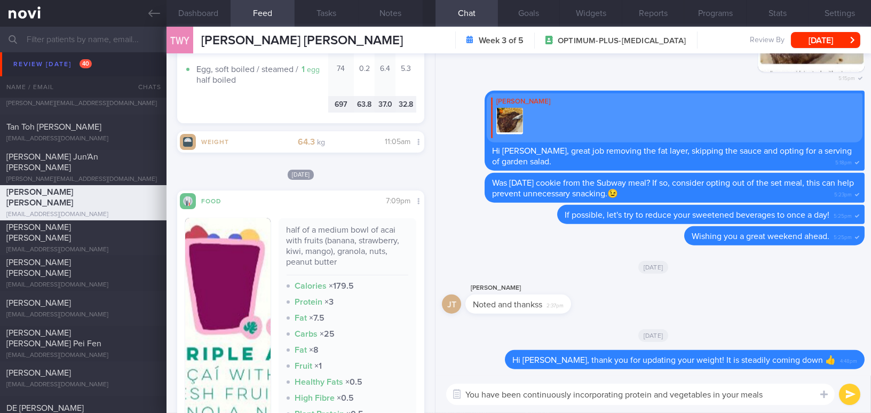
paste textarea "’ve been regularly including protein and vegetables in your meals."
click at [488, 393] on textarea "You’ve been regularly including protein and vegetables in your meals." at bounding box center [640, 394] width 388 height 21
click at [749, 393] on textarea "You have been regularly including protein and vegetables in your meals." at bounding box center [640, 394] width 388 height 21
type textarea "You have been regularly including protein and vegetables in your meals, great j…"
click at [851, 398] on button "submit" at bounding box center [849, 394] width 21 height 21
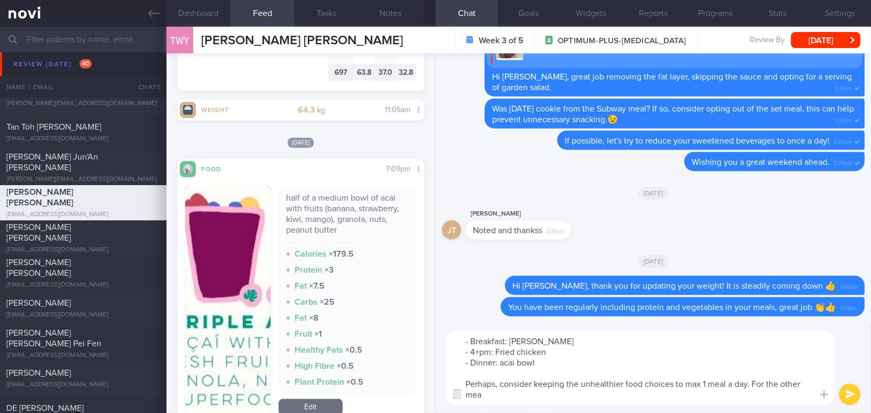
scroll to position [10, 0]
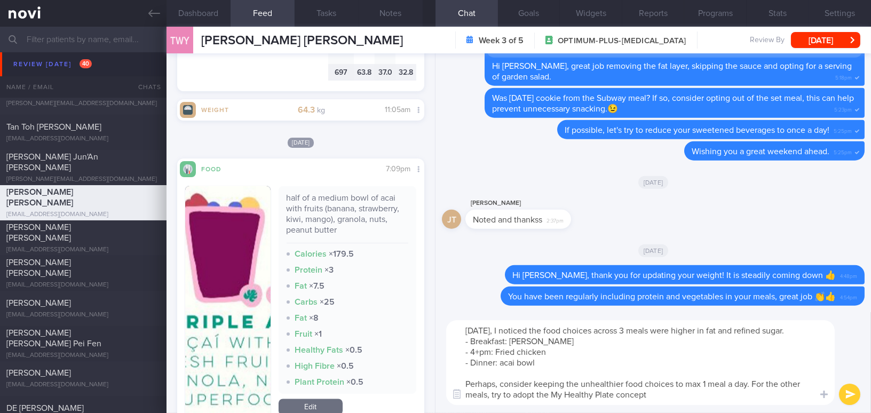
type textarea "Last Saturday, I noticed the food choices across 3 meals were higher in fat and…"
drag, startPoint x: 659, startPoint y: 395, endPoint x: 418, endPoint y: 303, distance: 258.4
click at [418, 303] on div "Dashboard Feed 46 Tasks Notes Chat Goals Widgets Reports Programs Stats Setting…" at bounding box center [518, 220] width 704 height 386
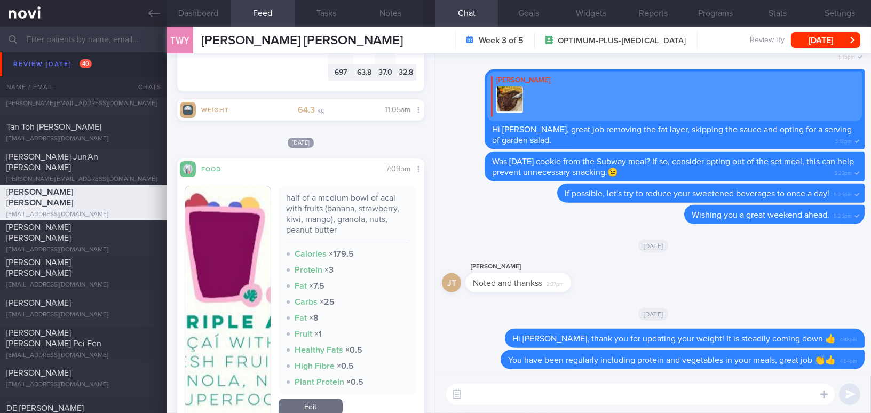
paste textarea "Last Saturday, I noticed that your food choices across three meals were higher …"
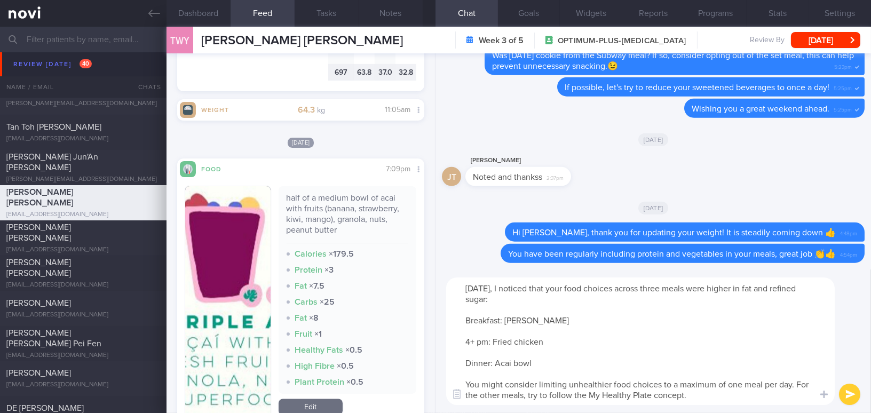
drag, startPoint x: 665, startPoint y: 289, endPoint x: 686, endPoint y: 289, distance: 20.8
click at [686, 289] on textarea "Last Saturday, I noticed that your food choices across three meals were higher …" at bounding box center [640, 341] width 388 height 128
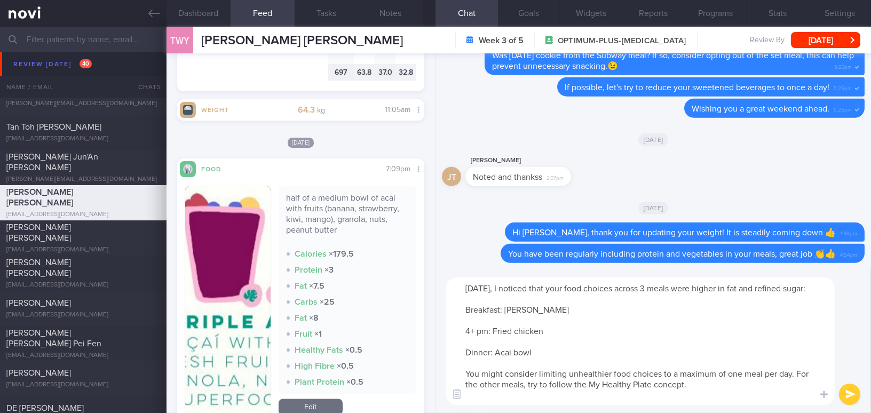
click at [660, 331] on textarea "Last Saturday, I noticed that your food choices across 3 meals were higher in f…" at bounding box center [640, 341] width 388 height 128
click at [464, 323] on textarea "Last Saturday, I noticed that your food choices across 3 meals were higher in f…" at bounding box center [640, 341] width 388 height 128
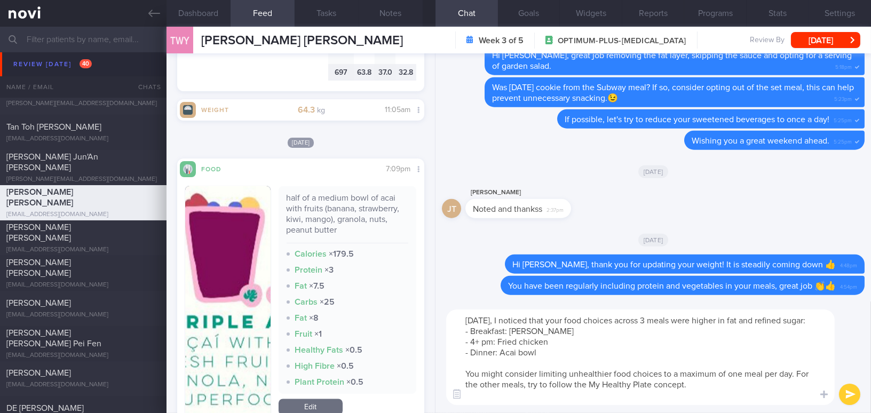
drag, startPoint x: 509, startPoint y: 380, endPoint x: 465, endPoint y: 382, distance: 43.8
click at [465, 382] on textarea "Last Saturday, I noticed that your food choices across 3 meals were higher in f…" at bounding box center [640, 357] width 388 height 96
drag, startPoint x: 690, startPoint y: 384, endPoint x: 702, endPoint y: 384, distance: 11.8
click at [702, 384] on textarea "Last Saturday, I noticed that your food choices across 3 meals were higher in f…" at bounding box center [640, 357] width 388 height 96
click at [708, 400] on textarea "Last Saturday, I noticed that your food choices across 3 meals were higher in f…" at bounding box center [640, 357] width 388 height 96
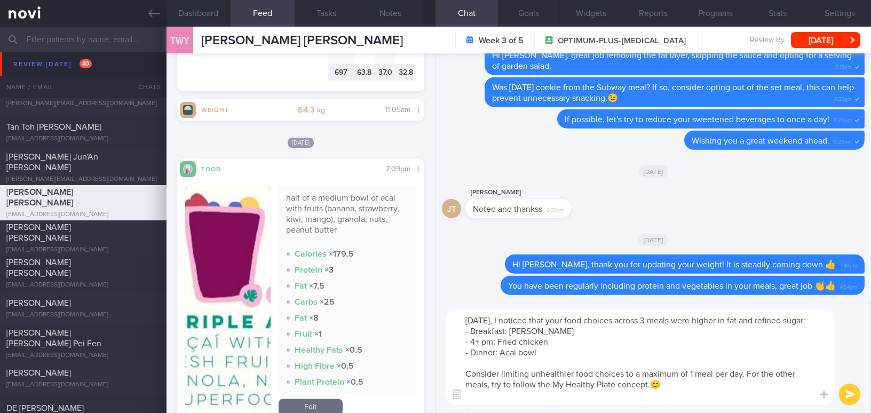
type textarea "Last Saturday, I noticed that your food choices across 3 meals were higher in f…"
click at [848, 390] on button "submit" at bounding box center [849, 394] width 21 height 21
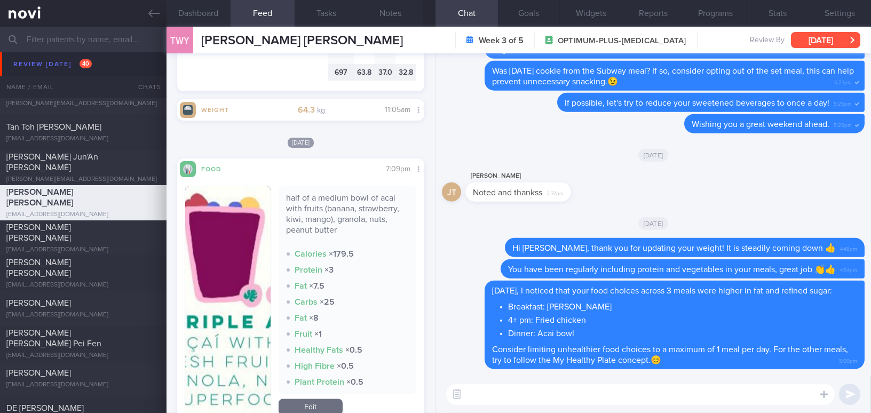
click at [797, 39] on button "[DATE]" at bounding box center [825, 40] width 69 height 16
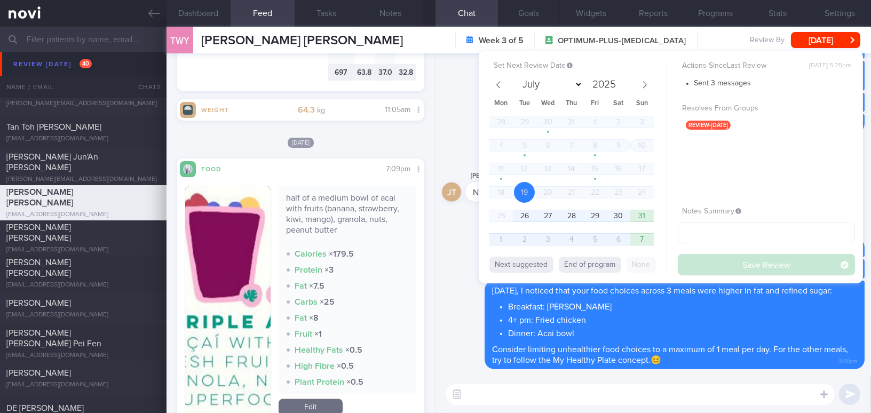
click at [448, 114] on div "Delete Wishing you a great weekend ahead. 5:25pm" at bounding box center [653, 127] width 423 height 26
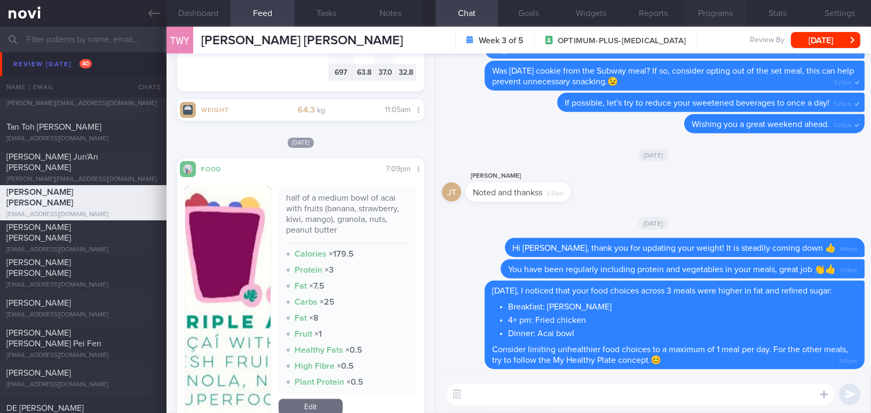
click at [708, 10] on button "Programs" at bounding box center [715, 13] width 62 height 27
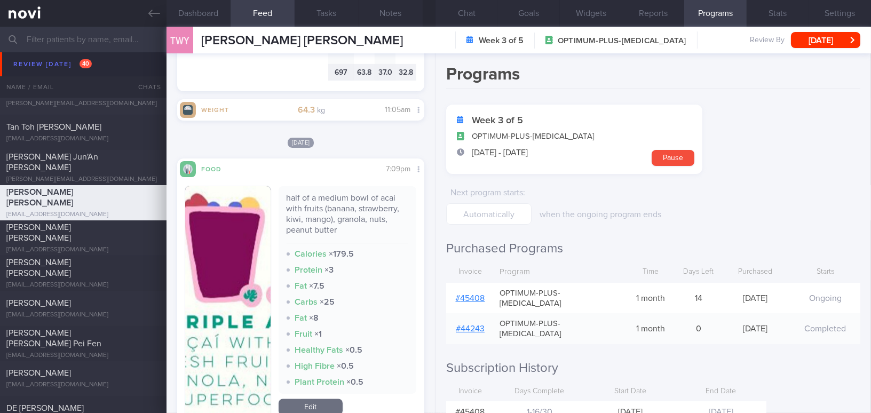
click at [482, 294] on link "# 45408" at bounding box center [470, 298] width 29 height 9
click at [473, 16] on button "Chat" at bounding box center [466, 13] width 62 height 27
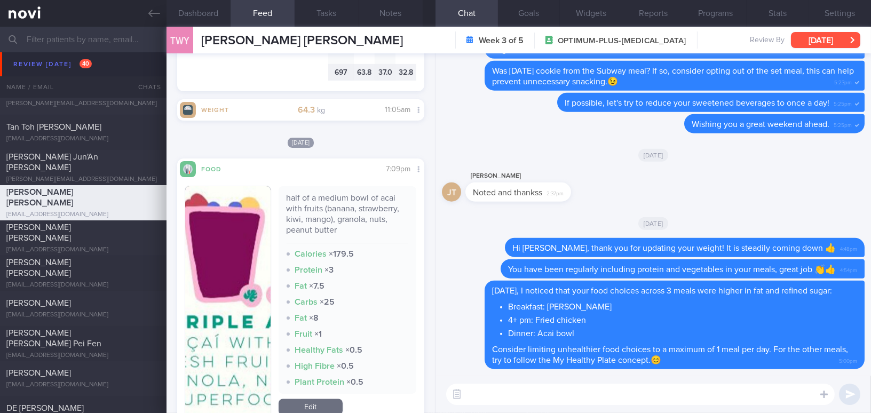
click at [820, 40] on button "[DATE]" at bounding box center [825, 40] width 69 height 16
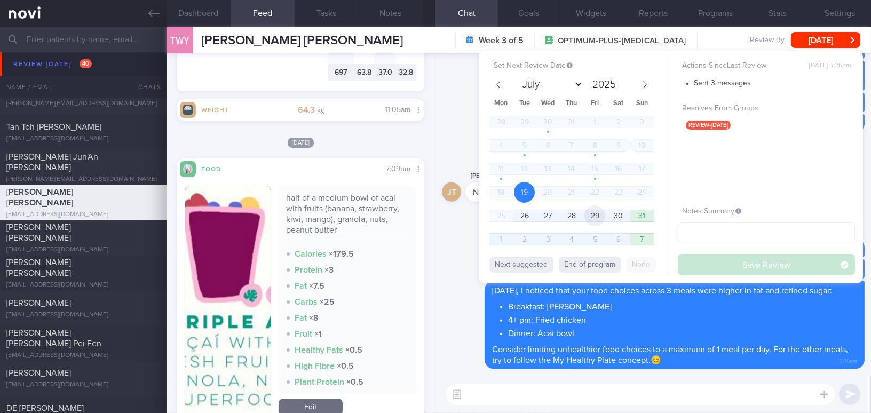
click at [595, 220] on span "29" at bounding box center [594, 215] width 21 height 21
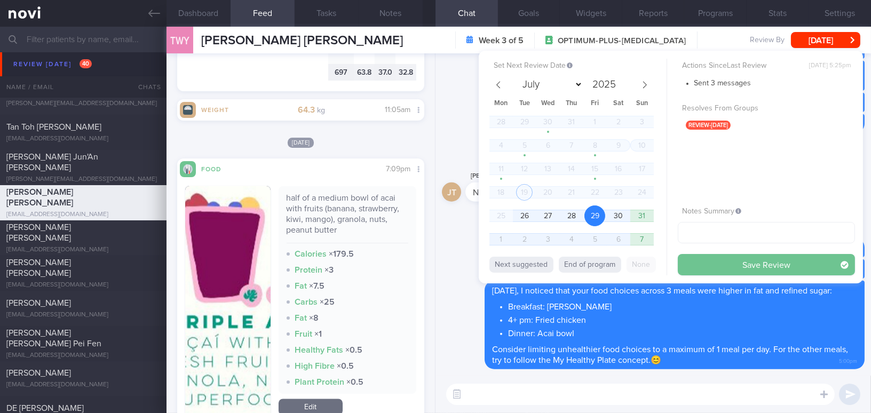
click at [720, 274] on button "Save Review" at bounding box center [766, 264] width 177 height 21
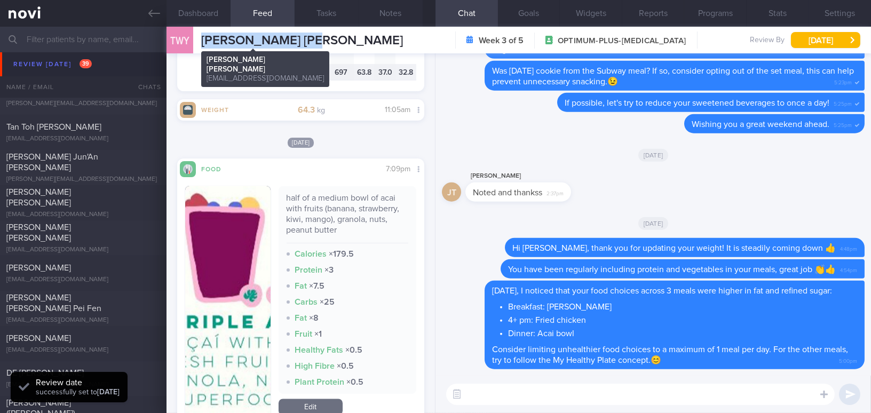
drag, startPoint x: 202, startPoint y: 37, endPoint x: 308, endPoint y: 41, distance: 105.7
click at [308, 41] on div "TWY Tay Wei Ying Joey Tay Wei Ying Joey joeytayweiying@gmail.com Week 3 of 5 OP…" at bounding box center [518, 40] width 704 height 27
copy span "Tay Wei Ying Joey"
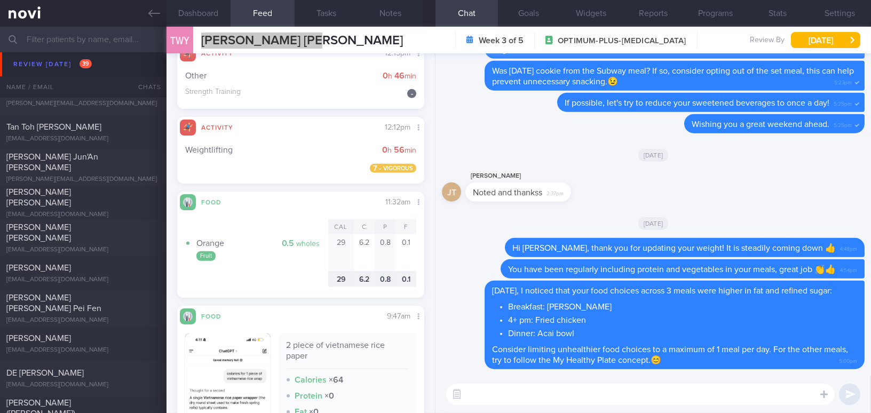
scroll to position [1721, 0]
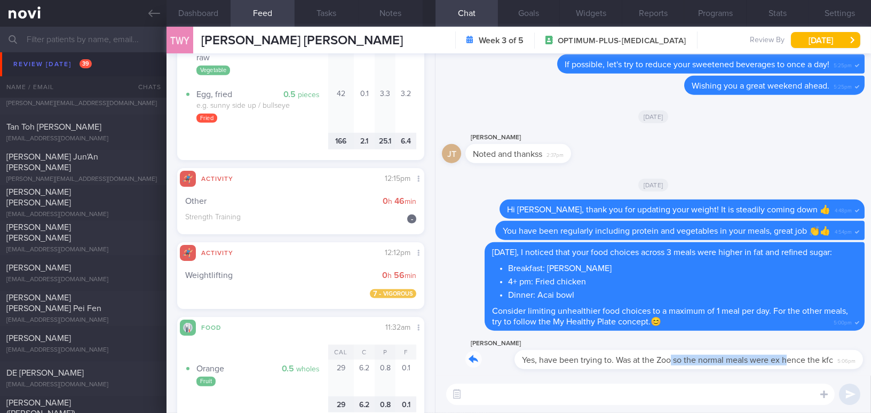
drag, startPoint x: 622, startPoint y: 355, endPoint x: 738, endPoint y: 354, distance: 116.3
click at [738, 354] on div "Joey Tay Yes, have been trying to. Was at the Zoo so the normal meals were ex h…" at bounding box center [655, 353] width 380 height 32
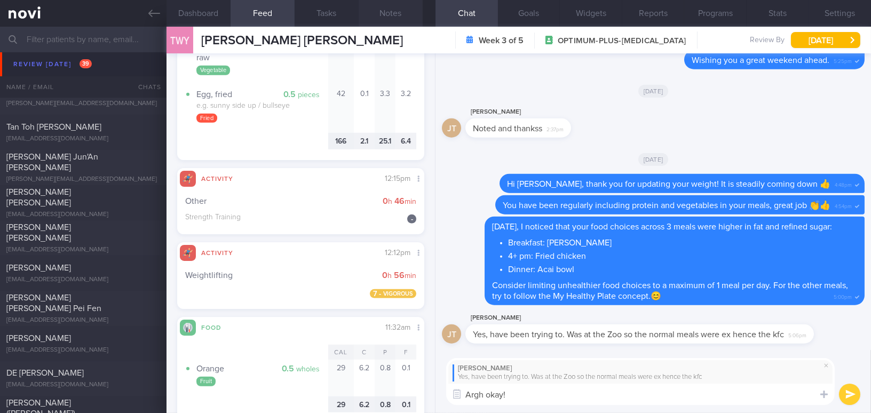
type textarea "Argh okay!"
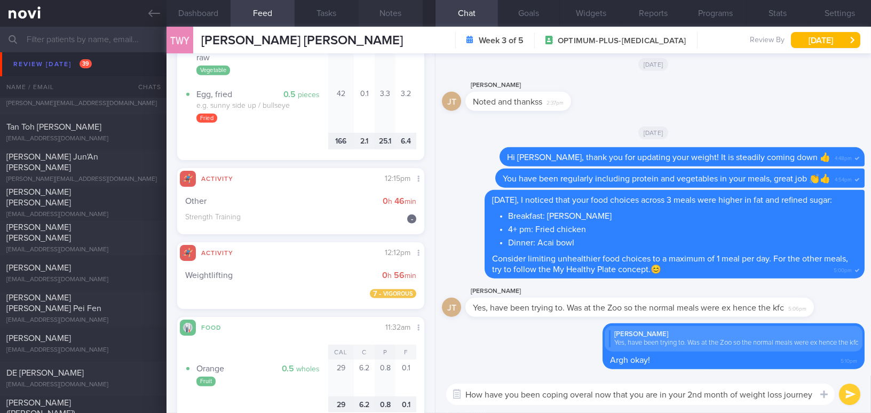
type textarea "How have you been coping overal now that you are in your 2nd month of weight lo…"
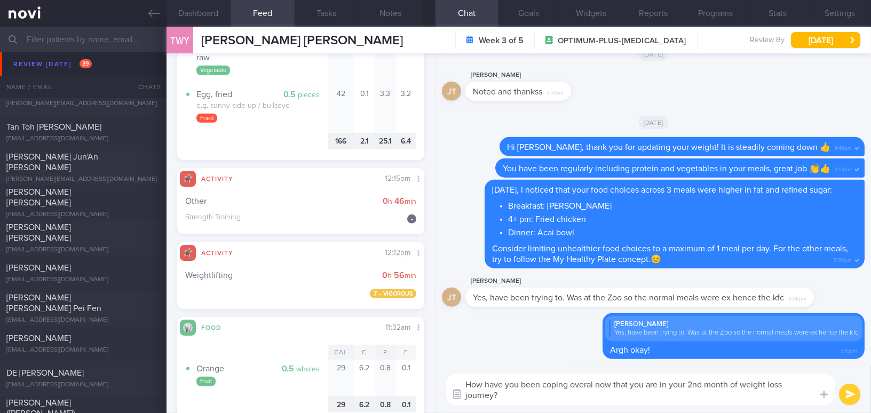
drag, startPoint x: 502, startPoint y: 396, endPoint x: 458, endPoint y: 386, distance: 44.9
click at [458, 386] on div "Chat Templates Admin CGM Weight Nutrition Physical Activity Infographics Articl…" at bounding box center [652, 389] width 435 height 47
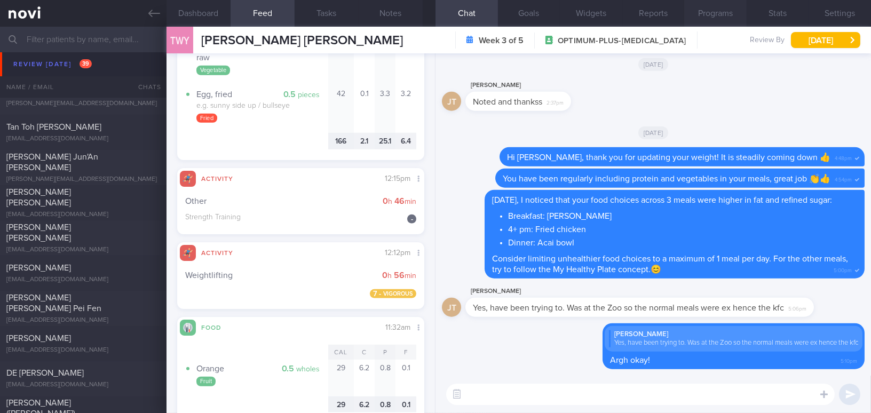
click at [729, 19] on button "Programs" at bounding box center [715, 13] width 62 height 27
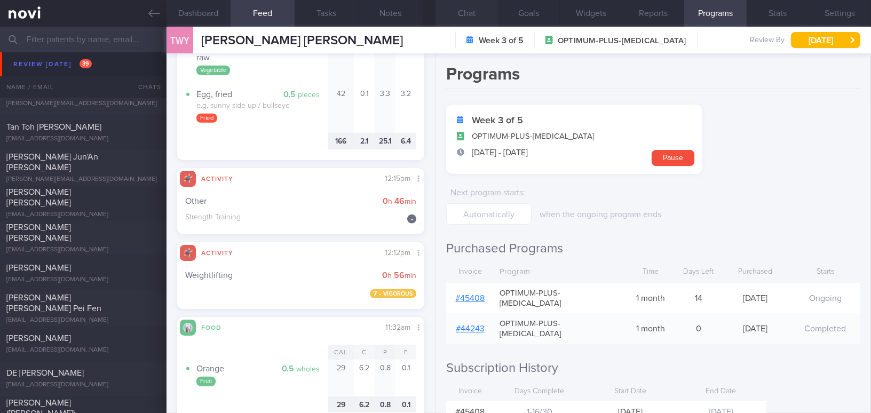
click at [459, 10] on button "Chat" at bounding box center [466, 13] width 62 height 27
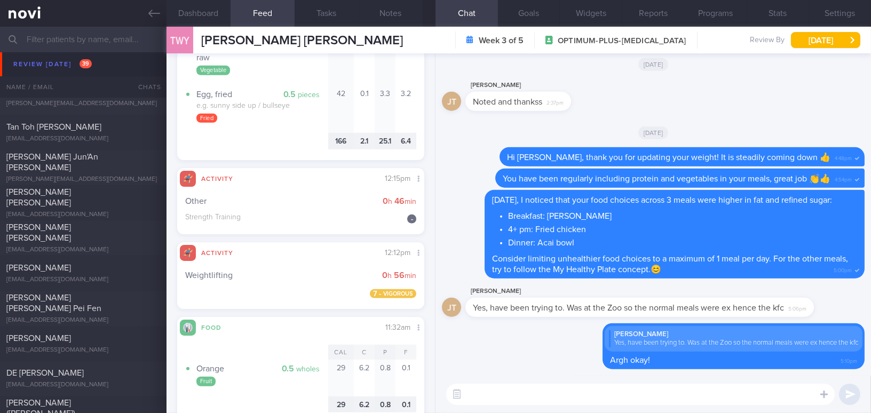
click at [549, 396] on textarea at bounding box center [640, 394] width 388 height 21
paste textarea "Now that you’re in your second month of your weight loss journey, how are you f…"
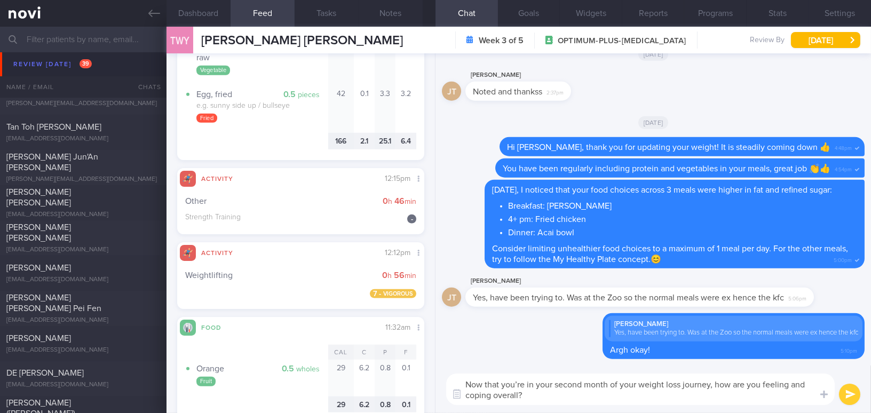
click at [524, 384] on textarea "Now that you’re in your second month of your weight loss journey, how are you f…" at bounding box center [640, 389] width 388 height 31
type textarea "Now that you are in your second month of your weight loss journey, how are you …"
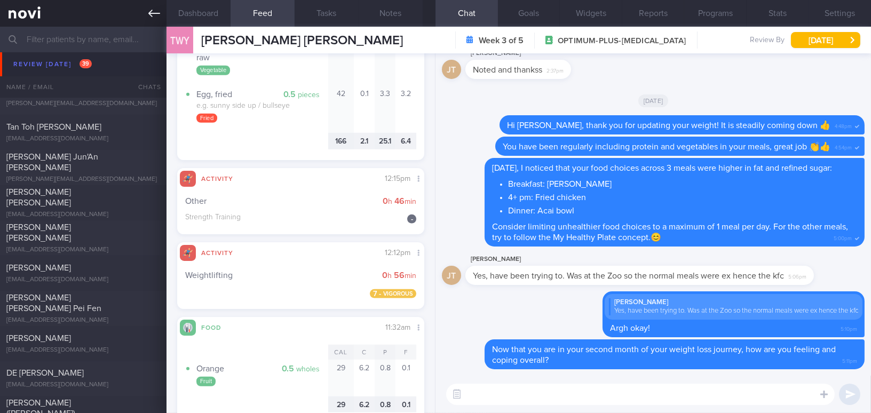
click at [154, 11] on icon at bounding box center [154, 13] width 12 height 12
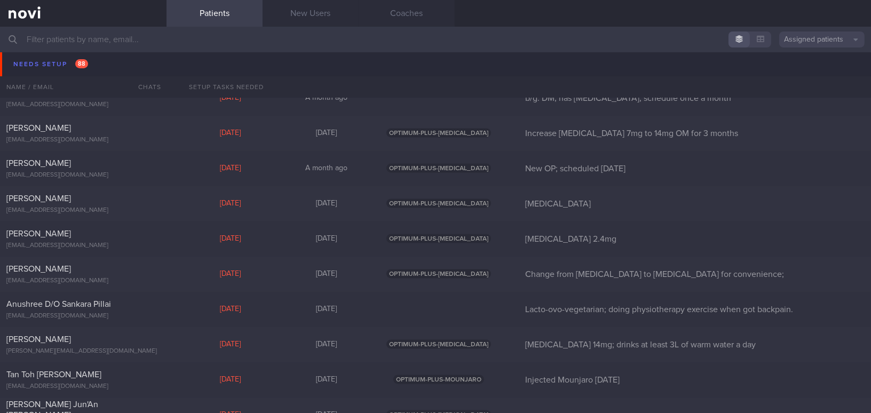
scroll to position [3117, 0]
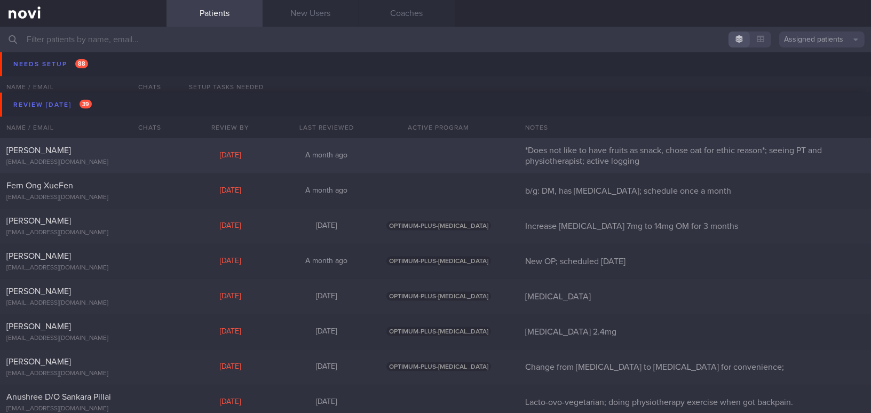
click at [122, 150] on div "[PERSON_NAME]" at bounding box center [81, 150] width 151 height 11
select select "7"
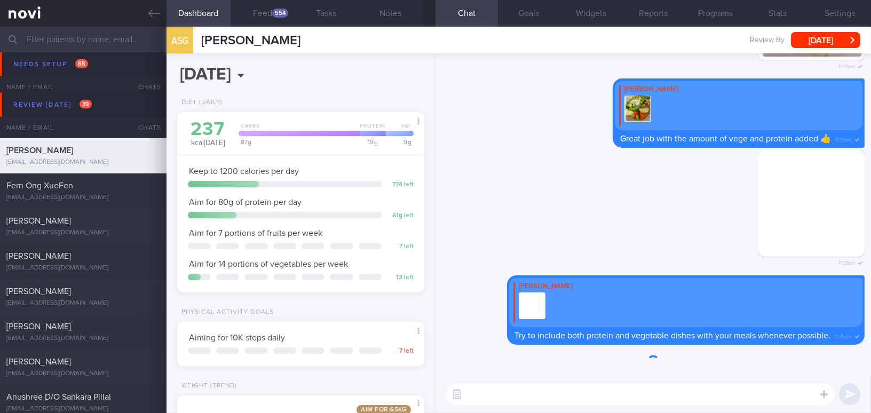
scroll to position [125, 220]
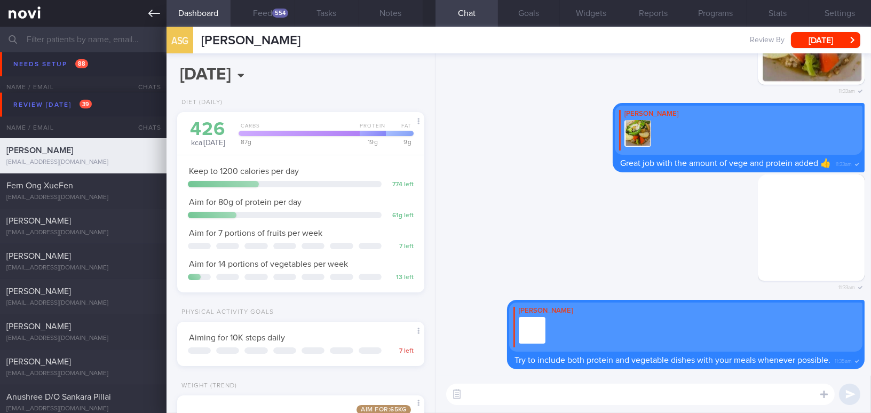
click at [149, 13] on icon at bounding box center [154, 13] width 12 height 7
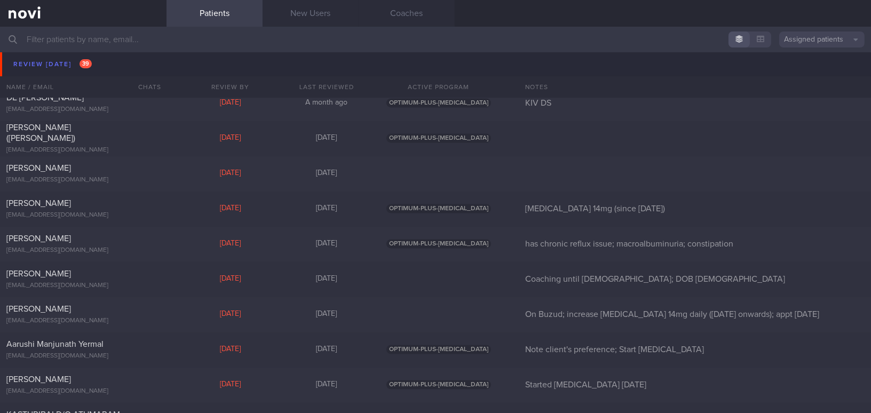
scroll to position [3747, 0]
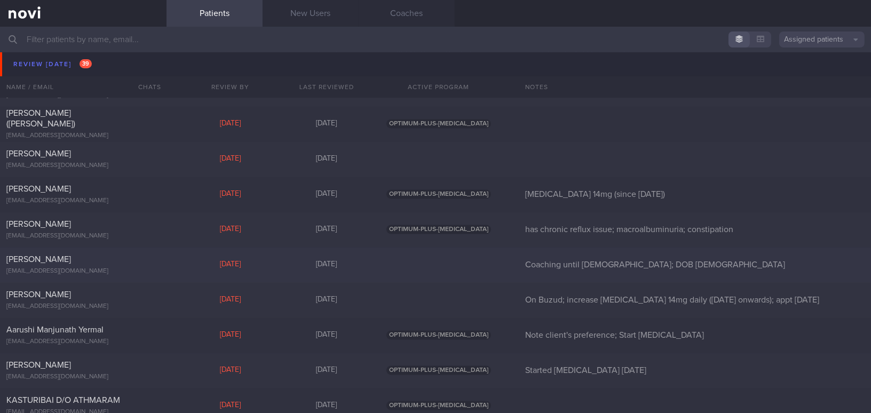
click at [96, 260] on div "[PERSON_NAME]" at bounding box center [81, 260] width 151 height 11
select select "7"
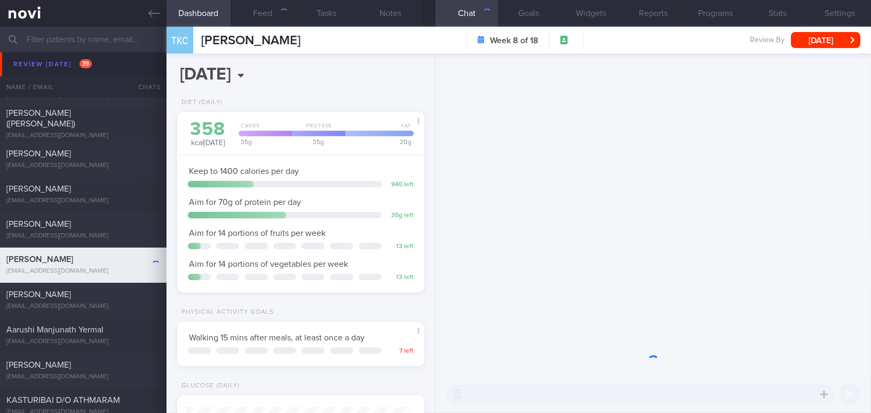
scroll to position [125, 220]
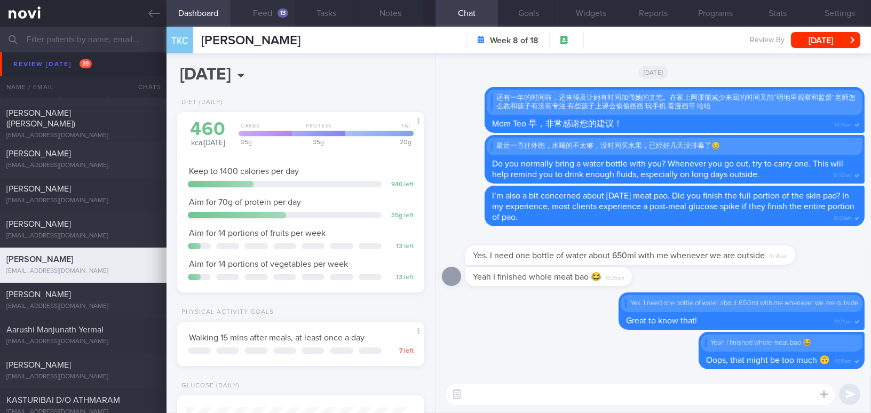
click at [265, 11] on button "Feed 13" at bounding box center [263, 13] width 64 height 27
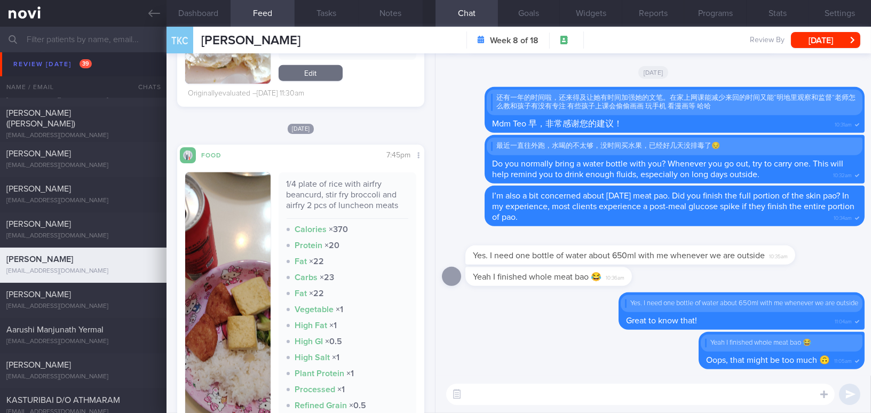
scroll to position [2328, 0]
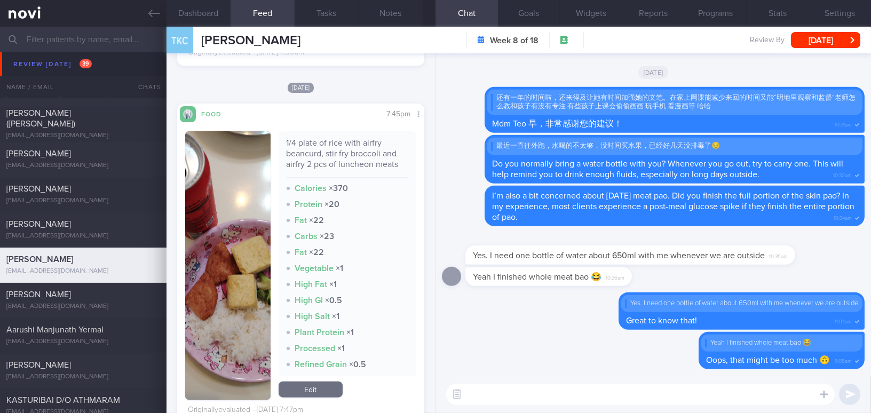
click at [232, 267] on button "button" at bounding box center [227, 265] width 85 height 269
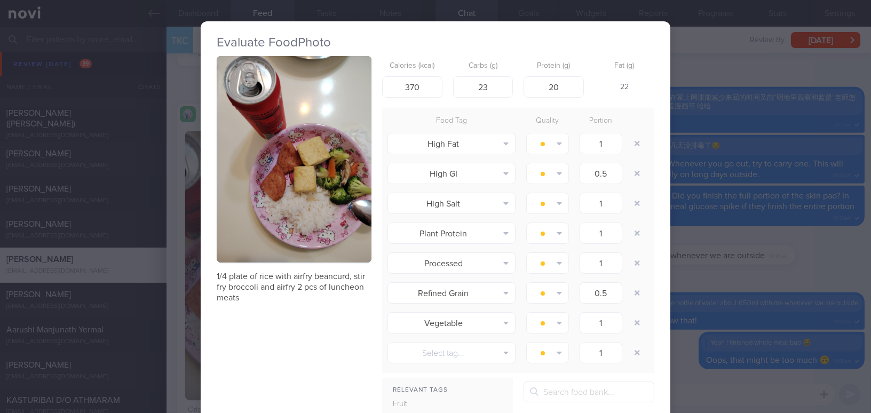
click at [744, 276] on div "Evaluate Food Photo 1/4 plate of rice with airfry beancurd, stir fry broccoli a…" at bounding box center [435, 206] width 871 height 413
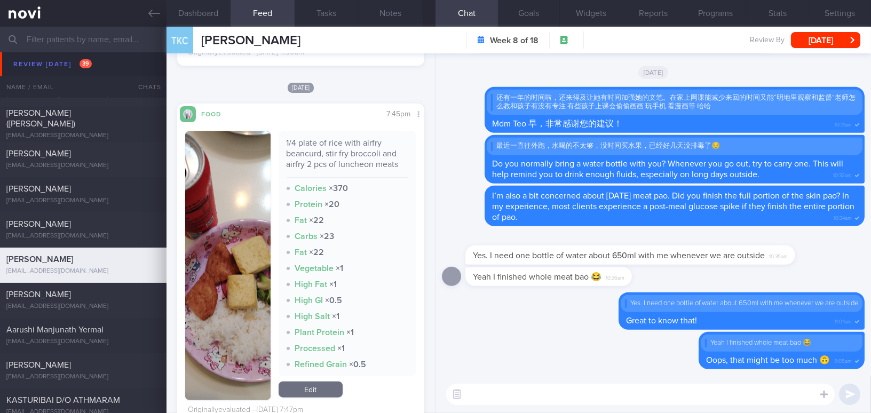
click at [678, 391] on textarea at bounding box center [640, 394] width 388 height 21
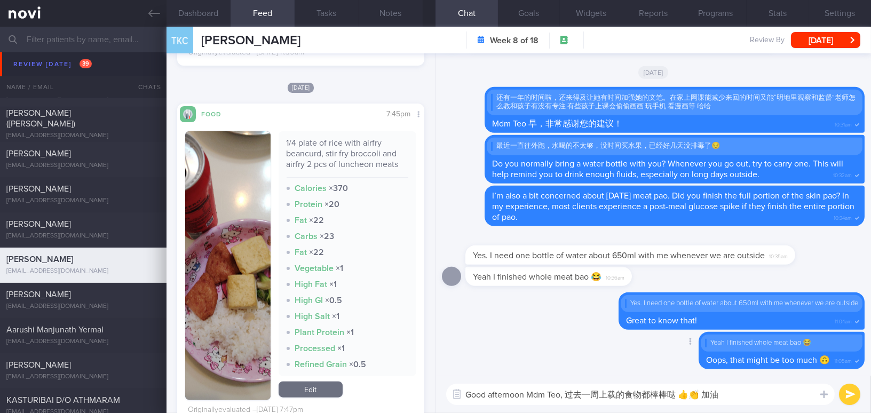
type textarea "Good afternoon Mdm Teo, 过去一周上载的食物都棒棒哒 👍👏 加油！"
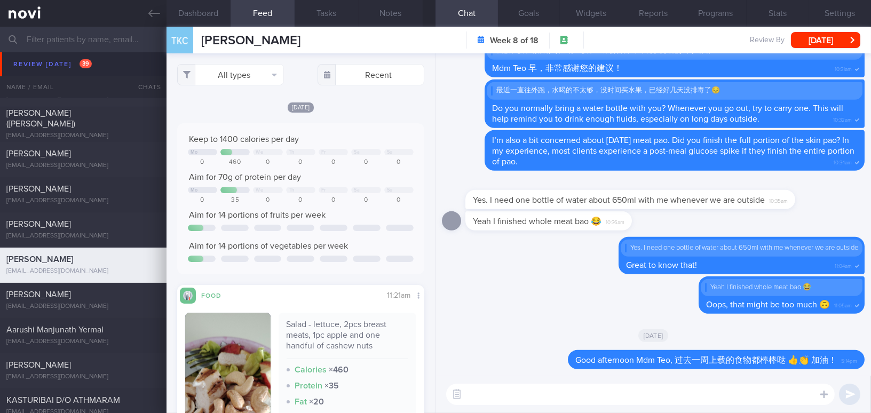
click at [543, 392] on textarea at bounding box center [640, 394] width 388 height 21
drag, startPoint x: 675, startPoint y: 394, endPoint x: 385, endPoint y: 390, distance: 290.3
click at [385, 390] on div "Dashboard Feed 13 Tasks Notes Chat Goals Widgets Reports Programs Stats Setting…" at bounding box center [518, 220] width 704 height 386
click at [660, 391] on textarea "Did you manage to hit 10,000 steps daily so far?" at bounding box center [640, 394] width 388 height 21
drag, startPoint x: 661, startPoint y: 395, endPoint x: 376, endPoint y: 382, distance: 284.7
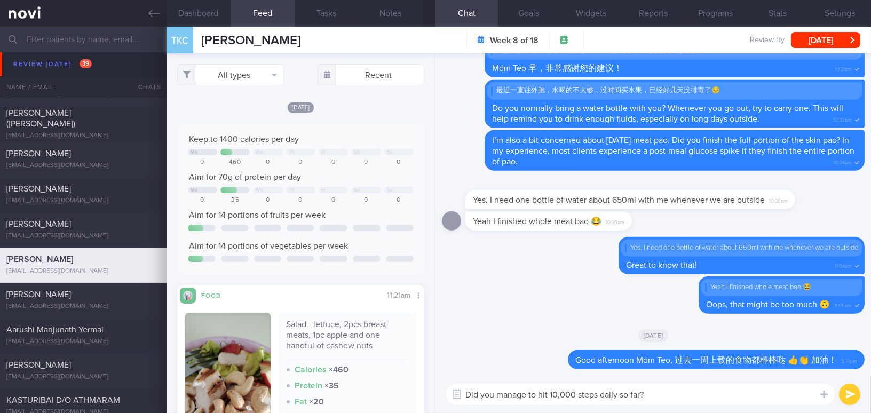
click at [376, 382] on div "Dashboard Feed 13 Tasks Notes Chat Goals Widgets Reports Programs Stats Setting…" at bounding box center [518, 220] width 704 height 386
paste textarea "Have you managed to hit 10,000 steps daily so far? You’re doing quite well with…"
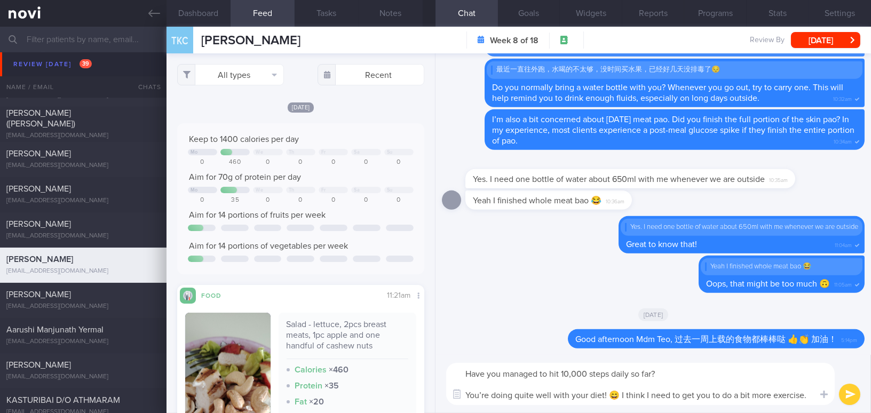
click at [487, 396] on textarea "Have you managed to hit 10,000 steps daily so far? You’re doing quite well with…" at bounding box center [640, 384] width 388 height 42
drag, startPoint x: 653, startPoint y: 393, endPoint x: 629, endPoint y: 393, distance: 23.5
click at [629, 393] on textarea "Have you managed to hit 10,000 steps daily so far? You are doing quite well wit…" at bounding box center [640, 384] width 388 height 42
type textarea "Have you managed to hit 10,000 steps daily so far? You are doing quite well wit…"
click at [851, 404] on button "submit" at bounding box center [849, 394] width 21 height 21
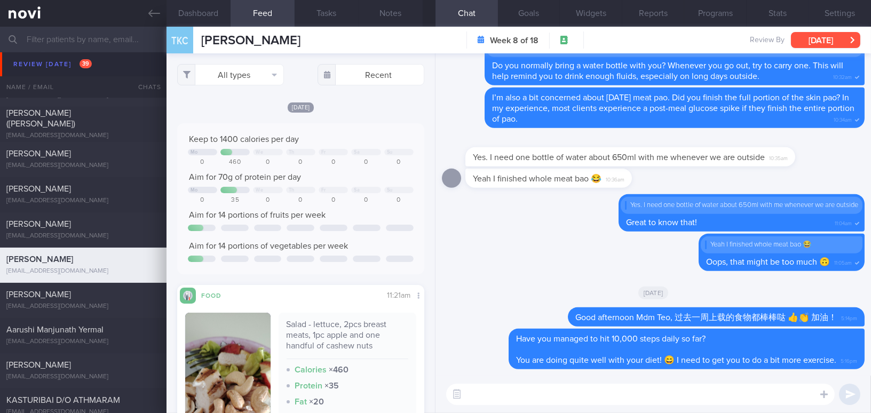
click at [800, 46] on button "[DATE]" at bounding box center [825, 40] width 69 height 16
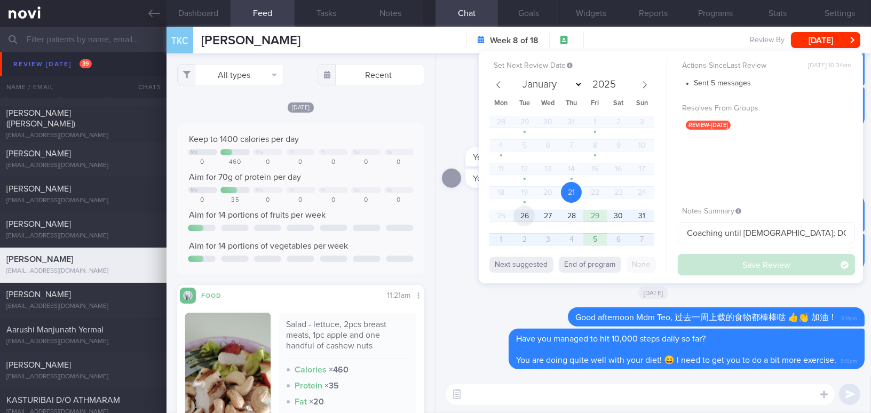
click at [530, 219] on span "26" at bounding box center [524, 215] width 21 height 21
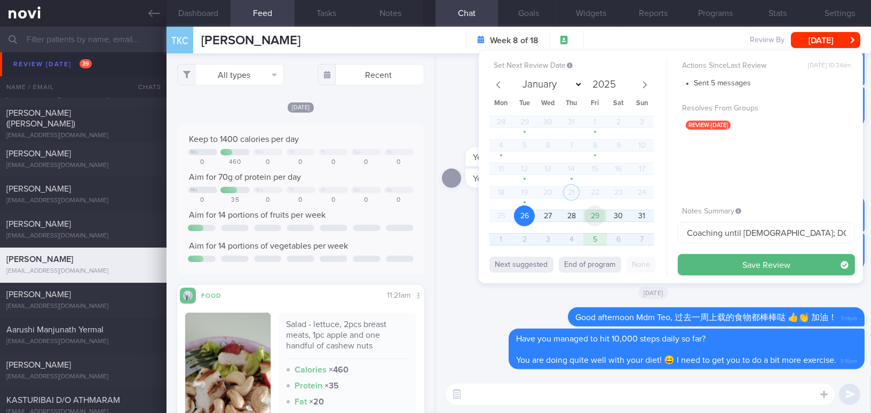
click at [595, 211] on span "29" at bounding box center [594, 215] width 21 height 21
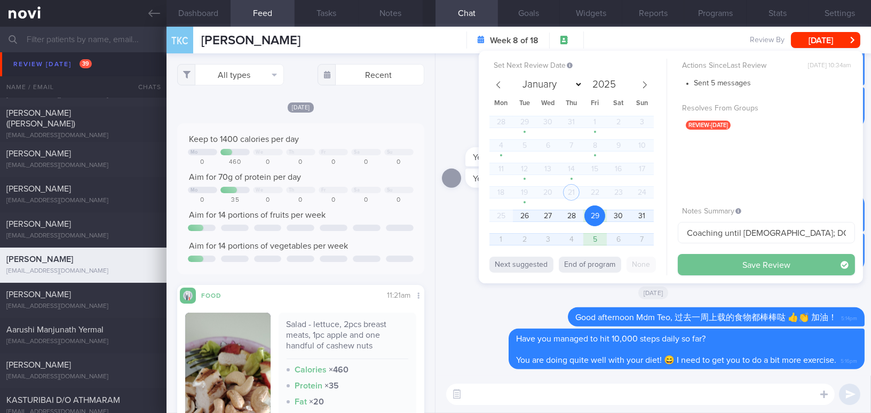
click at [725, 267] on button "Save Review" at bounding box center [766, 264] width 177 height 21
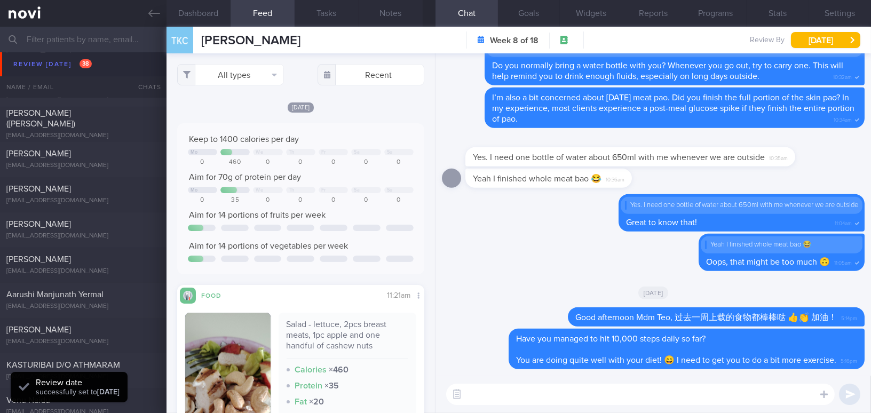
scroll to position [113, 225]
drag, startPoint x: 844, startPoint y: 10, endPoint x: 768, endPoint y: 54, distance: 87.0
click at [844, 10] on button "Settings" at bounding box center [839, 13] width 62 height 27
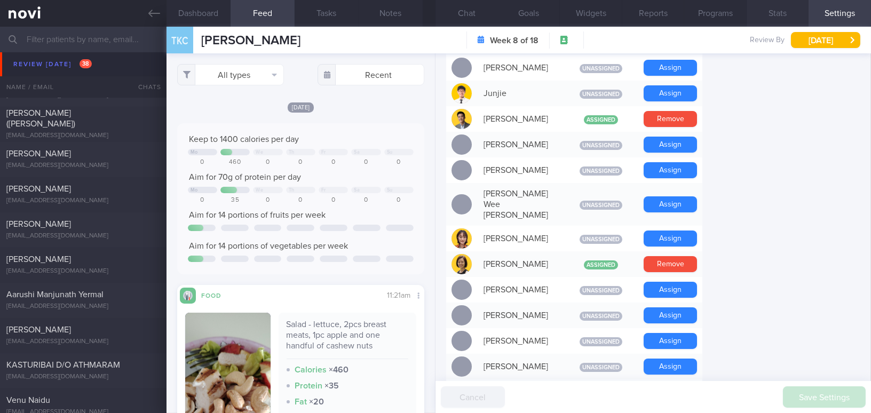
scroll to position [505, 0]
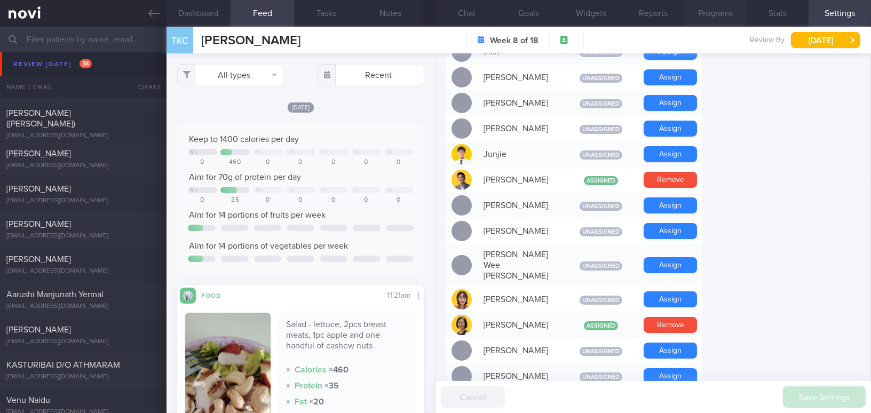
click at [723, 14] on button "Programs" at bounding box center [715, 13] width 62 height 27
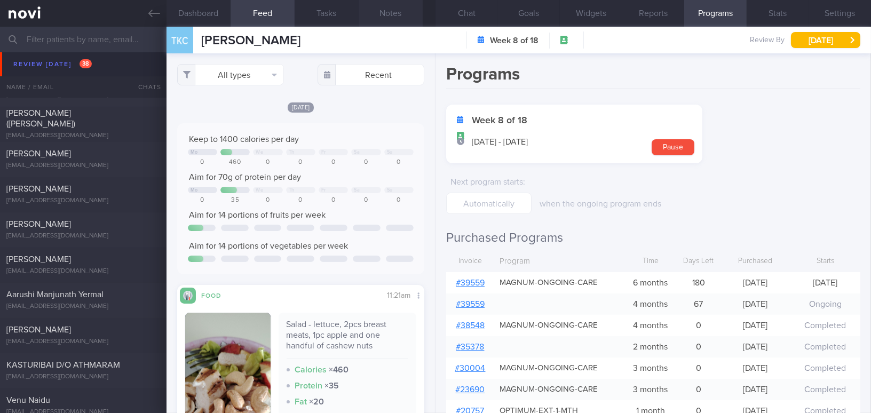
click at [392, 10] on button "Notes" at bounding box center [391, 13] width 64 height 27
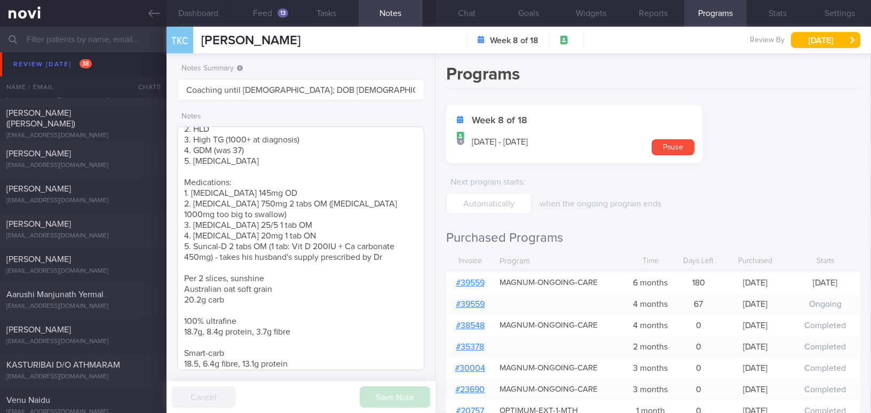
scroll to position [22, 0]
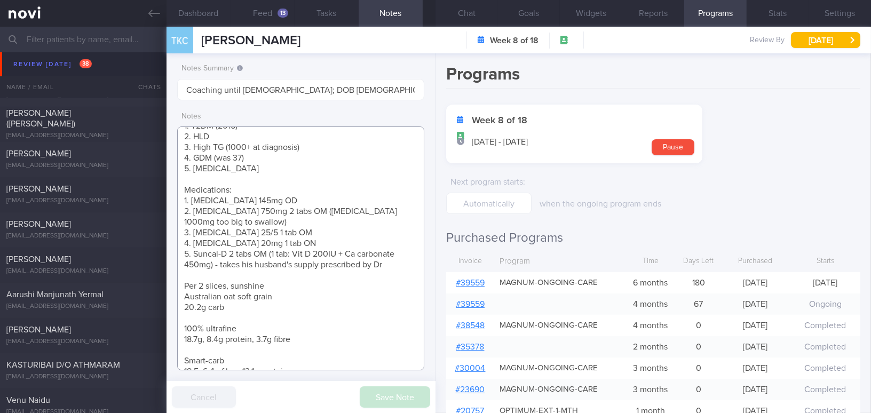
drag, startPoint x: 180, startPoint y: 198, endPoint x: 392, endPoint y: 269, distance: 223.1
click at [392, 269] on textarea "Comorbidities: 1. T2DM (2016) 2. HLD 3. High TG (1000+ at diagnosis) 4. GDM (wa…" at bounding box center [300, 248] width 247 height 244
click at [319, 309] on textarea "Comorbidities: 1. T2DM (2016) 2. HLD 3. High TG (1000+ at diagnosis) 4. GDM (wa…" at bounding box center [300, 248] width 247 height 244
click at [457, 8] on button "Chat" at bounding box center [466, 13] width 62 height 27
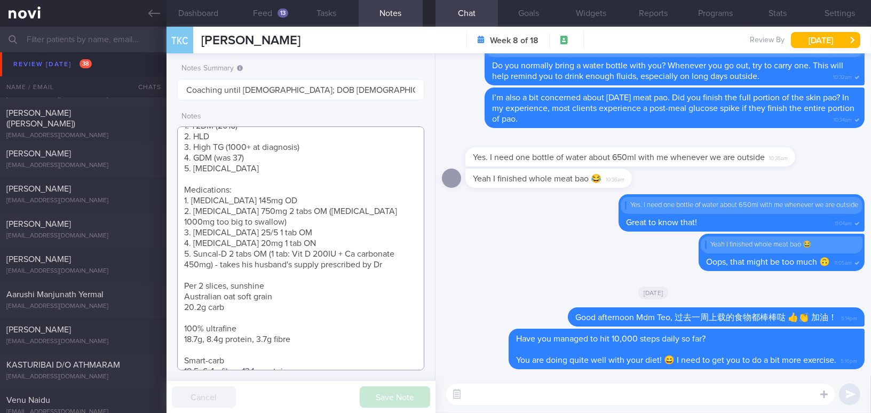
click at [324, 244] on textarea "Comorbidities: 1. T2DM (2016) 2. HLD 3. High TG (1000+ at diagnosis) 4. GDM (wa…" at bounding box center [300, 248] width 247 height 244
click at [155, 12] on icon at bounding box center [154, 13] width 12 height 12
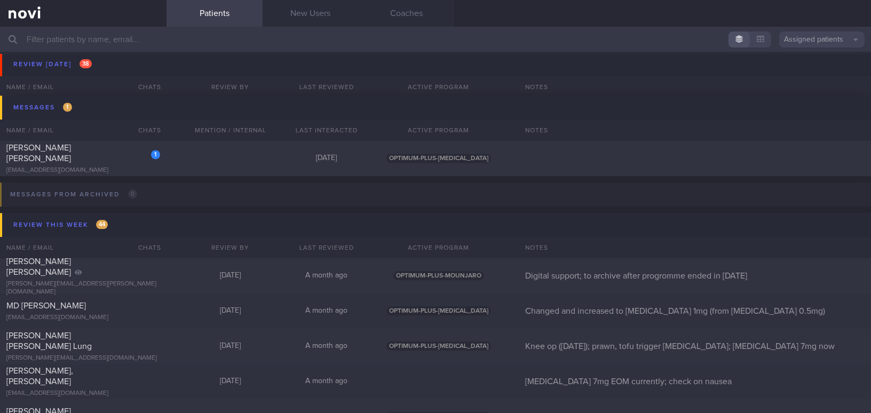
scroll to position [4475, 0]
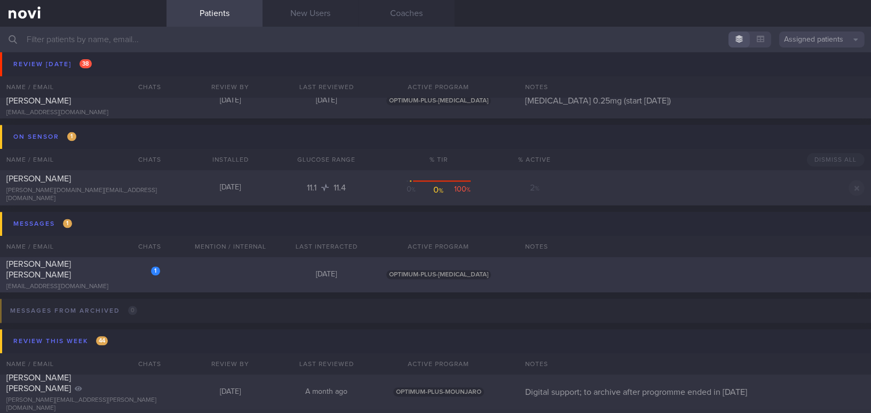
click at [47, 283] on div "joeytayweiying@gmail.com" at bounding box center [83, 287] width 154 height 8
select select "7"
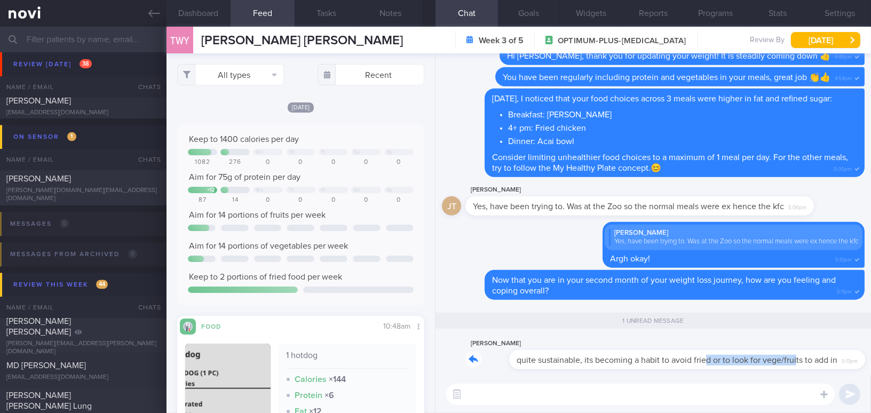
drag, startPoint x: 661, startPoint y: 351, endPoint x: 752, endPoint y: 351, distance: 91.8
click at [752, 351] on div "Joey Tay quite sustainable, its becoming a habit to avoid fried or to look for …" at bounding box center [659, 353] width 388 height 32
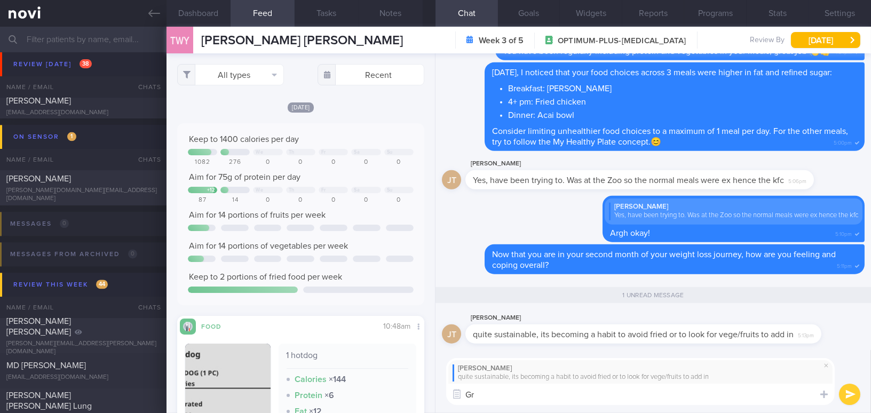
type textarea "G"
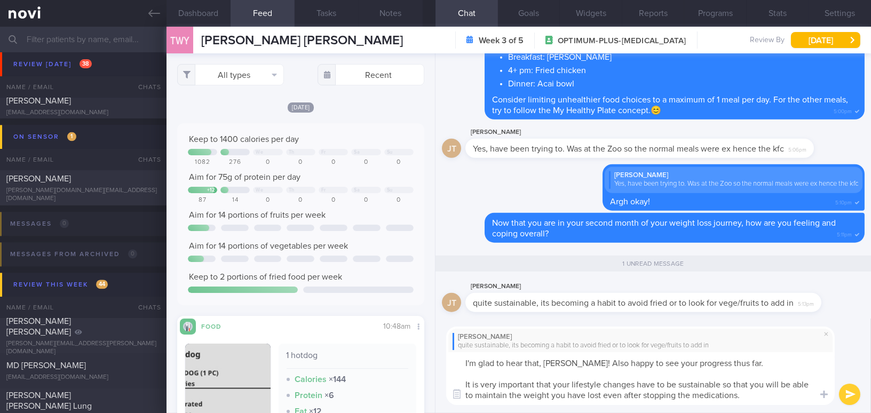
drag, startPoint x: 747, startPoint y: 396, endPoint x: 412, endPoint y: 354, distance: 337.7
click at [412, 354] on div "Dashboard Feed Tasks Notes Chat 1 Goals Widgets Reports Programs Stats Settings…" at bounding box center [518, 220] width 704 height 386
click at [575, 370] on textarea "I'm glad to hear that, Joey! Also happy to see your progress thus far. It is ve…" at bounding box center [640, 378] width 388 height 53
drag, startPoint x: 741, startPoint y: 399, endPoint x: 374, endPoint y: 321, distance: 375.7
click at [374, 321] on div "Dashboard Feed Tasks Notes Chat 1 Goals Widgets Reports Programs Stats Settings…" at bounding box center [518, 220] width 704 height 386
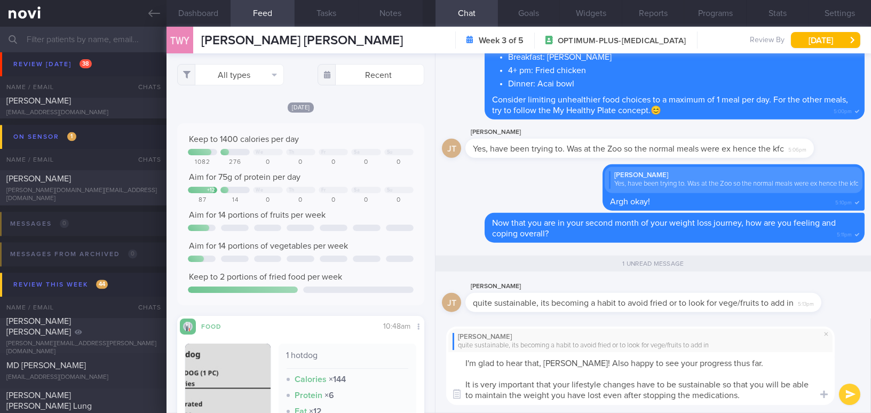
paste textarea "’m glad to hear that, J! I’m also happy to see the progress you’ve made so far.…"
click at [547, 363] on textarea "I’m glad to hear that, J! I’m also happy to see the progress you’ve made so far…" at bounding box center [640, 378] width 388 height 53
click at [718, 363] on textarea "I’m glad to hear that, Joey! I’m also happy to see the progress you’ve made so …" at bounding box center [640, 378] width 388 height 53
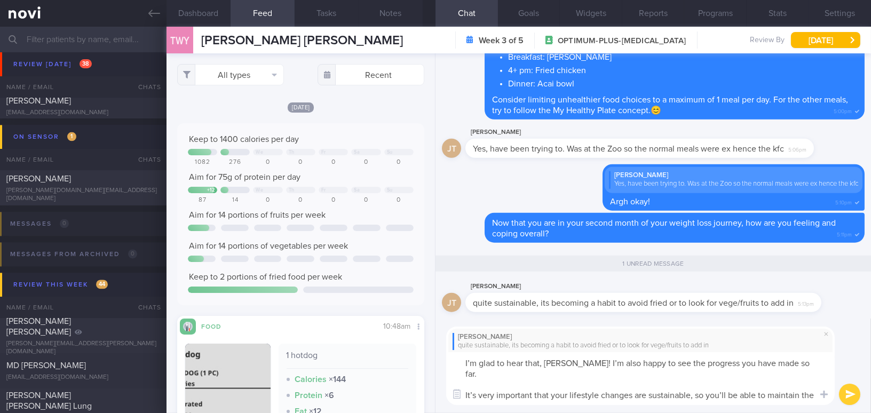
click at [476, 386] on textarea "I’m glad to hear that, Joey! I’m also happy to see the progress you have made s…" at bounding box center [640, 378] width 388 height 53
click at [727, 386] on textarea "I’m glad to hear that, Joey! I’m also happy to see the progress you have made s…" at bounding box center [640, 378] width 388 height 53
click at [531, 392] on textarea "I’m glad to hear that, Joey! I’m also happy to see the progress you have made s…" at bounding box center [640, 378] width 388 height 53
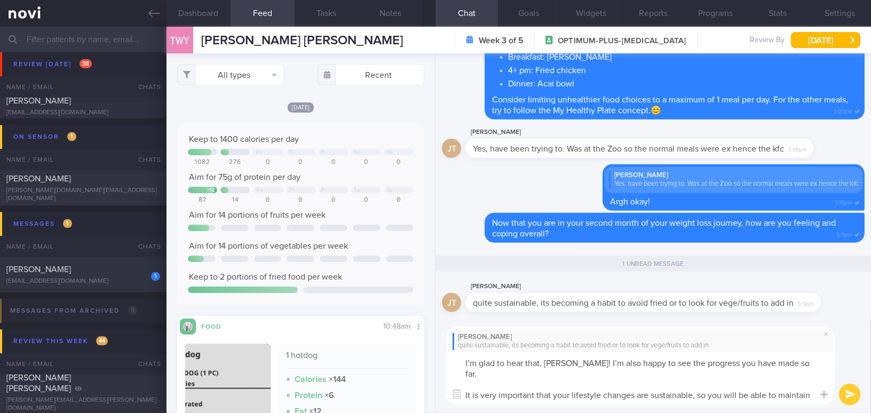
click at [692, 395] on textarea "I’m glad to hear that, Joey! I’m also happy to see the progress you have made s…" at bounding box center [640, 378] width 388 height 53
type textarea "I’m glad to hear that, Joey! I’m also happy to see the progress you have made s…"
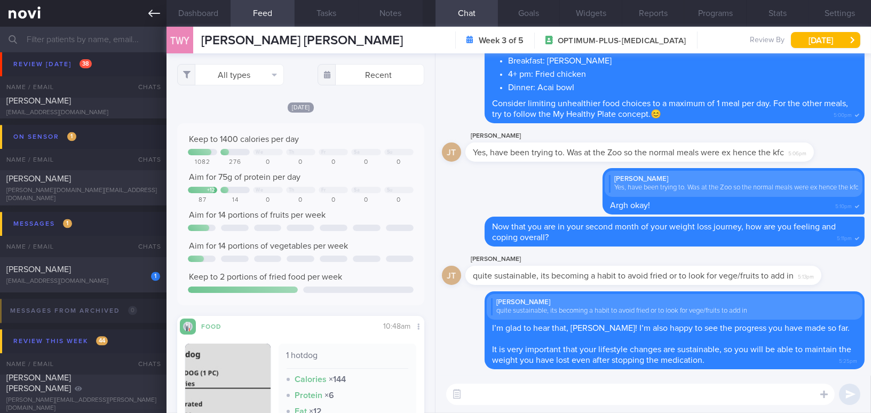
click at [157, 15] on icon at bounding box center [154, 13] width 12 height 12
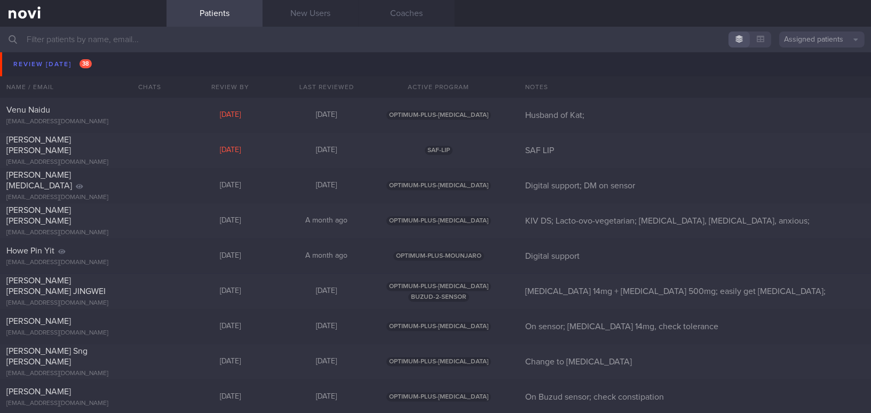
scroll to position [3843, 0]
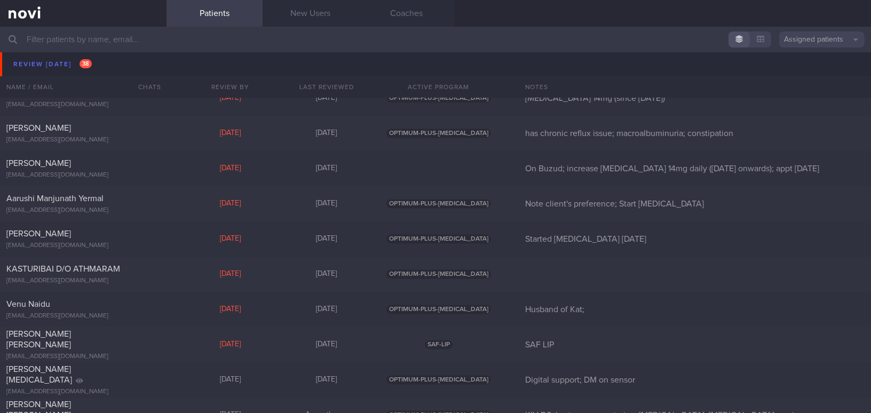
click at [117, 42] on input "text" at bounding box center [435, 40] width 871 height 26
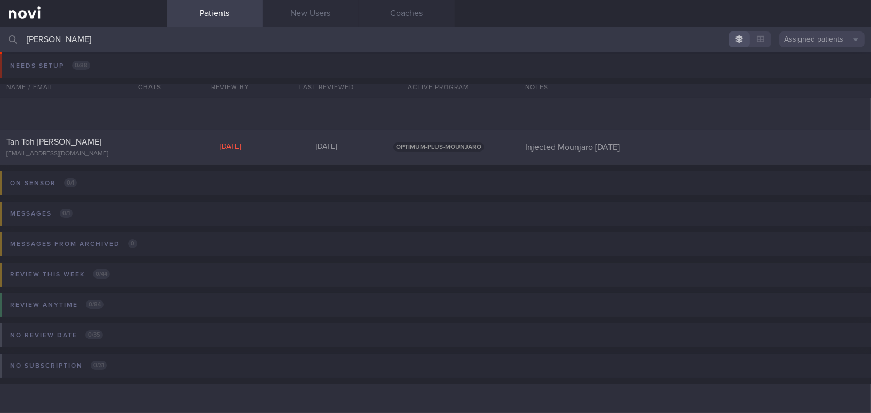
scroll to position [4, 0]
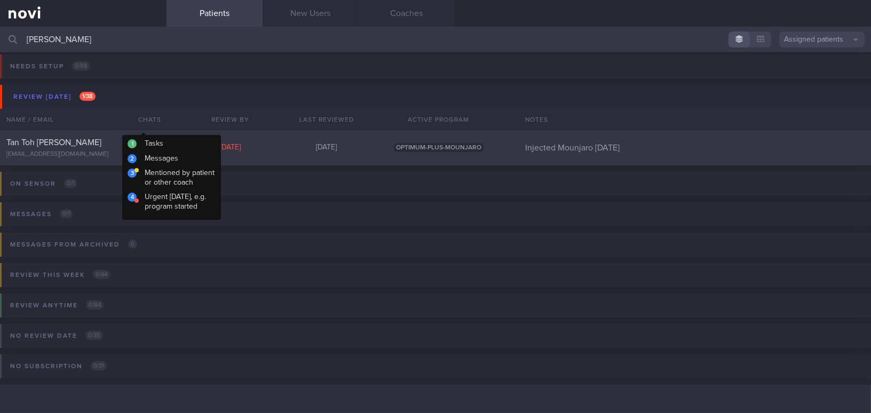
type input "[PERSON_NAME]"
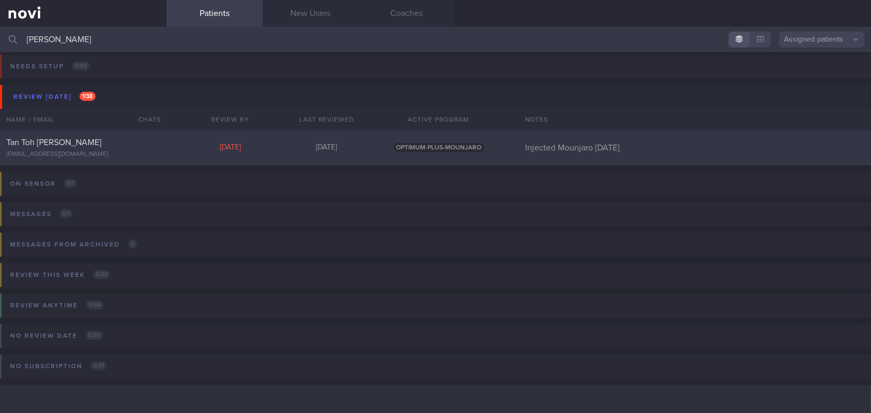
click at [105, 152] on div "[EMAIL_ADDRESS][DOMAIN_NAME]" at bounding box center [83, 154] width 154 height 8
select select "7"
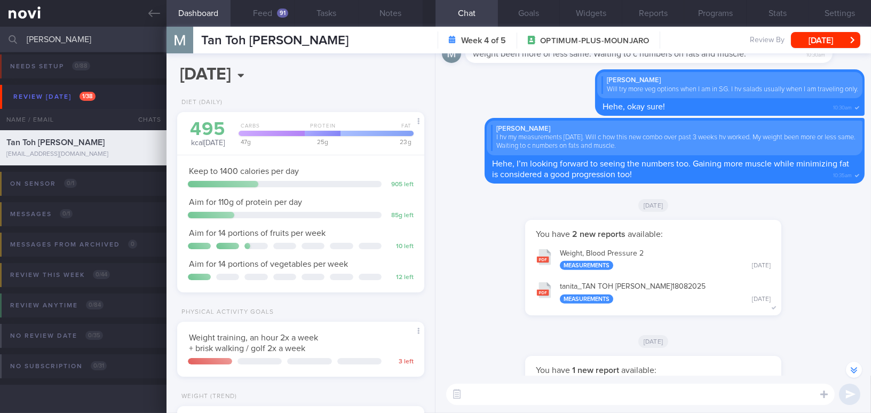
scroll to position [-145, 0]
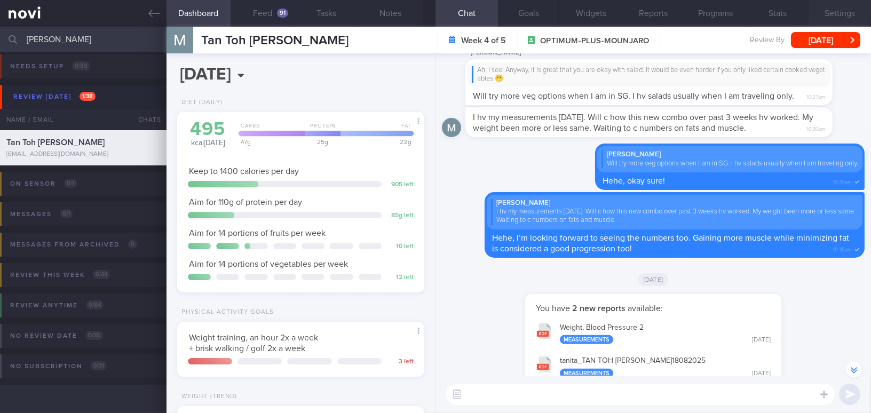
click at [844, 10] on button "Settings" at bounding box center [839, 13] width 62 height 27
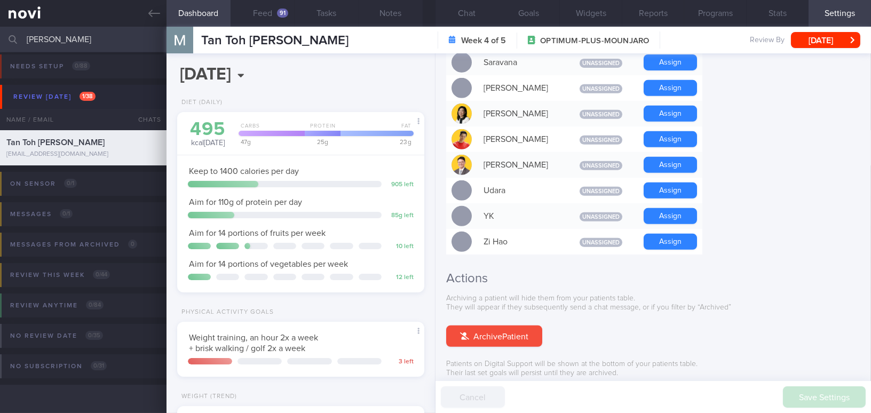
scroll to position [990, 0]
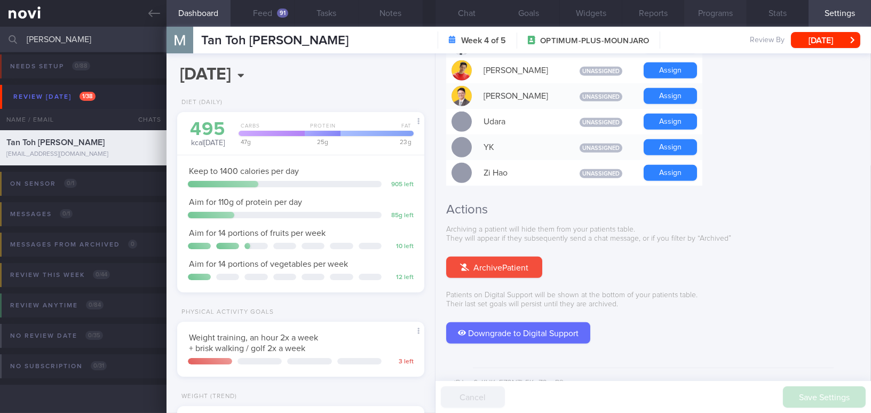
click at [715, 17] on button "Programs" at bounding box center [715, 13] width 62 height 27
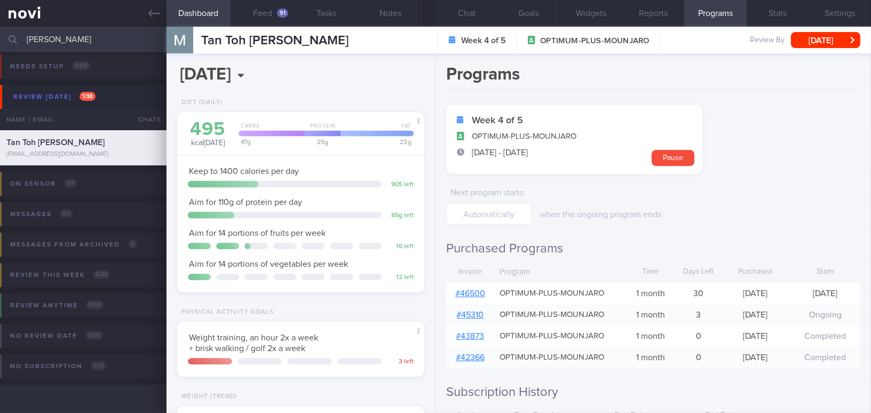
click at [470, 293] on link "# 46500" at bounding box center [470, 293] width 30 height 9
click at [468, 13] on button "Chat" at bounding box center [466, 13] width 62 height 27
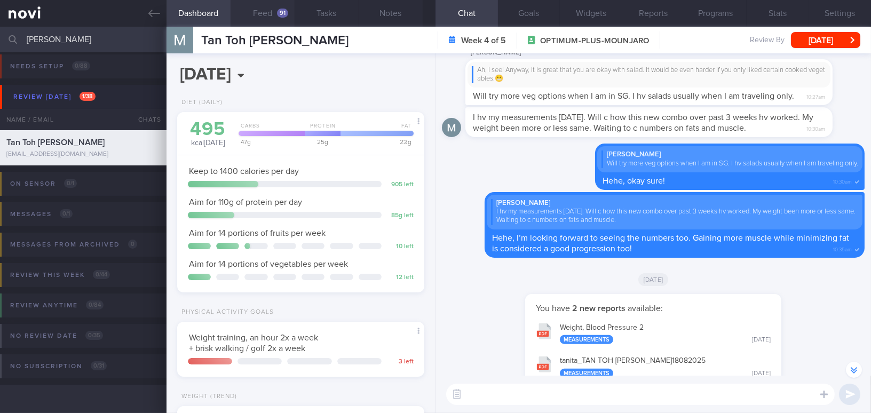
click at [276, 11] on button "Feed 91" at bounding box center [263, 13] width 64 height 27
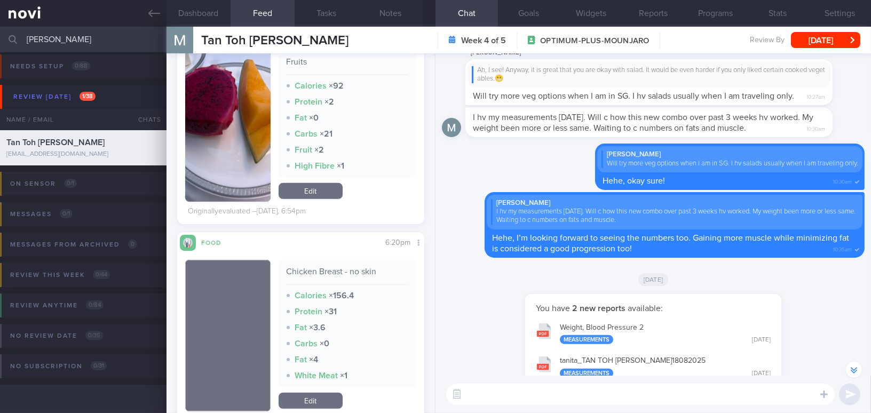
scroll to position [1261, 0]
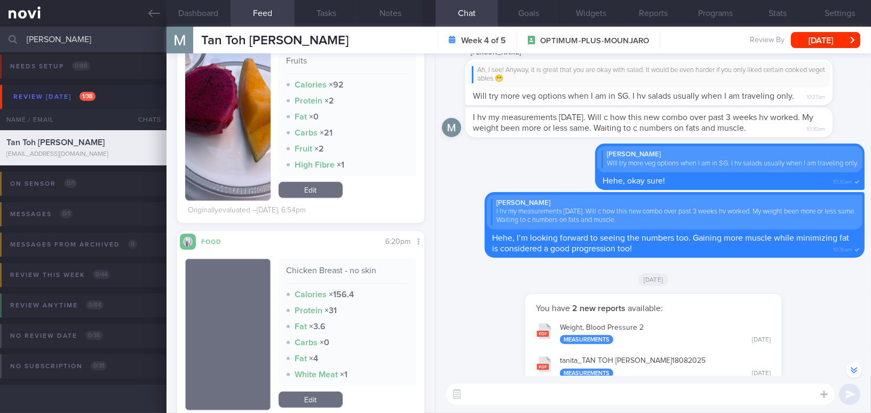
click at [572, 398] on textarea at bounding box center [640, 394] width 388 height 21
type textarea "h"
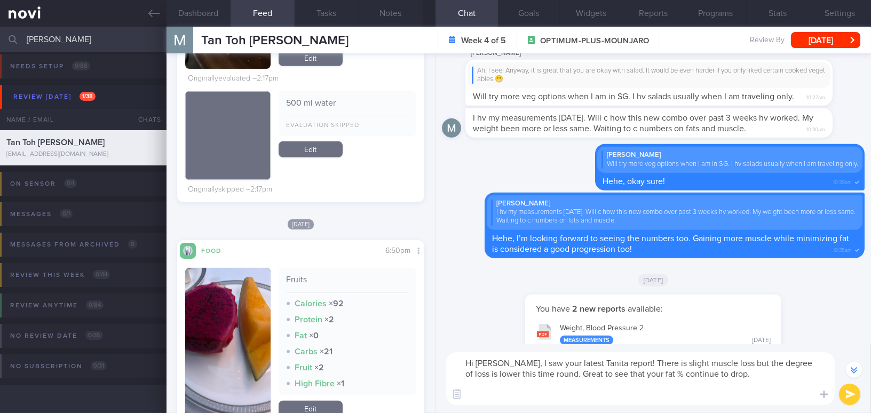
scroll to position [1179, 0]
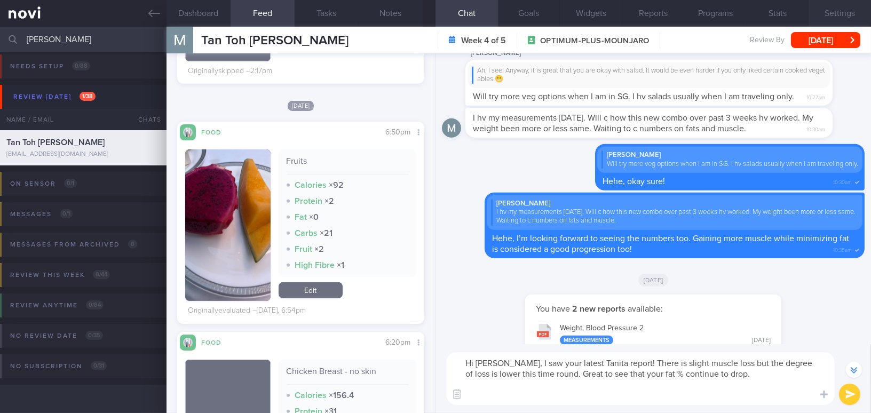
type textarea "Hi Martin, I saw your latest Tanita report! There is slight muscle loss but the…"
click at [864, 21] on button "Settings" at bounding box center [839, 13] width 62 height 27
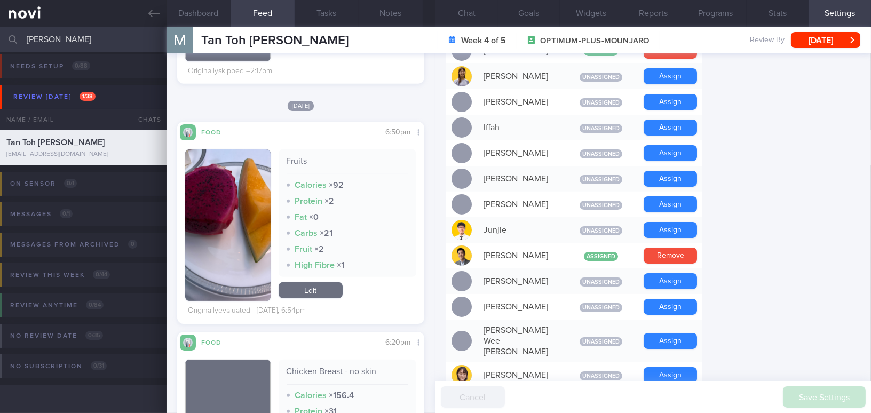
scroll to position [408, 0]
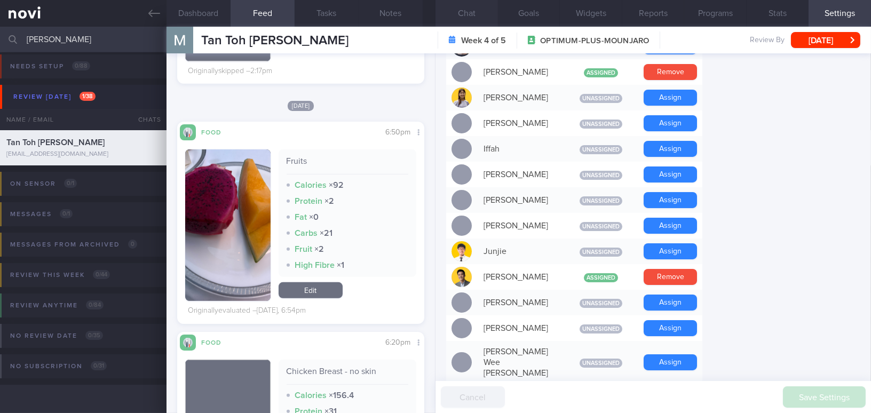
click at [464, 7] on button "Chat" at bounding box center [466, 13] width 62 height 27
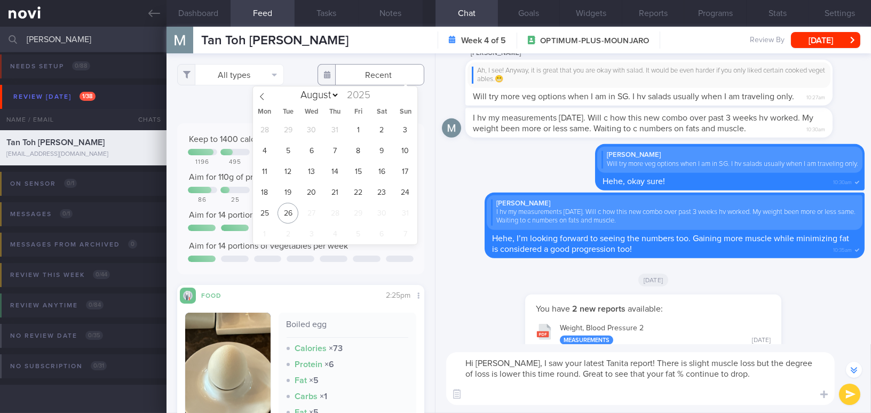
click at [374, 76] on input "text" at bounding box center [370, 74] width 107 height 21
click at [404, 191] on span "24" at bounding box center [405, 192] width 21 height 21
type input "[DATE]"
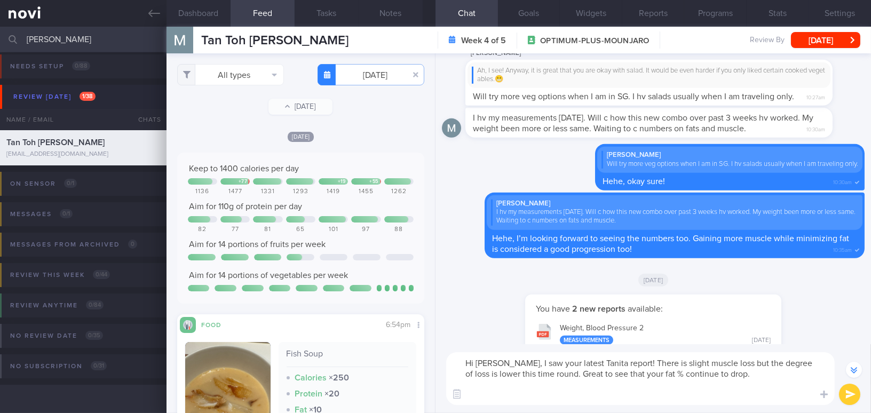
click at [479, 393] on textarea "Hi Martin, I saw your latest Tanita report! There is slight muscle loss but the…" at bounding box center [640, 378] width 388 height 53
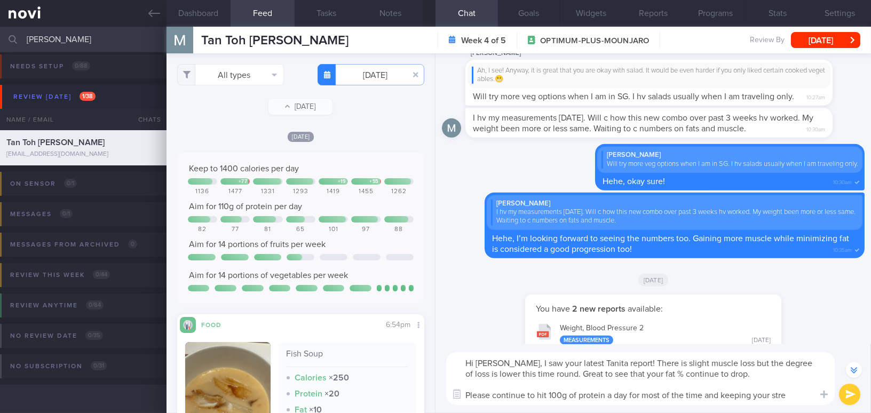
type textarea "Hi Martin, I saw your latest Tanita report! There is slight muscle loss but the…"
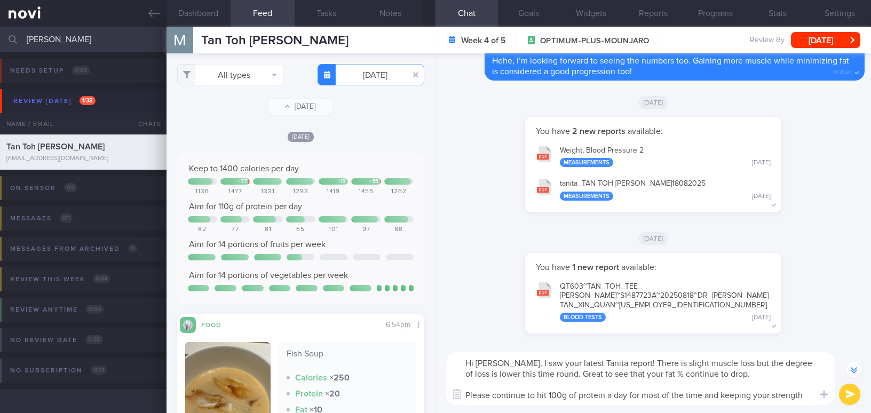
select select "7"
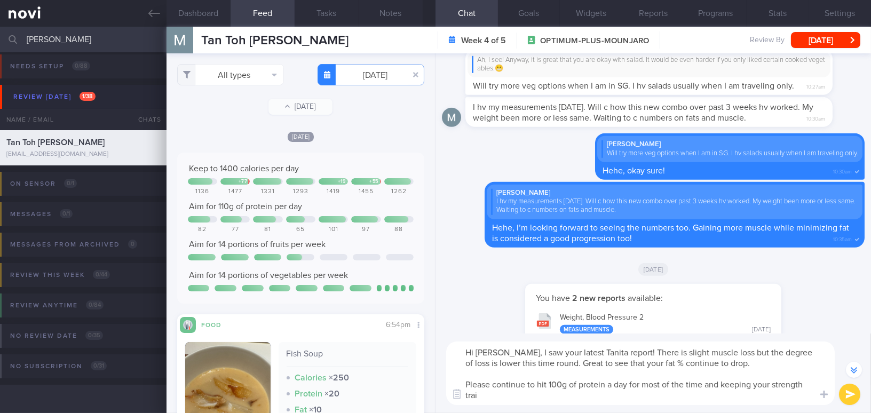
scroll to position [-187, 0]
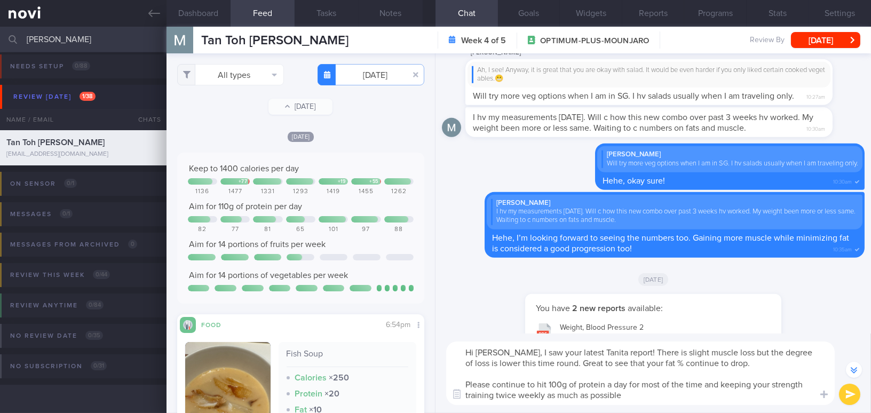
drag, startPoint x: 503, startPoint y: 351, endPoint x: 648, endPoint y: 393, distance: 151.0
click at [648, 393] on textarea "Hi [PERSON_NAME], I saw your latest Tanita report! There is slight muscle loss …" at bounding box center [640, 372] width 388 height 63
click at [524, 365] on textarea "Hi [PERSON_NAME], I saw your latest Tanita report! There is slight muscle loss …" at bounding box center [640, 372] width 388 height 63
click at [504, 349] on textarea "Hi [PERSON_NAME], I saw your latest Tanita report! There is slight muscle loss …" at bounding box center [640, 372] width 388 height 63
drag, startPoint x: 503, startPoint y: 351, endPoint x: 651, endPoint y: 395, distance: 154.7
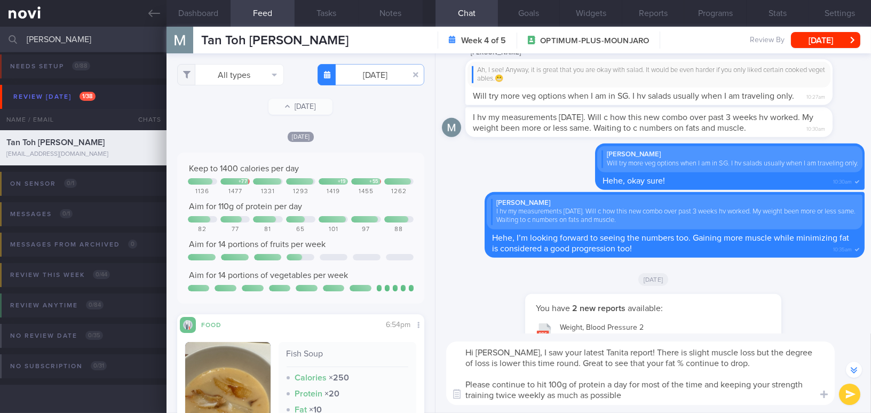
click at [651, 395] on textarea "Hi [PERSON_NAME], I saw your latest Tanita report! There is slight muscle loss …" at bounding box center [640, 372] width 388 height 63
paste textarea "’s a slight muscle loss, but it’s less than last time. It’s great to see that y…"
click at [642, 354] on textarea "Hi [PERSON_NAME], I saw your latest Tanita report! There’s a slight muscle loss…" at bounding box center [640, 372] width 388 height 63
click at [748, 348] on textarea "Hi [PERSON_NAME], I saw your latest Tanita report! There is a slight muscle los…" at bounding box center [640, 372] width 388 height 63
click at [497, 361] on textarea "Hi [PERSON_NAME], I saw your latest Tanita report! There is a slight muscle los…" at bounding box center [640, 372] width 388 height 63
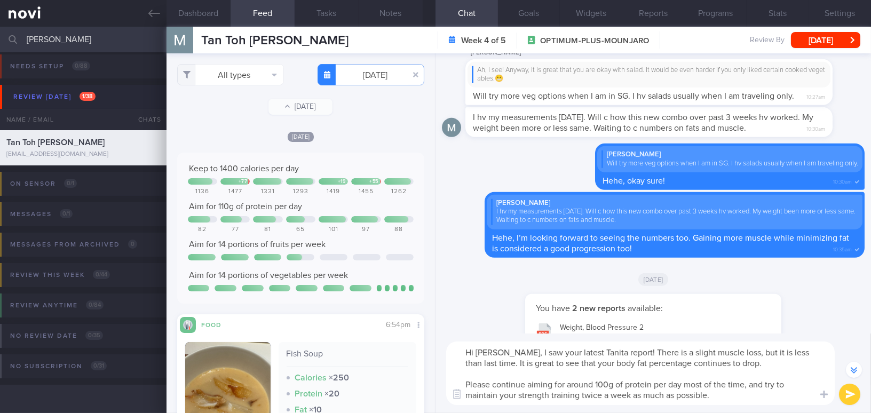
drag, startPoint x: 616, startPoint y: 362, endPoint x: 657, endPoint y: 362, distance: 41.6
click at [657, 362] on textarea "Hi [PERSON_NAME], I saw your latest Tanita report! There is a slight muscle los…" at bounding box center [640, 372] width 388 height 63
drag, startPoint x: 567, startPoint y: 384, endPoint x: 595, endPoint y: 382, distance: 27.9
click at [595, 382] on textarea "Hi [PERSON_NAME], I saw your latest Tanita report! There is a slight muscle los…" at bounding box center [640, 372] width 388 height 63
type textarea "Hi [PERSON_NAME], I saw your latest Tanita report! There is a slight muscle los…"
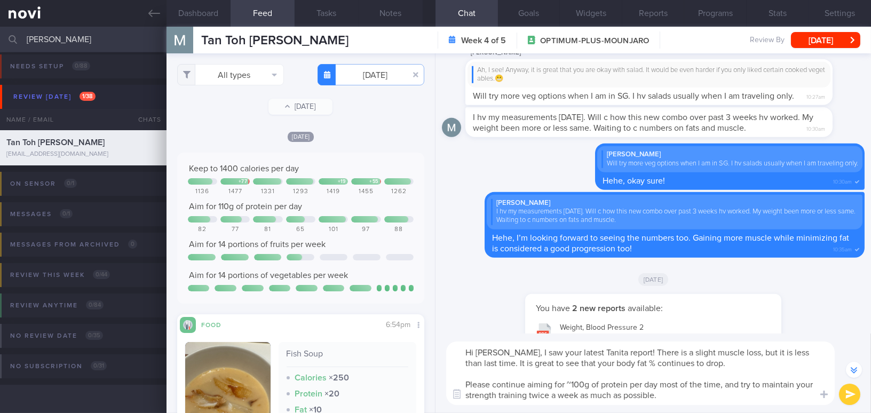
click at [850, 393] on button "submit" at bounding box center [849, 394] width 21 height 21
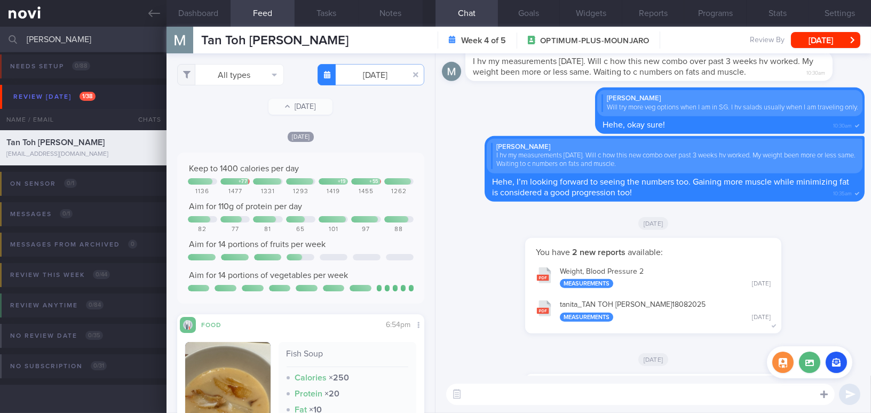
scroll to position [0, 0]
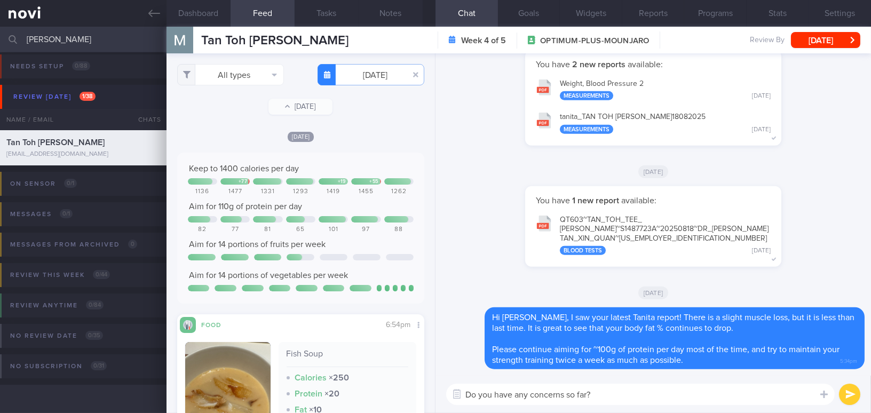
drag, startPoint x: 618, startPoint y: 387, endPoint x: 428, endPoint y: 379, distance: 190.1
click at [428, 379] on div "Dashboard Feed 91 Tasks Notes Chat Goals Widgets Reports Programs Stats Setting…" at bounding box center [518, 220] width 704 height 386
type textarea "Do you have any concerns so far?"
click at [409, 72] on button "button" at bounding box center [415, 74] width 19 height 19
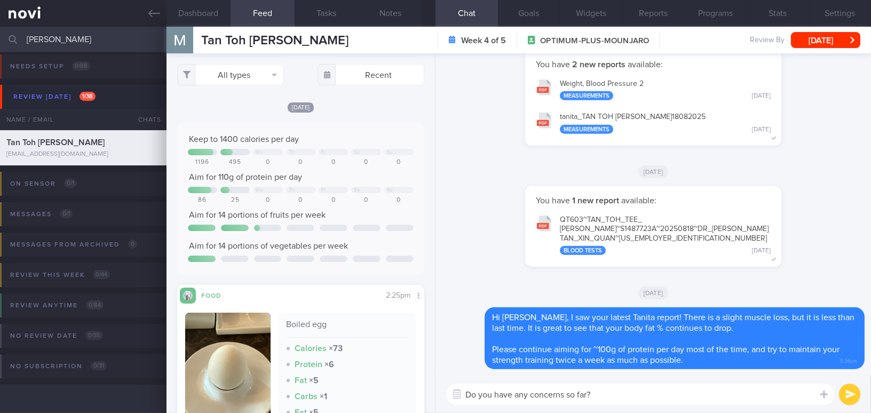
click at [636, 400] on textarea "Do you have any concerns so far?" at bounding box center [640, 394] width 388 height 21
click at [850, 394] on button "submit" at bounding box center [849, 394] width 21 height 21
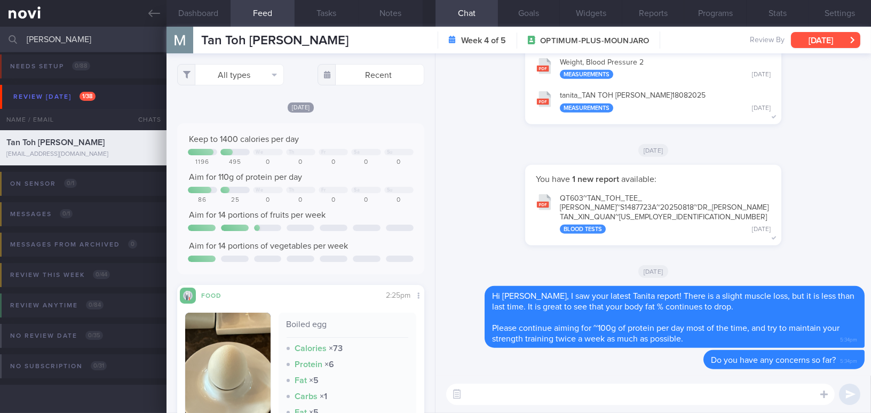
click at [811, 37] on button "[DATE]" at bounding box center [825, 40] width 69 height 16
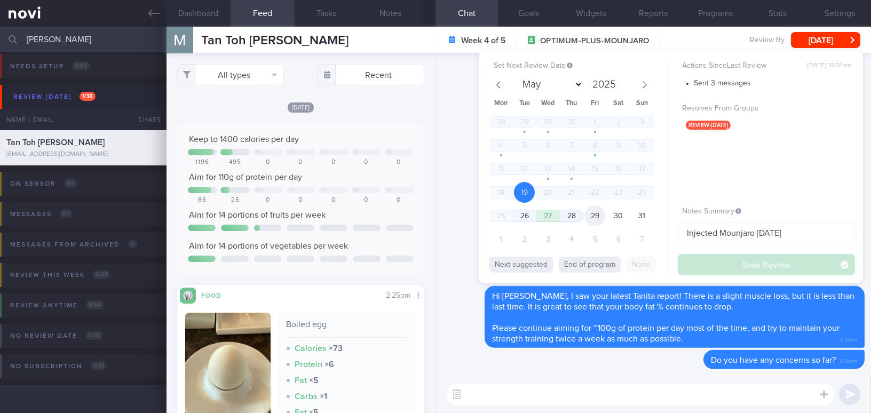
click at [598, 216] on span "29" at bounding box center [594, 215] width 21 height 21
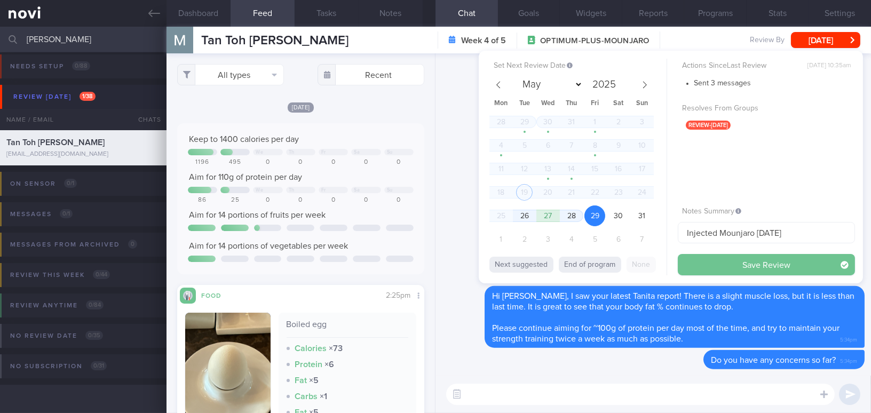
click at [723, 268] on button "Save Review" at bounding box center [766, 264] width 177 height 21
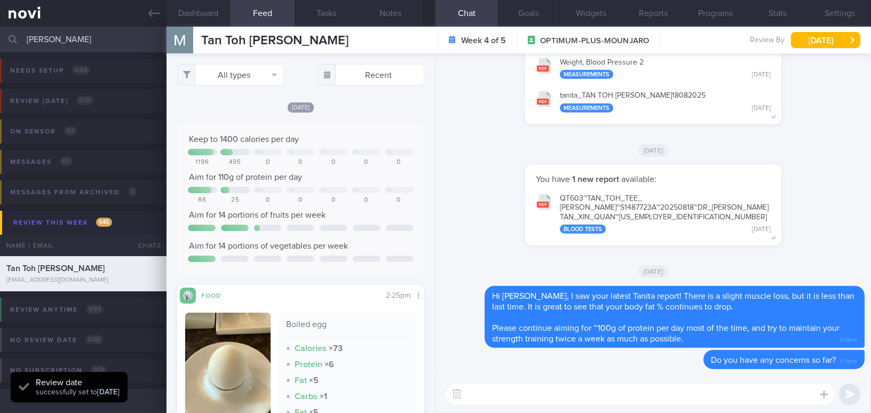
drag, startPoint x: 72, startPoint y: 39, endPoint x: 0, endPoint y: 31, distance: 72.4
click at [0, 31] on input "[PERSON_NAME]" at bounding box center [435, 40] width 871 height 26
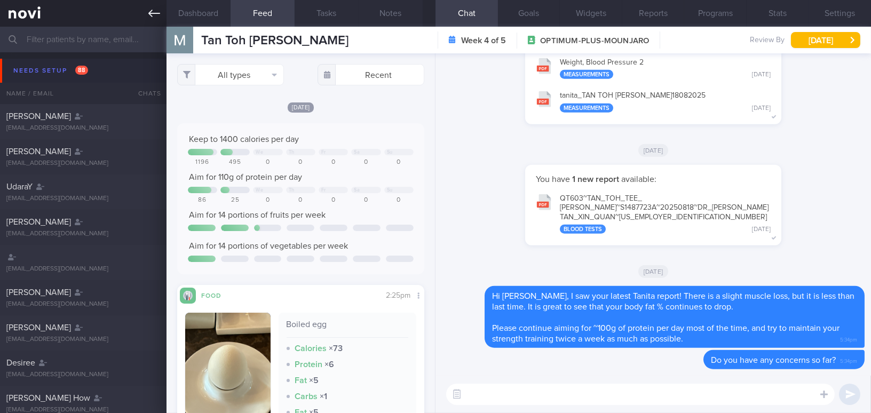
click at [141, 10] on link at bounding box center [83, 13] width 166 height 27
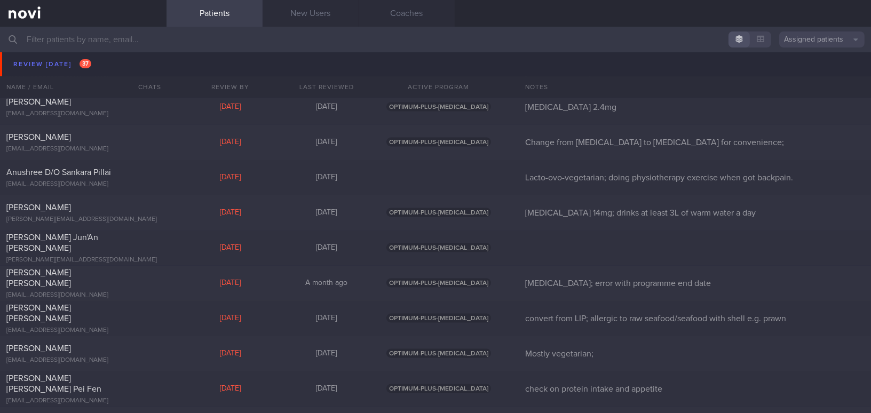
scroll to position [3347, 0]
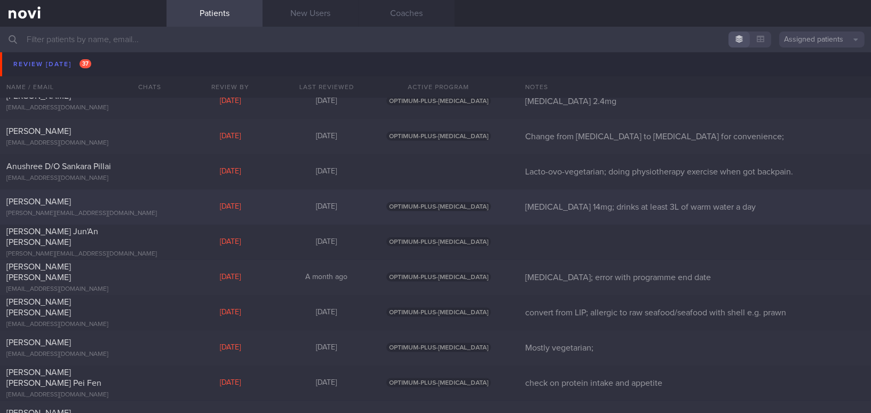
click at [92, 205] on div "[PERSON_NAME]" at bounding box center [81, 201] width 151 height 11
select select "7"
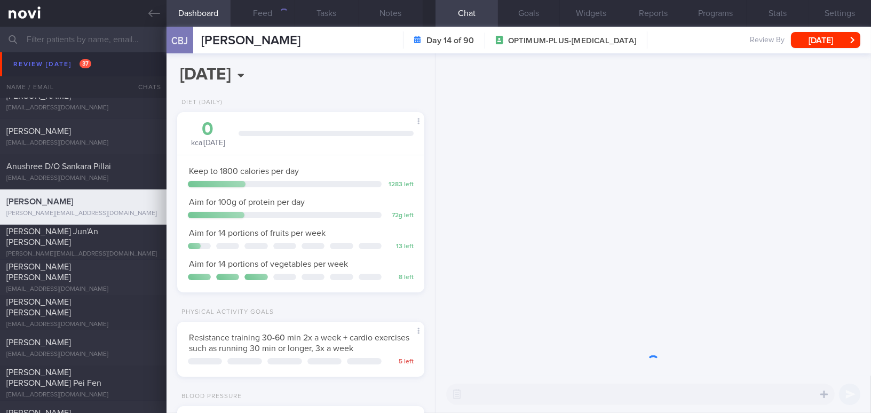
scroll to position [125, 220]
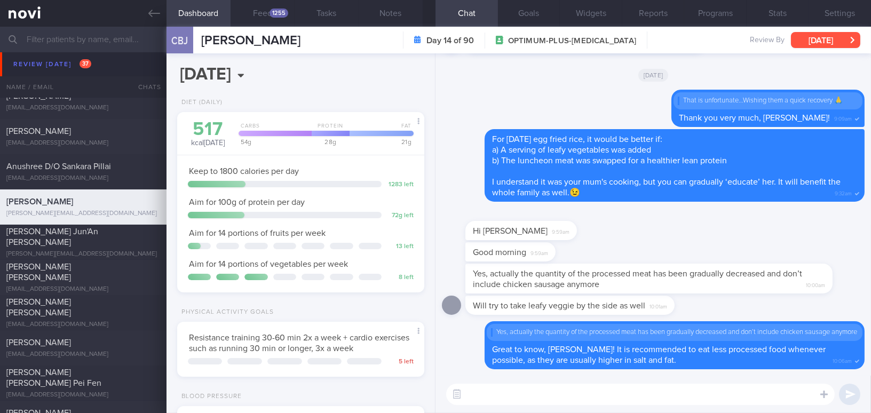
click at [846, 14] on button "Settings" at bounding box center [839, 13] width 62 height 27
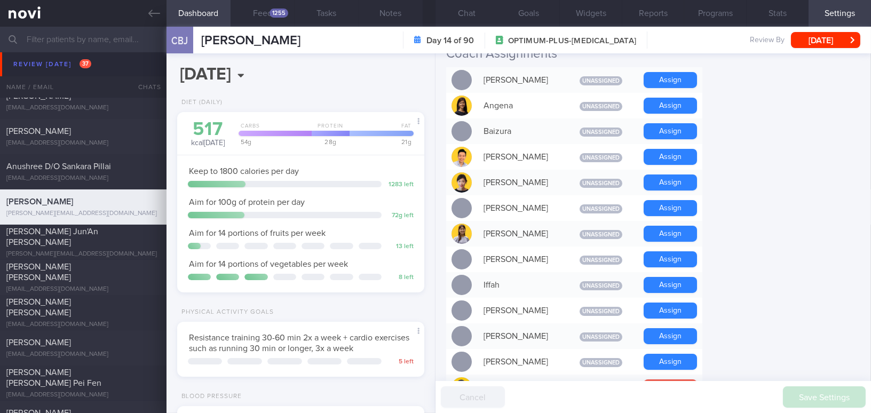
scroll to position [436, 0]
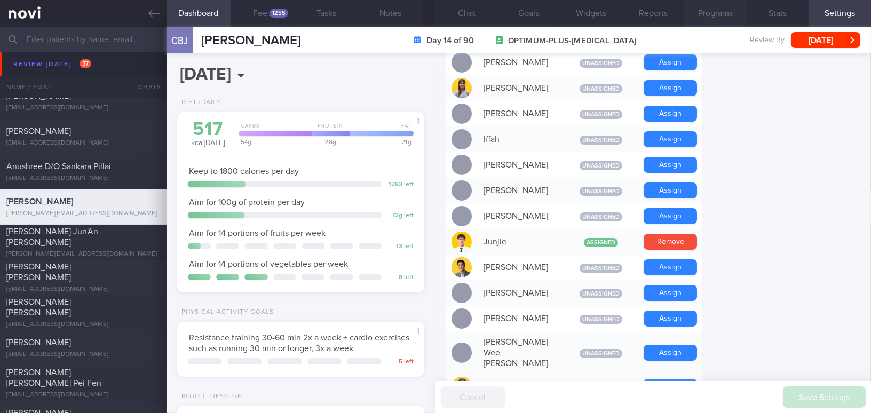
click at [716, 18] on button "Programs" at bounding box center [715, 13] width 62 height 27
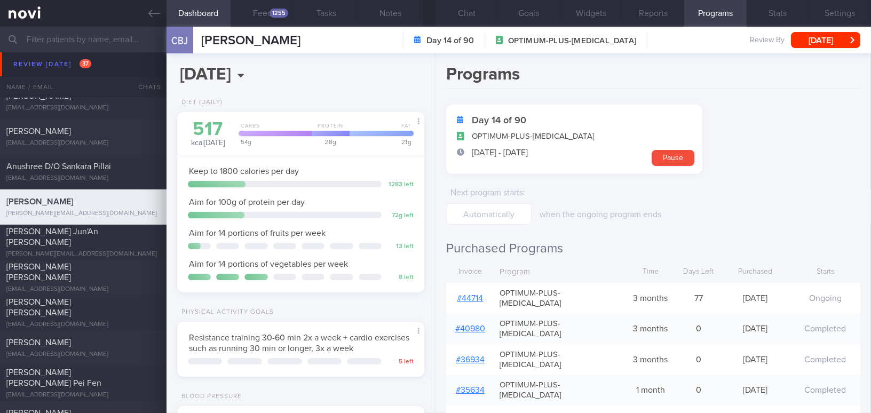
click at [464, 294] on link "# 44714" at bounding box center [470, 298] width 26 height 9
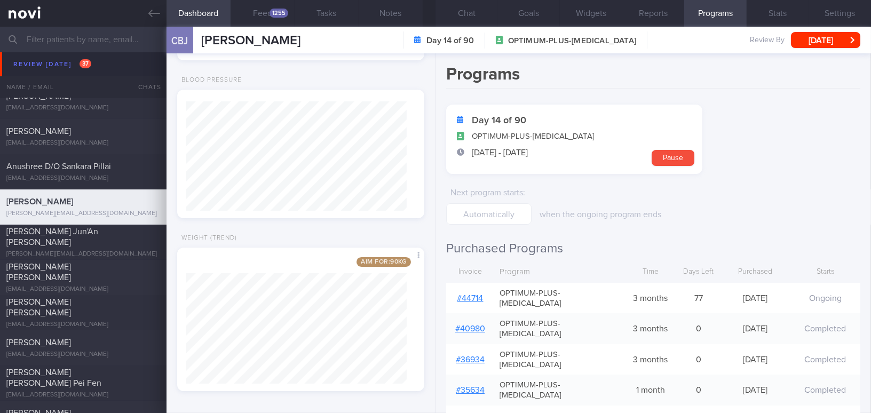
scroll to position [321, 0]
click at [386, 9] on button "Notes" at bounding box center [391, 13] width 64 height 27
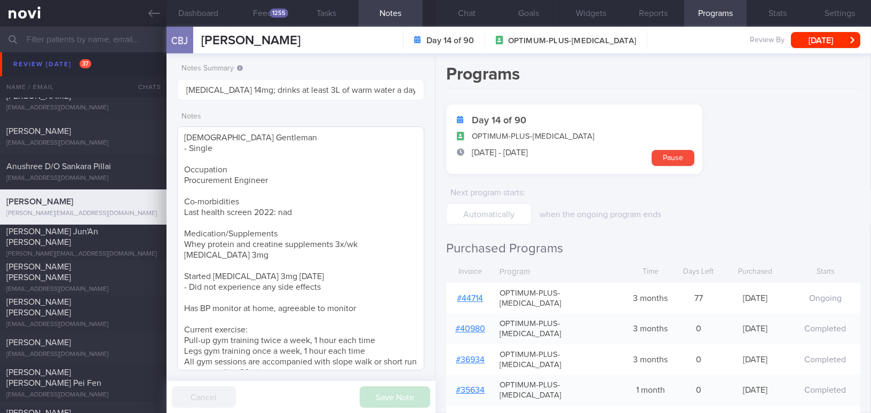
scroll to position [108, 0]
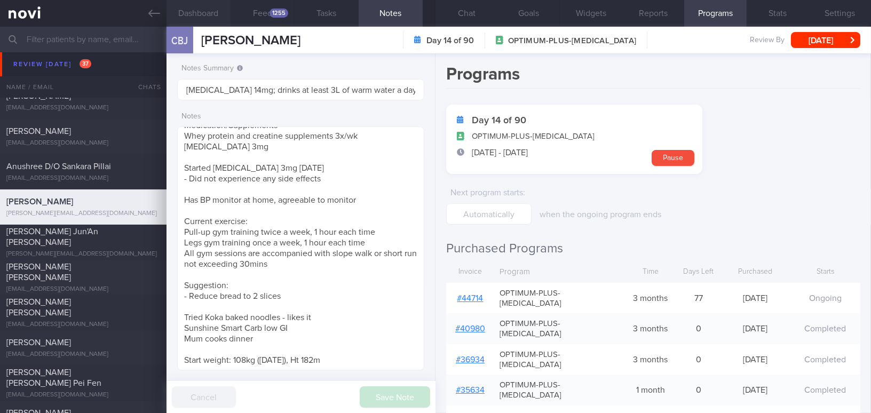
click at [194, 10] on button "Dashboard" at bounding box center [198, 13] width 64 height 27
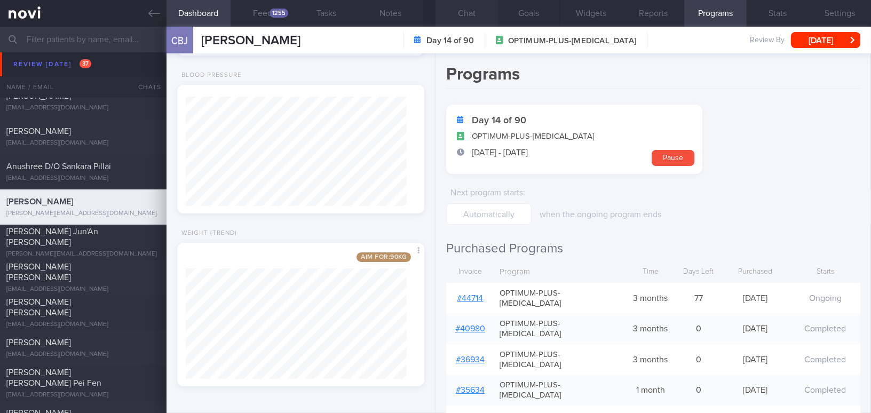
click at [472, 13] on button "Chat" at bounding box center [466, 13] width 62 height 27
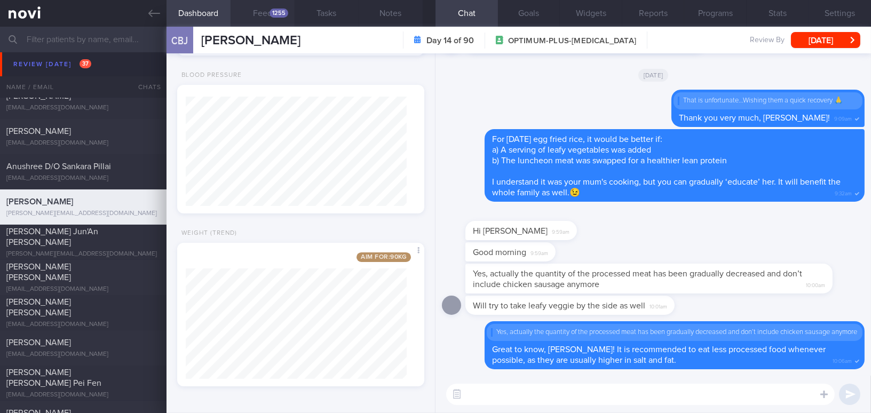
click at [269, 14] on div "1255" at bounding box center [278, 13] width 19 height 9
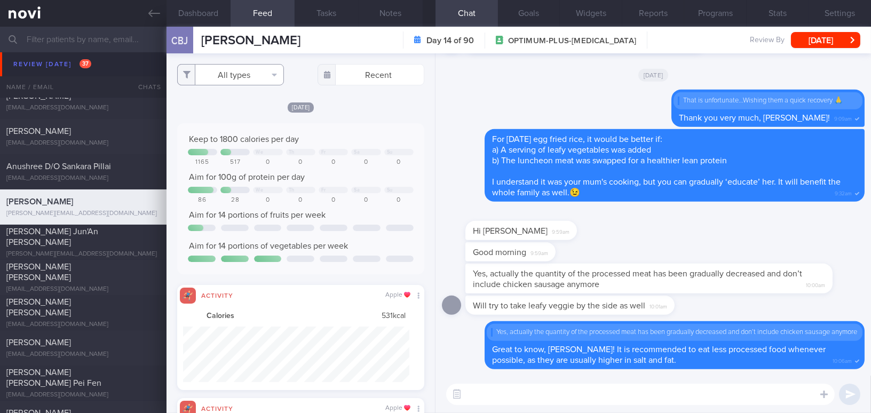
click at [243, 78] on button "All types" at bounding box center [230, 74] width 107 height 21
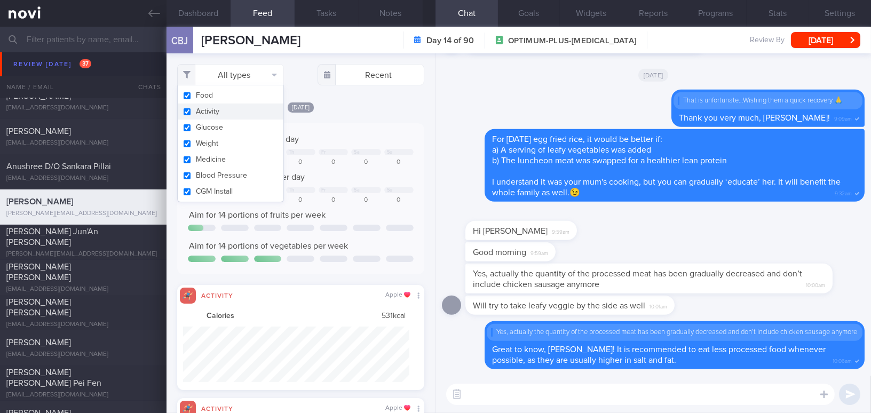
click at [190, 107] on button "Activity" at bounding box center [231, 112] width 106 height 16
checkbox input "false"
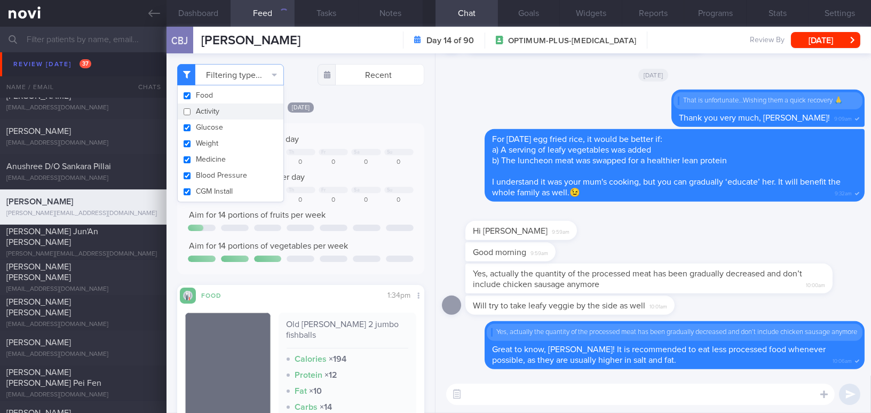
click at [351, 121] on div "[DATE] Keep to 1800 calories per day We Th Fr Sa Su 1165 517 0 0 0 0 0 Aim for …" at bounding box center [300, 315] width 247 height 428
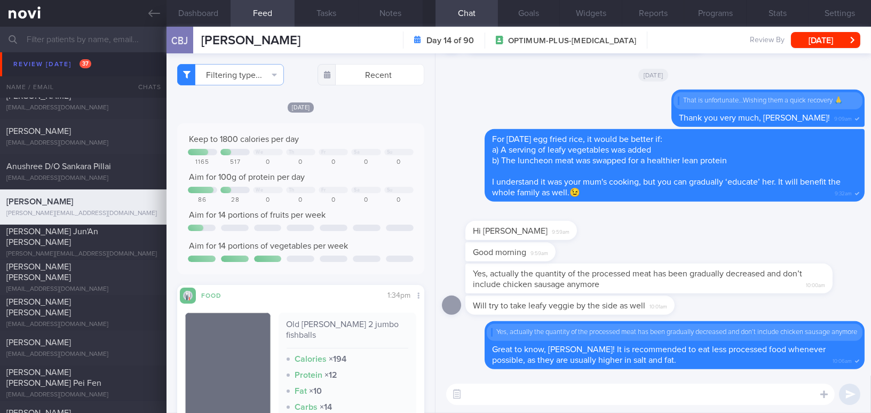
scroll to position [194, 0]
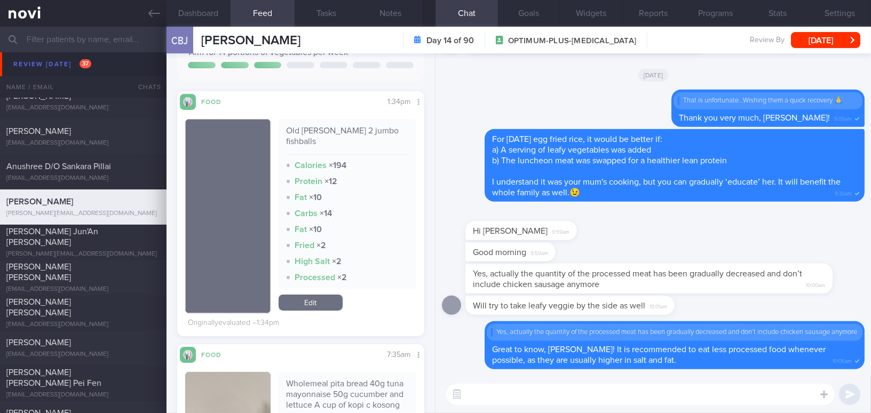
click at [638, 395] on textarea at bounding box center [640, 394] width 388 height 21
click at [812, 42] on button "[DATE]" at bounding box center [825, 40] width 69 height 16
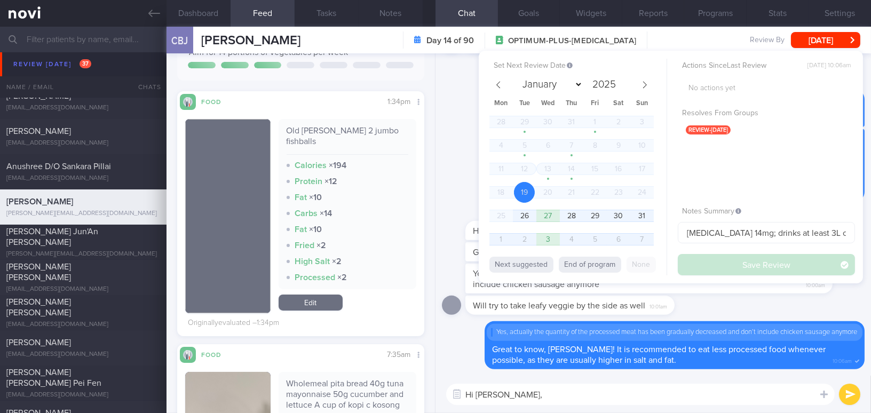
click at [538, 400] on textarea "Hi [PERSON_NAME]," at bounding box center [640, 394] width 388 height 21
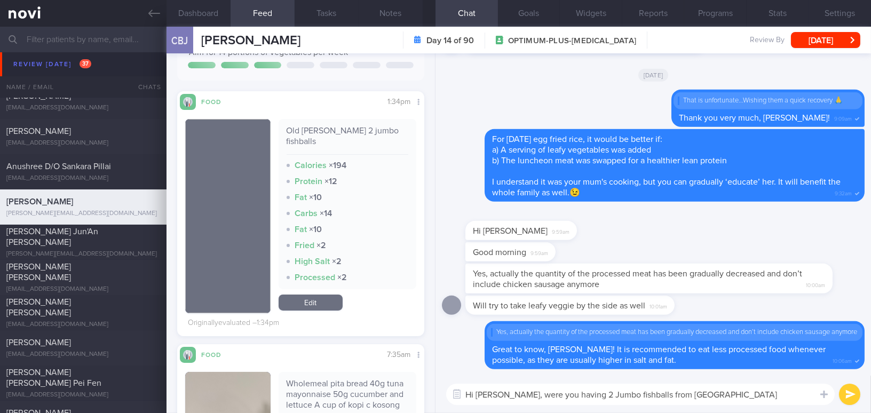
drag, startPoint x: 513, startPoint y: 392, endPoint x: 807, endPoint y: 387, distance: 294.6
click at [807, 387] on textarea "Hi [PERSON_NAME], were you having 2 Jumbo fishballs from [GEOGRAPHIC_DATA][PERS…" at bounding box center [640, 394] width 388 height 21
click at [549, 400] on textarea "Hi [PERSON_NAME], were you having 2 Jumbo fishballs from [GEOGRAPHIC_DATA][PERS…" at bounding box center [640, 394] width 388 height 21
drag, startPoint x: 513, startPoint y: 393, endPoint x: 813, endPoint y: 403, distance: 300.0
click at [813, 403] on textarea "Hi [PERSON_NAME], were you having 2 Jumbo fishballs from [GEOGRAPHIC_DATA][PERS…" at bounding box center [640, 394] width 388 height 21
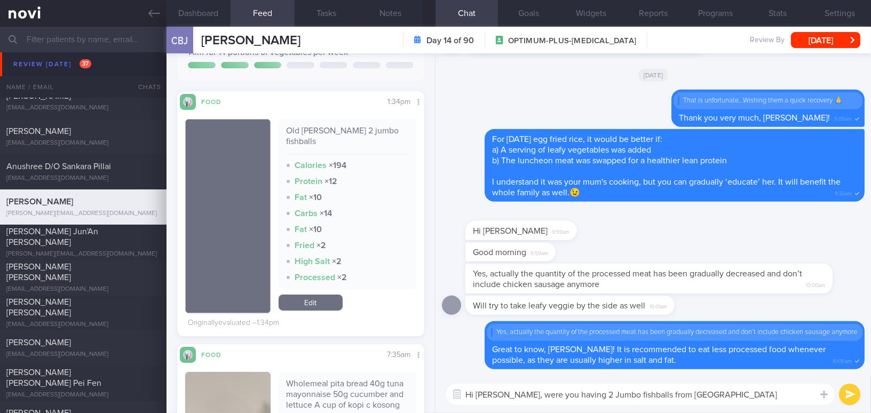
paste textarea "W"
click at [521, 391] on textarea "Hi [PERSON_NAME], Were you having 2 Jumbo fishballs from [GEOGRAPHIC_DATA][PERS…" at bounding box center [640, 394] width 388 height 21
click at [811, 395] on textarea "Hi [PERSON_NAME], were you having only 2 Jumbo fishballs from [GEOGRAPHIC_DATA]…" at bounding box center [640, 394] width 388 height 21
click at [773, 398] on textarea "Hi [PERSON_NAME], were you having only 2 Jumbo fishballs from [GEOGRAPHIC_DATA]…" at bounding box center [640, 394] width 388 height 21
click at [803, 393] on textarea "Hi [PERSON_NAME], were you having only 2 Jumbo fishballs from [GEOGRAPHIC_DATA]…" at bounding box center [640, 394] width 388 height 21
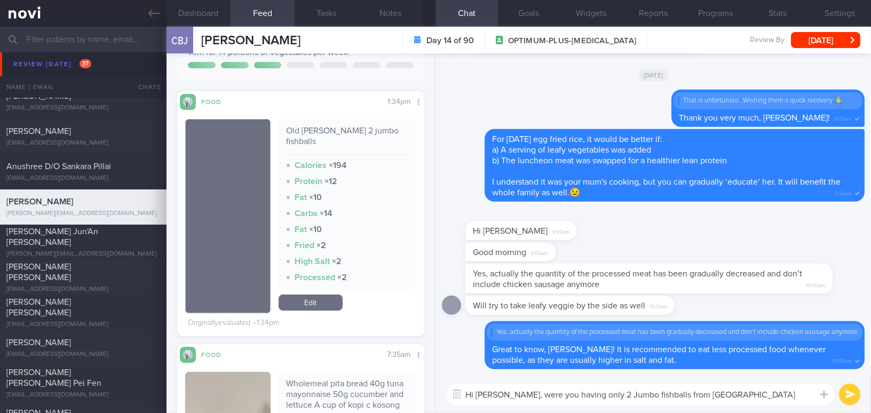
type textarea "Hi [PERSON_NAME], were you having only 2 Jumbo fishballs from [GEOGRAPHIC_DATA]…"
click at [849, 396] on button "submit" at bounding box center [849, 394] width 21 height 21
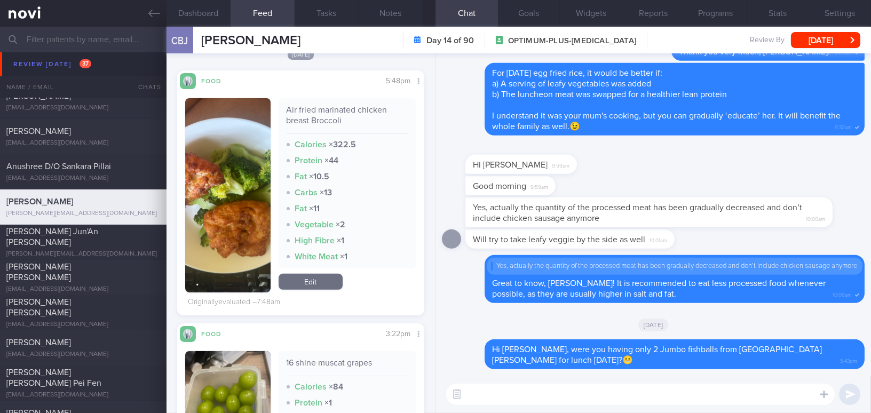
scroll to position [776, 0]
click at [212, 213] on button "button" at bounding box center [227, 196] width 85 height 194
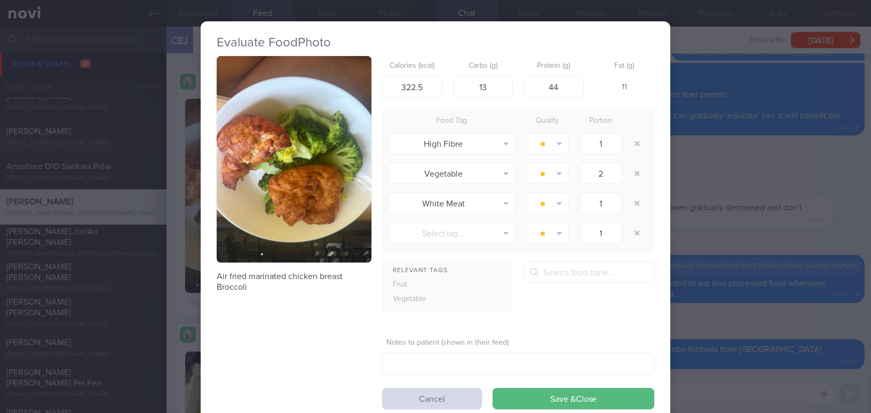
click at [249, 170] on button "button" at bounding box center [294, 159] width 155 height 206
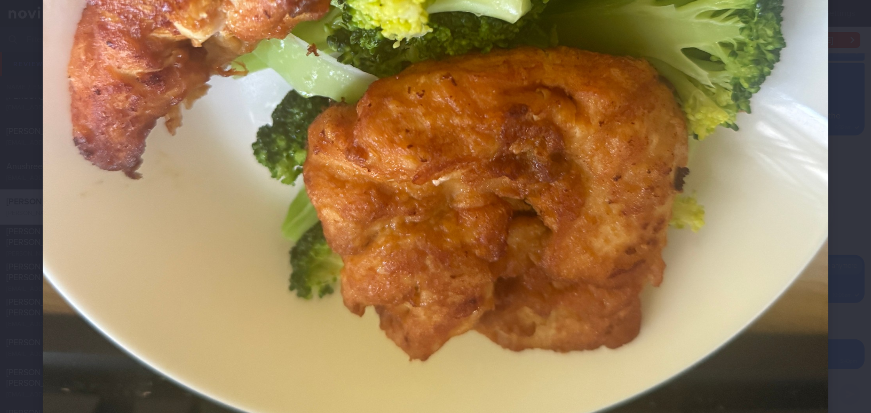
scroll to position [630, 0]
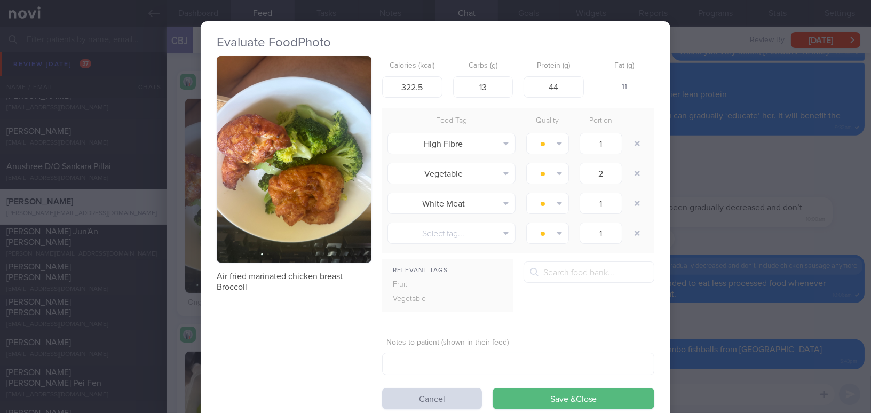
click at [752, 232] on div "Evaluate Food Photo Air fried marinated chicken breast Broccoli Calories (kcal)…" at bounding box center [435, 206] width 871 height 413
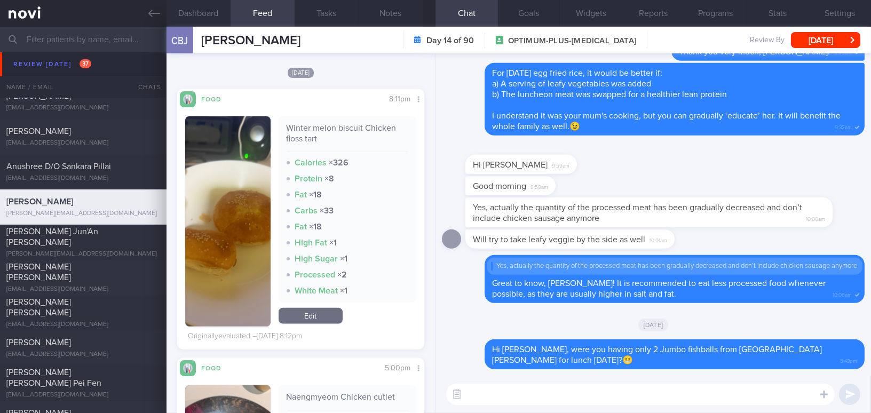
scroll to position [2668, 0]
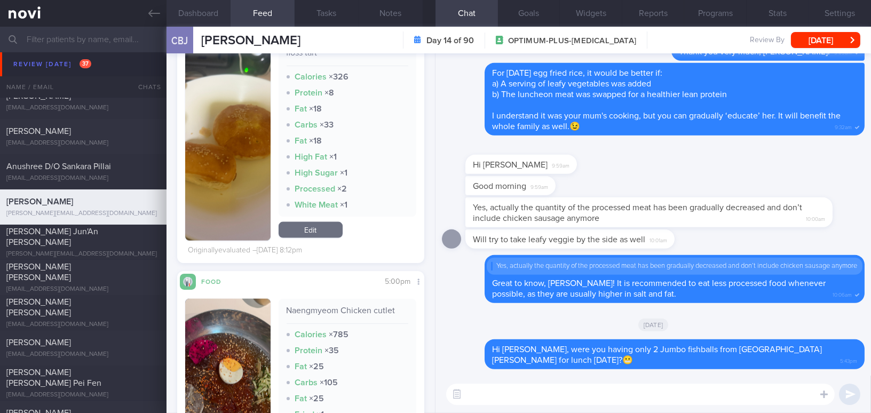
click at [202, 7] on button "Dashboard" at bounding box center [198, 13] width 64 height 27
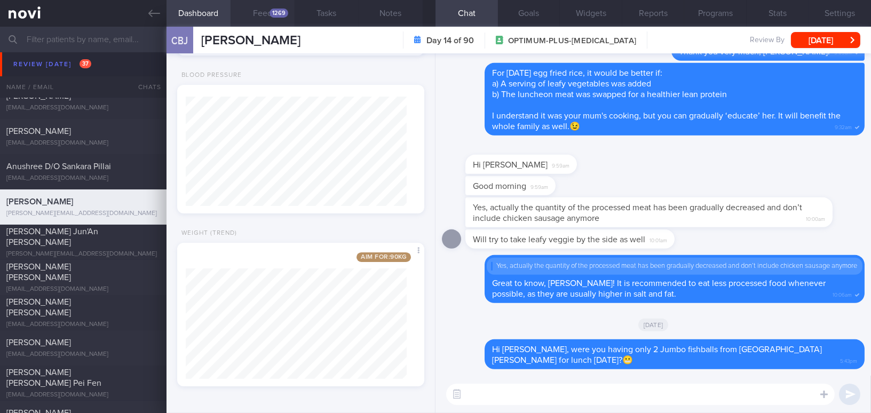
click at [273, 18] on button "Feed 1269" at bounding box center [263, 13] width 64 height 27
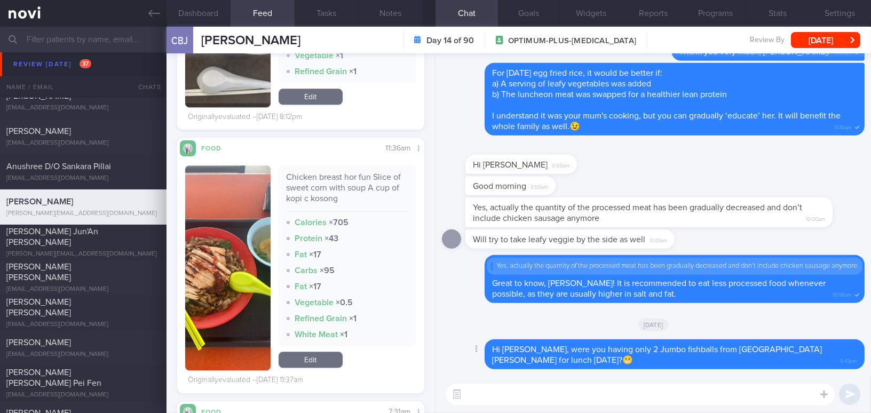
scroll to position [5384, 0]
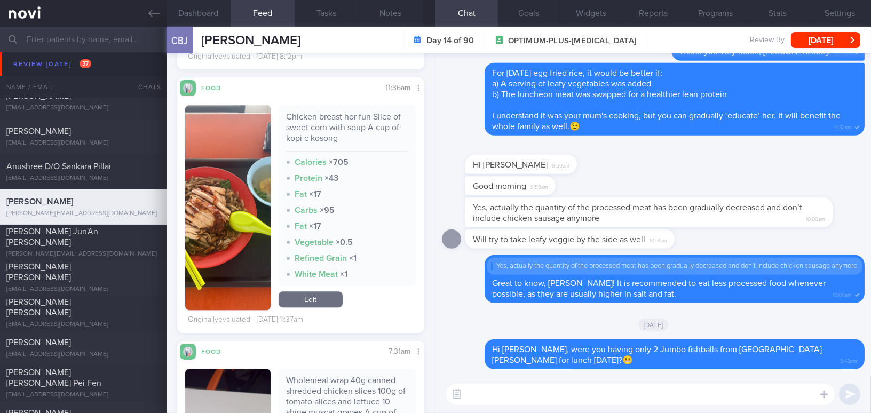
click at [519, 390] on textarea at bounding box center [640, 394] width 388 height 21
click at [193, 240] on button "button" at bounding box center [227, 207] width 85 height 205
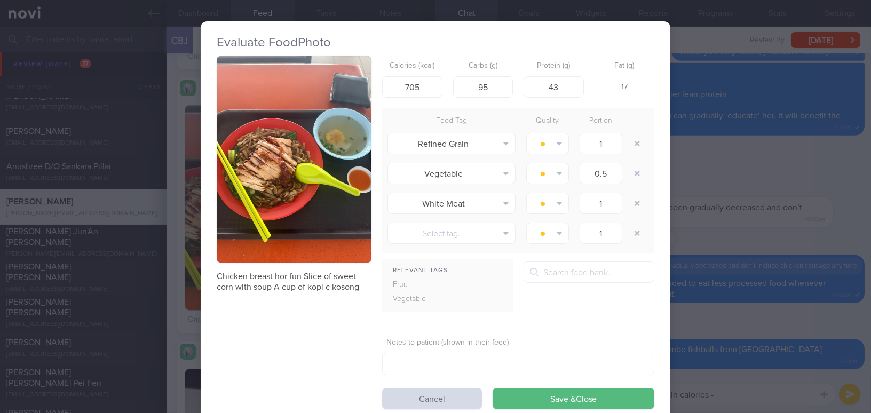
click at [283, 176] on button "button" at bounding box center [294, 159] width 155 height 206
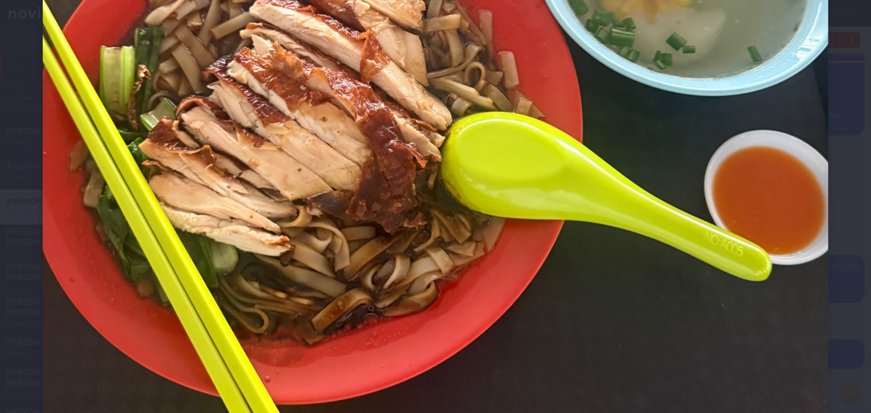
scroll to position [485, 0]
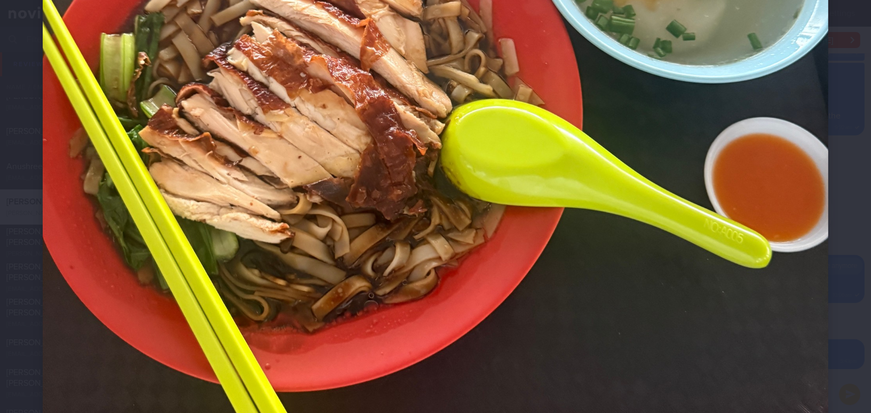
click at [677, 251] on img at bounding box center [435, 81] width 785 height 1047
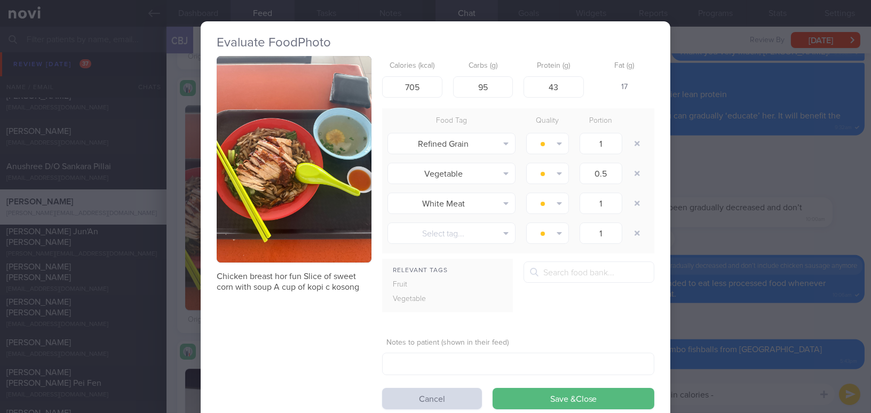
click at [697, 318] on div "Evaluate Food Photo Chicken breast hor fun Slice of sweet corn with soup A cup …" at bounding box center [435, 206] width 871 height 413
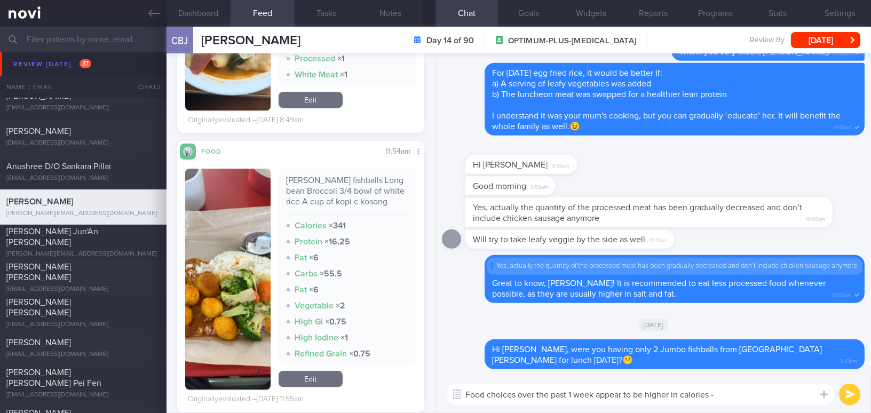
scroll to position [6451, 0]
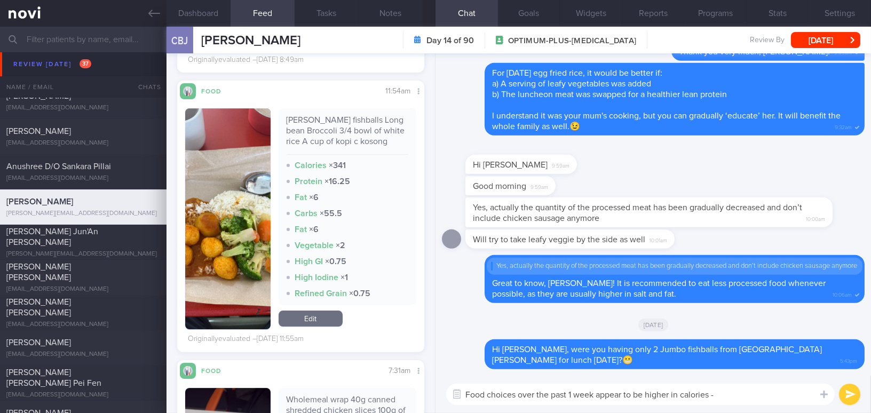
click at [726, 396] on textarea "Food choices over the past 1 week appear to be higher in calories -" at bounding box center [640, 394] width 388 height 21
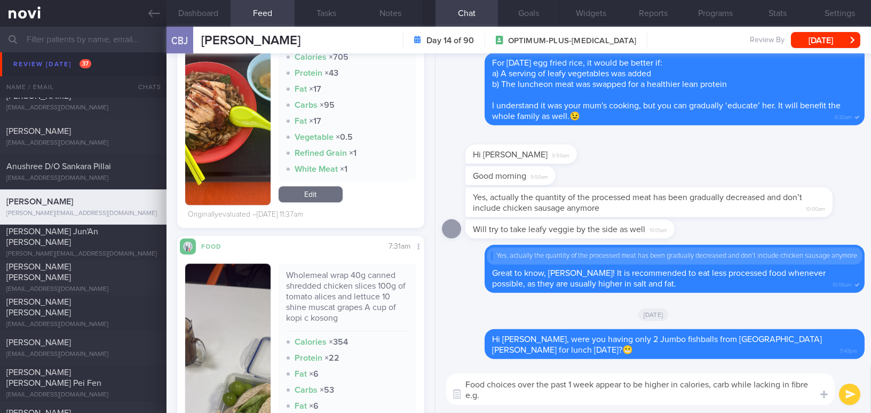
scroll to position [5336, 0]
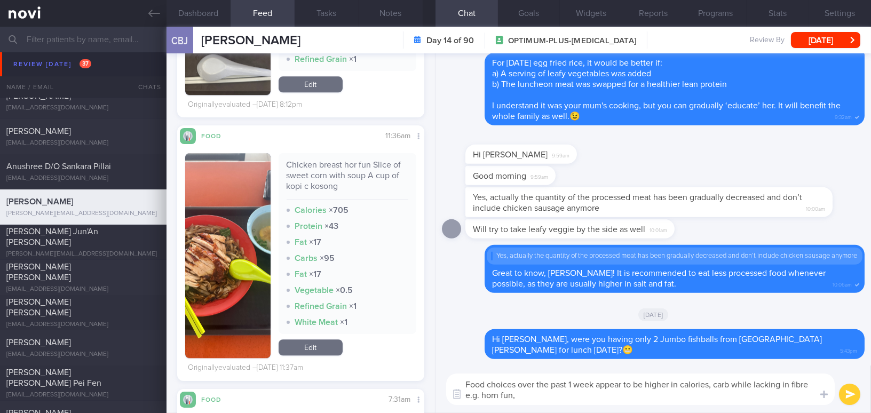
click at [242, 290] on button "button" at bounding box center [227, 255] width 85 height 205
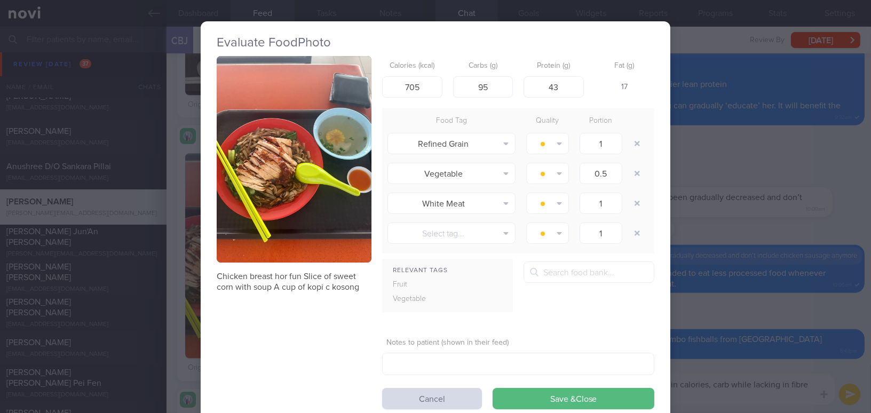
click at [824, 222] on div "Evaluate Food Photo Chicken breast hor fun Slice of sweet corn with soup A cup …" at bounding box center [435, 206] width 871 height 413
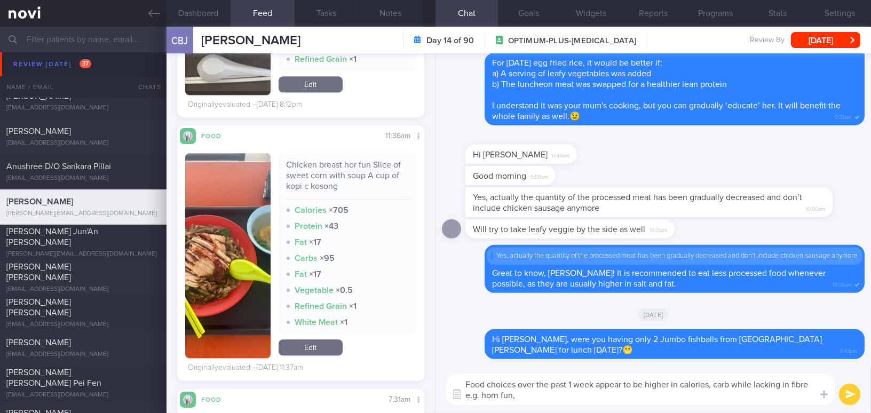
scroll to position [5142, 0]
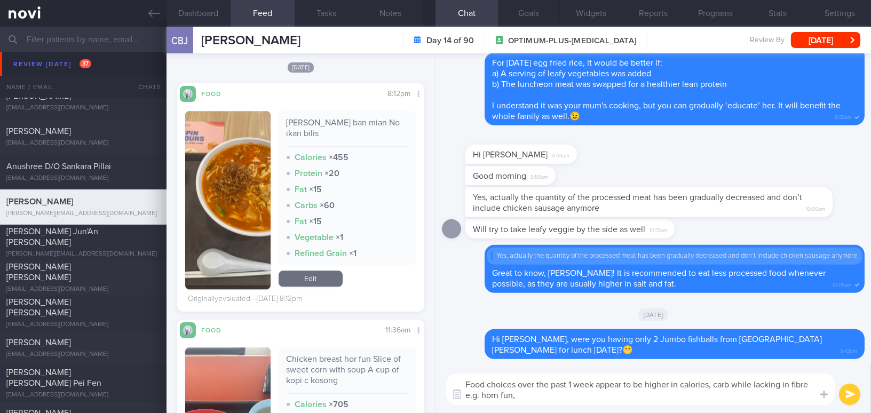
click at [551, 395] on textarea "Food choices over the past 1 week appear to be higher in calories, carb while l…" at bounding box center [640, 389] width 388 height 31
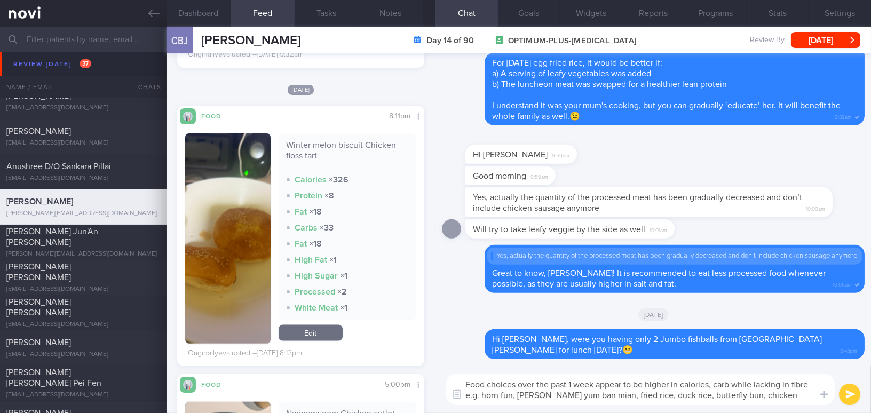
scroll to position [2562, 0]
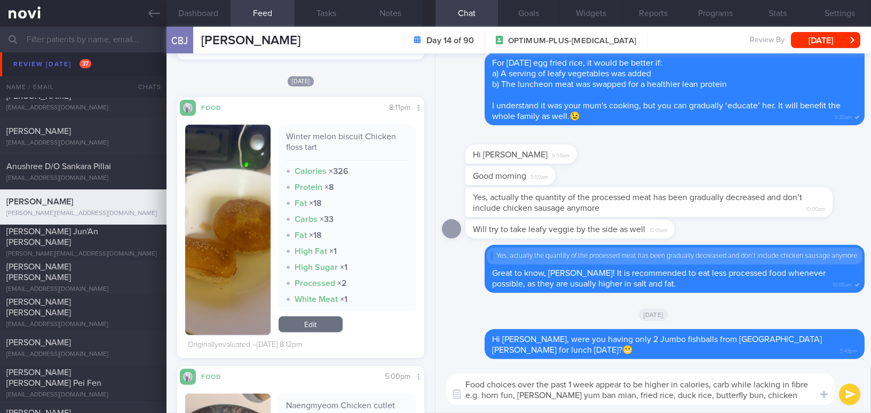
click at [720, 398] on textarea "Food choices over the past 1 week appear to be higher in calories, carb while l…" at bounding box center [640, 389] width 388 height 31
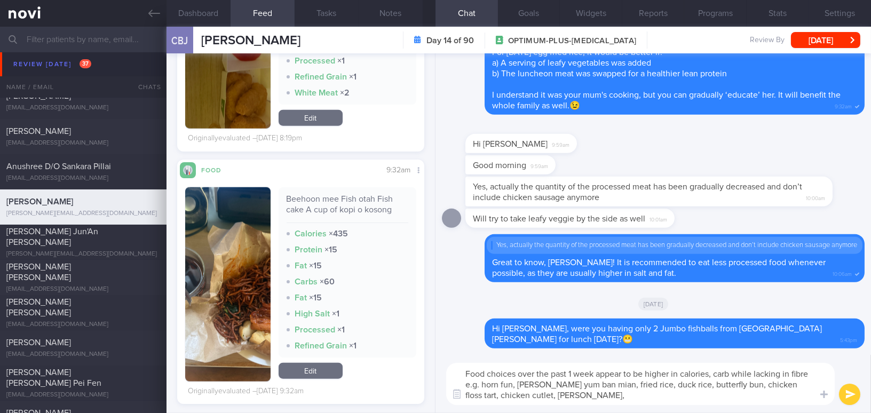
scroll to position [2223, 0]
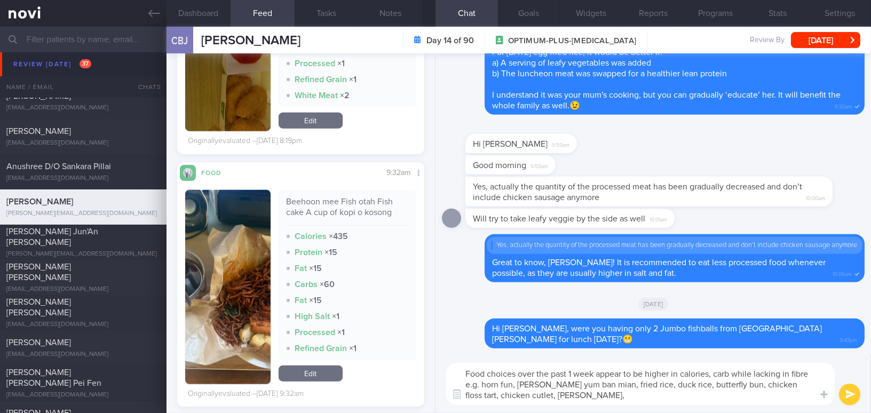
click at [627, 385] on textarea "Food choices over the past 1 week appear to be higher in calories, carb while l…" at bounding box center [640, 384] width 388 height 42
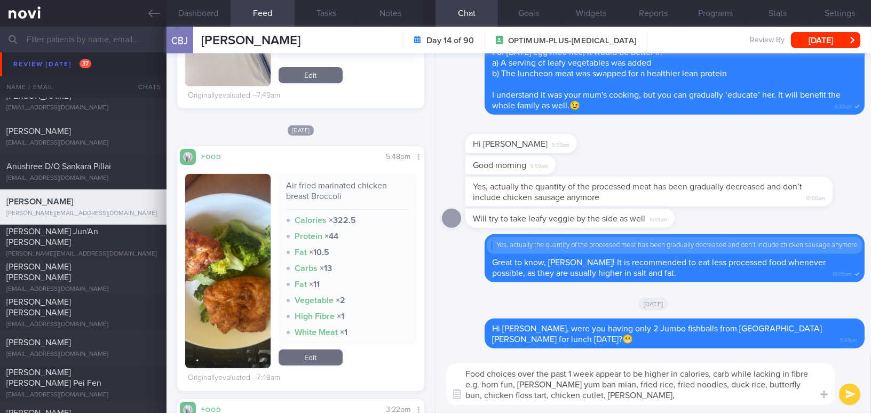
scroll to position [622, 0]
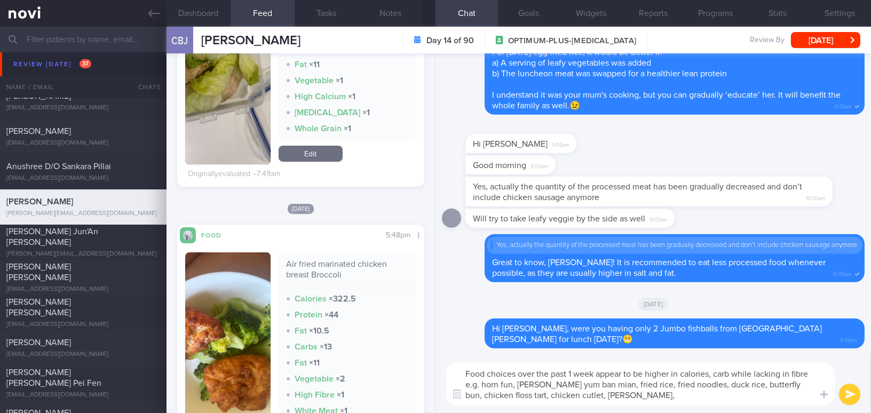
drag, startPoint x: 460, startPoint y: 372, endPoint x: 629, endPoint y: 402, distance: 171.3
click at [629, 402] on textarea "Food choices over the past 1 week appear to be higher in calories, carb while l…" at bounding box center [640, 384] width 388 height 42
click at [521, 382] on textarea "Food choices over the past 1 week appear to be higher in calories, carb while l…" at bounding box center [640, 384] width 388 height 42
drag, startPoint x: 606, startPoint y: 392, endPoint x: 431, endPoint y: 361, distance: 177.7
click at [431, 361] on div "Dashboard Feed 1269 Tasks Notes Chat Goals Widgets Reports Programs Stats Setti…" at bounding box center [518, 220] width 704 height 386
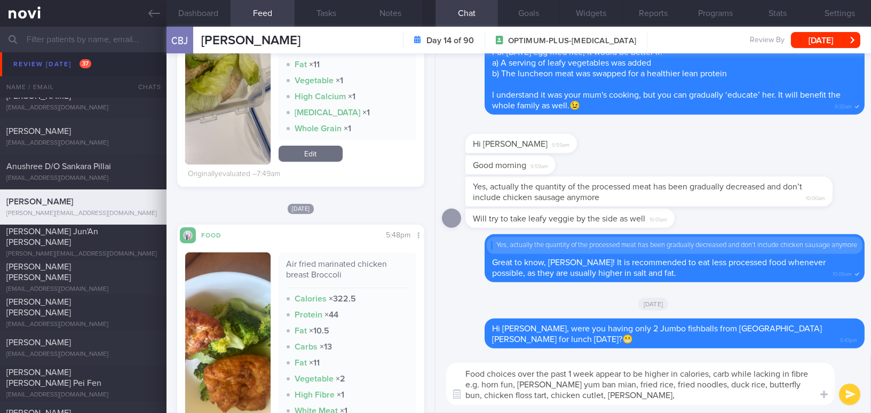
paste textarea "Over the past week, I noticed your food choices have been higher in calories an…"
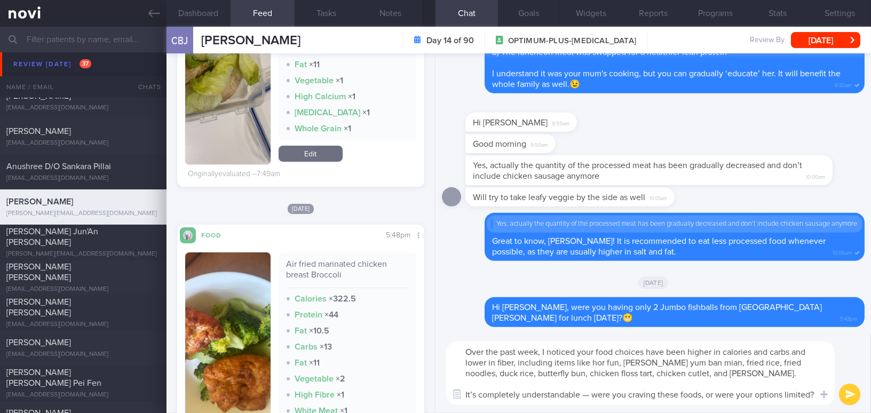
scroll to position [0, 0]
click at [512, 363] on textarea "Over the past week, I noticed your food choices have been higher in calories an…" at bounding box center [640, 372] width 388 height 63
click at [657, 372] on textarea "Over the past week, I noticed your food choices have been higher in calories an…" at bounding box center [640, 372] width 388 height 63
drag, startPoint x: 598, startPoint y: 395, endPoint x: 442, endPoint y: 393, distance: 155.3
click at [442, 393] on div "Over the past week, I noticed your food choices have been higher in calories an…" at bounding box center [652, 373] width 435 height 80
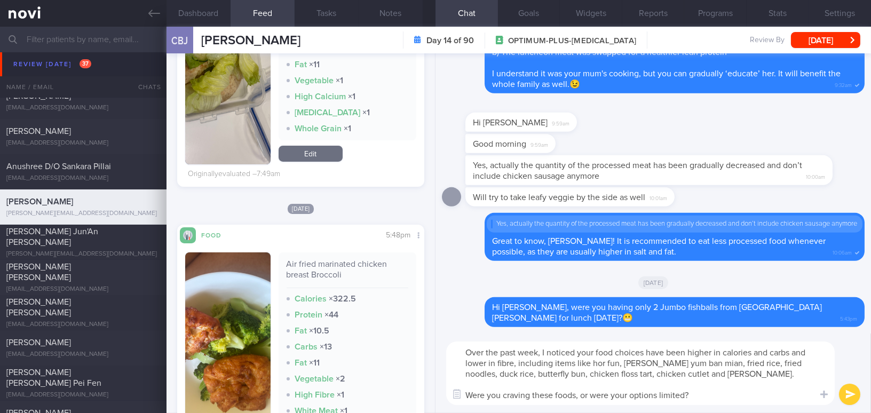
click at [577, 395] on textarea "Over the past week, I noticed your food choices have been higher in calories an…" at bounding box center [640, 372] width 388 height 63
drag, startPoint x: 575, startPoint y: 398, endPoint x: 692, endPoint y: 395, distance: 116.9
click at [692, 395] on textarea "Over the past week, I noticed your food choices have been higher in calories an…" at bounding box center [640, 372] width 388 height 63
paste textarea "were there limited options available?"
click at [579, 394] on textarea "Over the past week, I noticed your food choices have been higher in calories an…" at bounding box center [640, 372] width 388 height 63
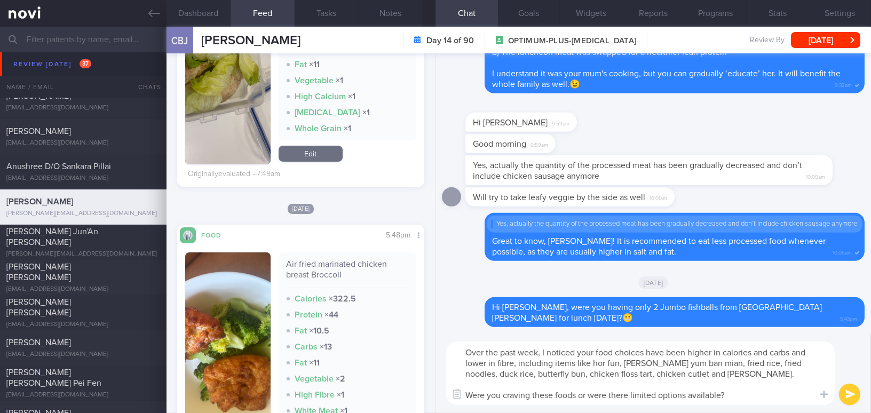
type textarea "Over the past week, I noticed your food choices have been higher in calories an…"
click at [853, 396] on button "submit" at bounding box center [849, 394] width 21 height 21
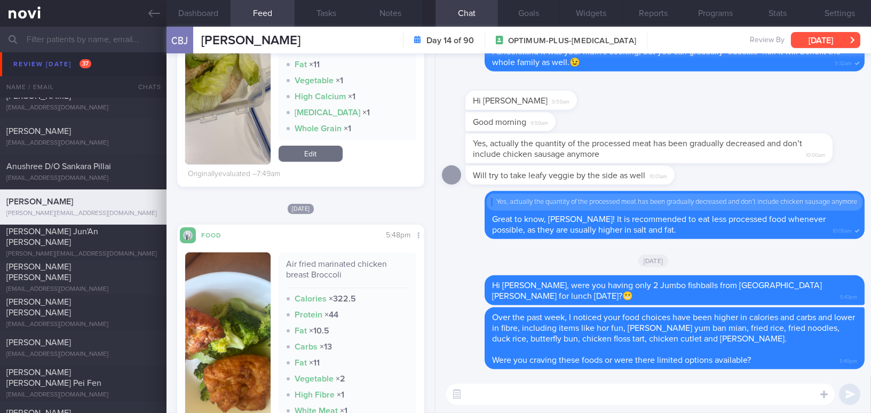
click at [815, 43] on button "[DATE]" at bounding box center [825, 40] width 69 height 16
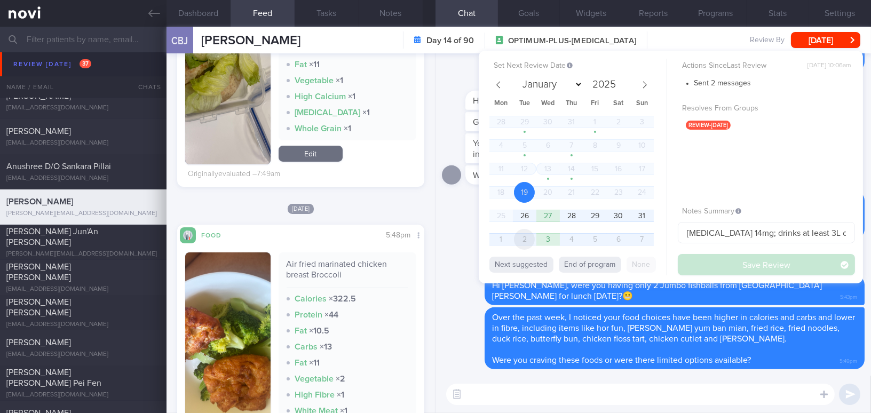
click at [525, 237] on span "2" at bounding box center [524, 239] width 21 height 21
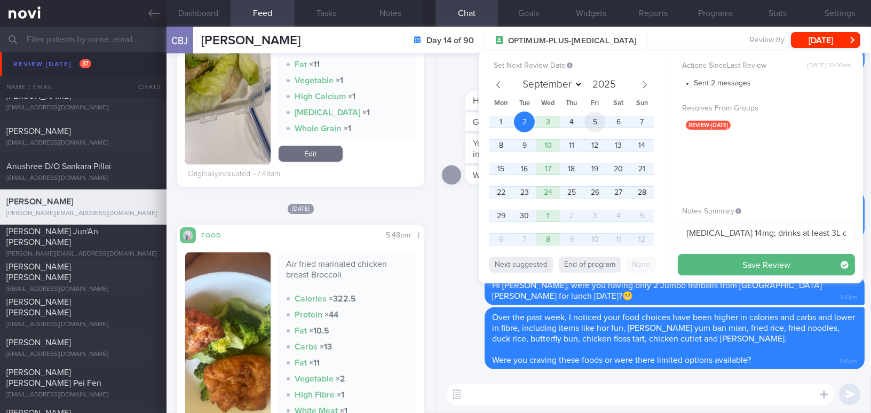
click at [602, 122] on span "5" at bounding box center [594, 122] width 21 height 21
click at [494, 87] on span at bounding box center [498, 85] width 18 height 18
select select "7"
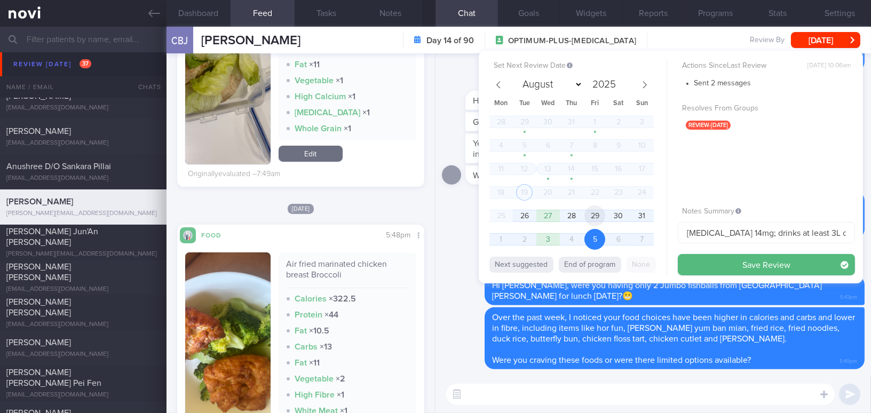
click at [590, 213] on span "29" at bounding box center [594, 215] width 21 height 21
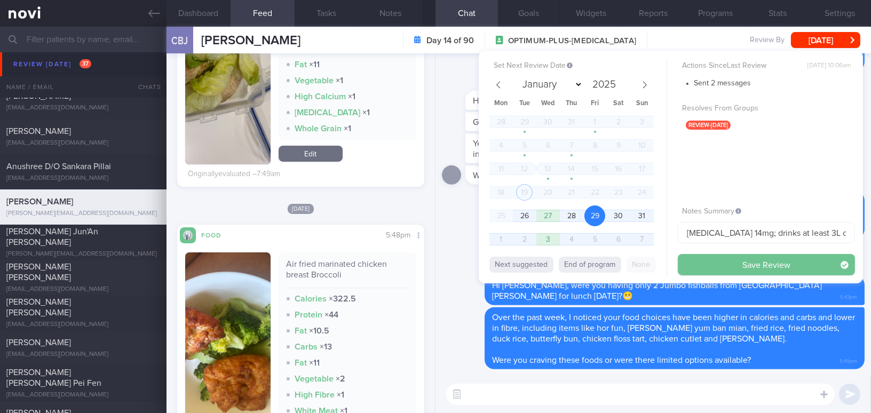
click at [707, 264] on button "Save Review" at bounding box center [766, 264] width 177 height 21
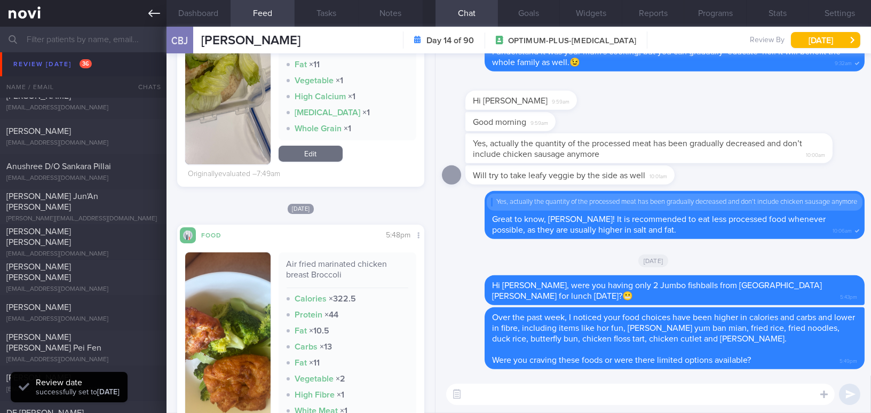
click at [152, 15] on icon at bounding box center [154, 13] width 12 height 12
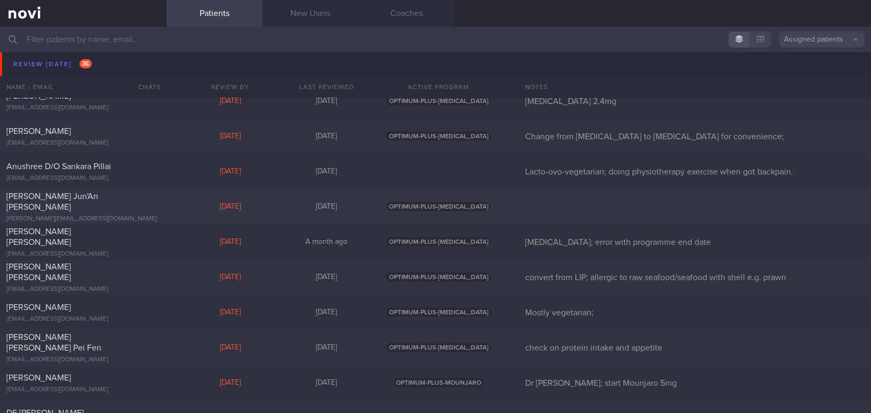
click at [106, 201] on div "[PERSON_NAME] Jun'An [PERSON_NAME]" at bounding box center [81, 201] width 151 height 21
select select "7"
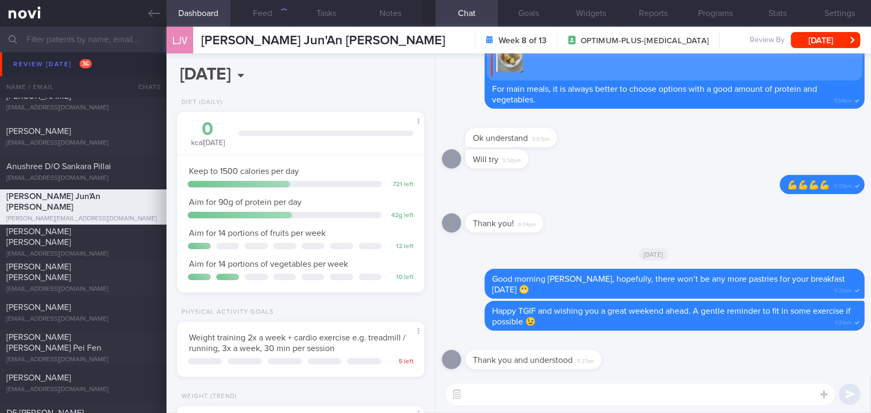
scroll to position [125, 220]
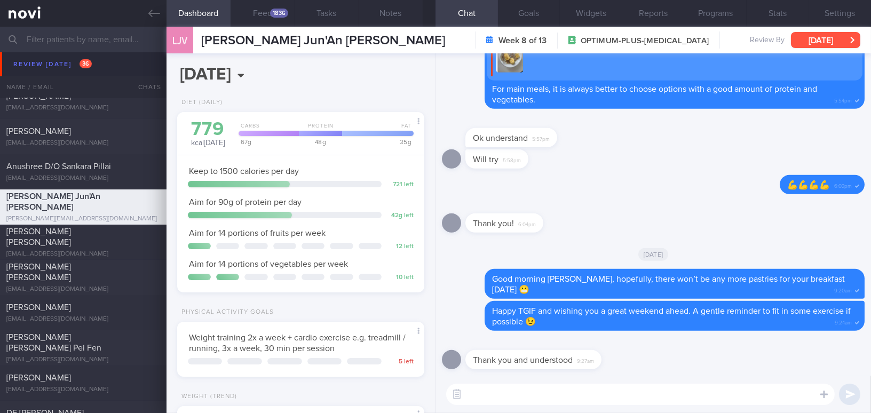
click at [833, 39] on button "[DATE]" at bounding box center [825, 40] width 69 height 16
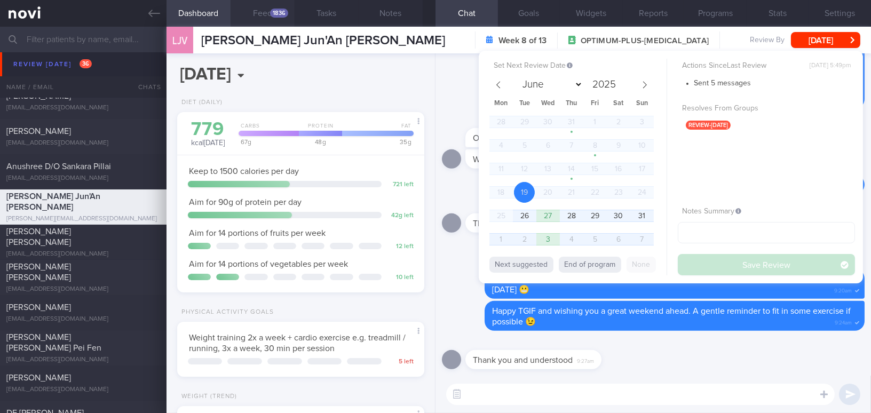
click at [259, 10] on button "Feed 1836" at bounding box center [263, 13] width 64 height 27
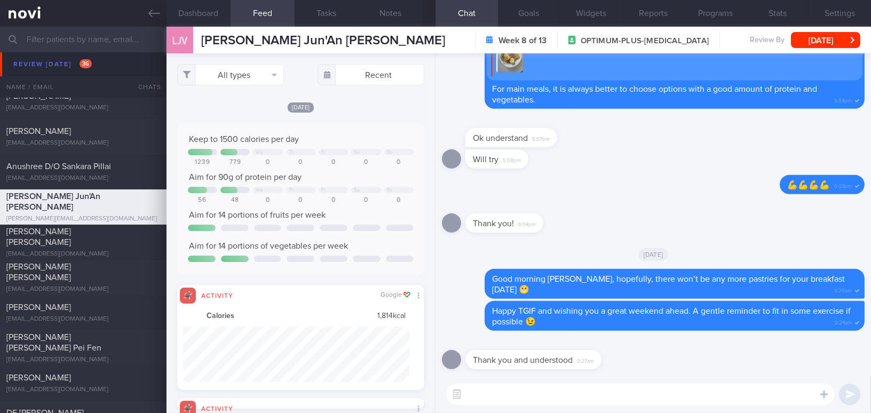
scroll to position [55, 226]
click at [246, 74] on button "All types" at bounding box center [230, 74] width 107 height 21
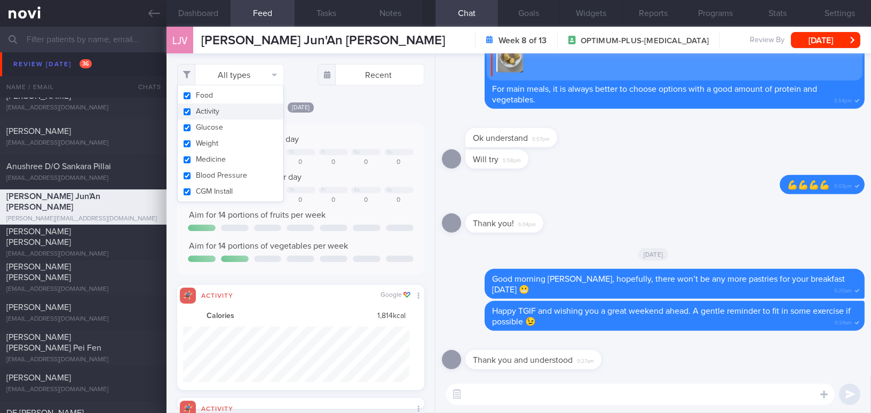
click at [184, 109] on button "Activity" at bounding box center [231, 112] width 106 height 16
checkbox input "false"
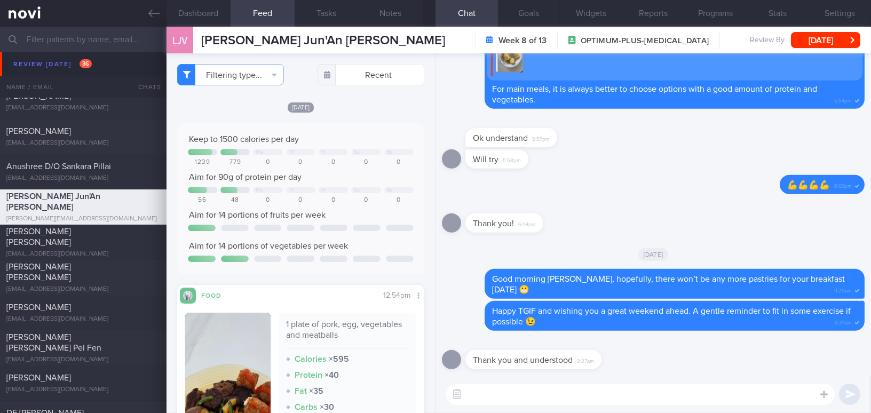
click at [378, 119] on div "[DATE] Keep to 1500 calories per day We Th Fr Sa Su 1239 779 0 0 0 0 0 Aim for …" at bounding box center [300, 323] width 247 height 444
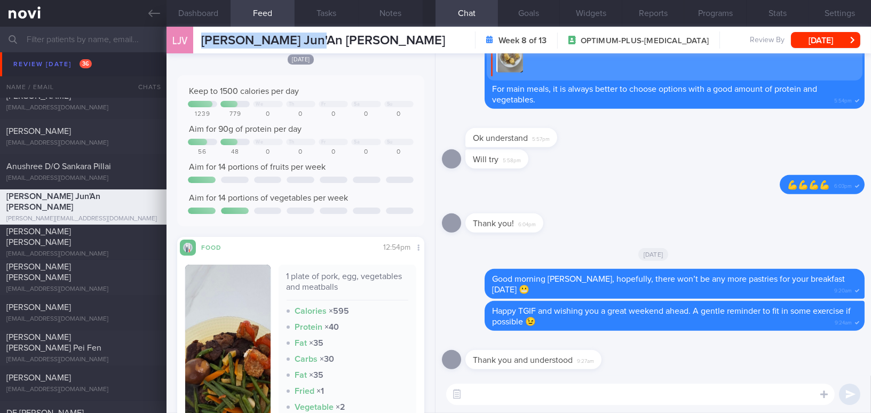
drag, startPoint x: 202, startPoint y: 41, endPoint x: 312, endPoint y: 37, distance: 110.0
click at [312, 37] on div "LJV [PERSON_NAME] Jun'An [PERSON_NAME] Jun'An Vincent [EMAIL_ADDRESS][DOMAIN_NA…" at bounding box center [518, 40] width 704 height 27
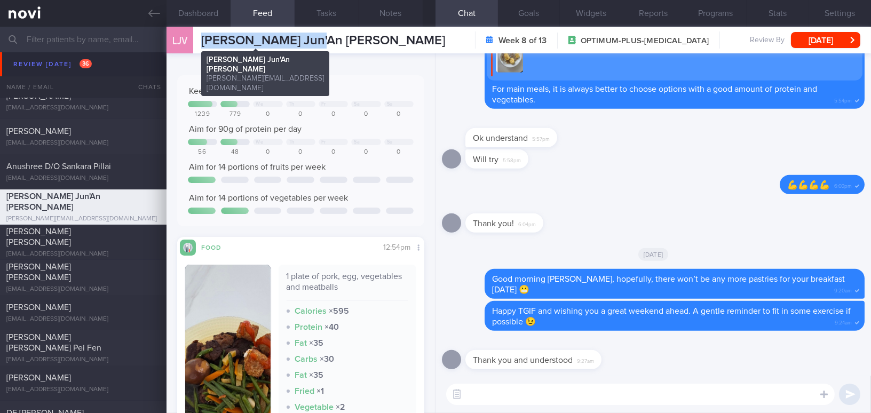
copy span "[PERSON_NAME] Jun'An [PERSON_NAME]"
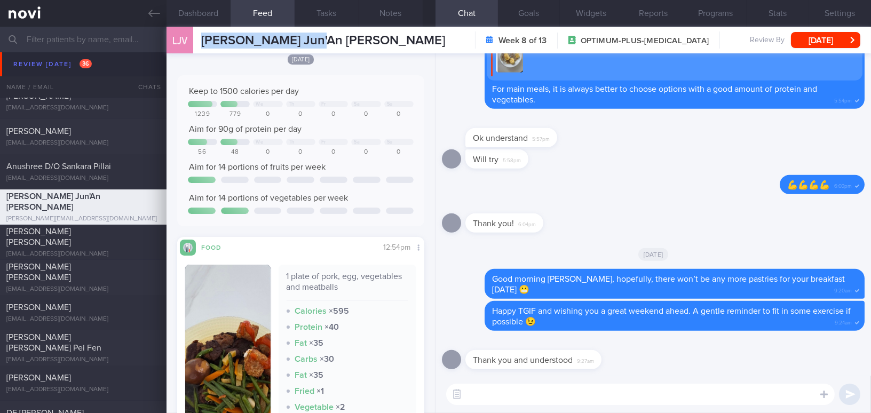
drag, startPoint x: 833, startPoint y: 20, endPoint x: 792, endPoint y: 53, distance: 52.7
click at [833, 20] on button "Settings" at bounding box center [839, 13] width 62 height 27
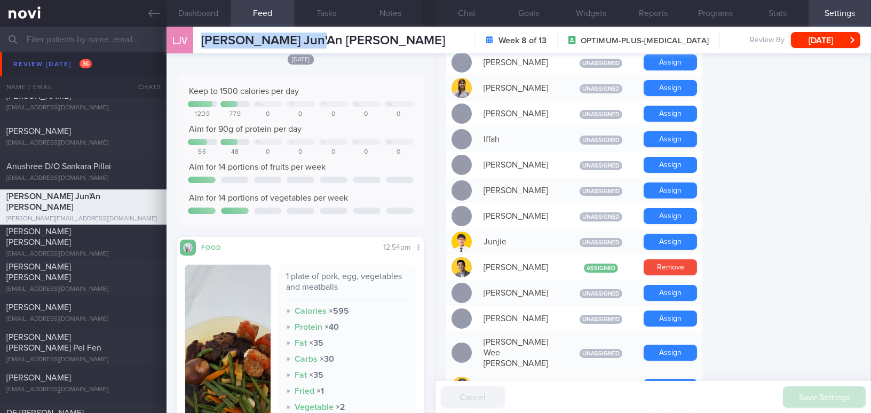
scroll to position [630, 0]
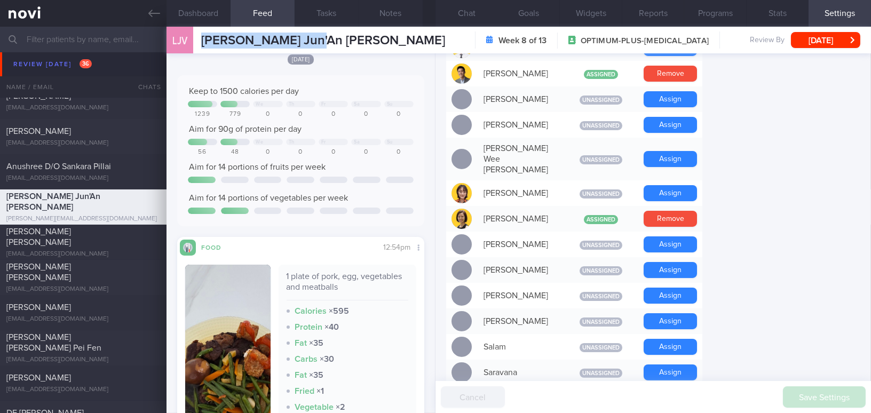
click at [808, 0] on button "Settings" at bounding box center [839, 13] width 62 height 27
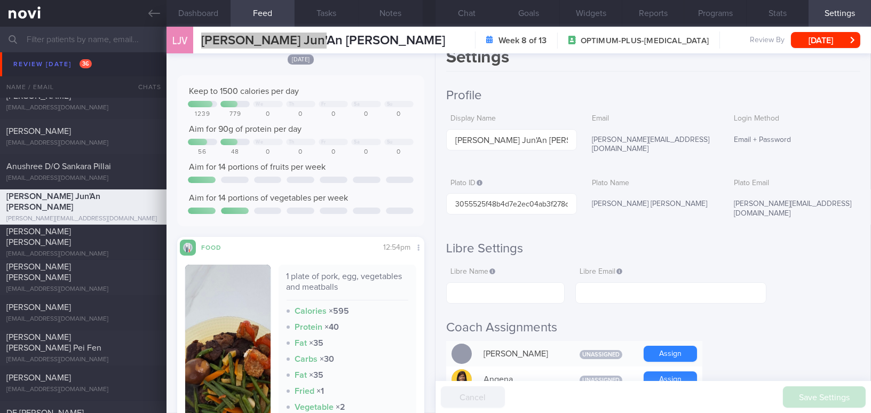
scroll to position [0, 0]
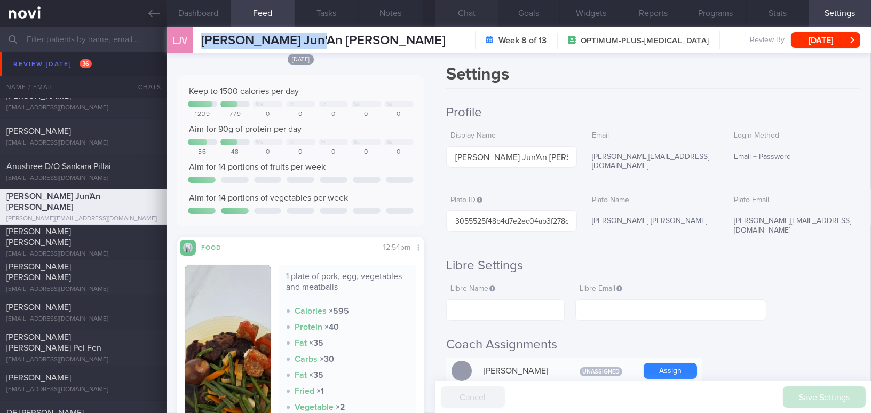
click at [473, 13] on button "Chat" at bounding box center [466, 13] width 62 height 27
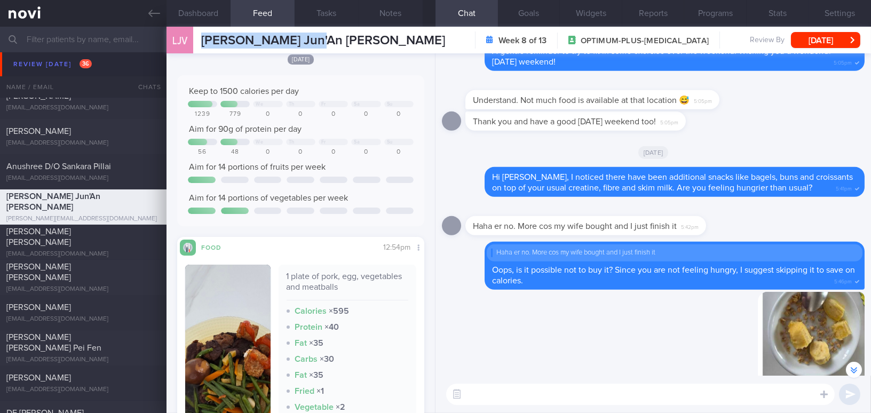
scroll to position [-582, 0]
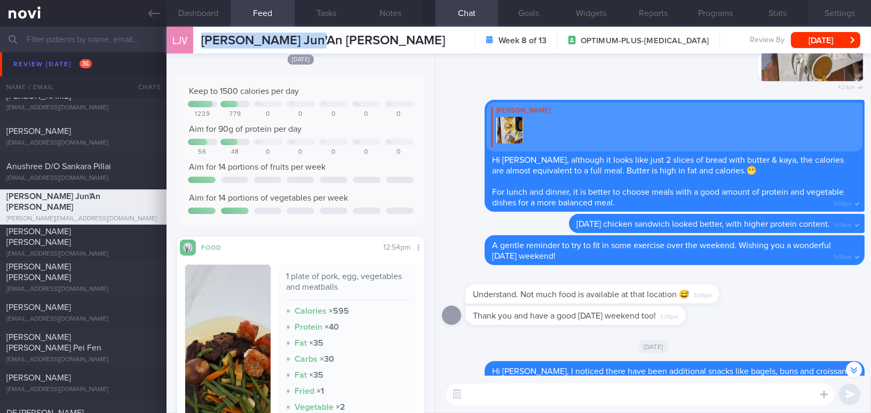
click at [849, 14] on button "Settings" at bounding box center [839, 13] width 62 height 27
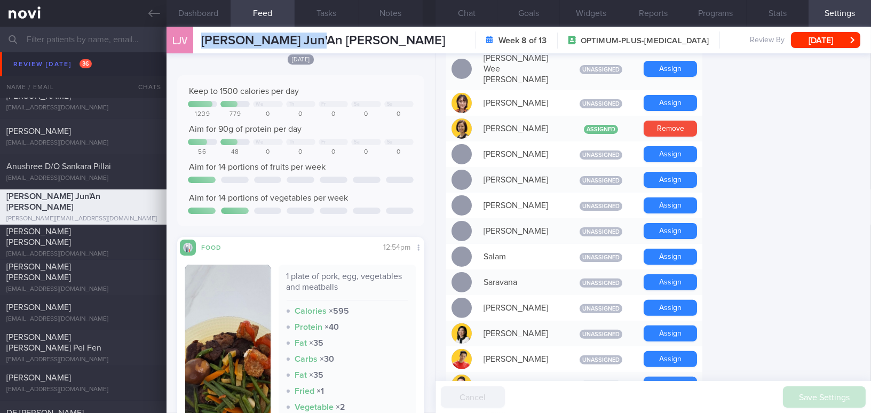
scroll to position [873, 0]
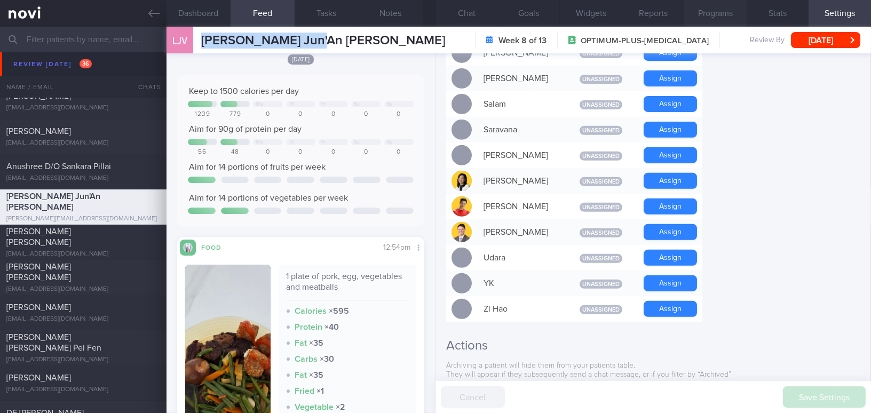
click at [712, 13] on button "Programs" at bounding box center [715, 13] width 62 height 27
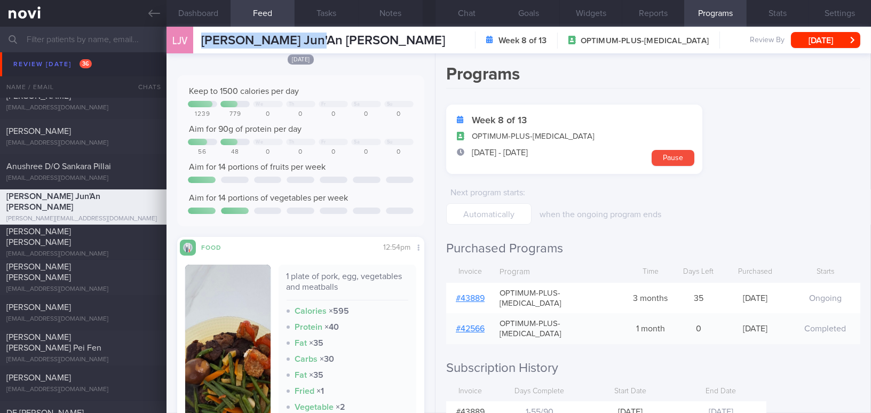
click at [480, 294] on link "# 43889" at bounding box center [470, 298] width 29 height 9
click at [467, 9] on button "Chat" at bounding box center [466, 13] width 62 height 27
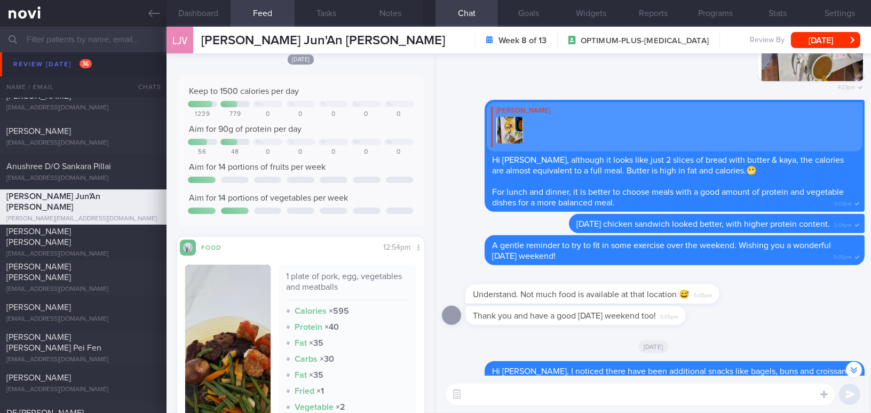
click at [350, 67] on div "[DATE] Keep to 1500 calories per day We Th Fr Sa Su 1239 779 0 0 0 0 0 Aim for …" at bounding box center [300, 275] width 247 height 444
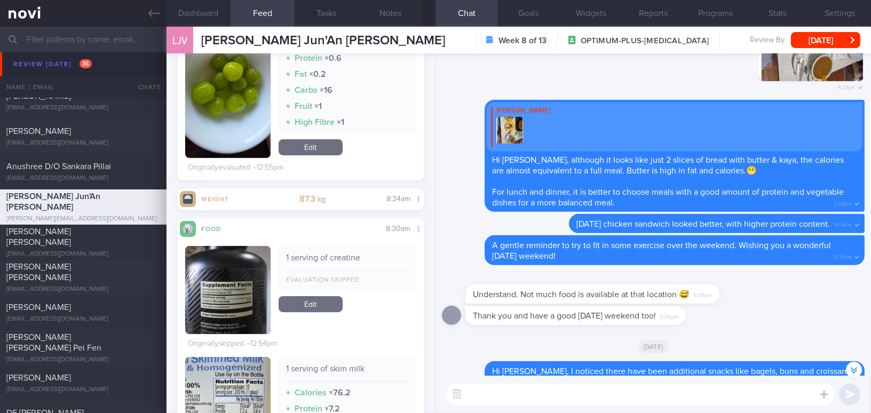
scroll to position [582, 0]
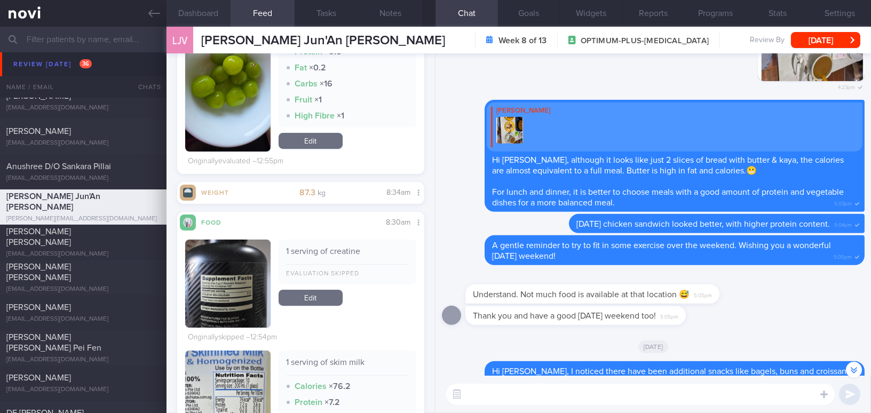
click at [204, 7] on button "Dashboard" at bounding box center [198, 13] width 64 height 27
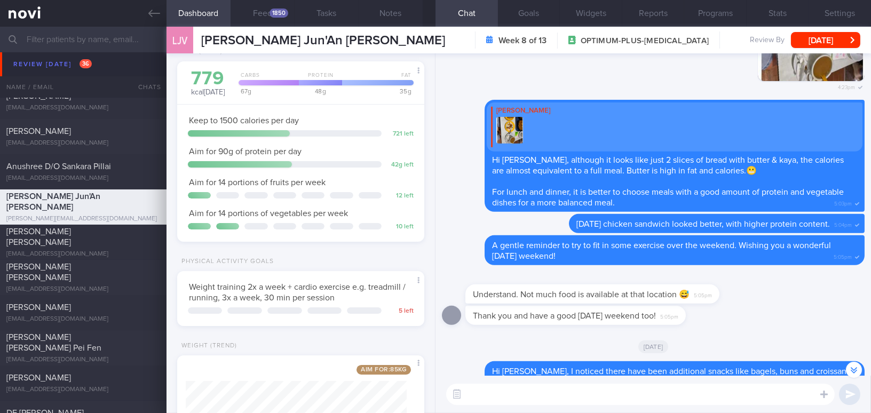
scroll to position [163, 0]
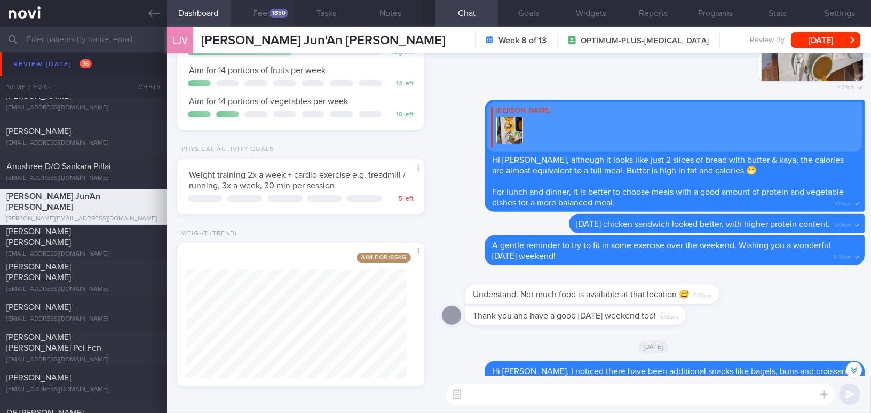
click at [265, 16] on button "Feed 1850" at bounding box center [263, 13] width 64 height 27
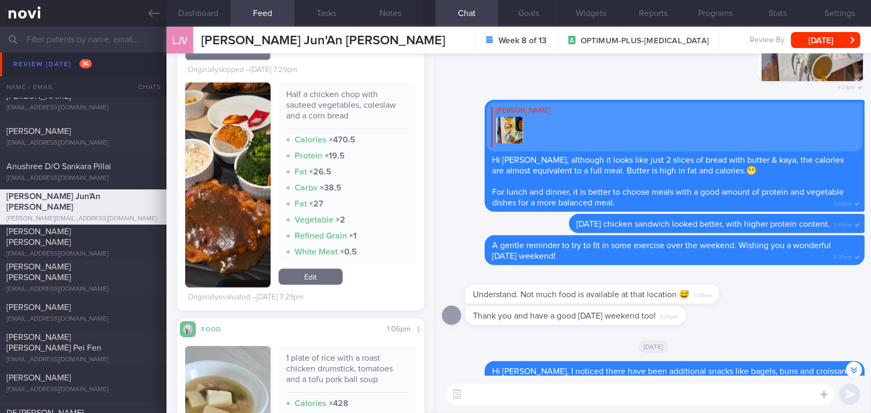
scroll to position [3783, 0]
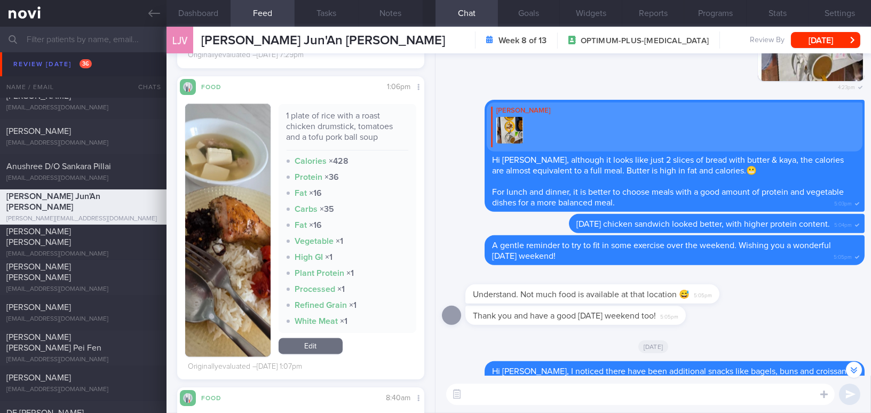
click at [202, 188] on button "button" at bounding box center [227, 230] width 85 height 253
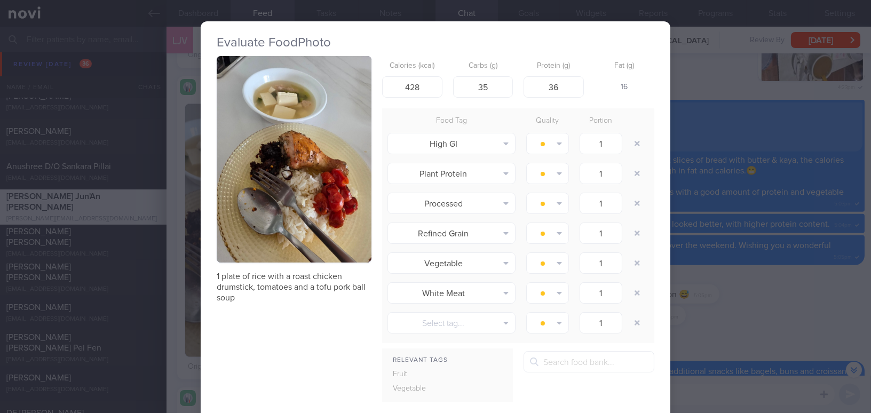
click at [827, 327] on div "Evaluate Food Photo 1 plate of rice with a roast chicken drumstick, tomatoes an…" at bounding box center [435, 206] width 871 height 413
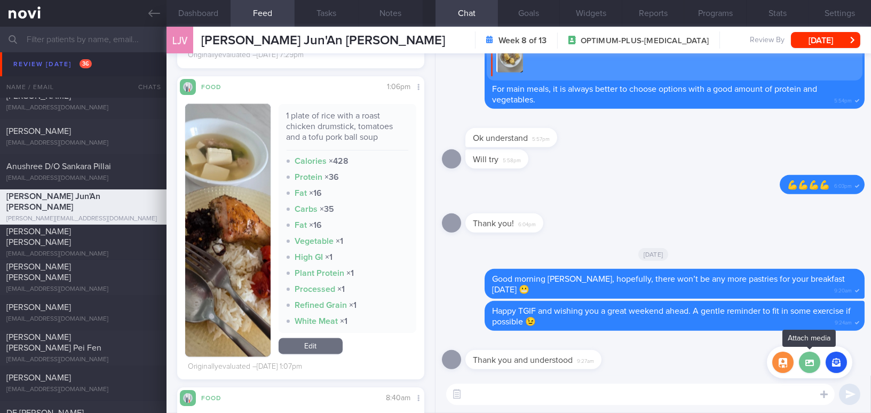
click at [814, 366] on label at bounding box center [809, 362] width 21 height 21
click at [0, 0] on input "file" at bounding box center [0, 0] width 0 height 0
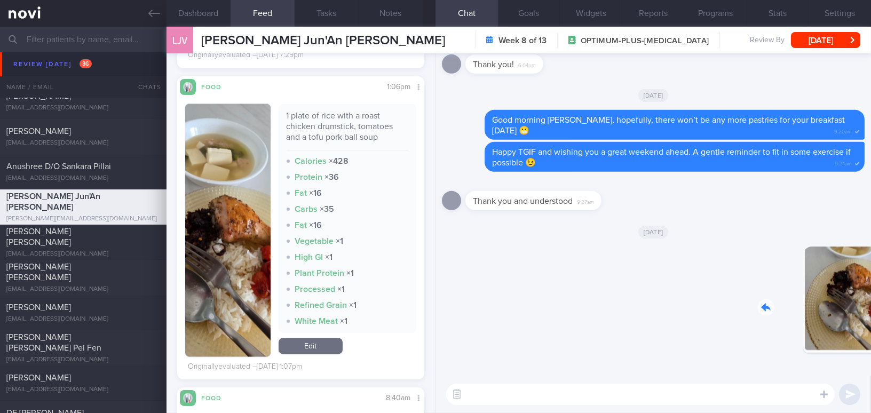
drag, startPoint x: 800, startPoint y: 315, endPoint x: 896, endPoint y: 324, distance: 95.9
click at [870, 324] on html "You are offline! Some functionality will be unavailable Patients New Users Coac…" at bounding box center [435, 206] width 871 height 413
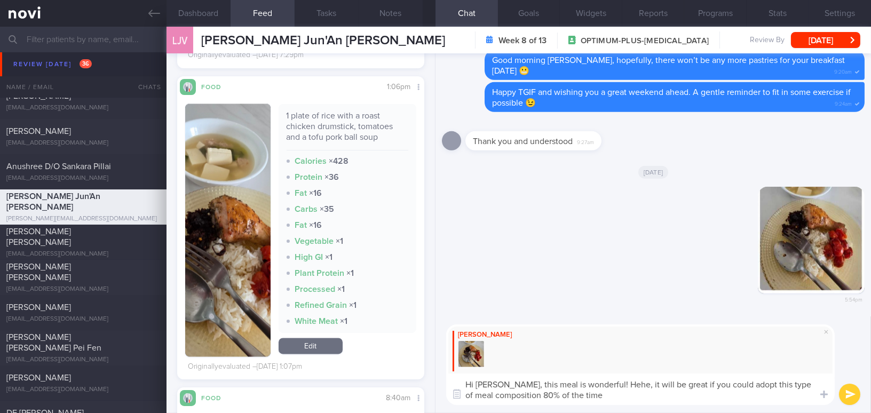
drag, startPoint x: 506, startPoint y: 384, endPoint x: 613, endPoint y: 399, distance: 107.2
click at [613, 399] on textarea "Hi [PERSON_NAME], this meal is wonderful! Hehe, it will be great if you could a…" at bounding box center [640, 389] width 388 height 31
click at [554, 396] on textarea "Hi [PERSON_NAME], this meal is wonderful! Hehe, it will be great if you could a…" at bounding box center [640, 389] width 388 height 31
drag, startPoint x: 511, startPoint y: 383, endPoint x: 582, endPoint y: 399, distance: 72.3
click at [582, 399] on textarea "Hi [PERSON_NAME], this meal is wonderful! Hehe, it will be great if you could a…" at bounding box center [640, 389] width 388 height 31
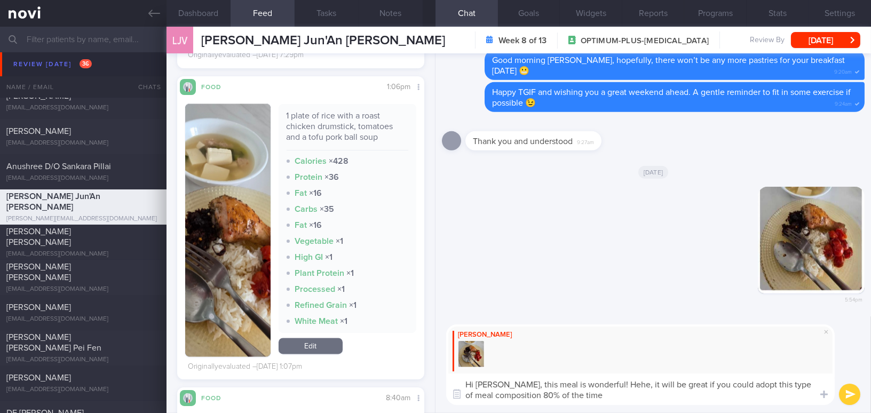
paste textarea "This meal looks wonderful! 😄 It would be great if you could have this type of m…"
click at [512, 382] on textarea "Hi [PERSON_NAME], This meal looks wonderful! 😄 It would be great if you could h…" at bounding box center [640, 389] width 388 height 31
drag, startPoint x: 543, startPoint y: 381, endPoint x: 563, endPoint y: 382, distance: 20.3
click at [563, 382] on textarea "Hi [PERSON_NAME], this meal looks wonderful! 😄 It would be great if you could h…" at bounding box center [640, 389] width 388 height 31
click at [609, 396] on textarea "Hi [PERSON_NAME], this meal is wonderful! 😄 It would be great if you could have…" at bounding box center [640, 389] width 388 height 31
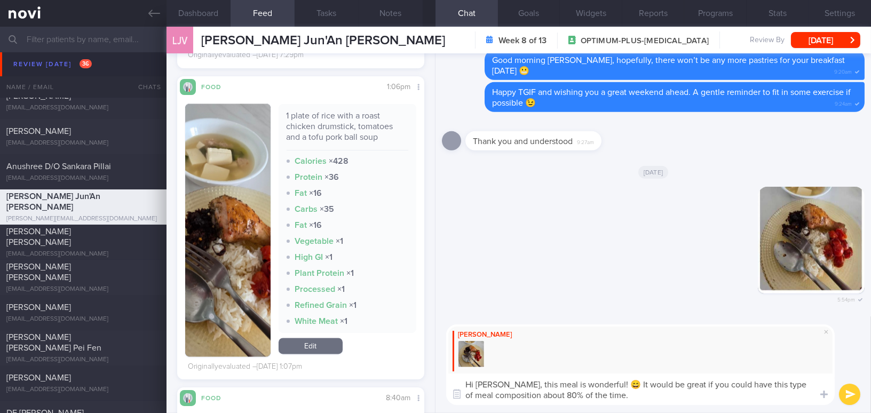
drag, startPoint x: 597, startPoint y: 383, endPoint x: 603, endPoint y: 383, distance: 5.9
click at [603, 383] on textarea "Hi [PERSON_NAME], this meal is wonderful! 😄 It would be great if you could have…" at bounding box center [640, 389] width 388 height 31
click at [613, 394] on textarea "Hi [PERSON_NAME], this meal is wonderful! It would be great if you could have t…" at bounding box center [640, 389] width 388 height 31
paste textarea "😄"
type textarea "Hi [PERSON_NAME], this meal is wonderful! It would be great if you could have t…"
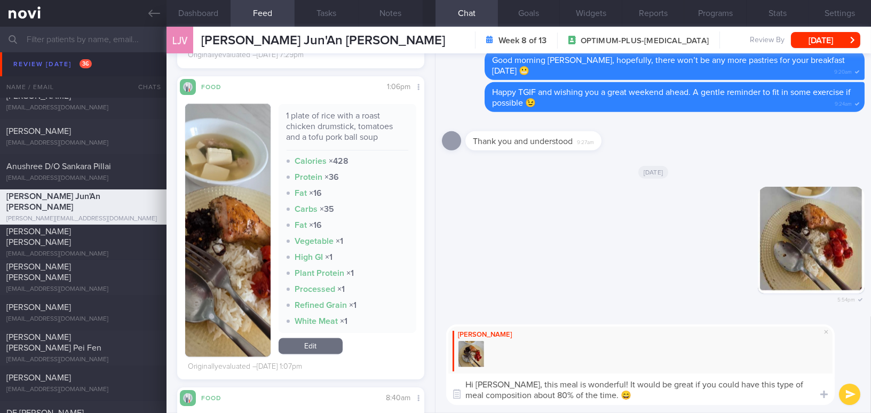
click at [853, 394] on button "submit" at bounding box center [849, 394] width 21 height 21
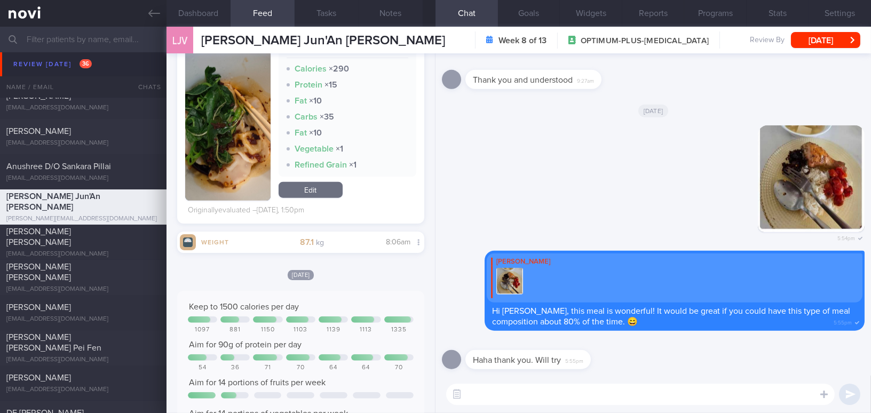
scroll to position [2334, 0]
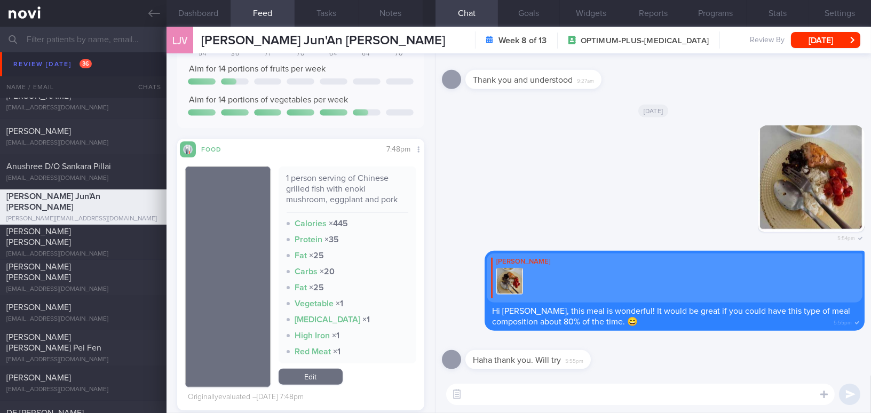
click at [497, 394] on textarea at bounding box center [640, 394] width 388 height 21
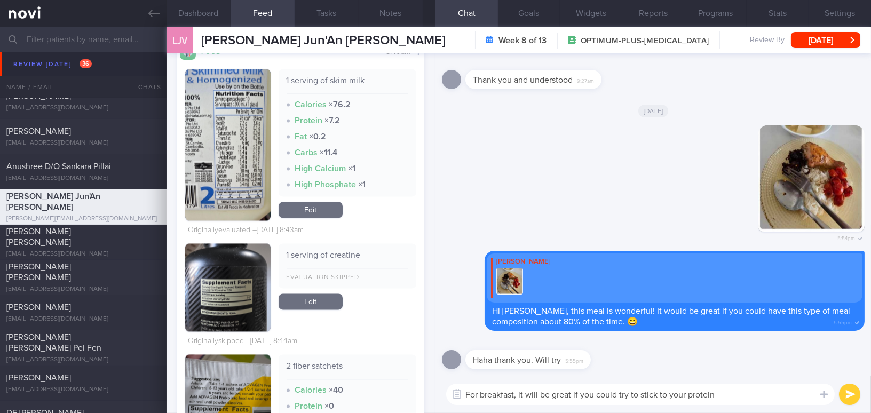
scroll to position [4275, 0]
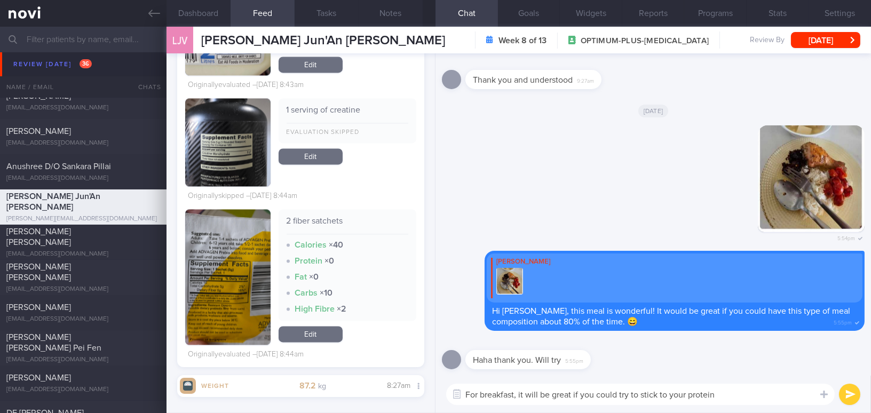
drag, startPoint x: 690, startPoint y: 394, endPoint x: 732, endPoint y: 394, distance: 42.2
click at [732, 394] on textarea "For breakfast, it will be great if you could try to stick to your protein" at bounding box center [640, 394] width 388 height 21
drag, startPoint x: 799, startPoint y: 398, endPoint x: 431, endPoint y: 392, distance: 368.2
click at [431, 392] on div "Dashboard Feed 1850 Tasks Notes Chat Goals Widgets Reports Programs Stats Setti…" at bounding box center [518, 220] width 704 height 386
click at [571, 398] on textarea "For breakfast, it will be great if you could try to stick to your creatine, fib…" at bounding box center [640, 394] width 388 height 21
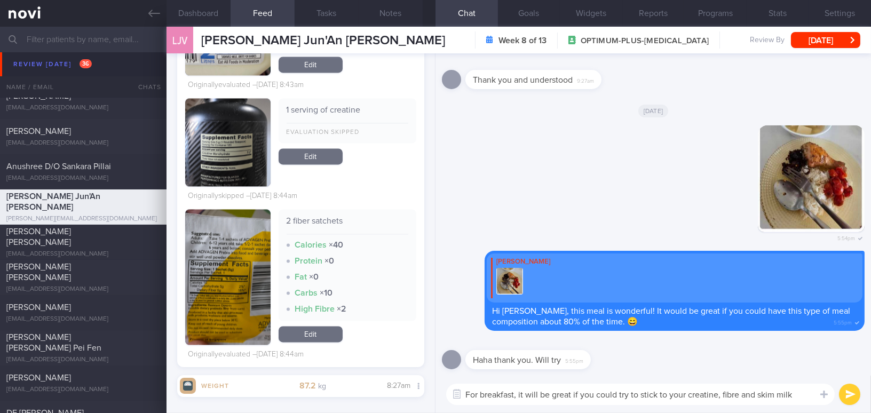
drag, startPoint x: 798, startPoint y: 395, endPoint x: 384, endPoint y: 373, distance: 414.7
click at [384, 373] on div "Dashboard Feed 1850 Tasks Notes Chat Goals Widgets Reports Programs Stats Setti…" at bounding box center [518, 220] width 704 height 386
paste textarea "ould be great if you could stick to your creatine, fiber, and skim milk. Since …"
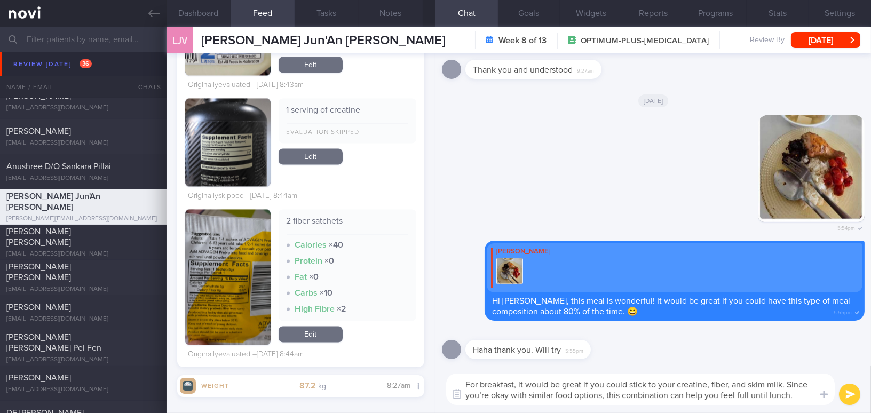
click at [726, 384] on textarea "For breakfast, it would be great if you could stick to your creatine, fiber, an…" at bounding box center [640, 389] width 388 height 31
click at [730, 383] on textarea "For breakfast, it would be great if you could stick to your creatine, fibre, an…" at bounding box center [640, 389] width 388 height 31
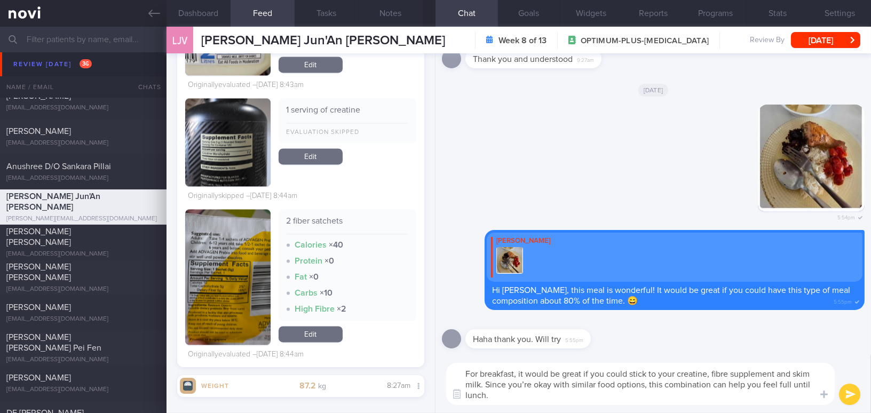
click at [529, 385] on textarea "For breakfast, it would be great if you could stick to your creatine, fibre sup…" at bounding box center [640, 384] width 388 height 42
drag, startPoint x: 574, startPoint y: 383, endPoint x: 600, endPoint y: 384, distance: 25.6
click at [600, 384] on textarea "For breakfast, it would be great if you could stick to your creatine, fibre sup…" at bounding box center [640, 384] width 388 height 42
click at [648, 384] on textarea "For breakfast, it would be great if you could stick to your creatine, fibre sup…" at bounding box center [640, 384] width 388 height 42
drag, startPoint x: 742, startPoint y: 384, endPoint x: 814, endPoint y: 383, distance: 72.0
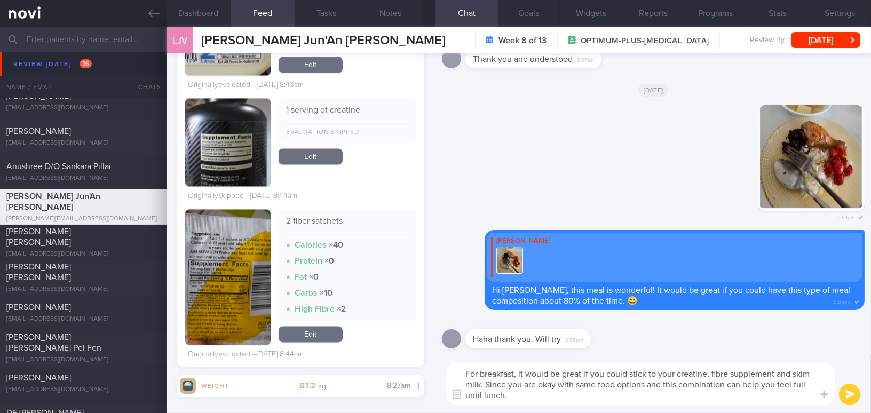
click at [814, 383] on textarea "For breakfast, it would be great if you could stick to your creatine, fibre sup…" at bounding box center [640, 384] width 388 height 42
drag, startPoint x: 743, startPoint y: 383, endPoint x: 805, endPoint y: 383, distance: 62.4
click at [805, 383] on textarea "For breakfast, it would be great if you could stick to your creatine, fibre sup…" at bounding box center [640, 384] width 388 height 42
click at [774, 401] on textarea "For breakfast, it would be great if you could stick to your creatine, fibre sup…" at bounding box center [640, 384] width 388 height 42
type textarea "For breakfast, it would be great if you could stick to your creatine, fibre sup…"
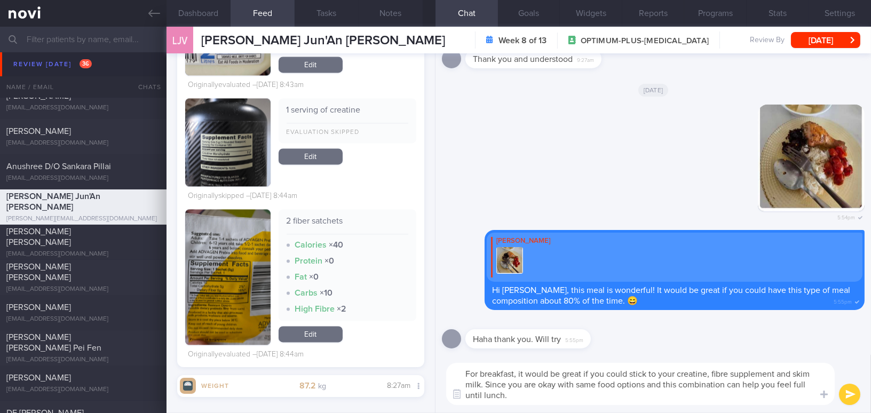
click at [849, 392] on button "submit" at bounding box center [849, 394] width 21 height 21
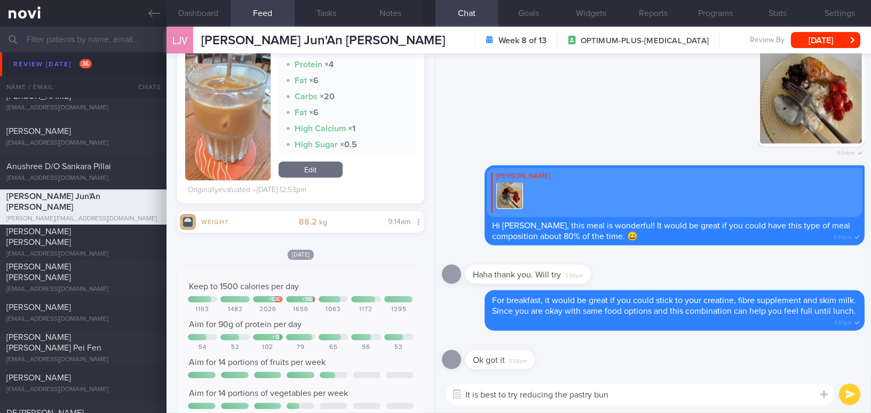
scroll to position [9368, 0]
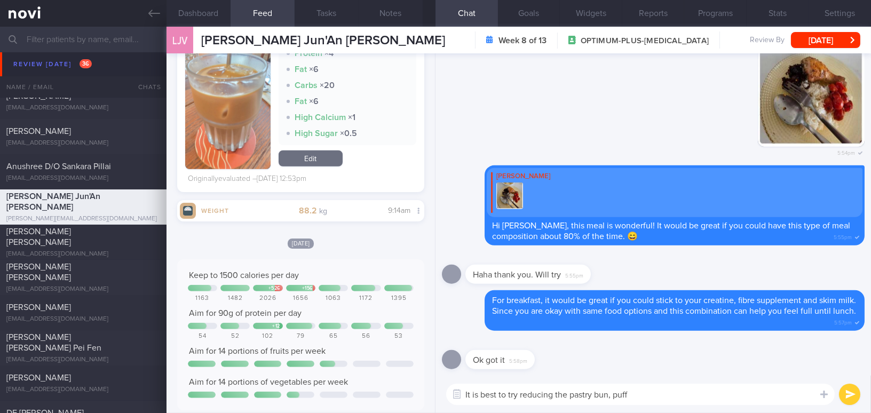
drag, startPoint x: 594, startPoint y: 394, endPoint x: 657, endPoint y: 393, distance: 62.4
click at [657, 393] on textarea "It is best to try reducing the pastry bun, puff" at bounding box center [640, 394] width 388 height 21
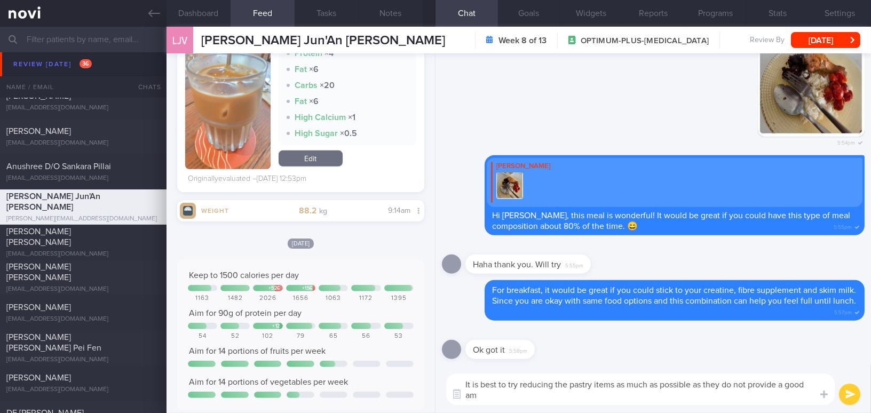
scroll to position [0, 0]
drag, startPoint x: 665, startPoint y: 396, endPoint x: 377, endPoint y: 366, distance: 289.2
click at [377, 366] on div "Dashboard Feed 1850 Tasks Notes Chat Goals Widgets Reports Programs Stats Setti…" at bounding box center [518, 220] width 704 height 386
click at [550, 386] on textarea "It is best to try reducing the pastry items as much as possible as they do not …" at bounding box center [640, 389] width 388 height 31
drag, startPoint x: 669, startPoint y: 396, endPoint x: 397, endPoint y: 373, distance: 272.6
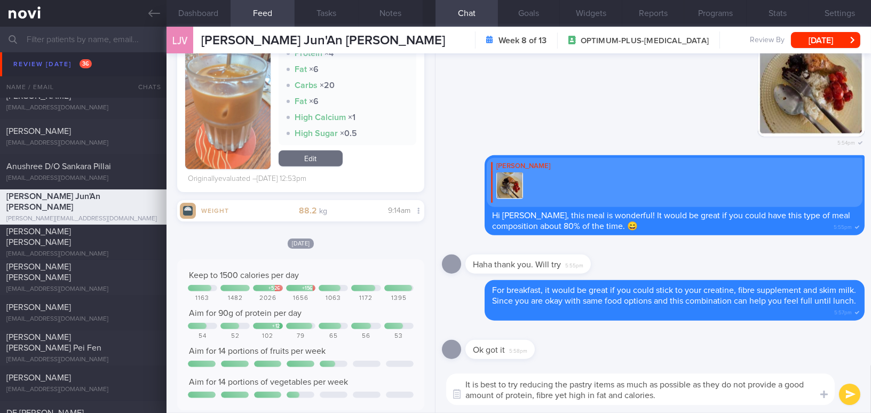
click at [397, 373] on div "Dashboard Feed 1850 Tasks Notes Chat Goals Widgets Reports Programs Stats Setti…" at bounding box center [518, 220] width 704 height 386
paste textarea "’s best to try to reduce pastry items as much as possible, as they are low in p…"
click at [476, 381] on textarea "It’s best to try to reduce pastry items as much as possible, as they are low in…" at bounding box center [640, 389] width 388 height 31
click at [812, 384] on textarea "It is best to try to reduce pastry items as much as possible, as they are low i…" at bounding box center [640, 389] width 388 height 31
click at [814, 384] on div at bounding box center [823, 394] width 19 height 20
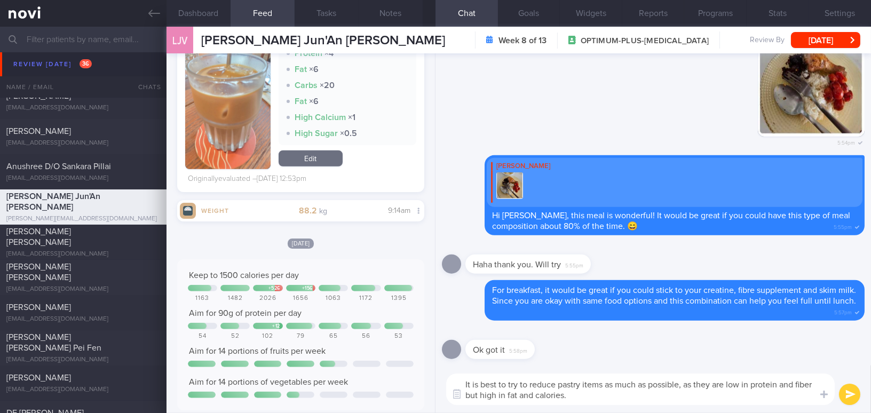
click at [793, 396] on textarea "It is best to try to reduce pastry items as much as possible, as they are low i…" at bounding box center [640, 389] width 388 height 31
click at [816, 384] on div at bounding box center [823, 394] width 19 height 20
click at [811, 386] on textarea "It is best to try to reduce pastry items as much as possible, as they are low i…" at bounding box center [640, 389] width 388 height 31
type textarea "It is best to try to reduce pastry items as much as possible, as they are low i…"
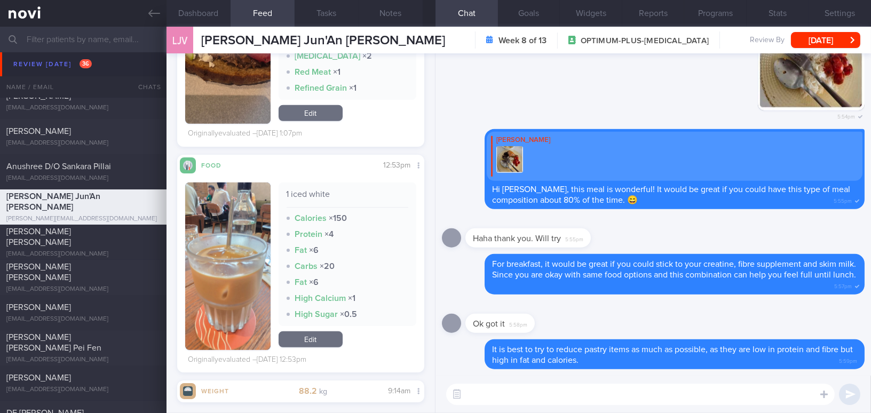
scroll to position [9174, 0]
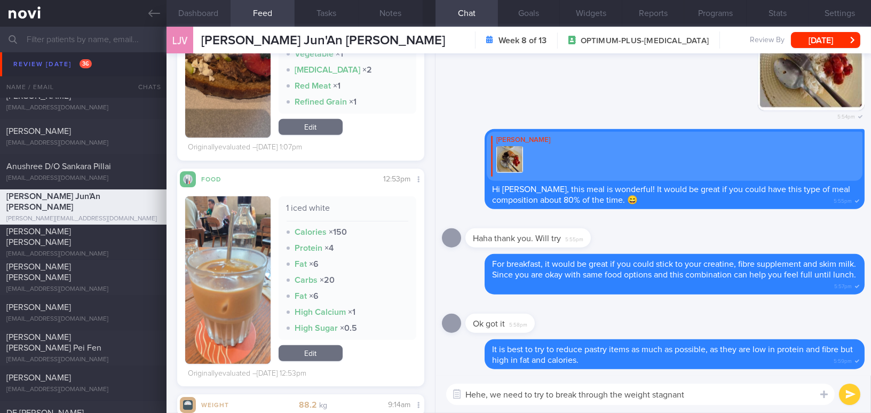
type textarea "Hehe, we need to try to break through the weight stagnant"
click at [186, 4] on button "Dashboard" at bounding box center [198, 13] width 64 height 27
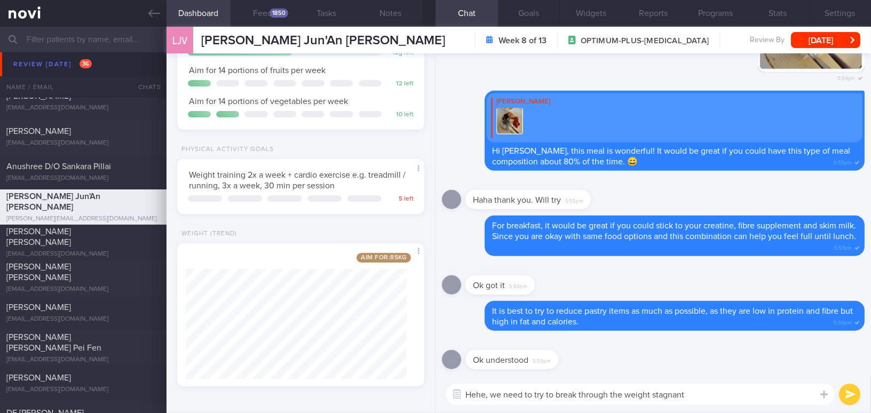
drag, startPoint x: 740, startPoint y: 396, endPoint x: 382, endPoint y: 391, distance: 358.1
click at [382, 391] on div "Dashboard Feed 1850 Tasks Notes Chat Goals Widgets Reports Programs Stats Setti…" at bounding box center [518, 220] width 704 height 386
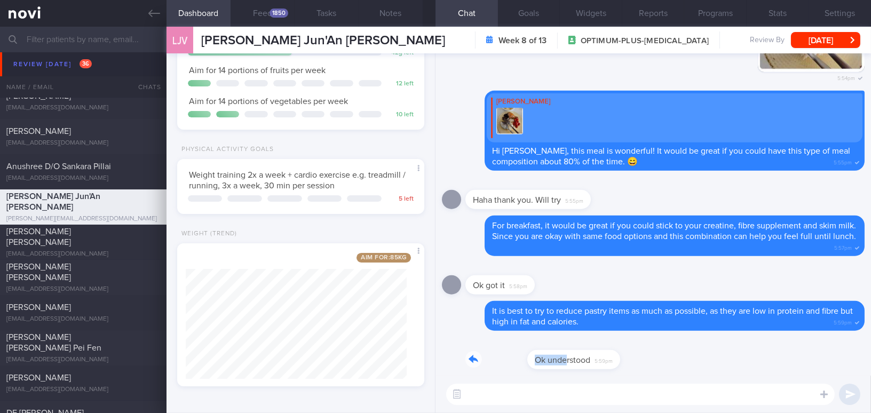
drag, startPoint x: 506, startPoint y: 351, endPoint x: 687, endPoint y: 352, distance: 180.9
click at [687, 352] on div "Ok understood 5:59pm" at bounding box center [653, 356] width 423 height 38
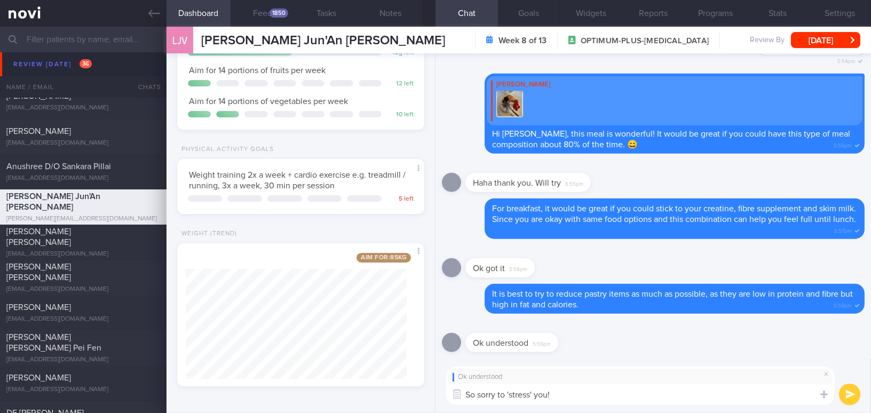
click at [359, 378] on div "Dashboard Feed 1850 Tasks Notes Chat Goals Widgets Reports Programs Stats Setti…" at bounding box center [518, 220] width 704 height 386
click at [601, 396] on textarea "So sorry to 'stress' you!" at bounding box center [640, 394] width 388 height 21
drag, startPoint x: 601, startPoint y: 396, endPoint x: 370, endPoint y: 385, distance: 231.3
click at [370, 385] on div "Dashboard Feed 1850 Tasks Notes Chat Goals Widgets Reports Programs Stats Setti…" at bounding box center [518, 220] width 704 height 386
click at [570, 391] on textarea "So sorry to 'stress' you!" at bounding box center [640, 394] width 388 height 21
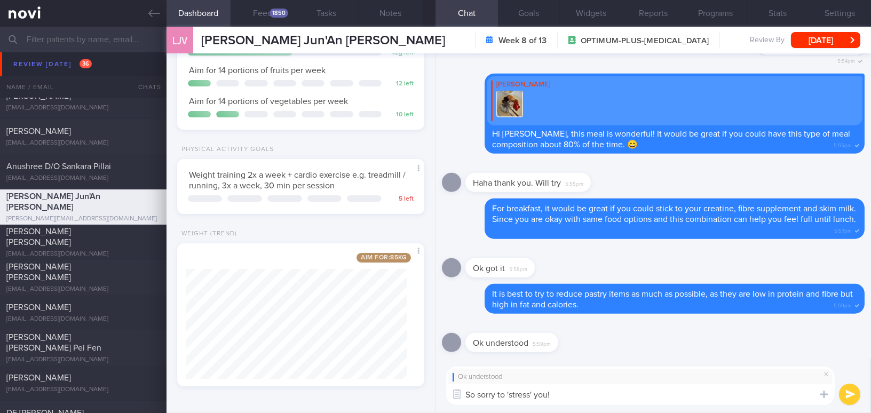
drag, startPoint x: 571, startPoint y: 395, endPoint x: 352, endPoint y: 393, distance: 219.3
click at [352, 393] on div "Dashboard Feed 1850 Tasks Notes Chat Goals Widgets Reports Programs Stats Setti…" at bounding box center [518, 220] width 704 height 386
type textarea "Sorry for stressing you so much 😬"
click at [841, 390] on button "submit" at bounding box center [849, 394] width 21 height 21
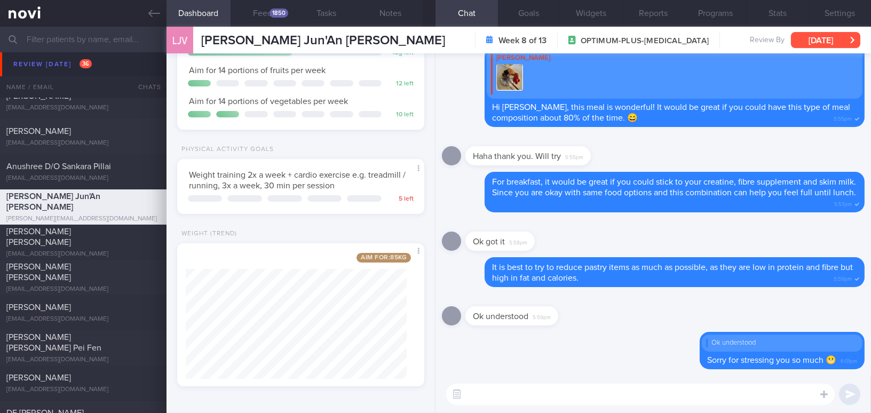
click at [822, 40] on button "[DATE]" at bounding box center [825, 40] width 69 height 16
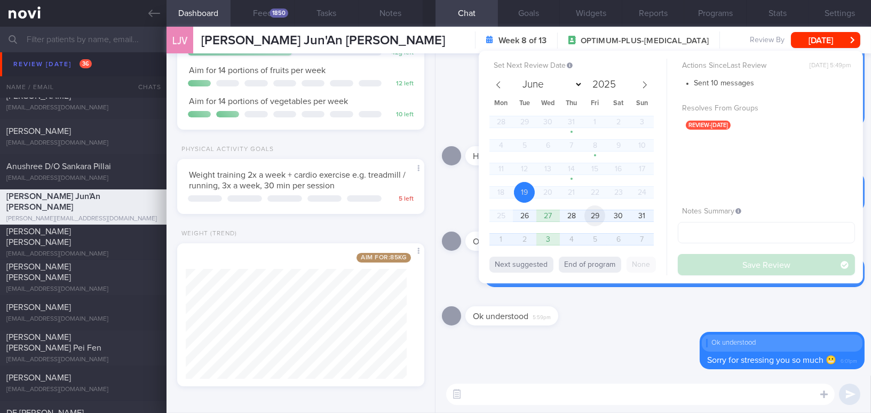
click at [602, 216] on span "29" at bounding box center [594, 215] width 21 height 21
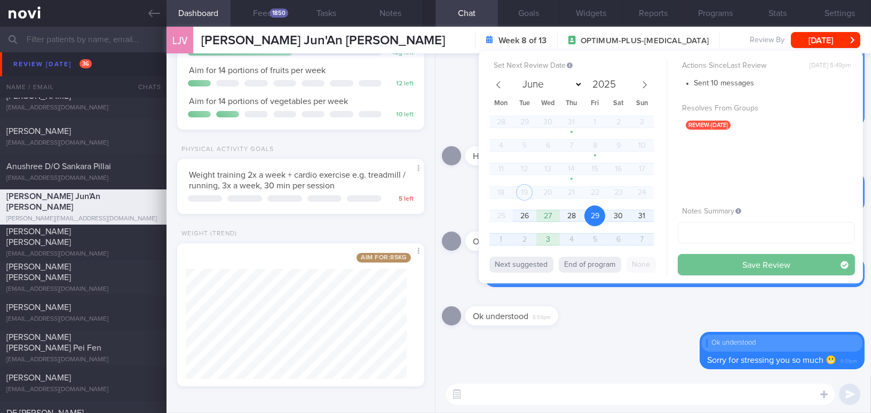
click at [732, 268] on button "Save Review" at bounding box center [766, 264] width 177 height 21
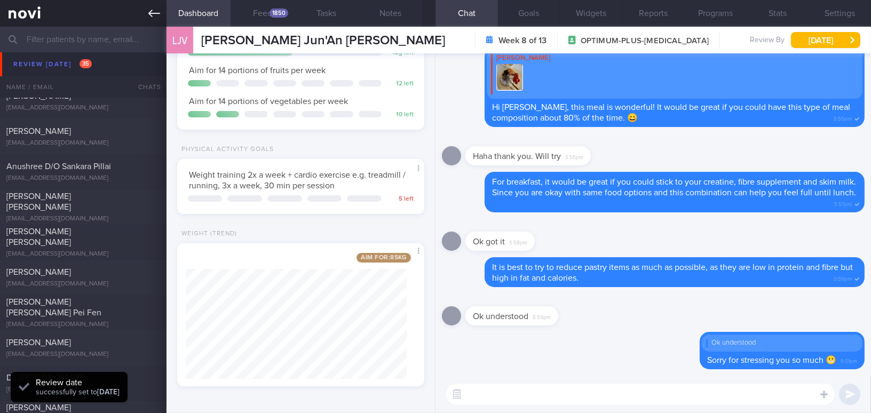
click at [157, 12] on icon at bounding box center [154, 13] width 12 height 12
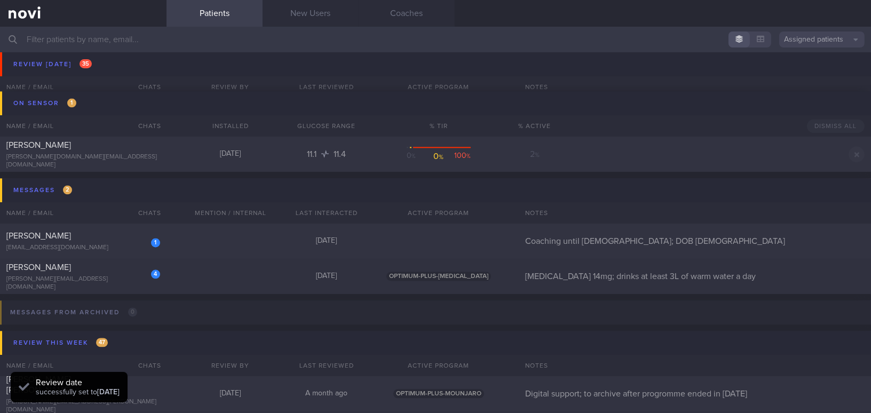
scroll to position [4414, 0]
